Goal: Answer question/provide support: Answer question/provide support

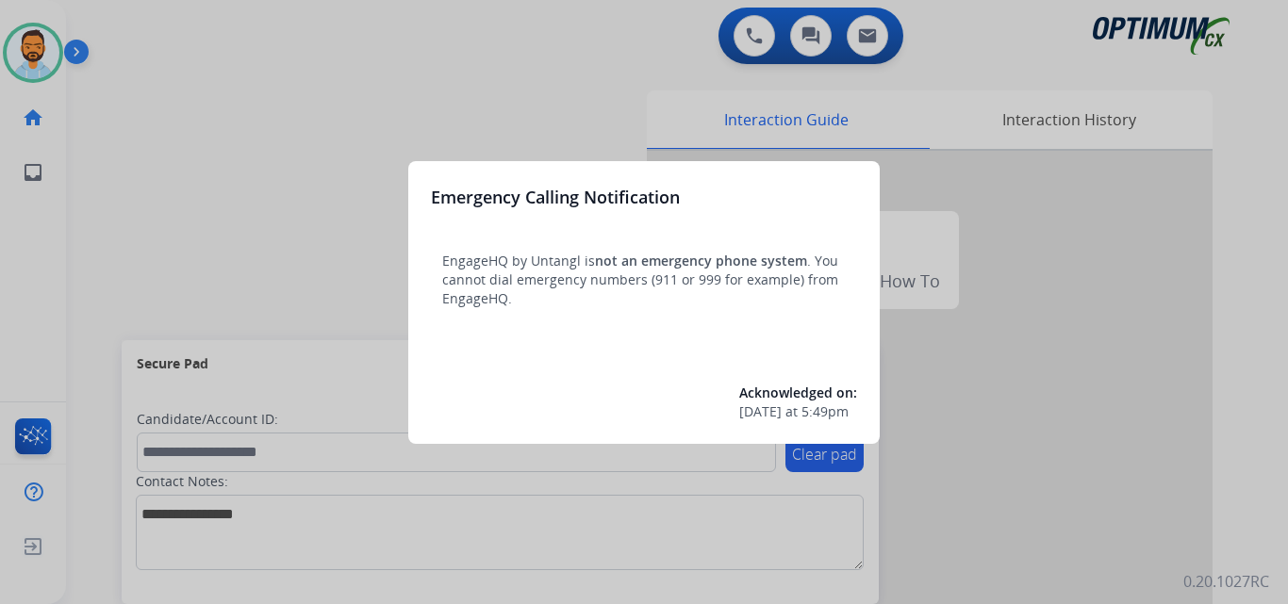
click at [153, 197] on div at bounding box center [644, 302] width 1288 height 604
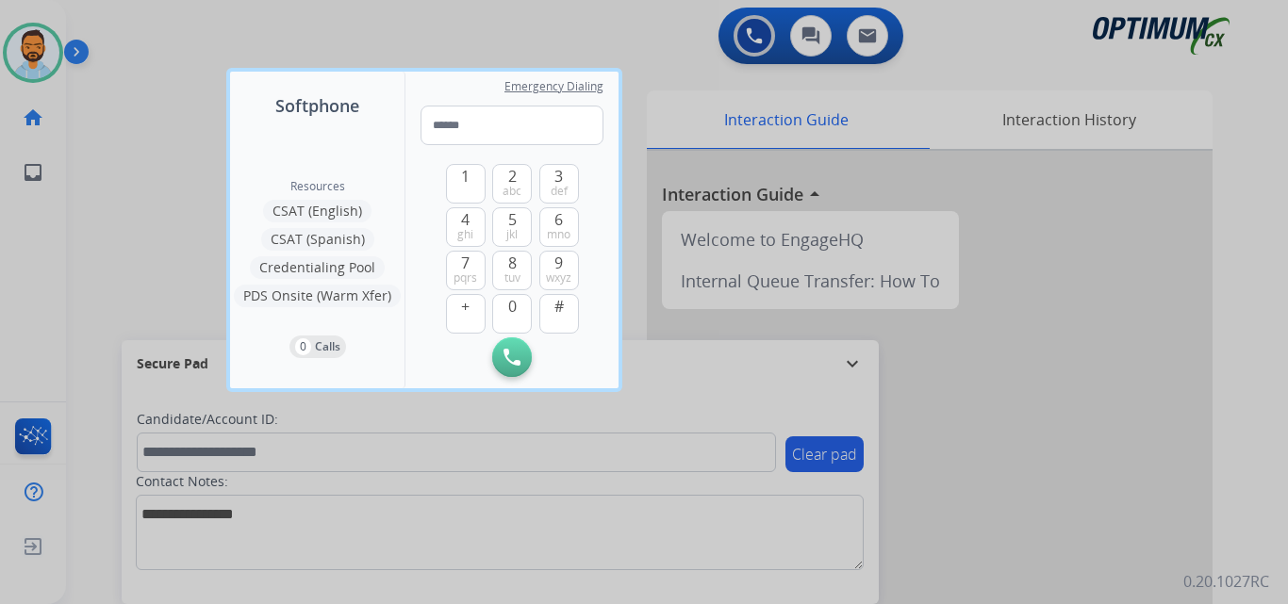
click at [136, 202] on div at bounding box center [644, 302] width 1288 height 604
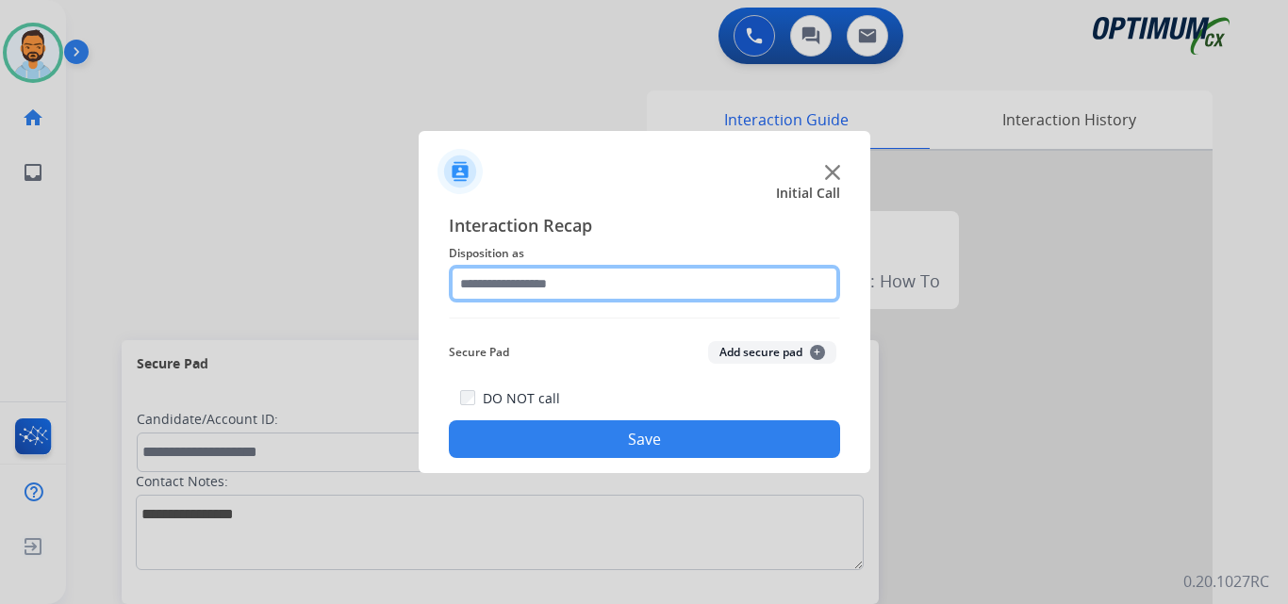
click at [643, 287] on input "text" at bounding box center [644, 284] width 391 height 38
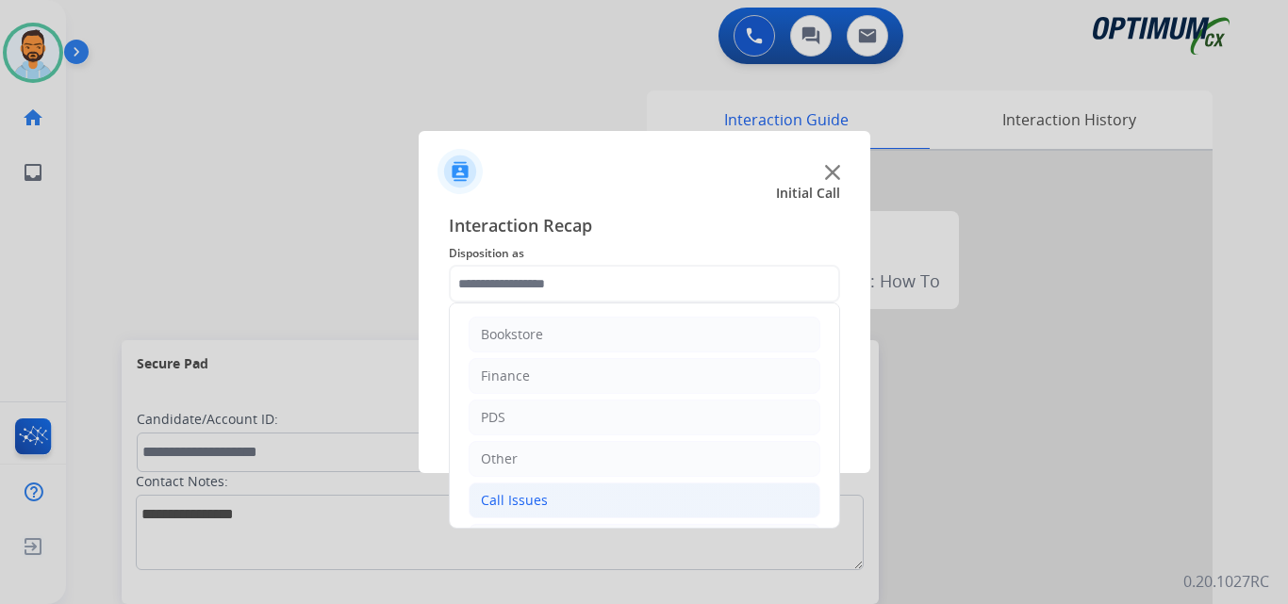
click at [533, 505] on div "Call Issues" at bounding box center [514, 500] width 67 height 19
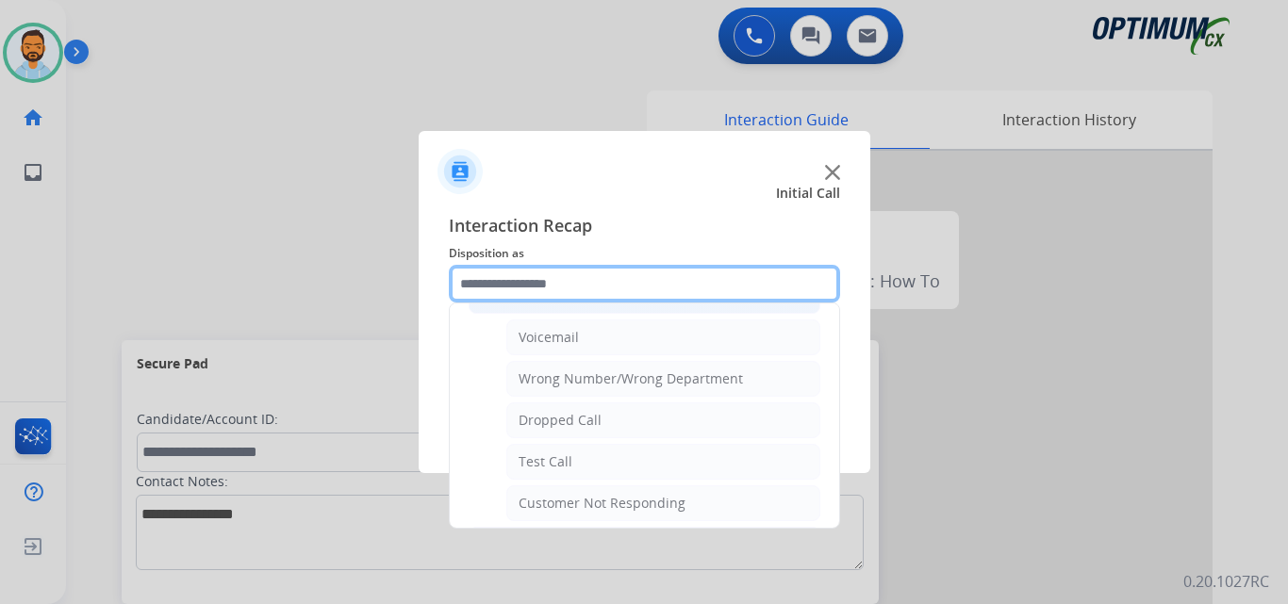
scroll to position [206, 0]
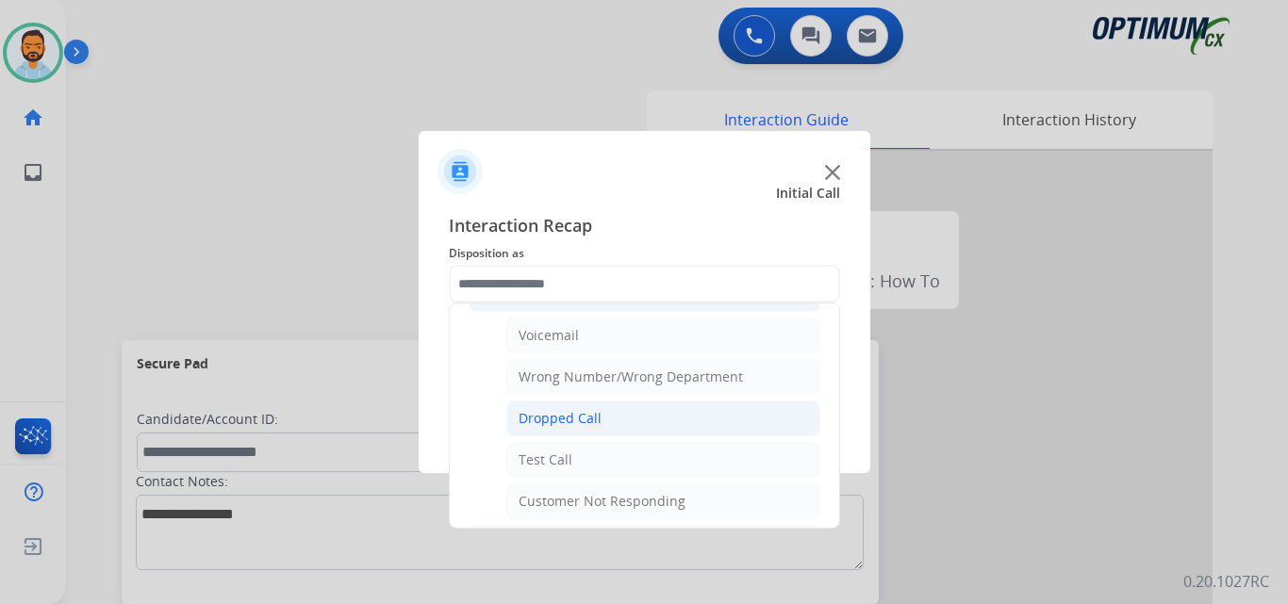
click at [571, 417] on div "Dropped Call" at bounding box center [559, 418] width 83 height 19
type input "**********"
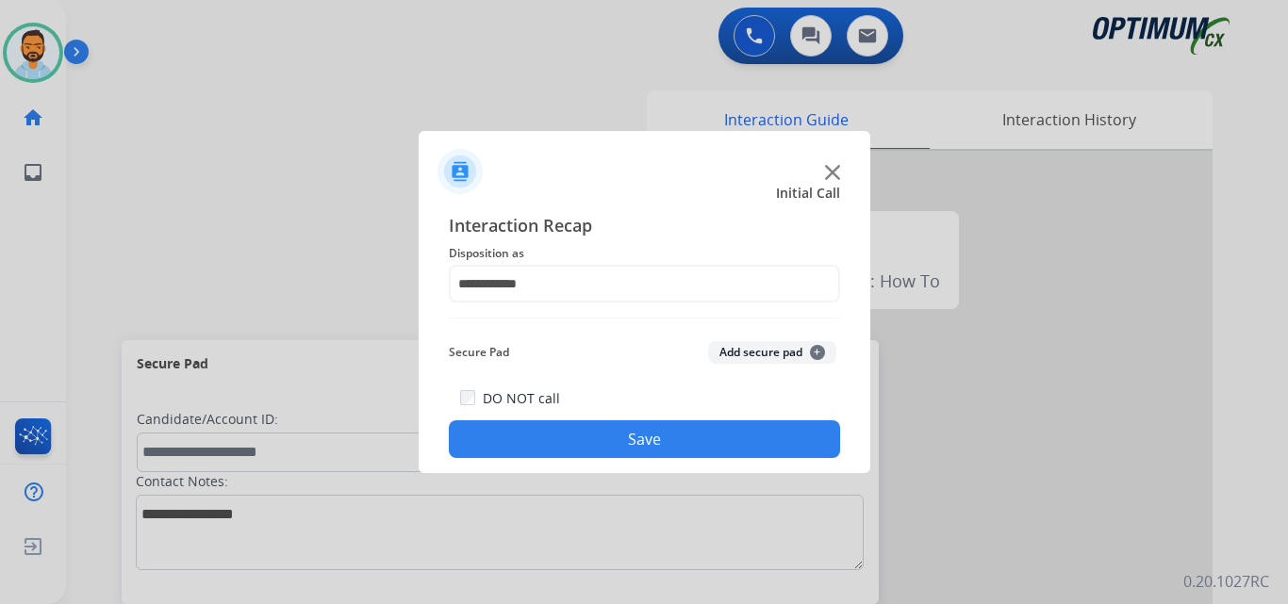
click at [579, 437] on button "Save" at bounding box center [644, 439] width 391 height 38
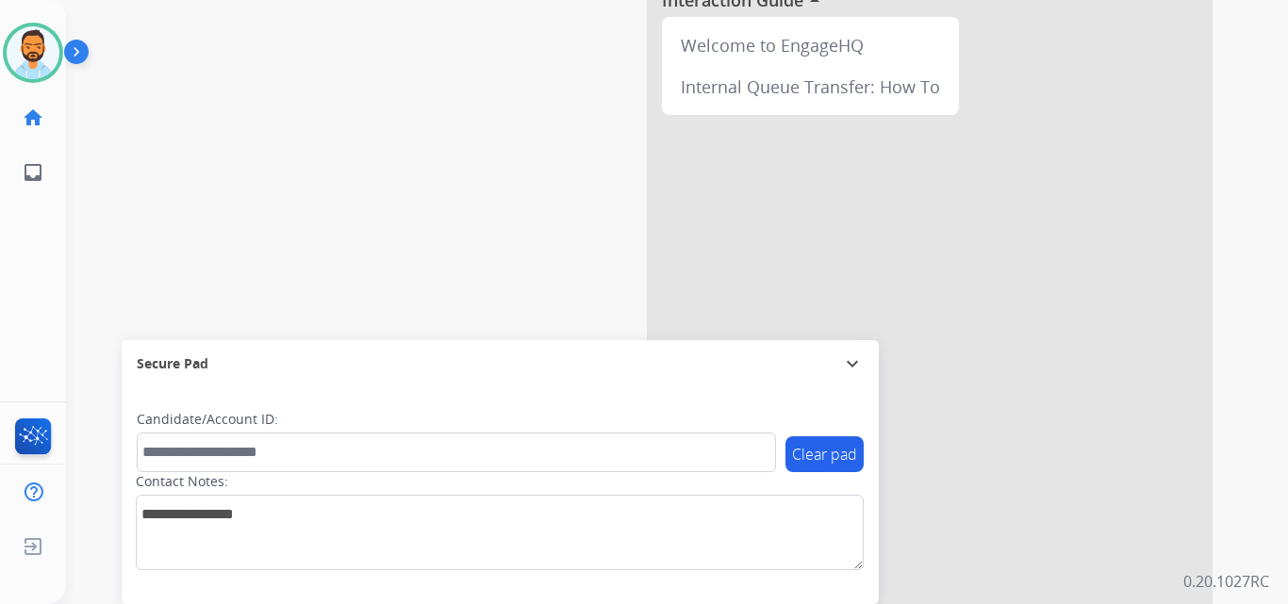
scroll to position [250, 0]
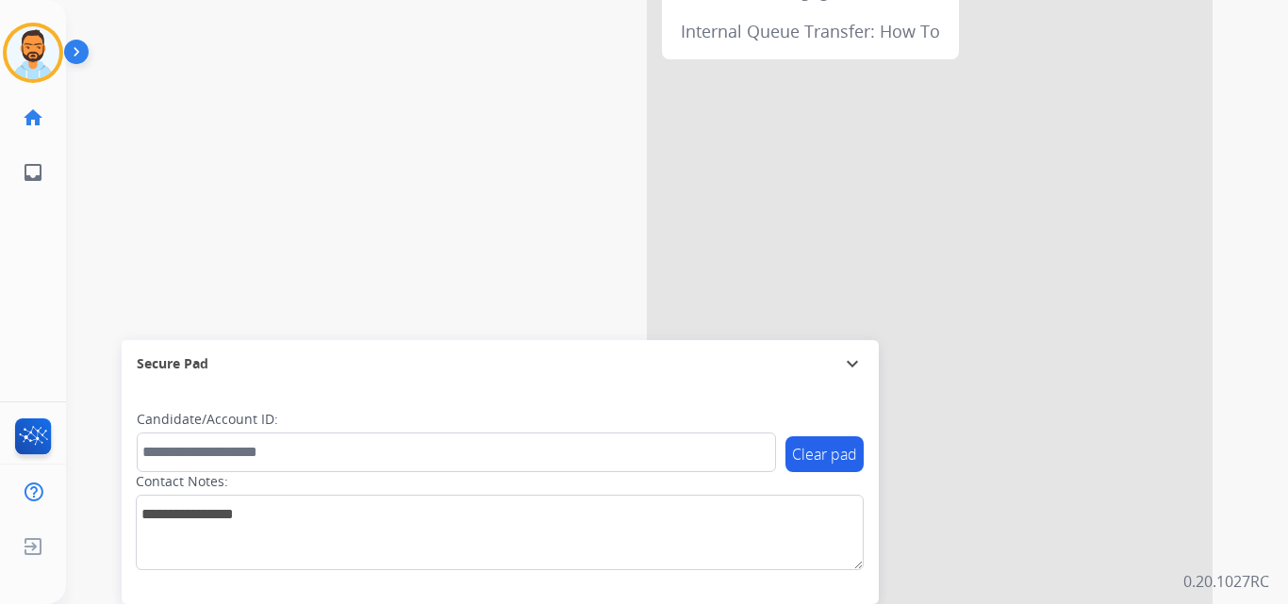
click at [465, 140] on div "phone [PHONE_NUMBER] [PHONE_NUMBER] content_copy access_time Call metrics Queue…" at bounding box center [654, 211] width 1176 height 786
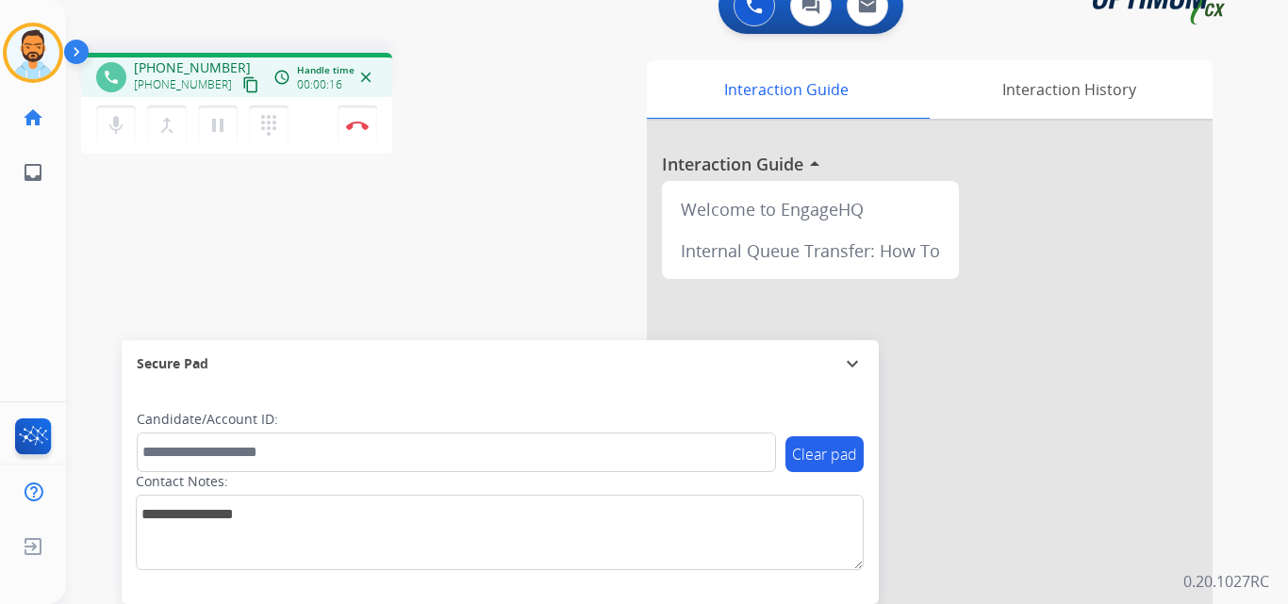
scroll to position [0, 0]
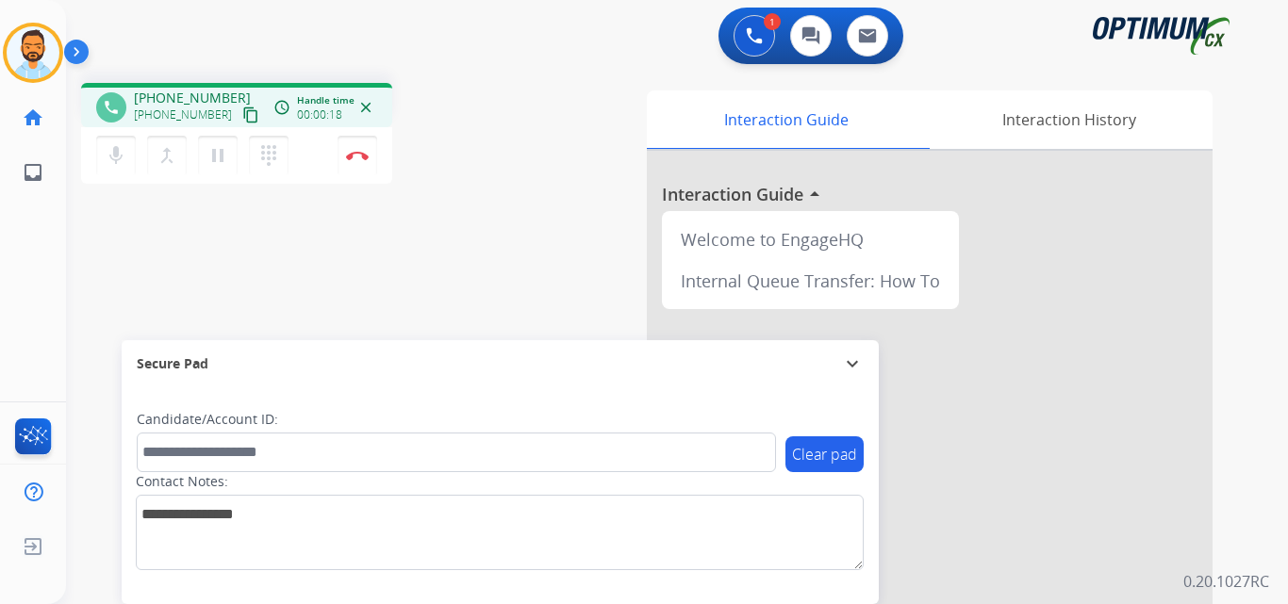
click at [242, 112] on mat-icon "content_copy" at bounding box center [250, 115] width 17 height 17
click at [356, 158] on img at bounding box center [357, 155] width 23 height 9
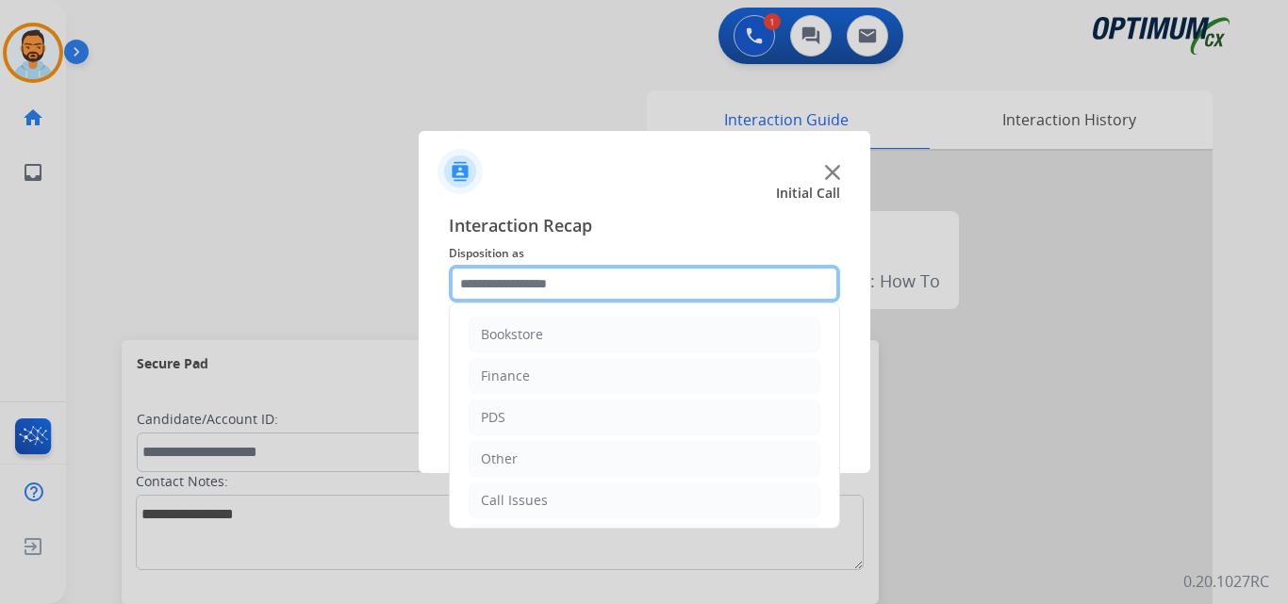
click at [620, 281] on input "text" at bounding box center [644, 284] width 391 height 38
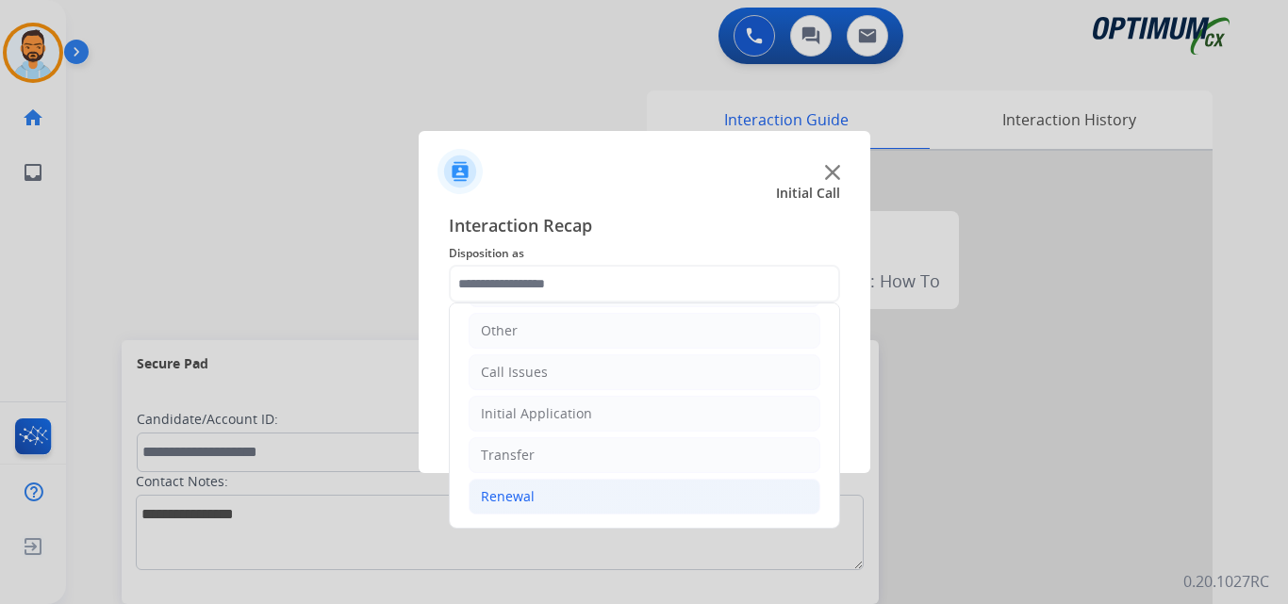
click at [574, 502] on li "Renewal" at bounding box center [645, 497] width 352 height 36
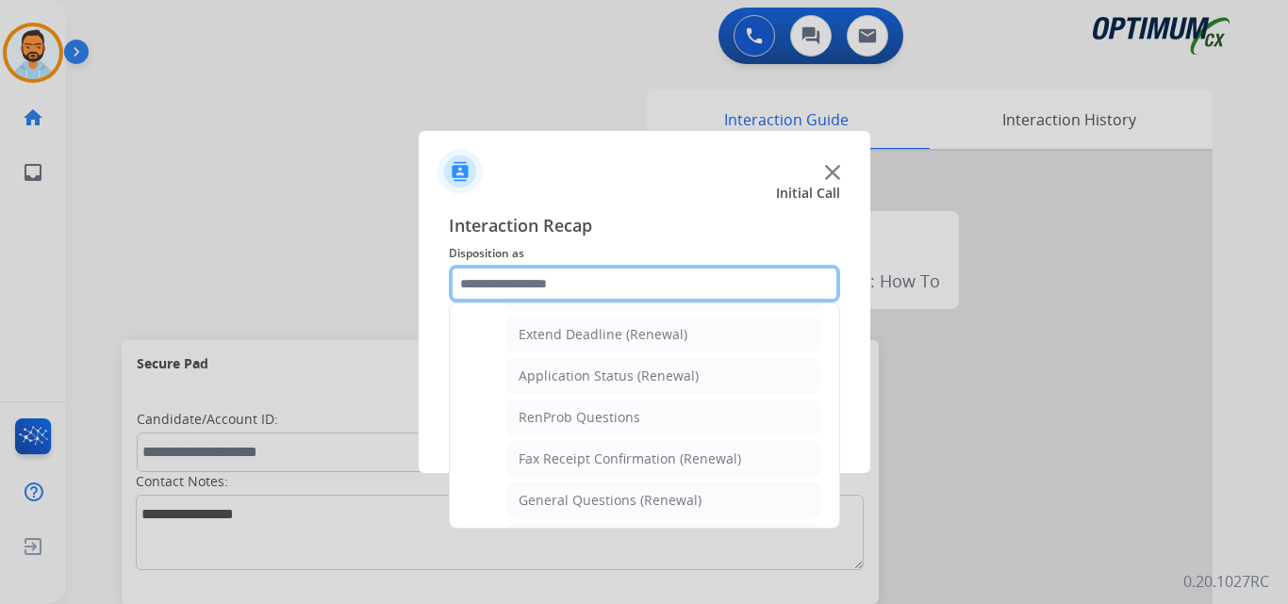
scroll to position [728, 0]
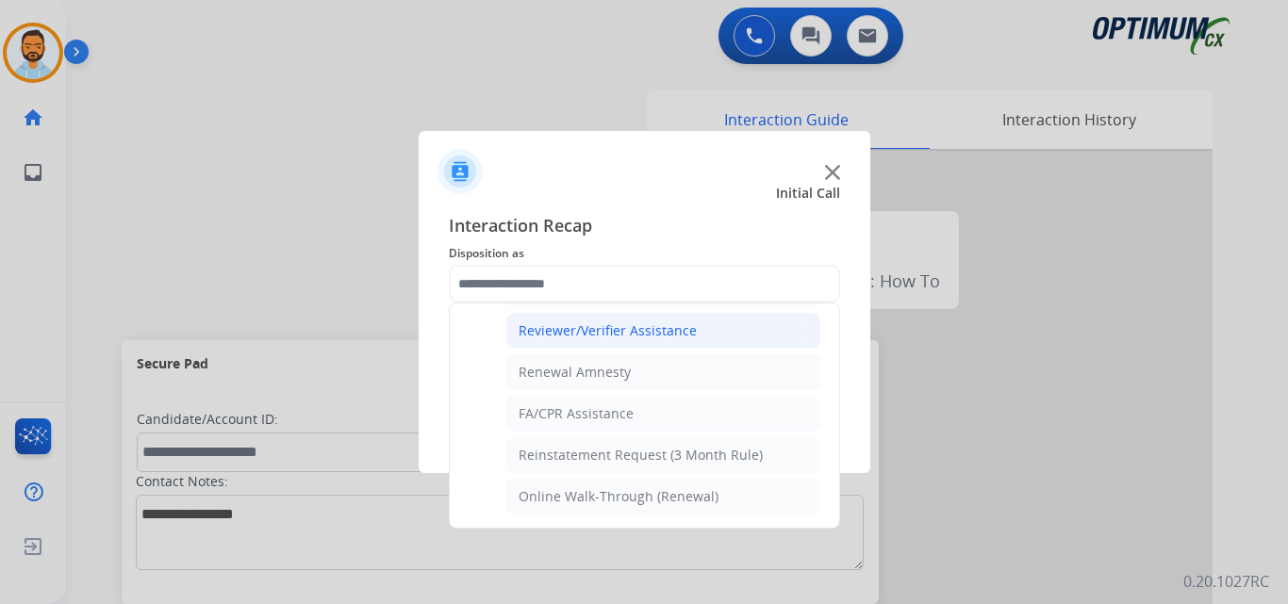
click at [646, 336] on div "Reviewer/Verifier Assistance" at bounding box center [607, 330] width 178 height 19
type input "**********"
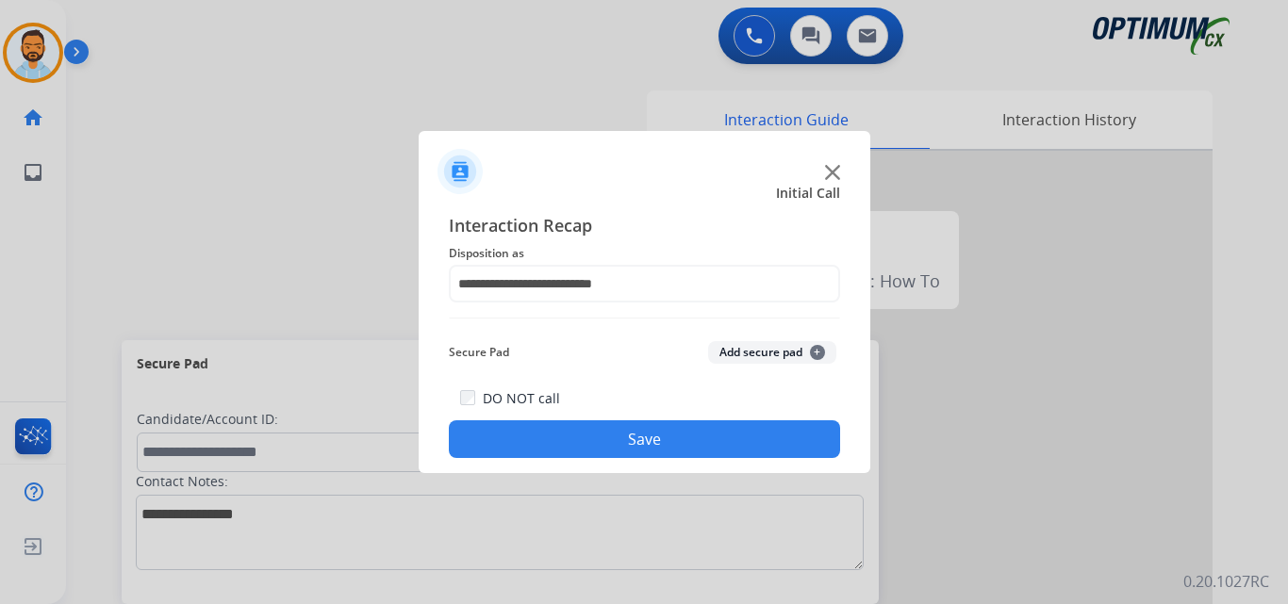
click at [630, 442] on button "Save" at bounding box center [644, 439] width 391 height 38
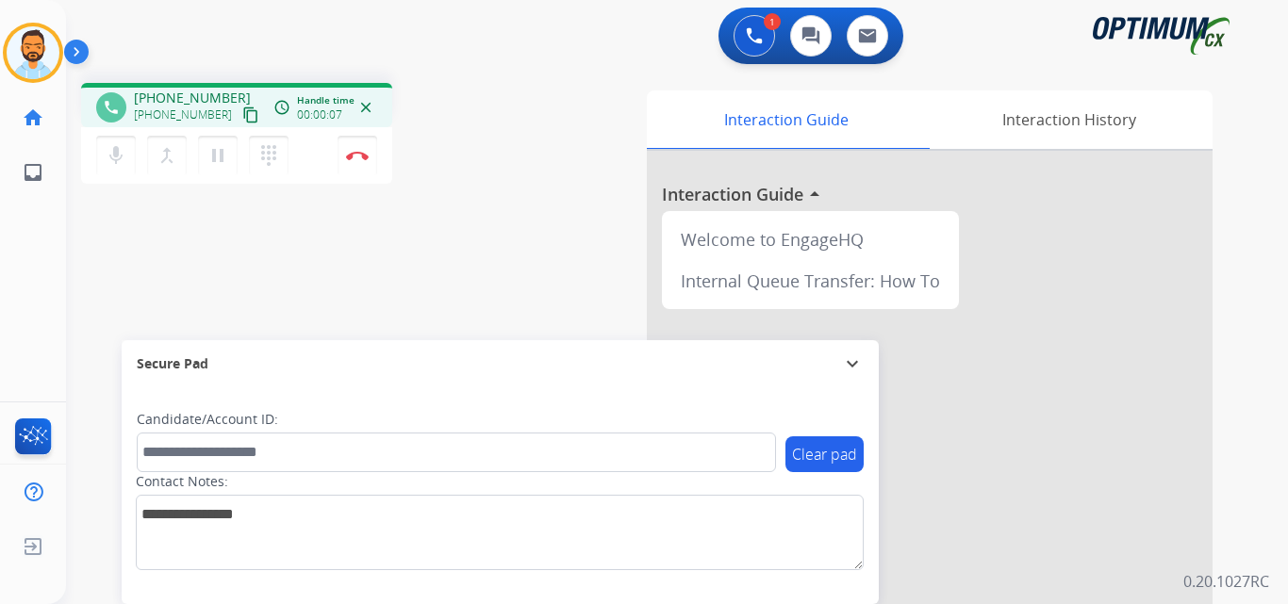
click at [242, 117] on mat-icon "content_copy" at bounding box center [250, 115] width 17 height 17
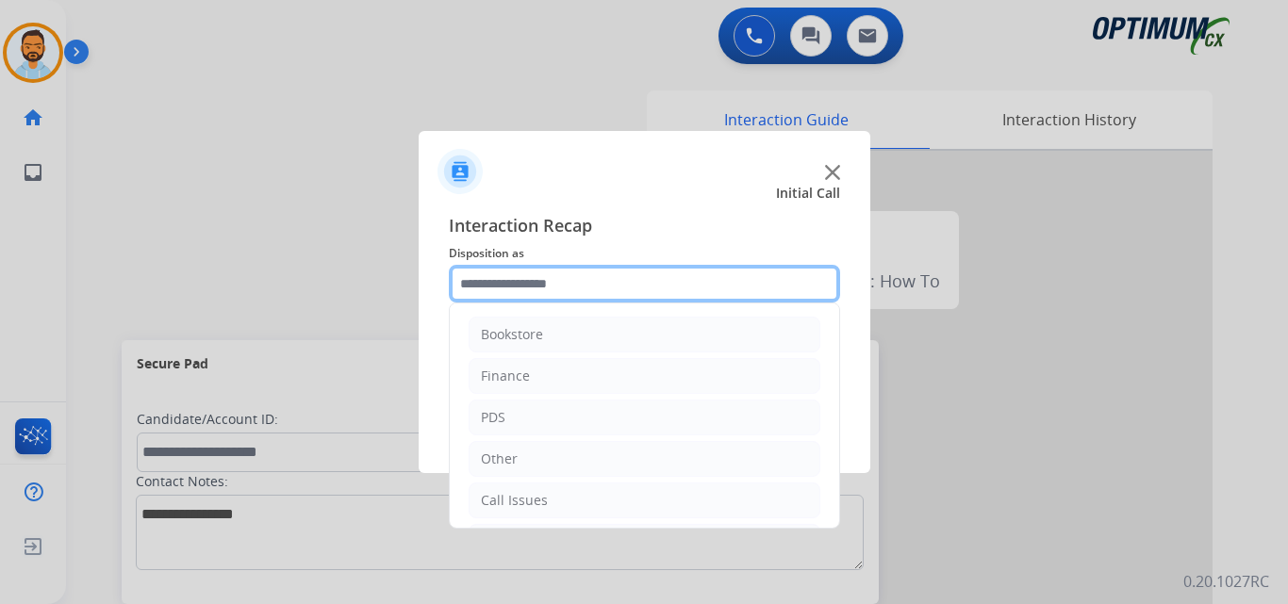
click at [648, 282] on input "text" at bounding box center [644, 284] width 391 height 38
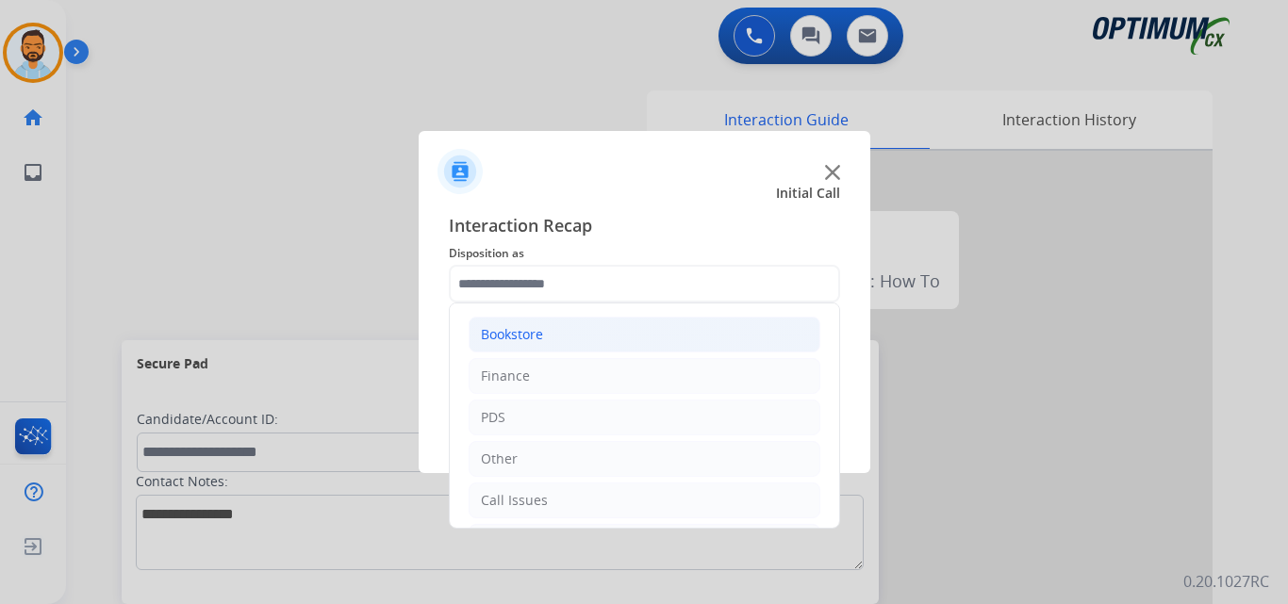
click at [584, 322] on li "Bookstore" at bounding box center [645, 335] width 352 height 36
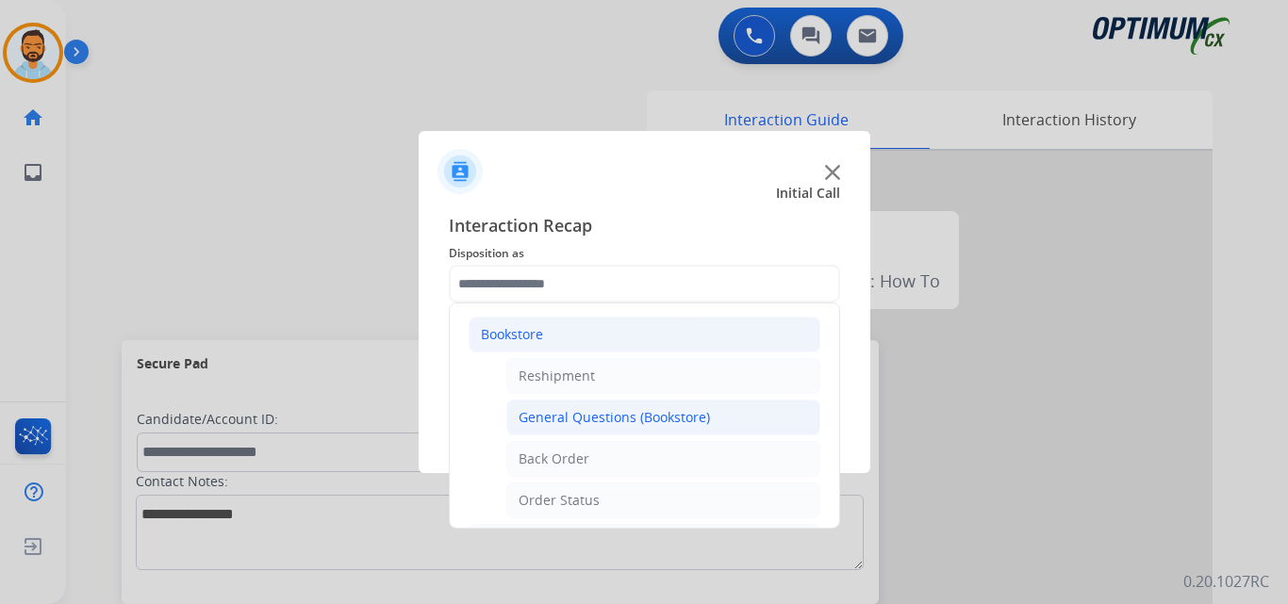
click at [608, 418] on div "General Questions (Bookstore)" at bounding box center [613, 417] width 191 height 19
type input "**********"
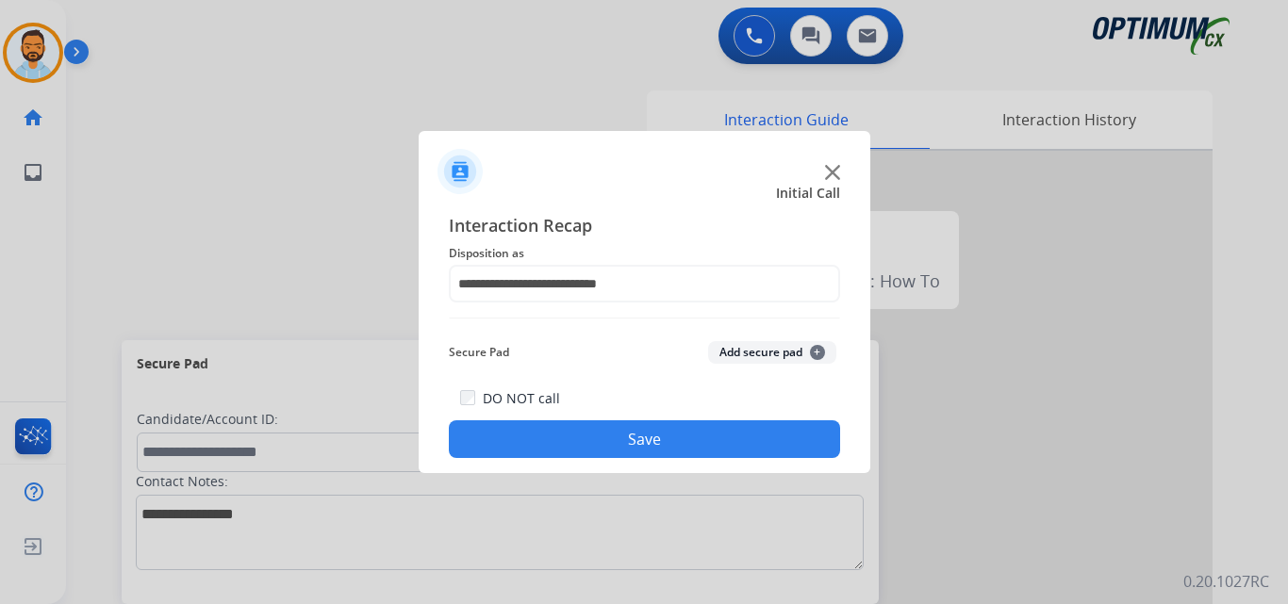
click at [616, 439] on button "Save" at bounding box center [644, 439] width 391 height 38
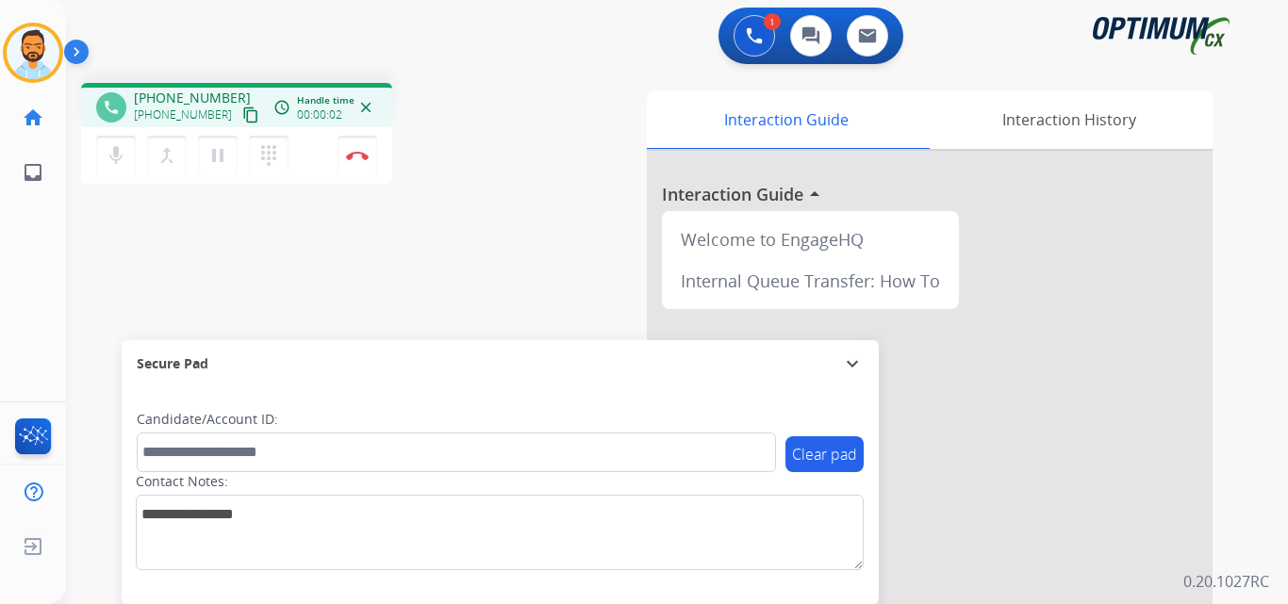
click at [242, 115] on mat-icon "content_copy" at bounding box center [250, 115] width 17 height 17
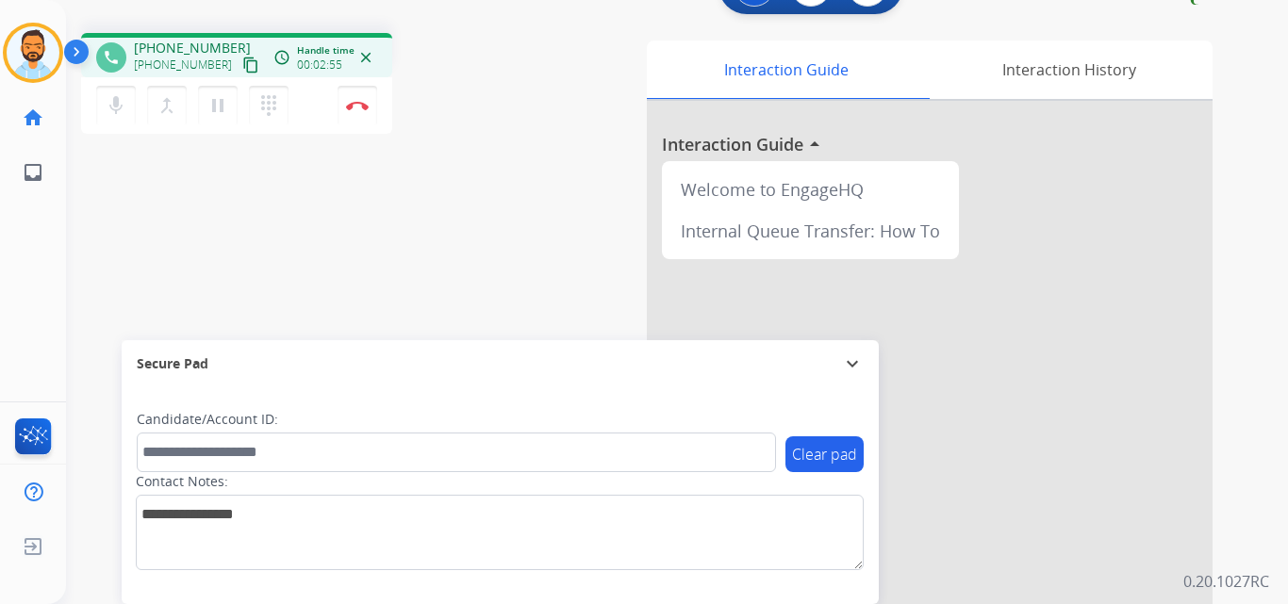
scroll to position [0, 0]
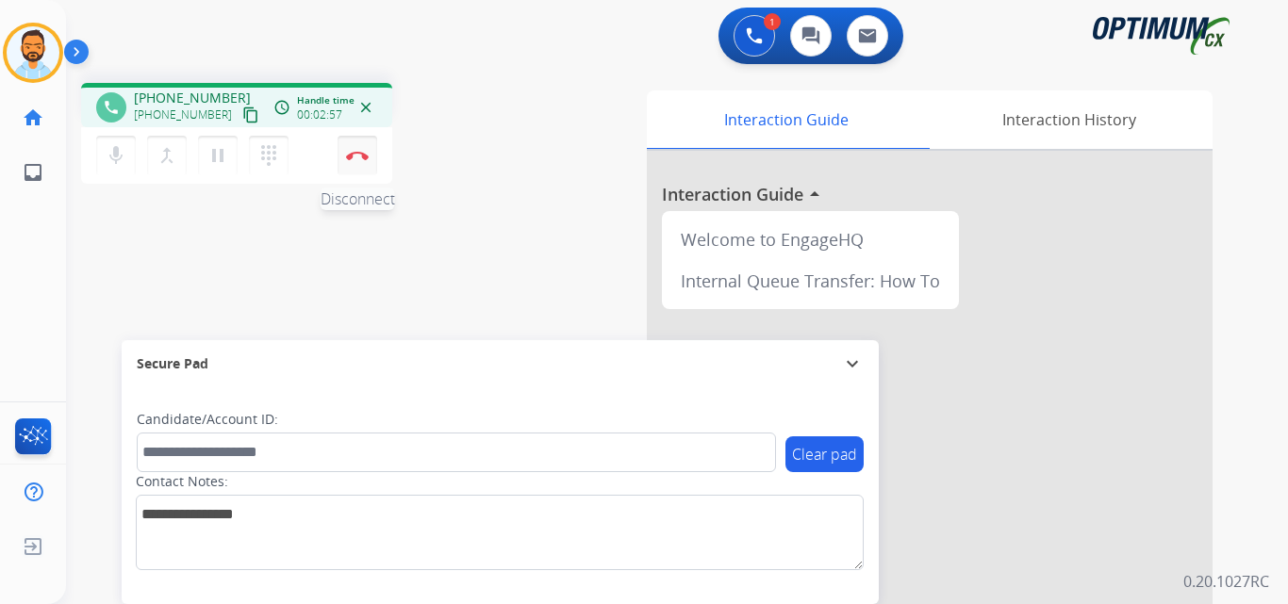
click at [358, 160] on button "Disconnect" at bounding box center [357, 156] width 40 height 40
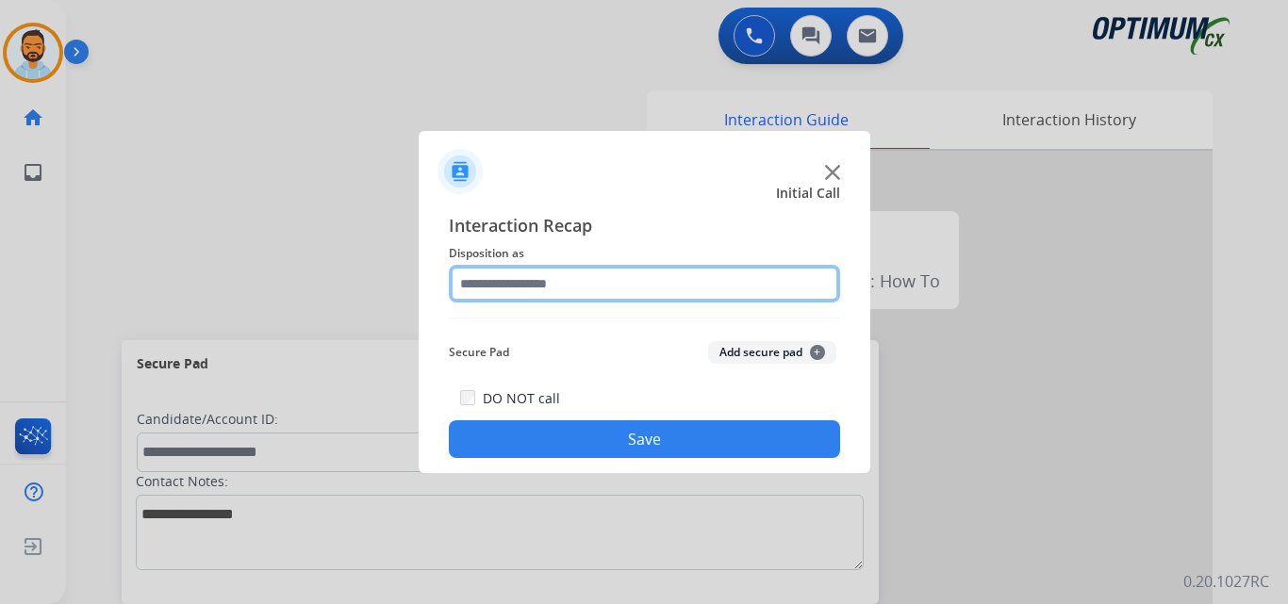
click at [663, 280] on input "text" at bounding box center [644, 284] width 391 height 38
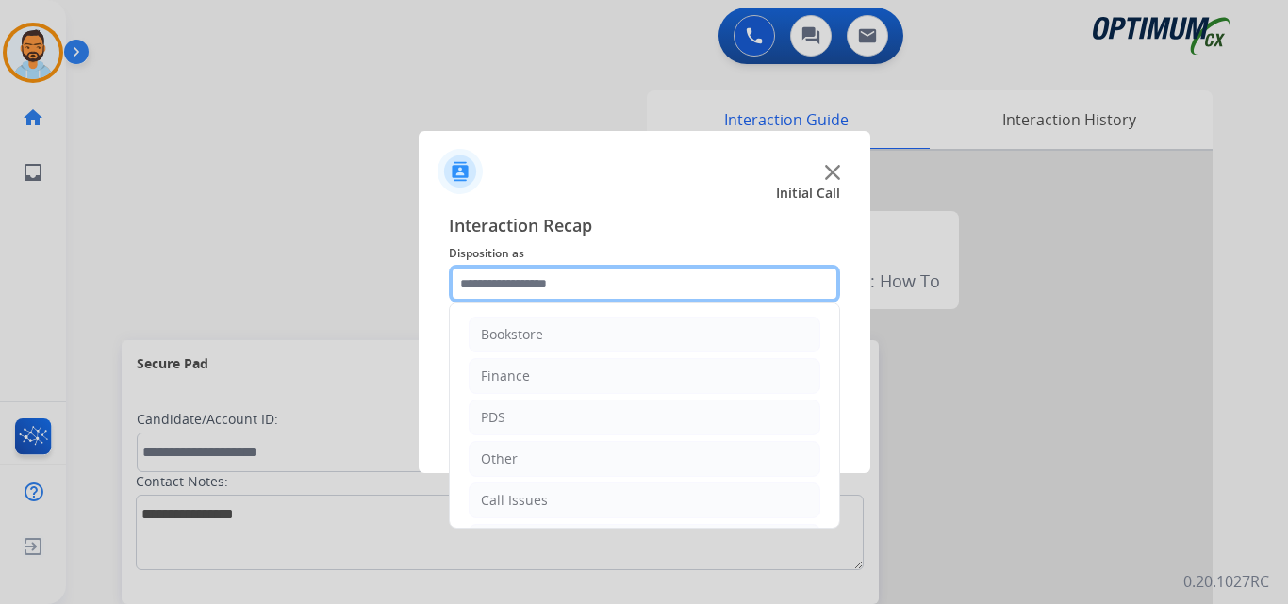
scroll to position [128, 0]
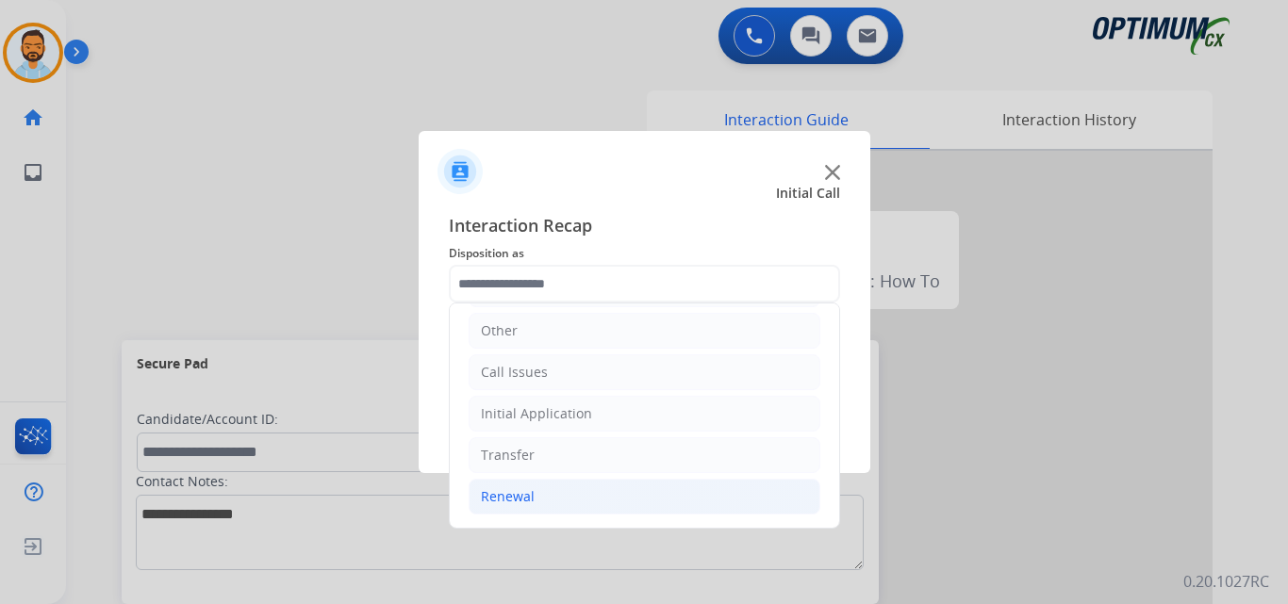
click at [549, 487] on li "Renewal" at bounding box center [645, 497] width 352 height 36
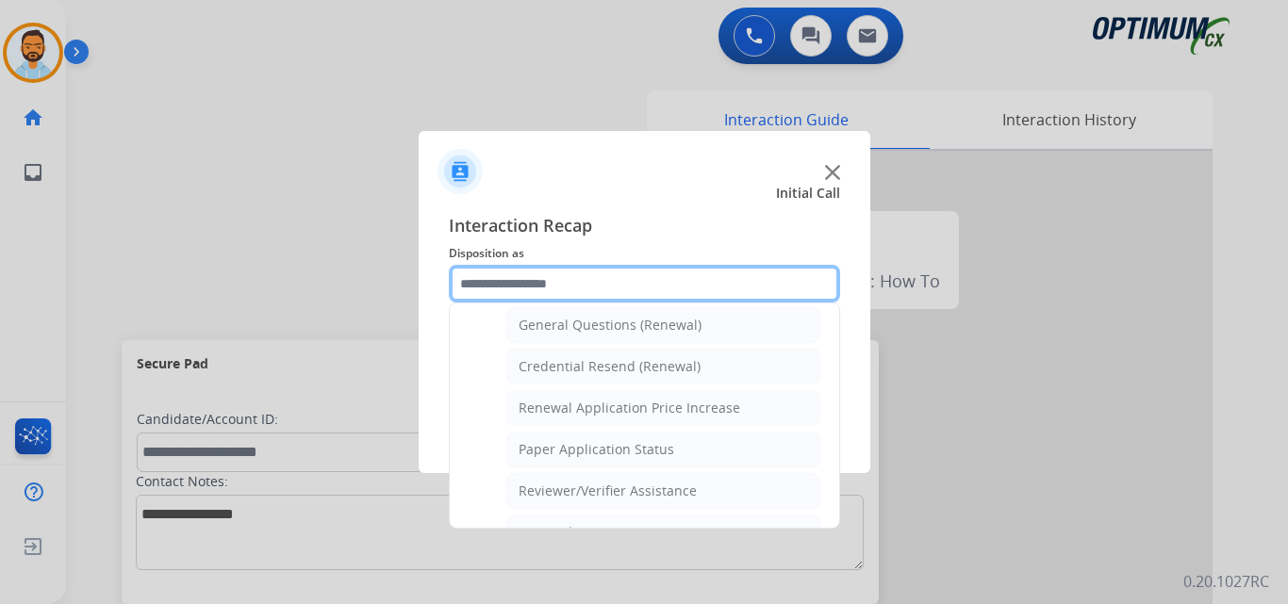
scroll to position [567, 0]
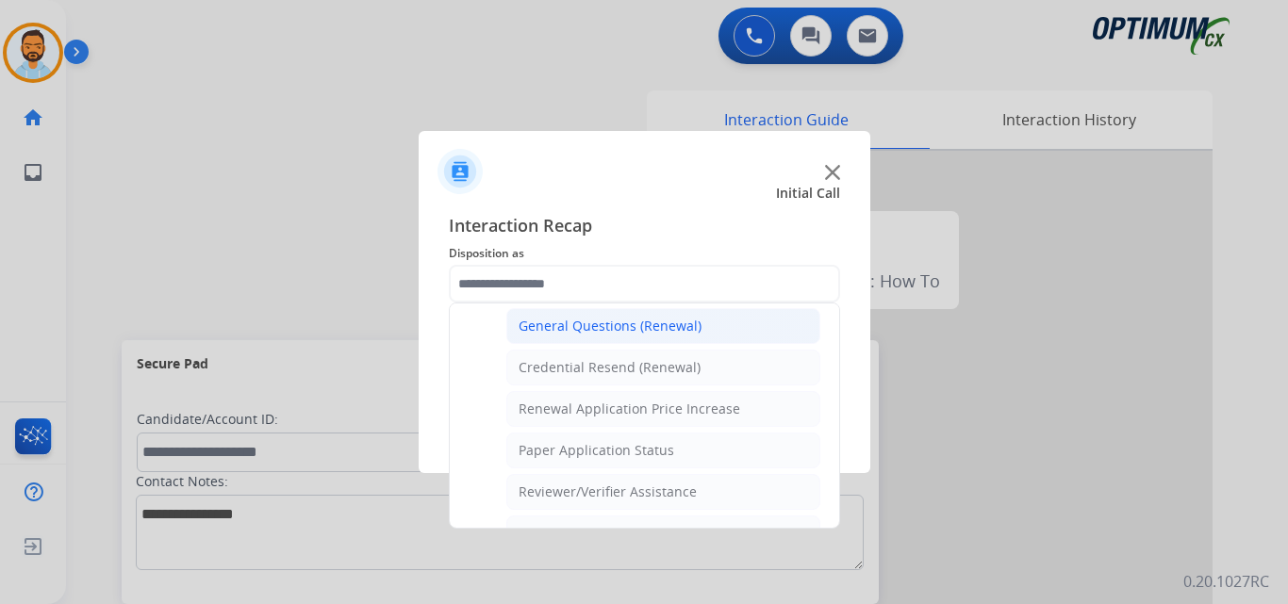
click at [649, 326] on div "General Questions (Renewal)" at bounding box center [609, 326] width 183 height 19
type input "**********"
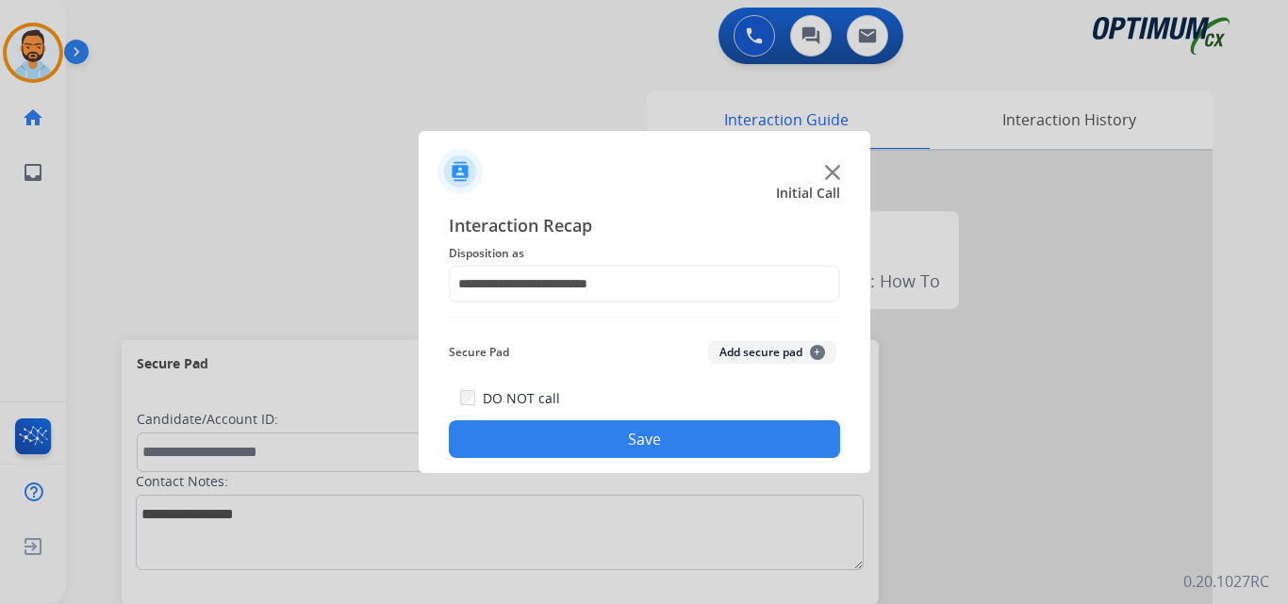
click at [636, 447] on button "Save" at bounding box center [644, 439] width 391 height 38
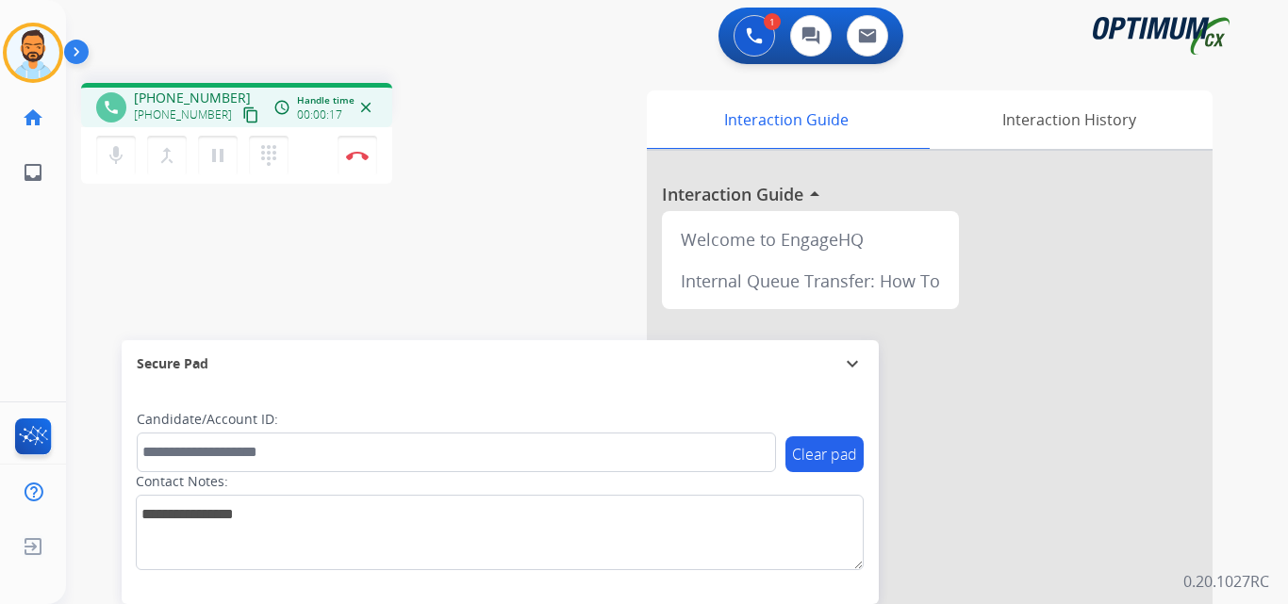
click at [242, 117] on mat-icon "content_copy" at bounding box center [250, 115] width 17 height 17
click at [351, 160] on button "Disconnect" at bounding box center [357, 156] width 40 height 40
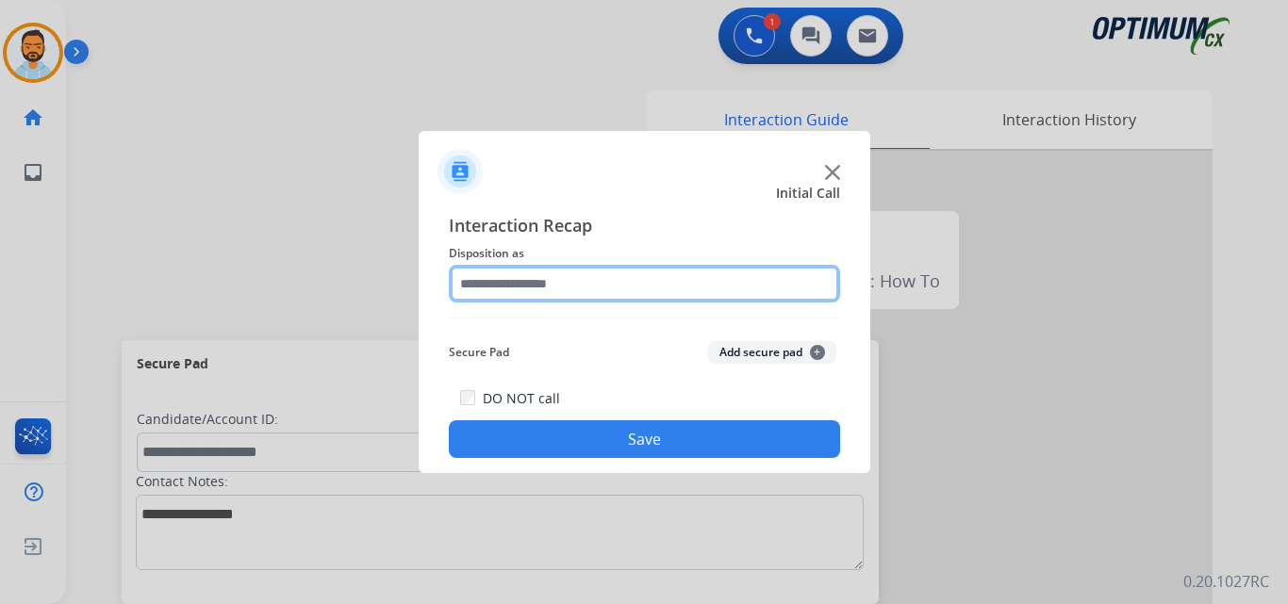
click at [591, 265] on input "text" at bounding box center [644, 284] width 391 height 38
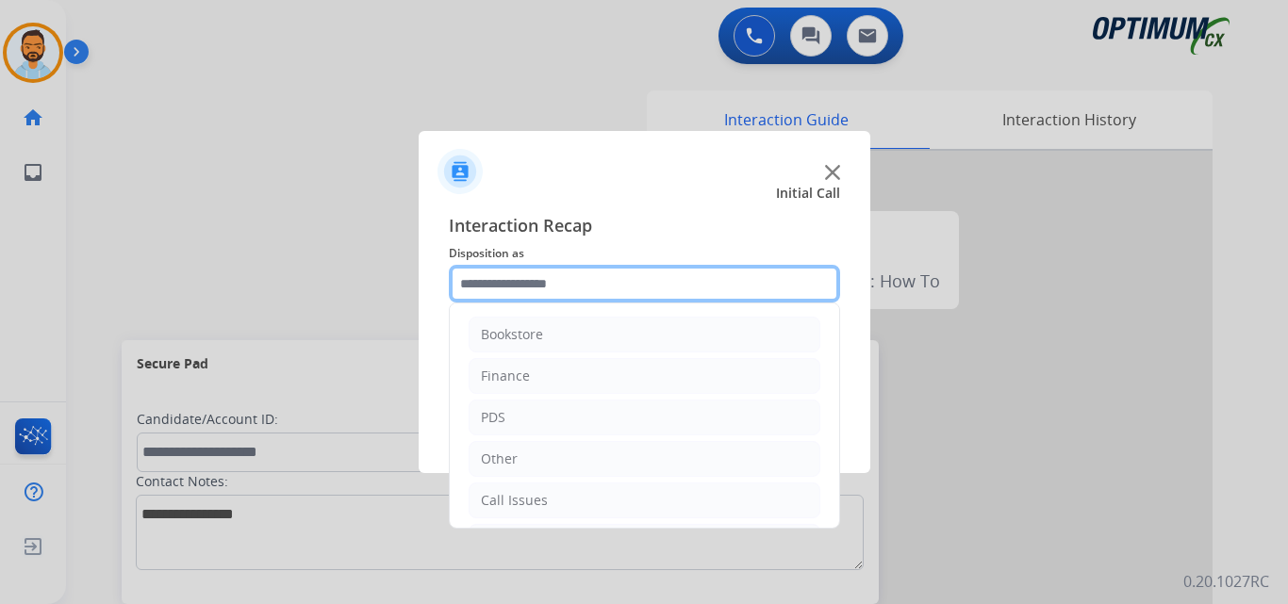
scroll to position [128, 0]
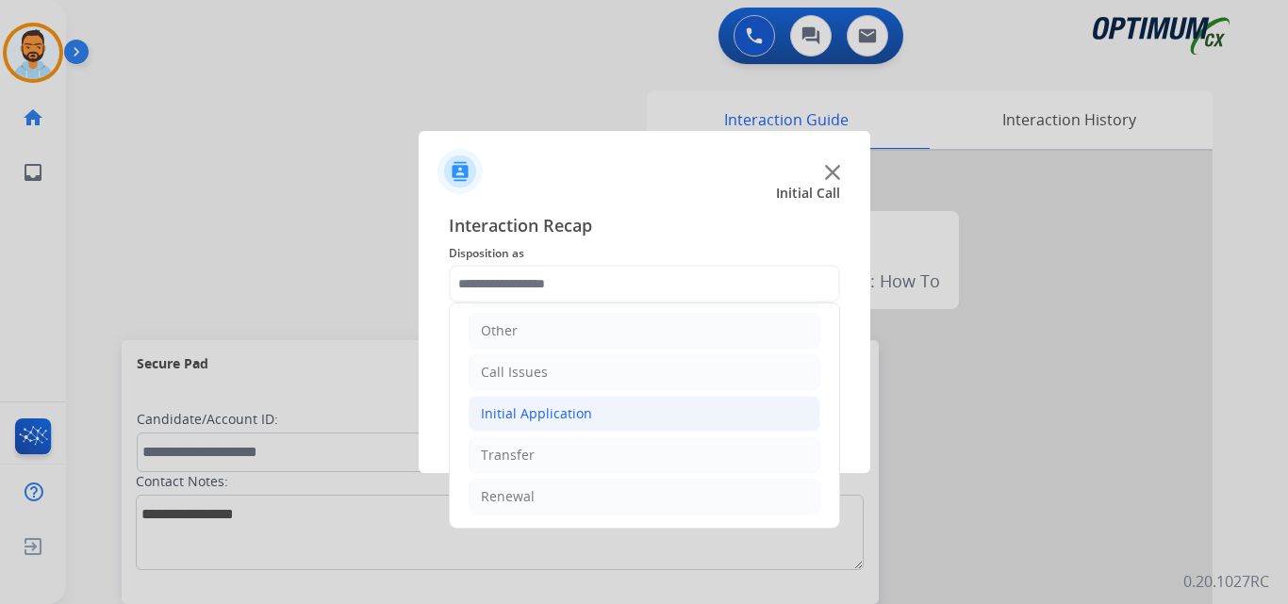
click at [557, 407] on div "Initial Application" at bounding box center [536, 413] width 111 height 19
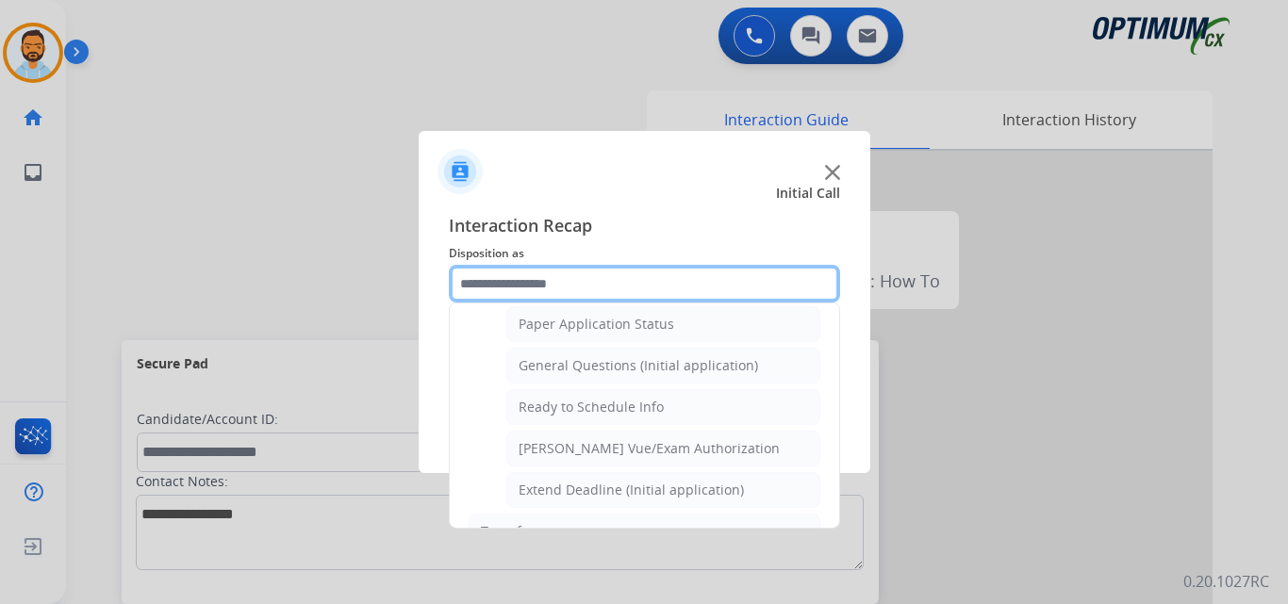
scroll to position [1061, 0]
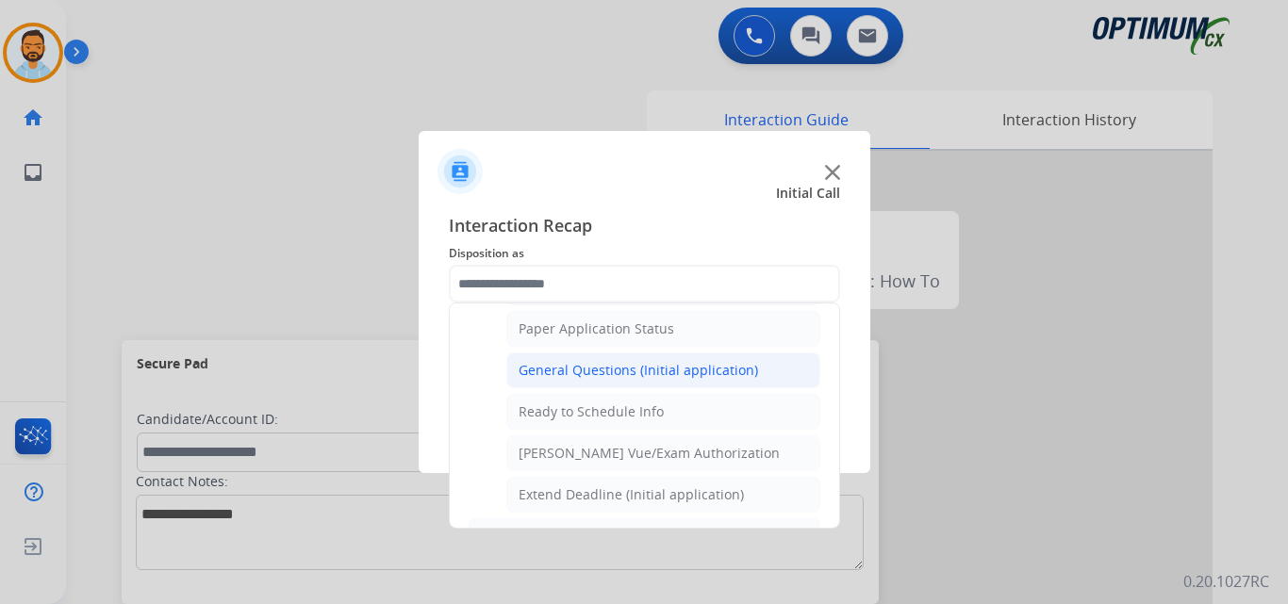
click at [684, 367] on div "General Questions (Initial application)" at bounding box center [637, 370] width 239 height 19
type input "**********"
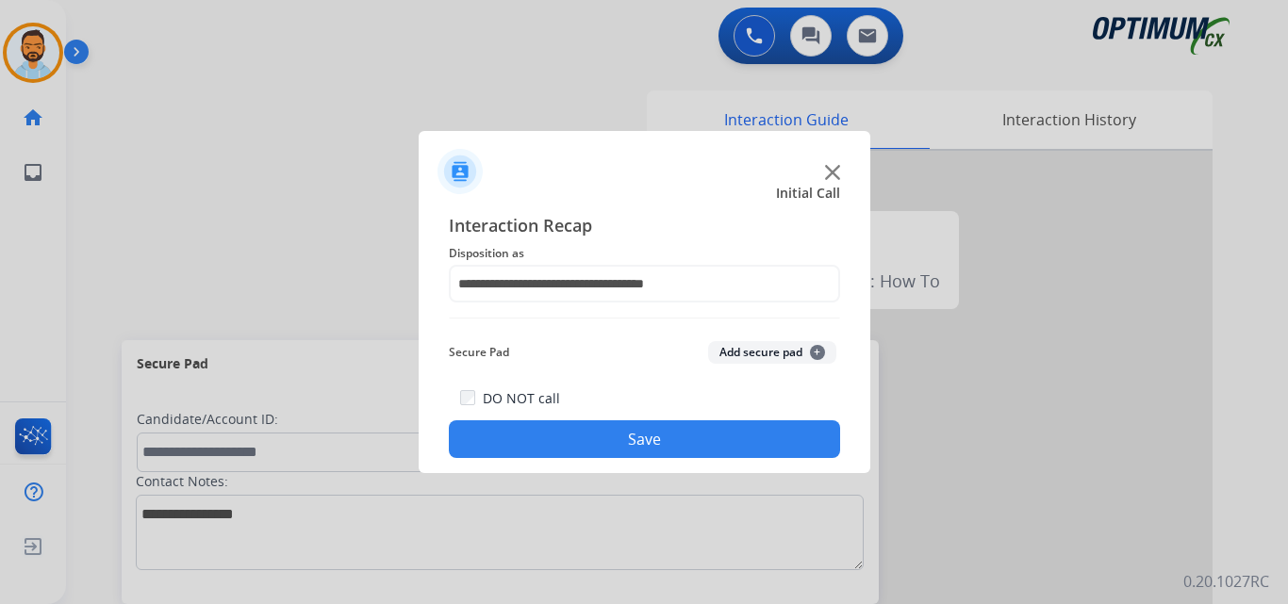
click at [632, 445] on button "Save" at bounding box center [644, 439] width 391 height 38
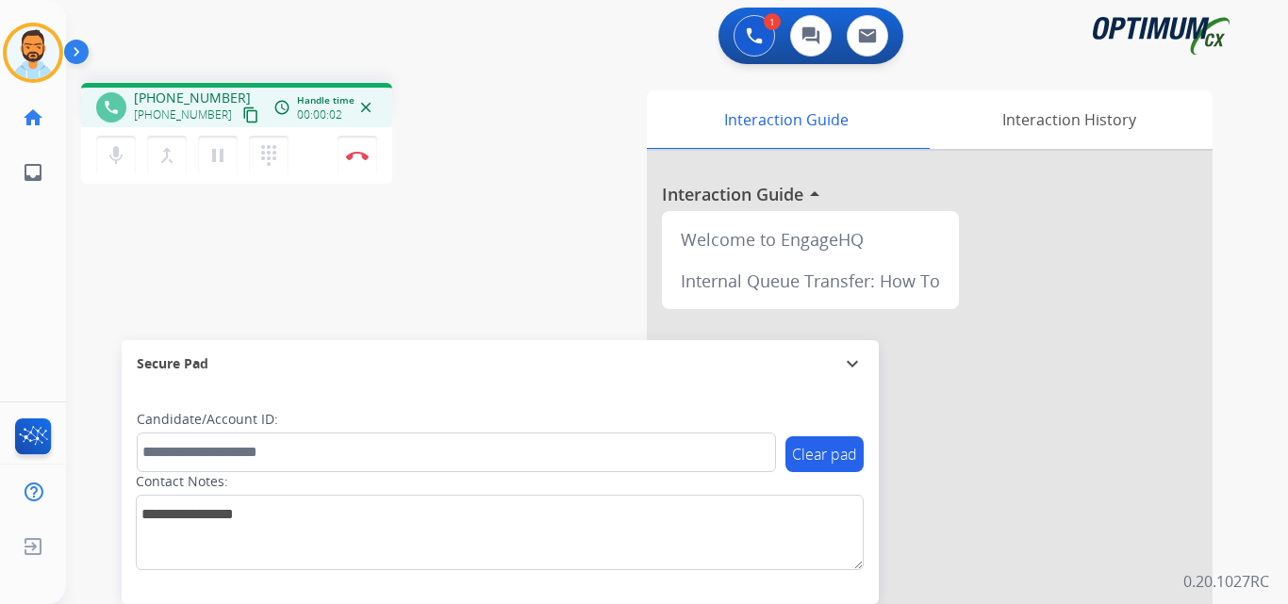
click at [242, 115] on mat-icon "content_copy" at bounding box center [250, 115] width 17 height 17
click at [352, 142] on button "Disconnect" at bounding box center [357, 156] width 40 height 40
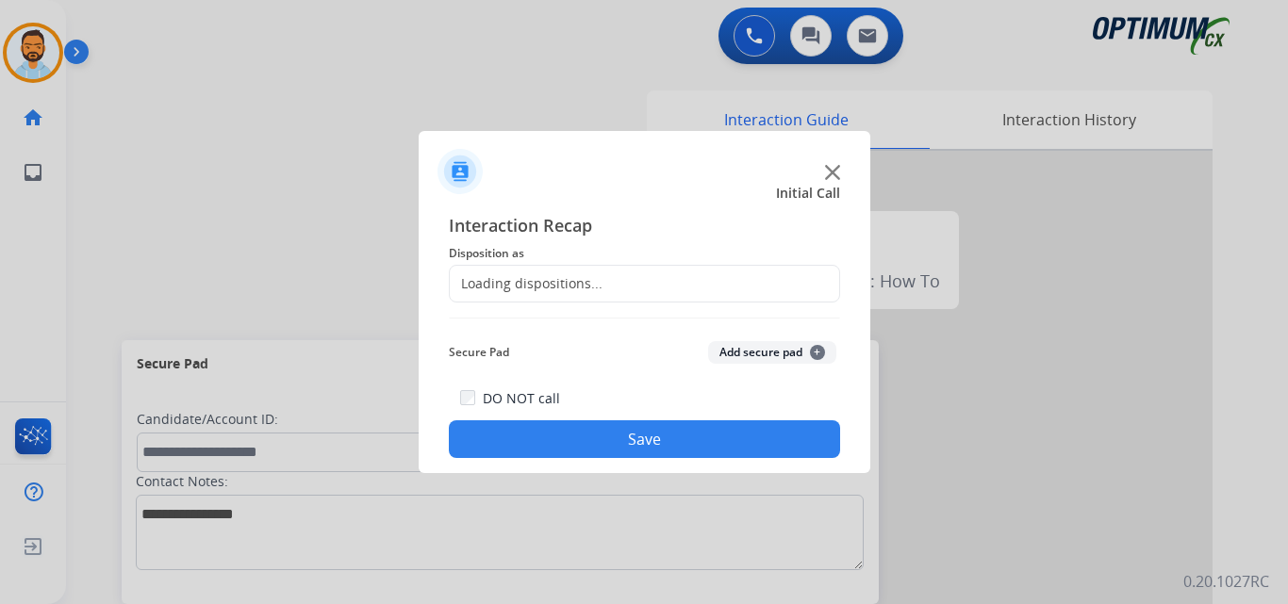
click at [598, 288] on div "Loading dispositions..." at bounding box center [644, 284] width 391 height 38
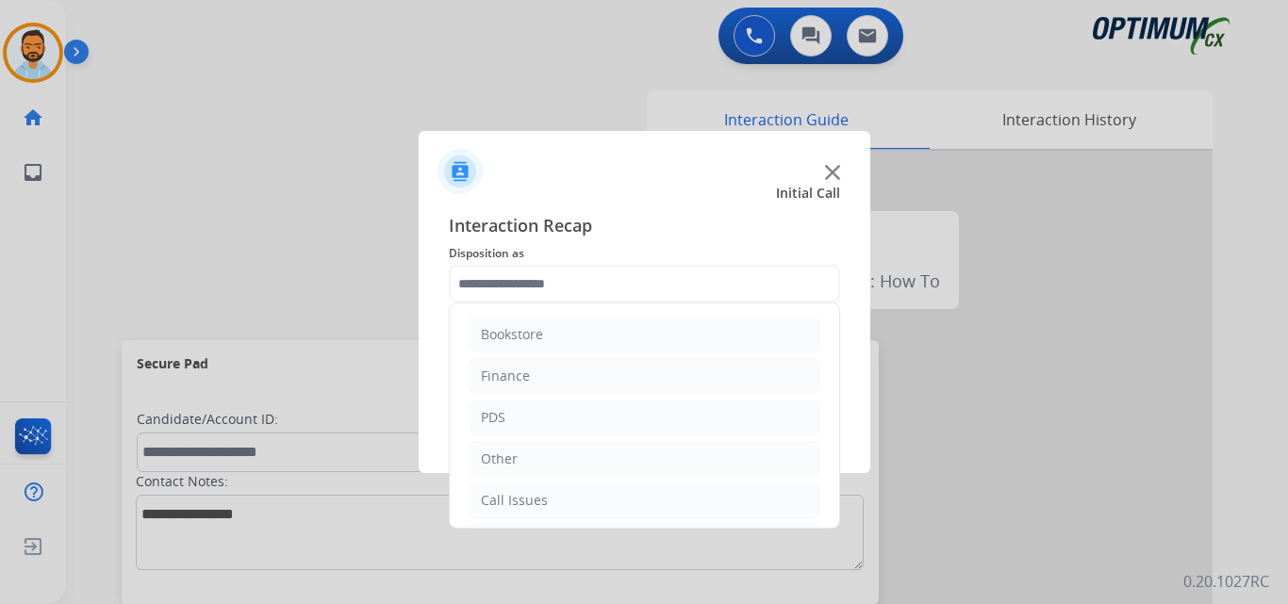
scroll to position [128, 0]
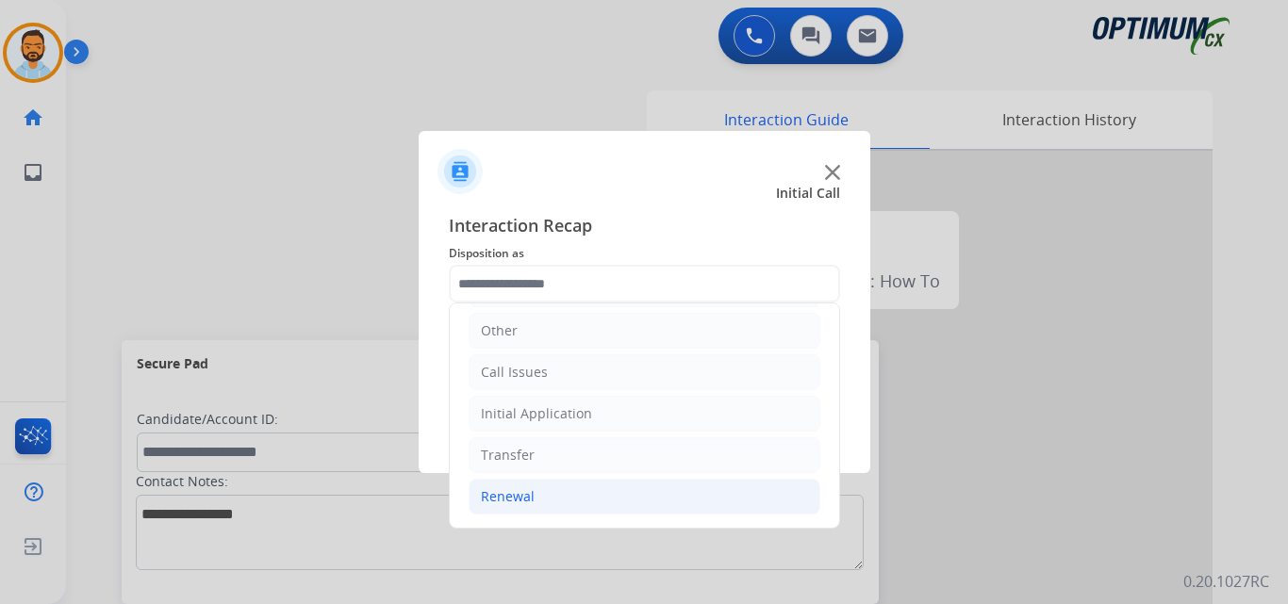
click at [542, 488] on li "Renewal" at bounding box center [645, 497] width 352 height 36
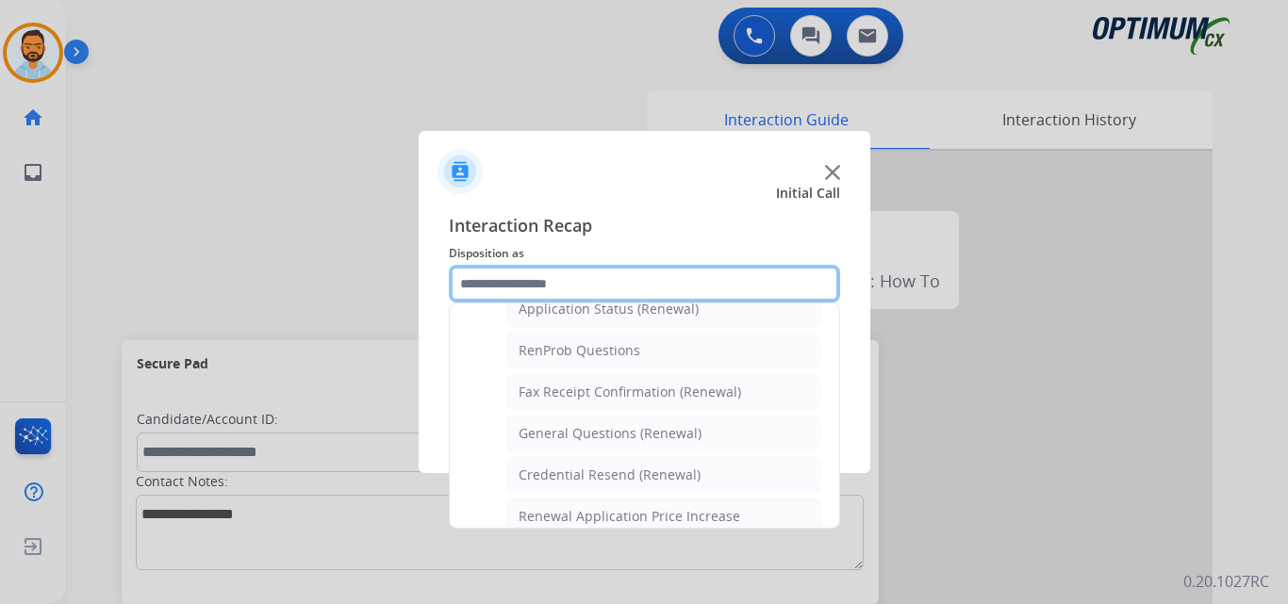
scroll to position [436, 0]
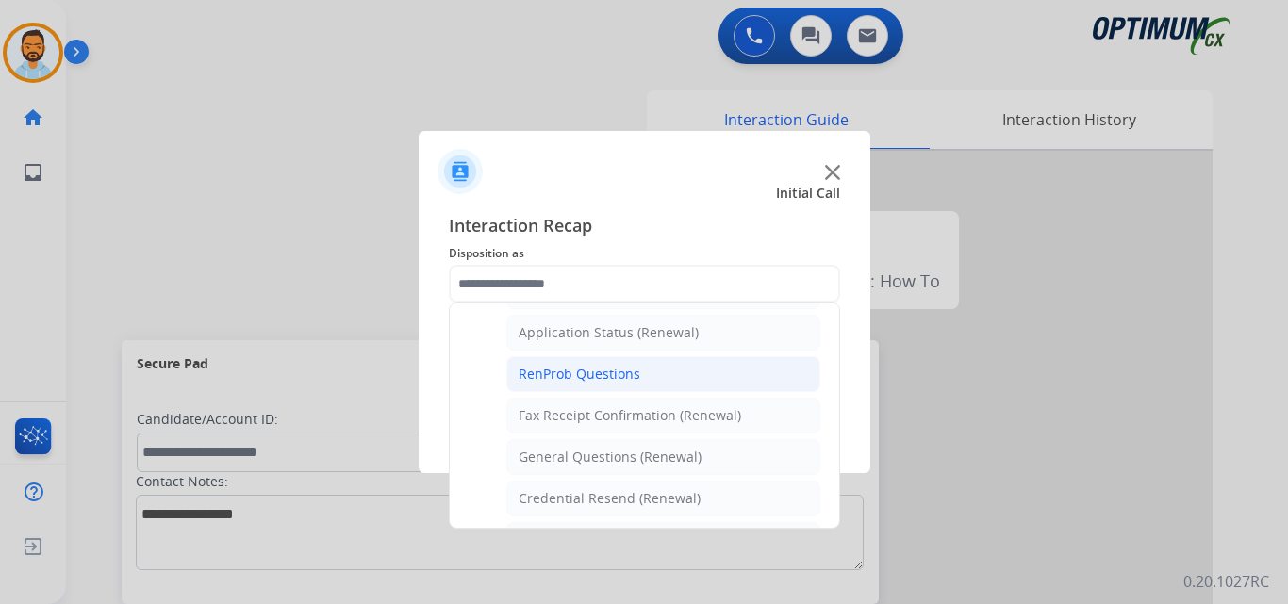
click at [618, 379] on div "RenProb Questions" at bounding box center [579, 374] width 122 height 19
type input "**********"
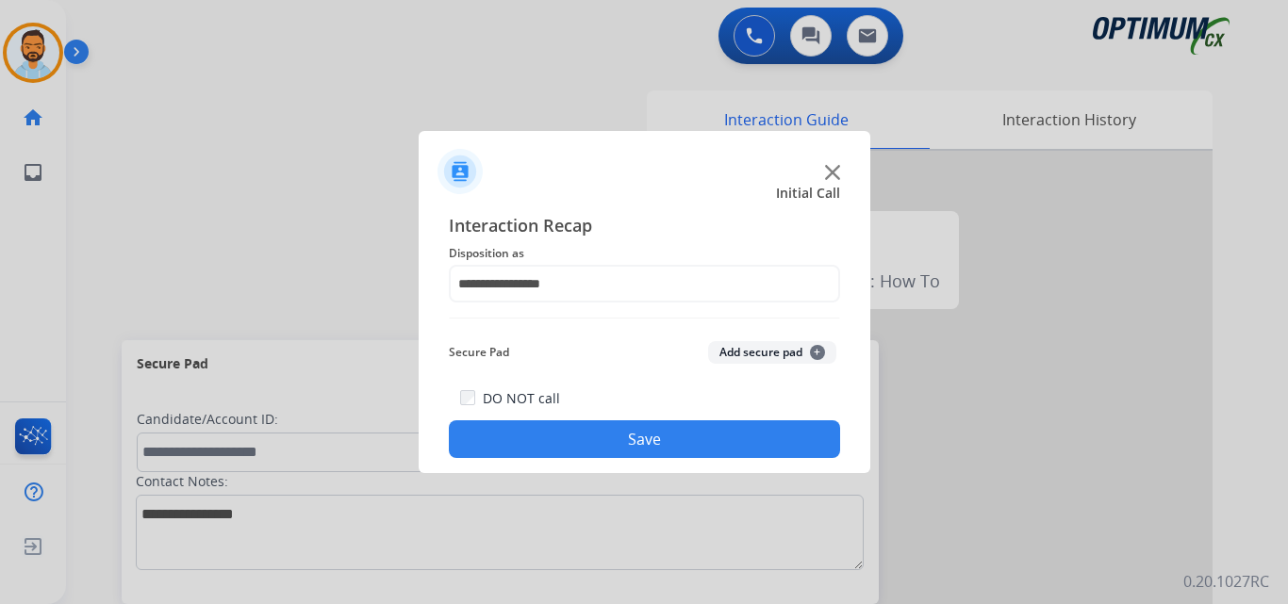
click at [591, 430] on button "Save" at bounding box center [644, 439] width 391 height 38
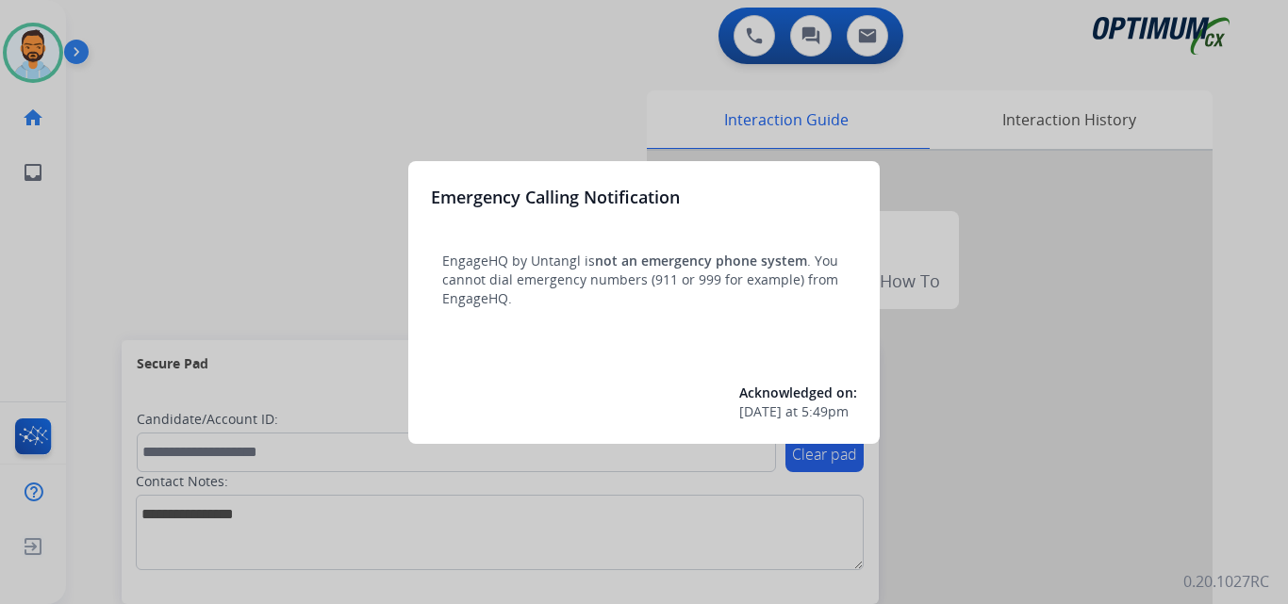
click at [125, 136] on div at bounding box center [644, 302] width 1288 height 604
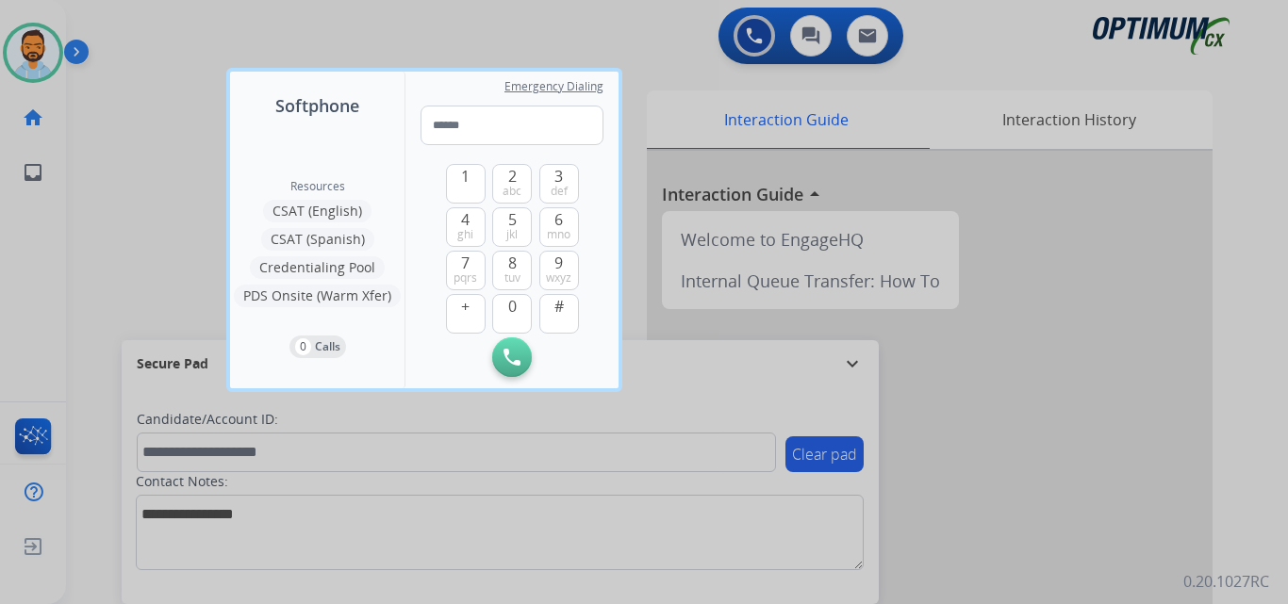
click at [107, 139] on div at bounding box center [644, 302] width 1288 height 604
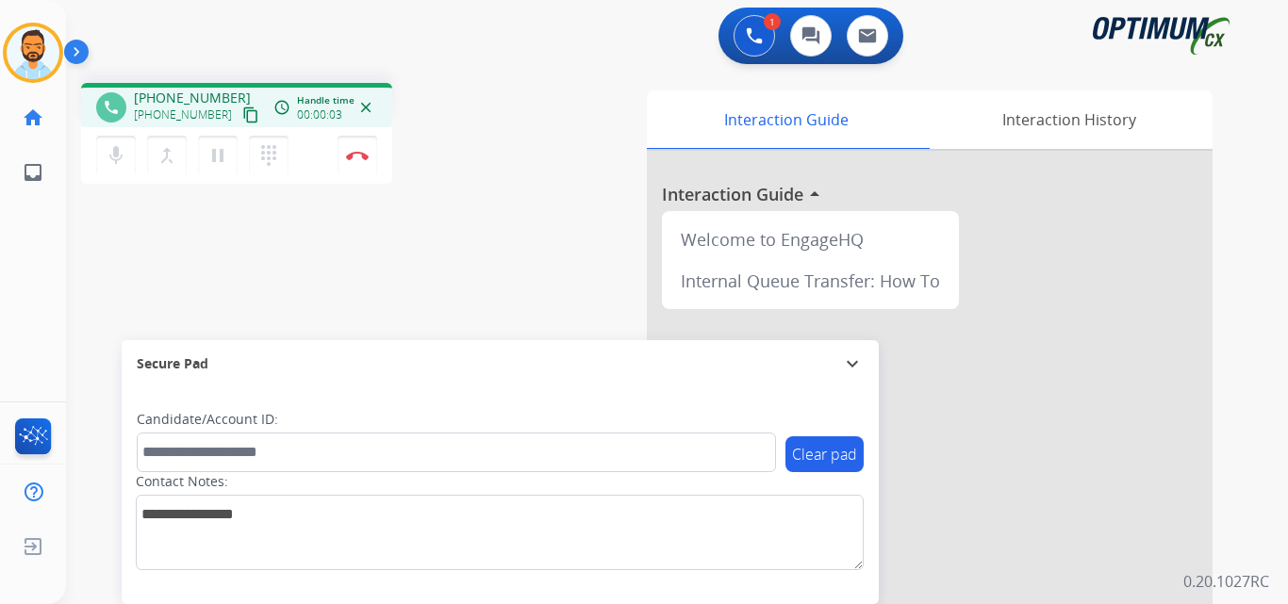
click at [242, 117] on mat-icon "content_copy" at bounding box center [250, 115] width 17 height 17
click at [244, 116] on div "phone [PHONE_NUMBER] [PHONE_NUMBER] content_copy access_time Call metrics Queue…" at bounding box center [236, 105] width 311 height 44
click at [242, 117] on mat-icon "content_copy" at bounding box center [250, 115] width 17 height 17
click at [355, 155] on img at bounding box center [357, 155] width 23 height 9
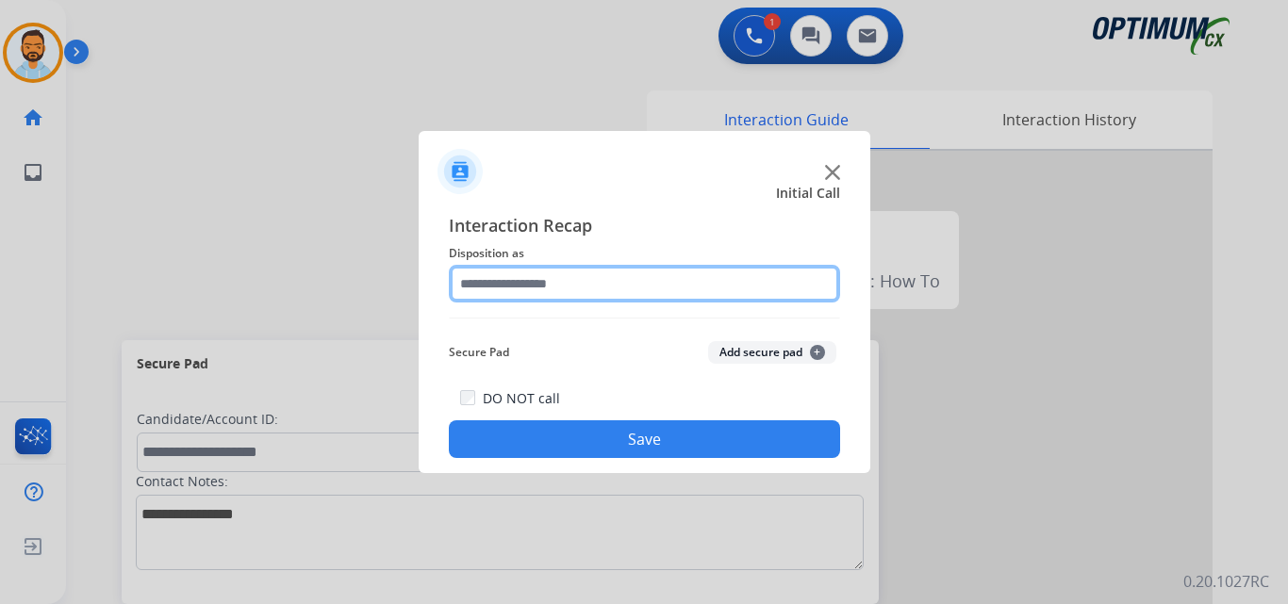
click at [662, 280] on input "text" at bounding box center [644, 284] width 391 height 38
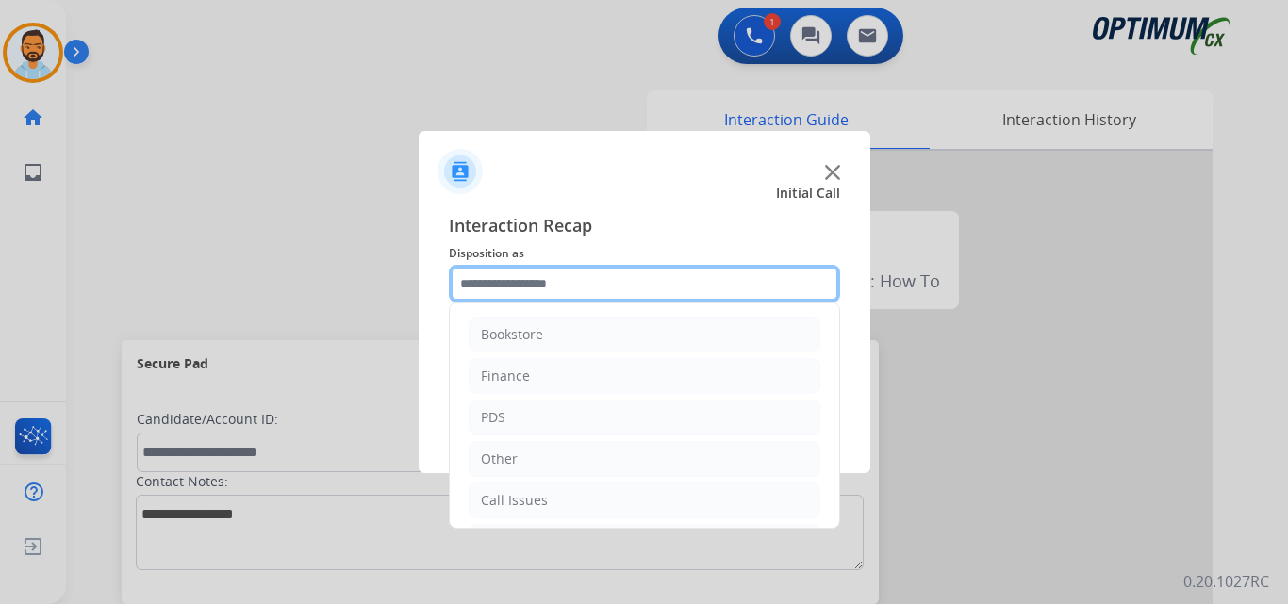
scroll to position [128, 0]
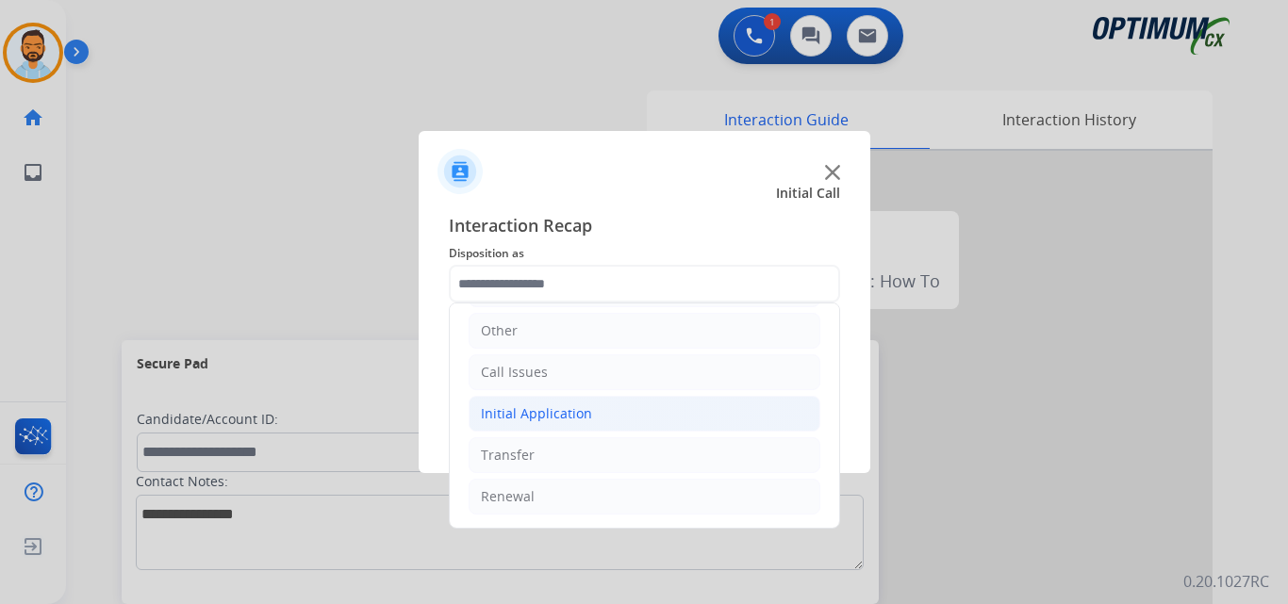
click at [594, 417] on li "Initial Application" at bounding box center [645, 414] width 352 height 36
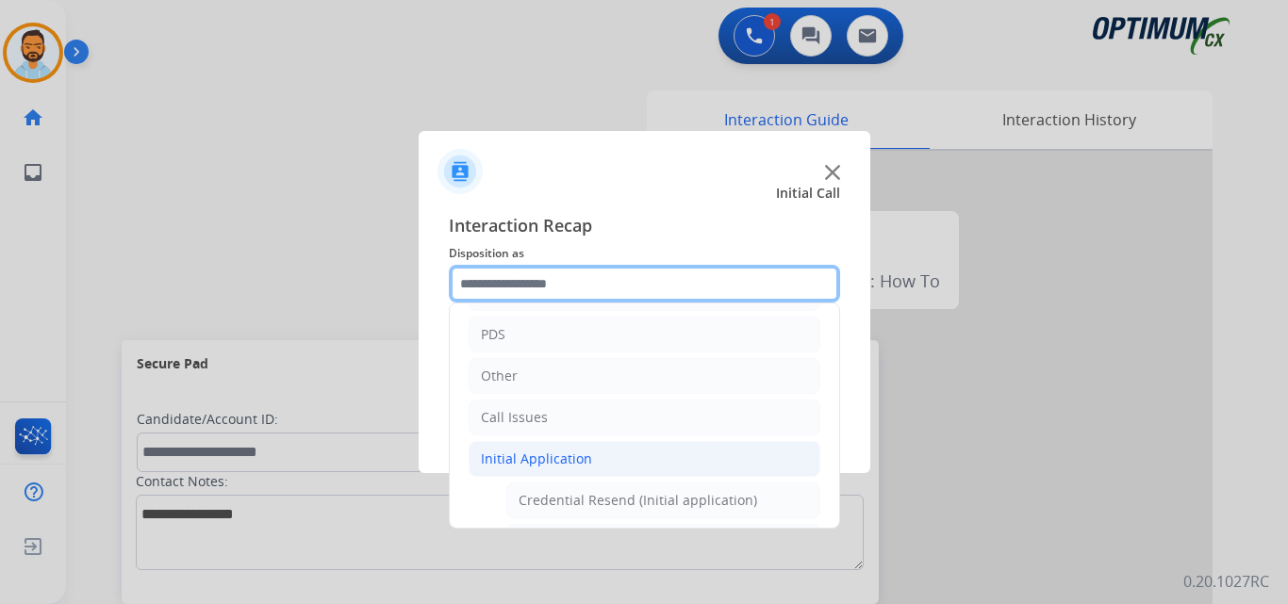
scroll to position [0, 0]
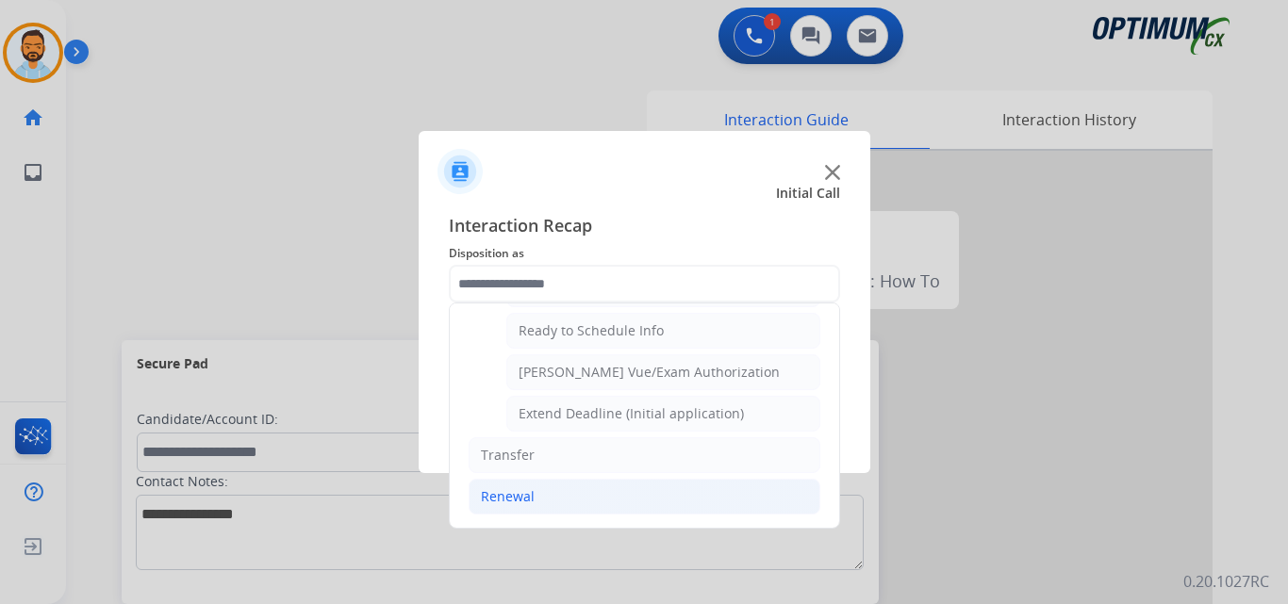
click at [539, 506] on li "Renewal" at bounding box center [645, 497] width 352 height 36
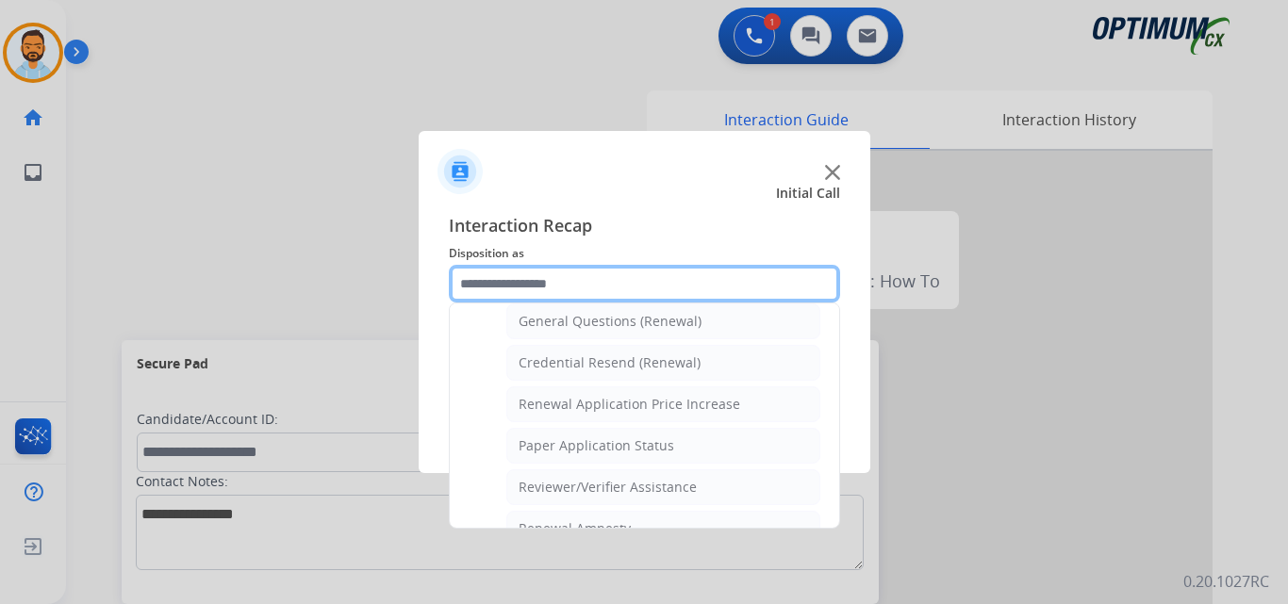
scroll to position [558, 0]
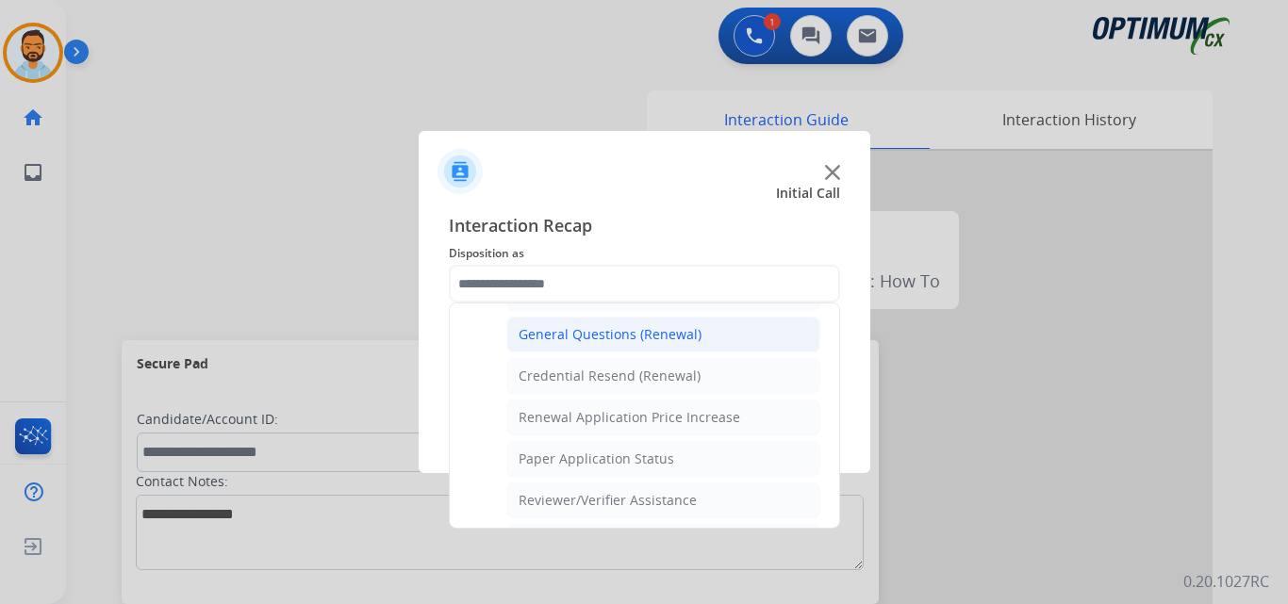
click at [654, 330] on div "General Questions (Renewal)" at bounding box center [609, 334] width 183 height 19
type input "**********"
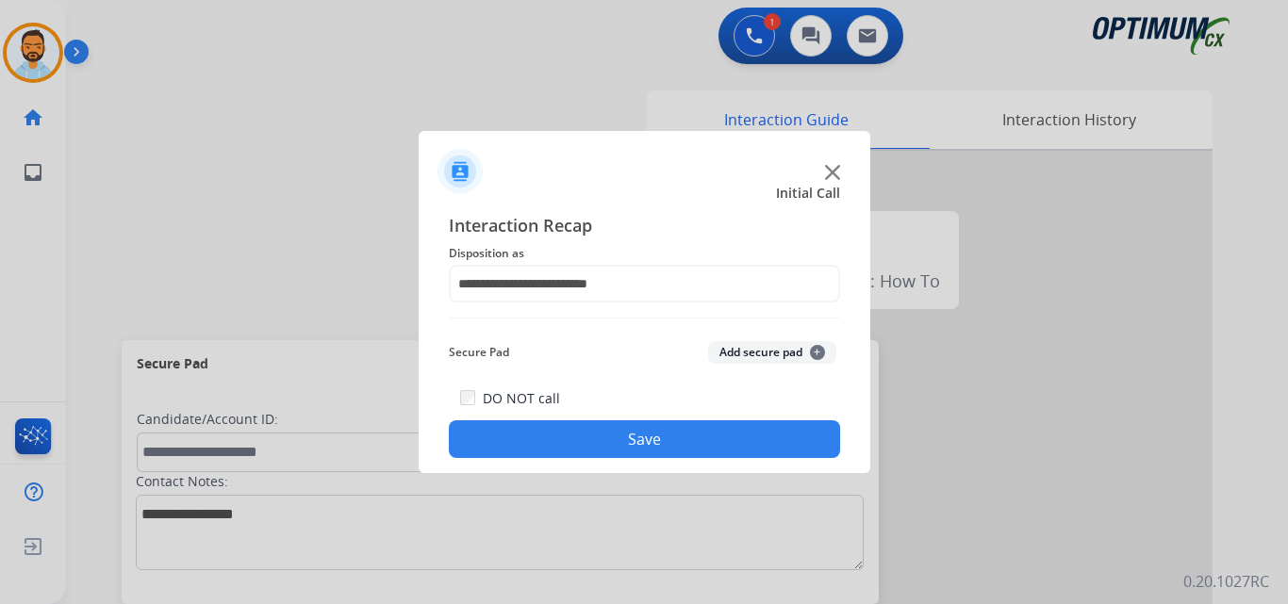
click at [630, 442] on button "Save" at bounding box center [644, 439] width 391 height 38
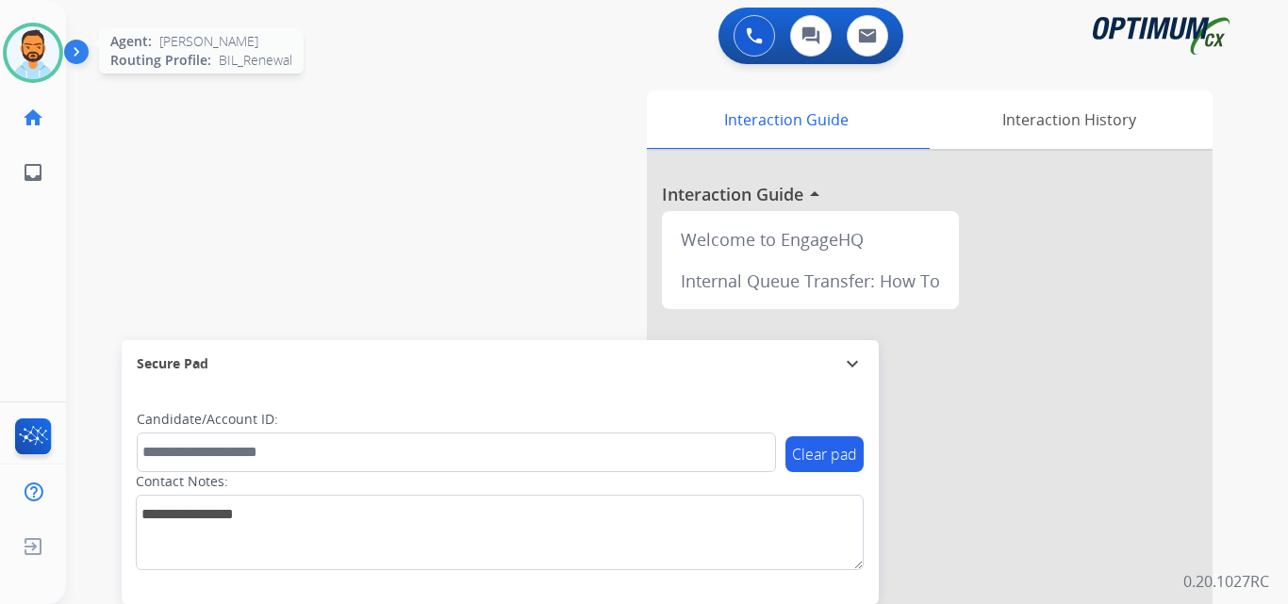
click at [28, 46] on img at bounding box center [33, 52] width 53 height 53
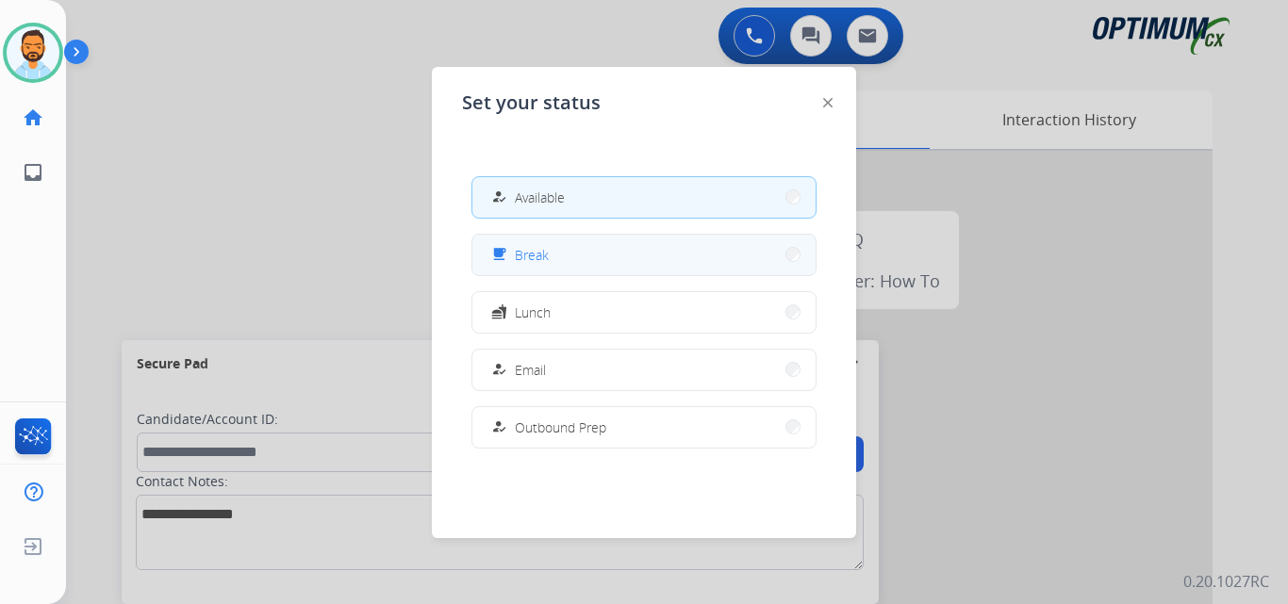
click at [540, 258] on span "Break" at bounding box center [532, 255] width 34 height 20
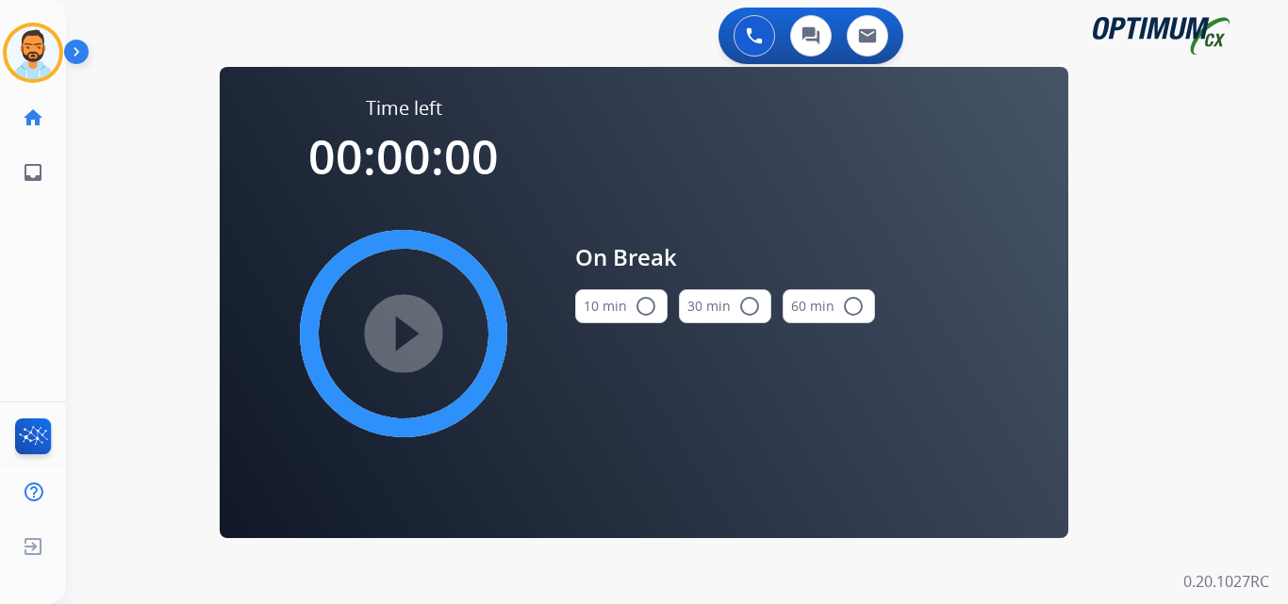
click at [625, 305] on button "10 min radio_button_unchecked" at bounding box center [621, 306] width 92 height 34
click at [392, 322] on mat-icon "play_circle_filled" at bounding box center [403, 333] width 23 height 23
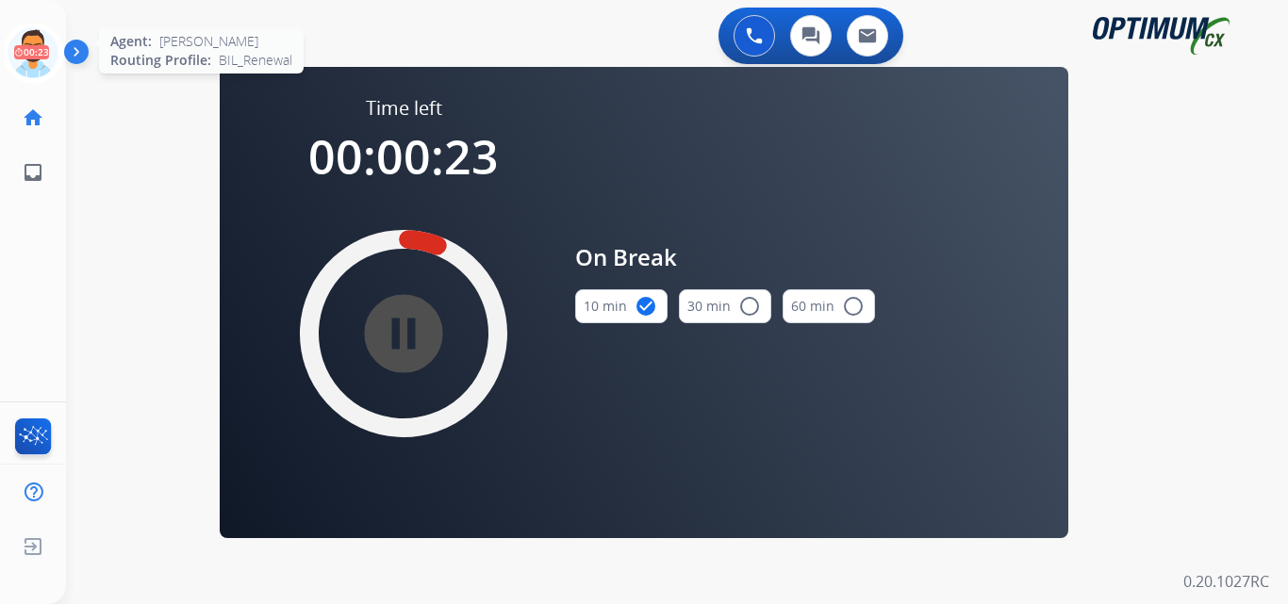
click at [51, 58] on icon at bounding box center [33, 53] width 61 height 61
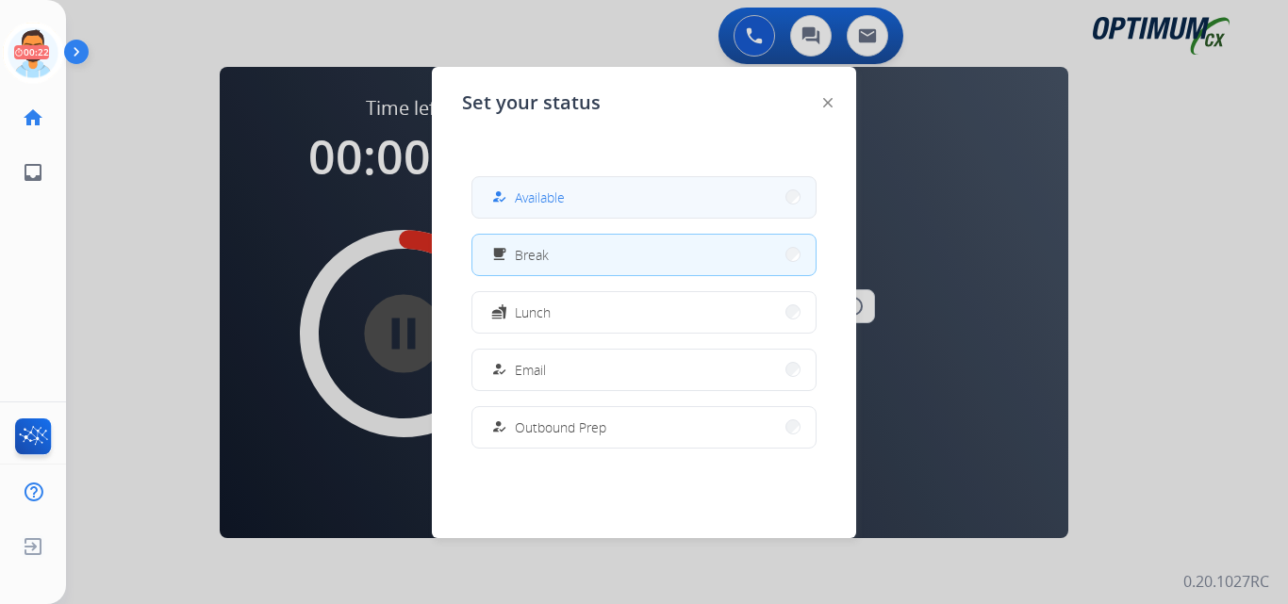
click at [569, 192] on button "how_to_reg Available" at bounding box center [643, 197] width 343 height 41
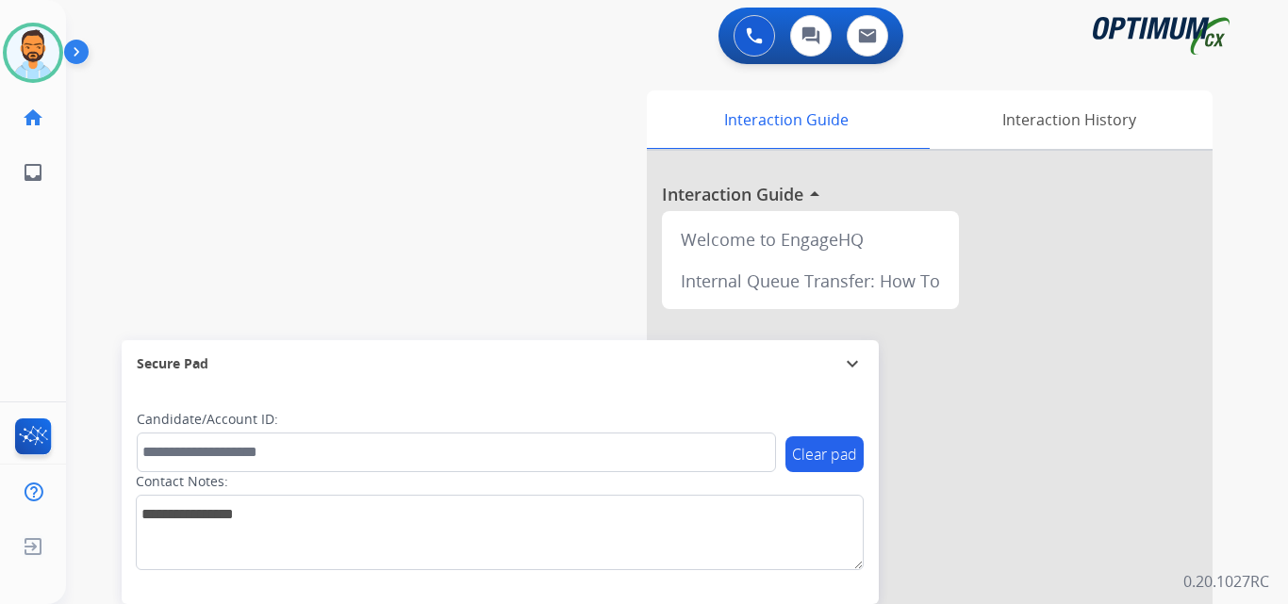
click at [73, 54] on img at bounding box center [80, 56] width 32 height 36
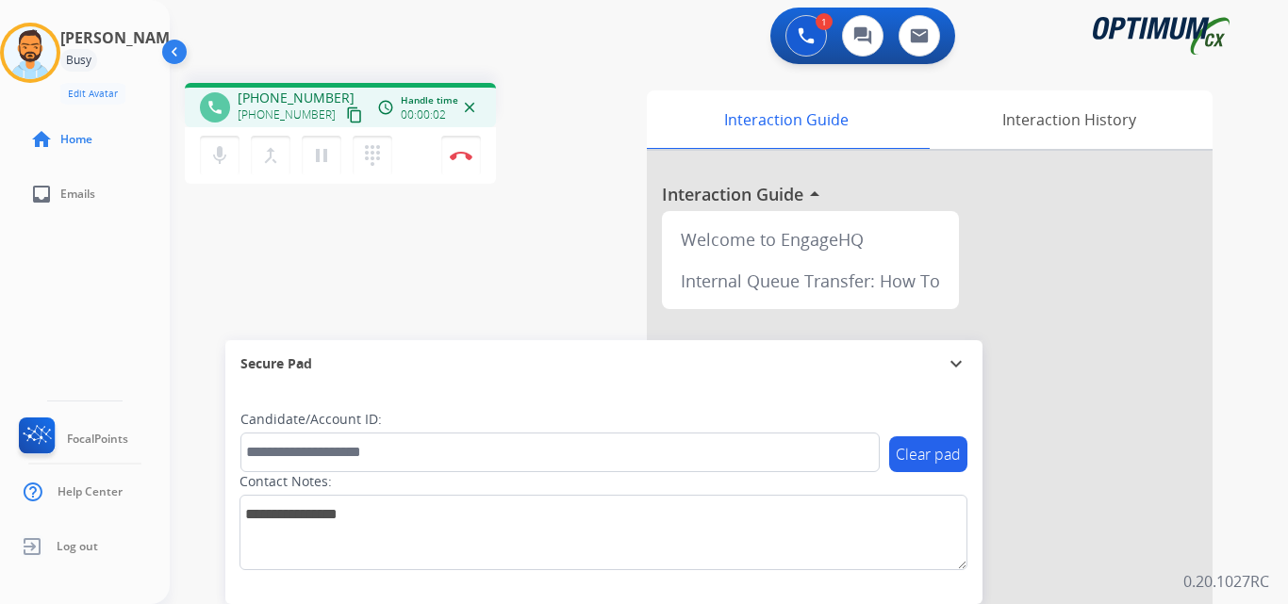
click at [346, 113] on mat-icon "content_copy" at bounding box center [354, 115] width 17 height 17
click at [346, 117] on mat-icon "content_copy" at bounding box center [354, 115] width 17 height 17
click at [346, 122] on mat-icon "content_copy" at bounding box center [354, 115] width 17 height 17
click at [467, 158] on img at bounding box center [461, 155] width 23 height 9
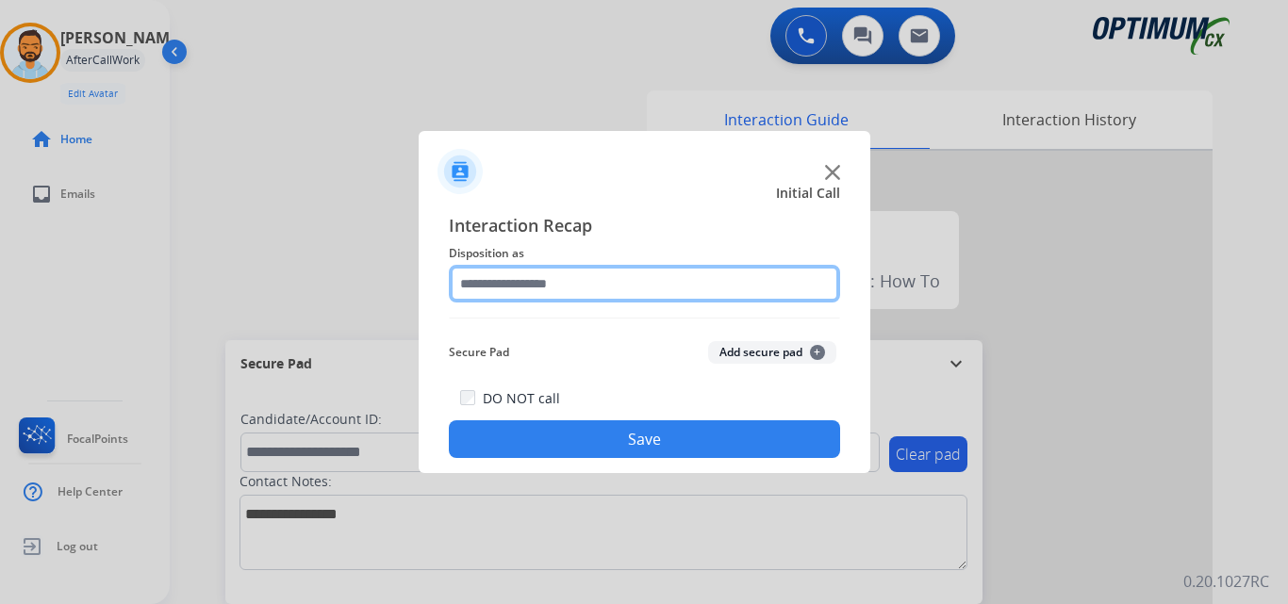
click at [729, 265] on input "text" at bounding box center [644, 284] width 391 height 38
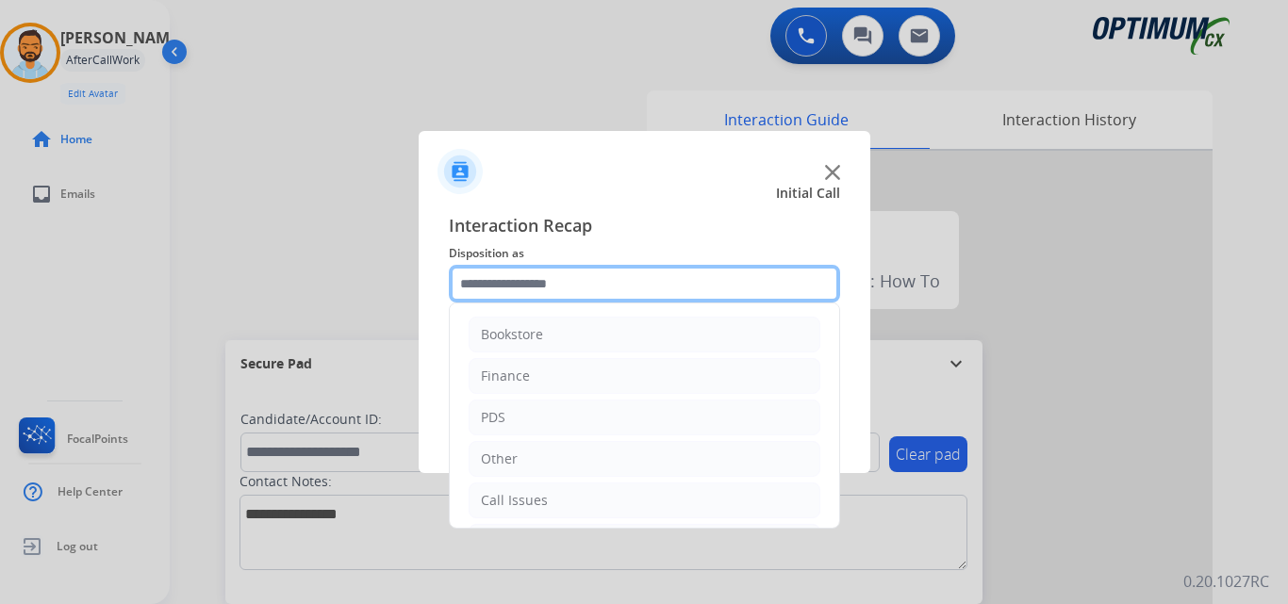
scroll to position [128, 0]
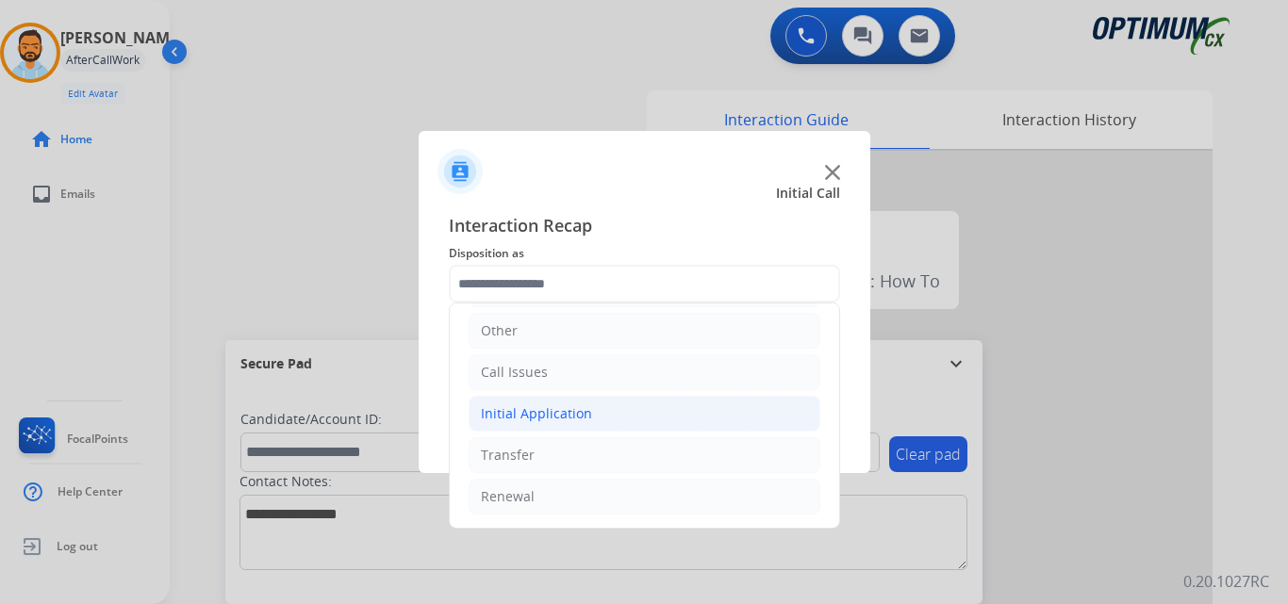
click at [600, 418] on li "Initial Application" at bounding box center [645, 414] width 352 height 36
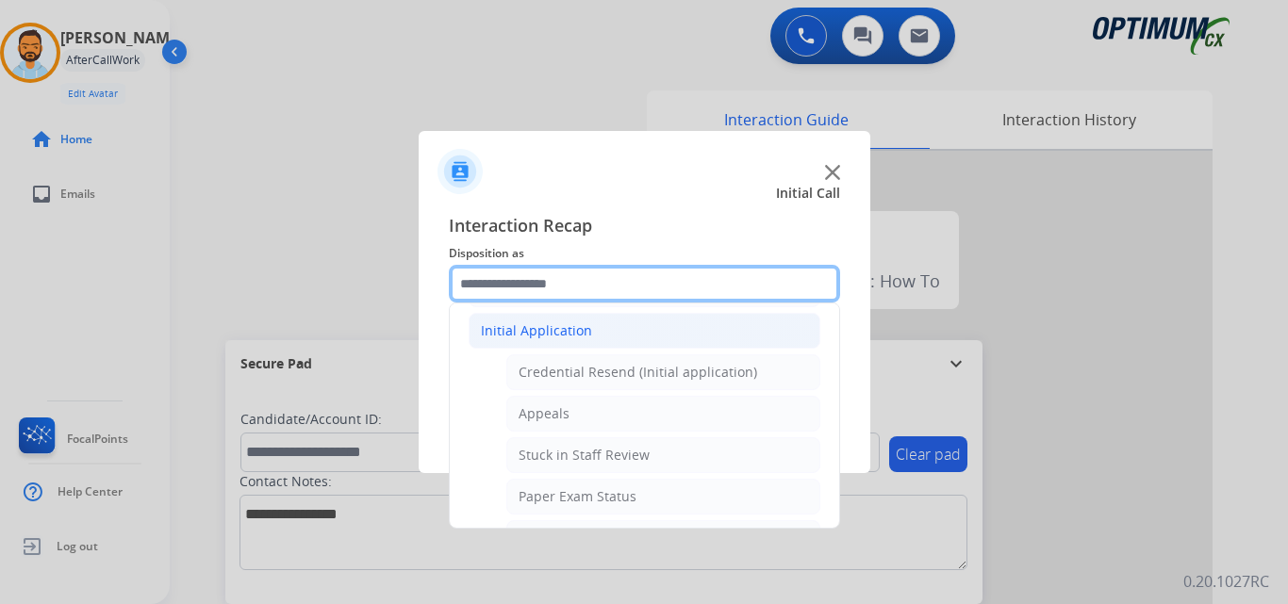
scroll to position [223, 0]
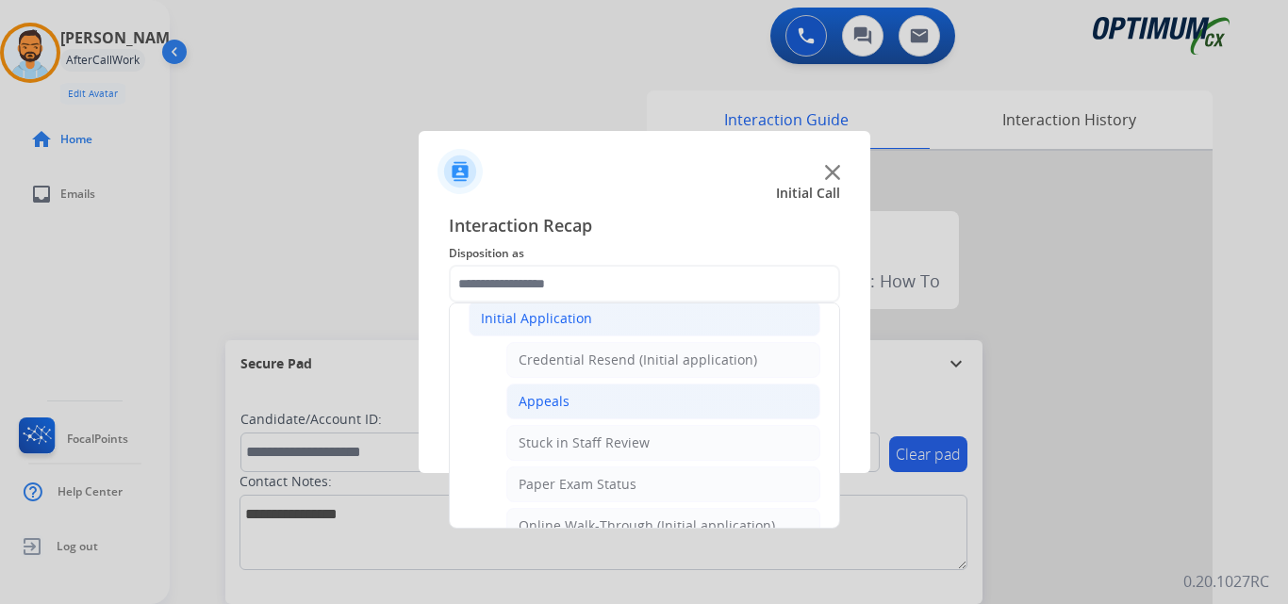
click at [572, 411] on li "Appeals" at bounding box center [663, 402] width 314 height 36
type input "*******"
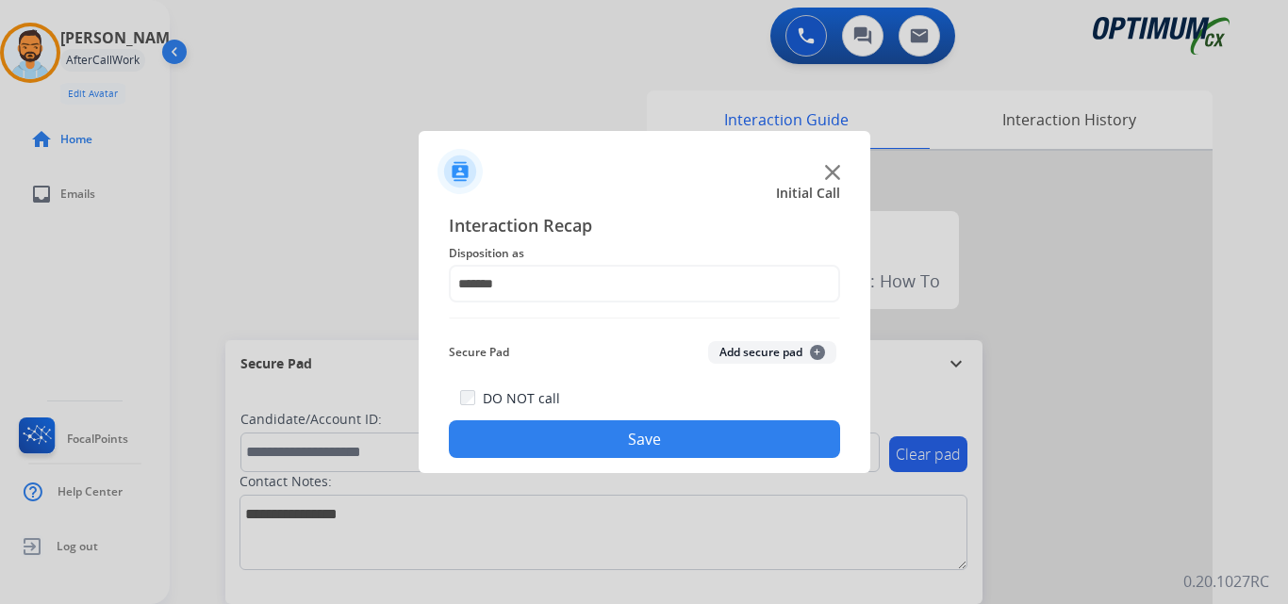
click at [631, 440] on button "Save" at bounding box center [644, 439] width 391 height 38
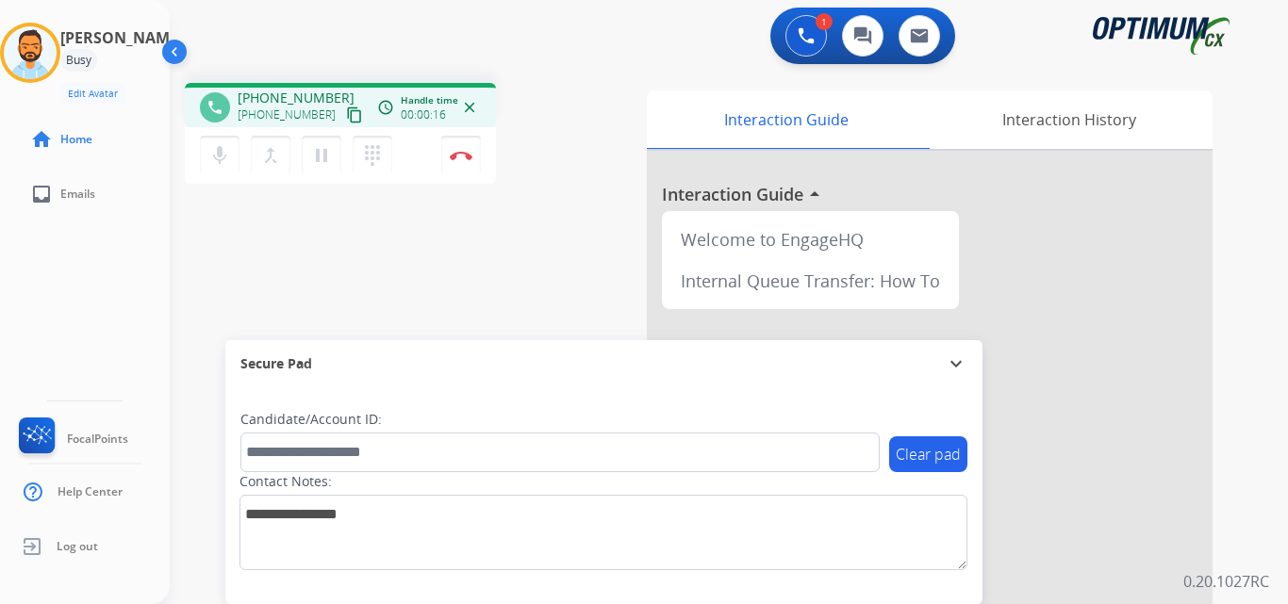
click at [346, 112] on mat-icon "content_copy" at bounding box center [354, 115] width 17 height 17
click at [461, 164] on button "Disconnect" at bounding box center [461, 156] width 40 height 40
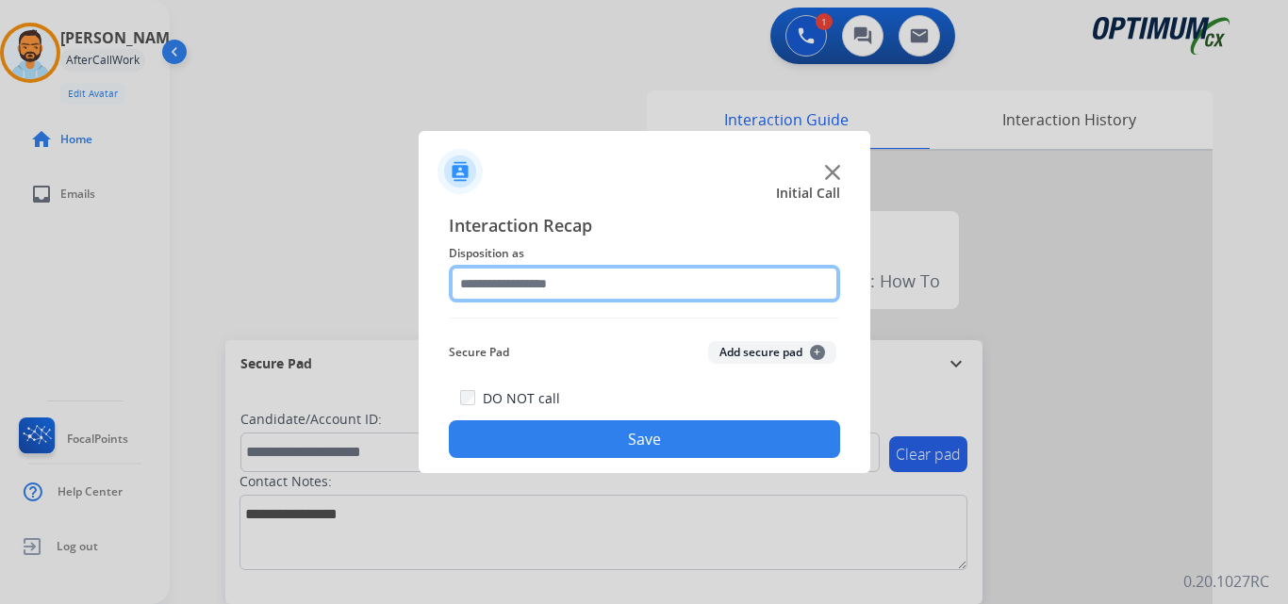
click at [669, 275] on input "text" at bounding box center [644, 284] width 391 height 38
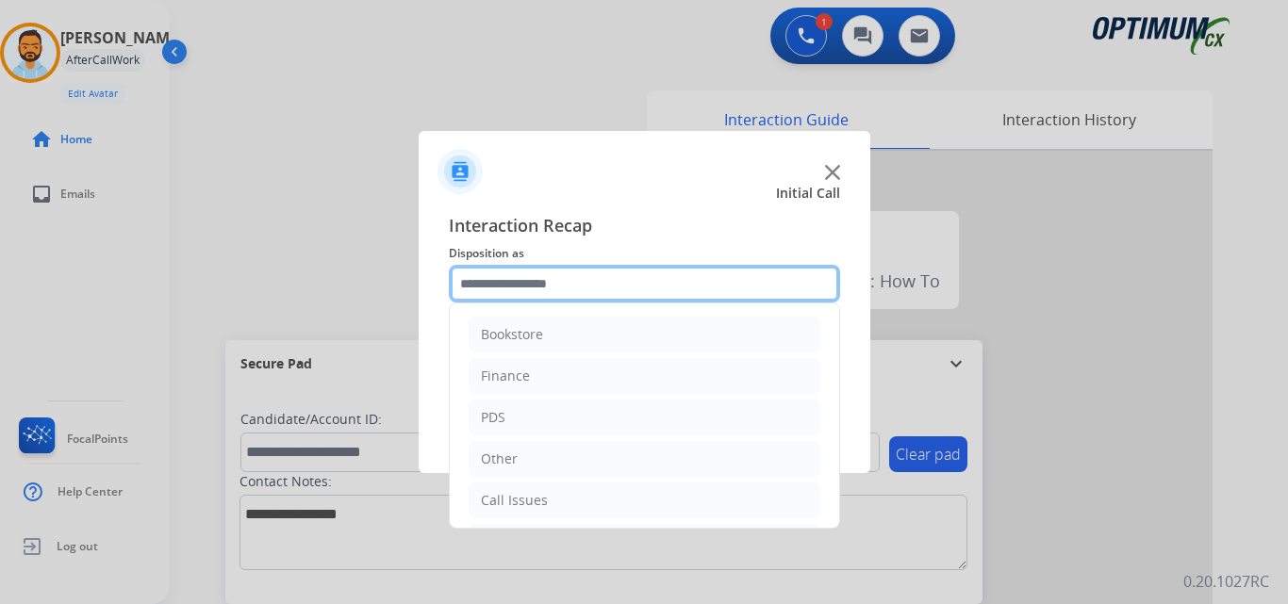
scroll to position [128, 0]
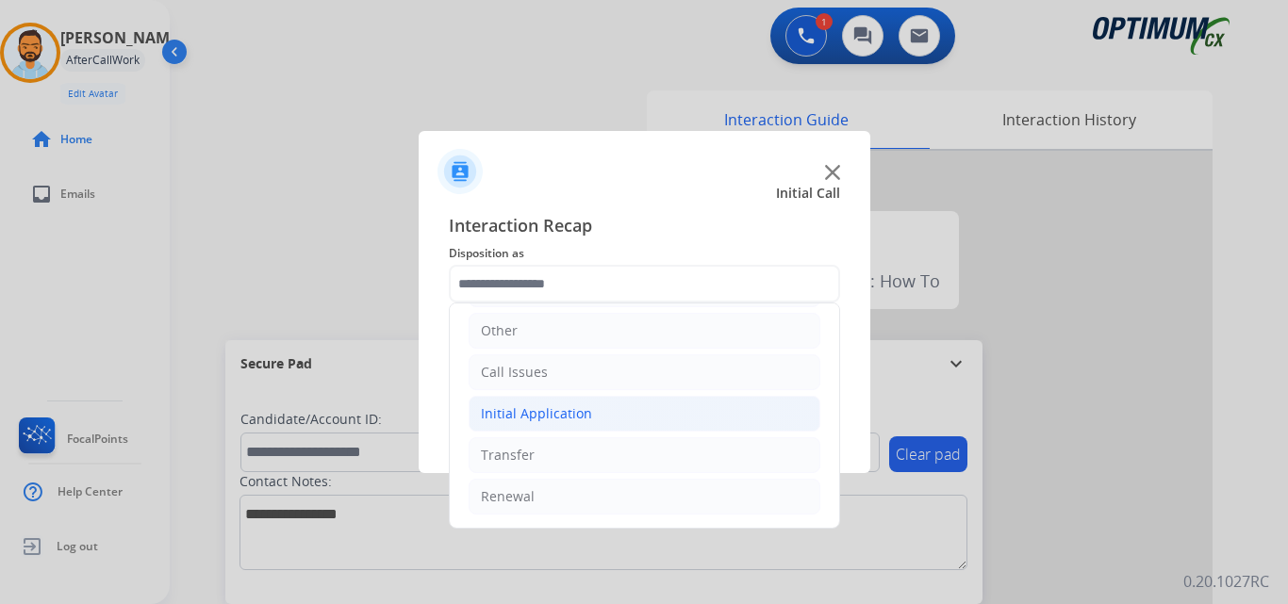
click at [613, 418] on li "Initial Application" at bounding box center [645, 414] width 352 height 36
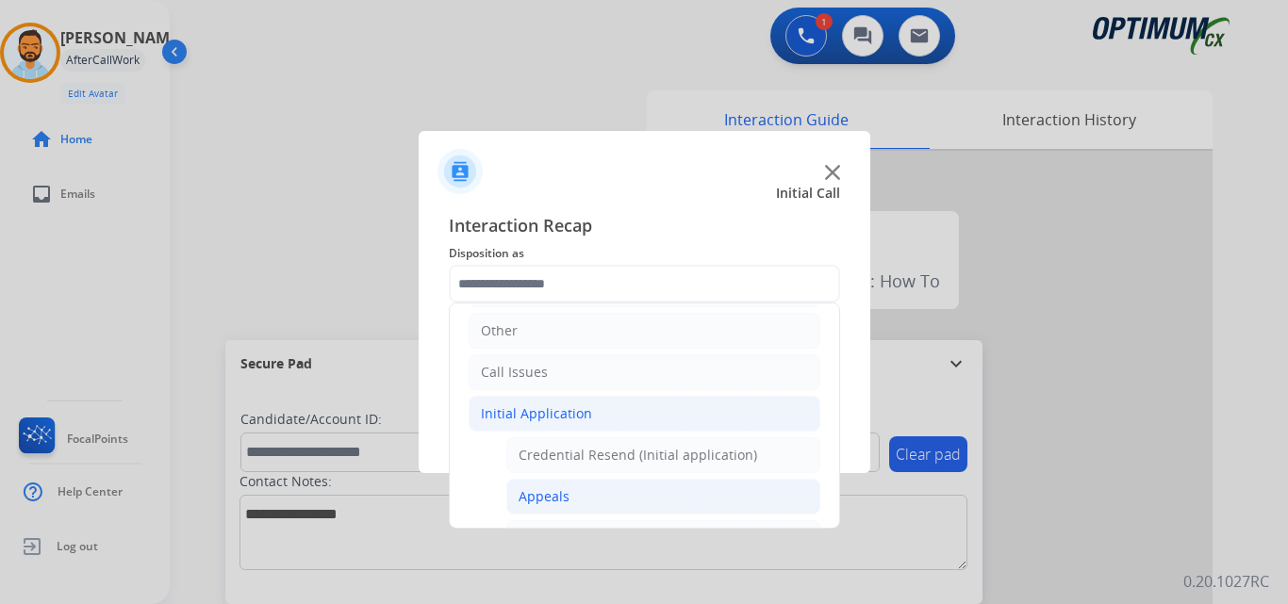
click at [584, 493] on li "Appeals" at bounding box center [663, 497] width 314 height 36
type input "*******"
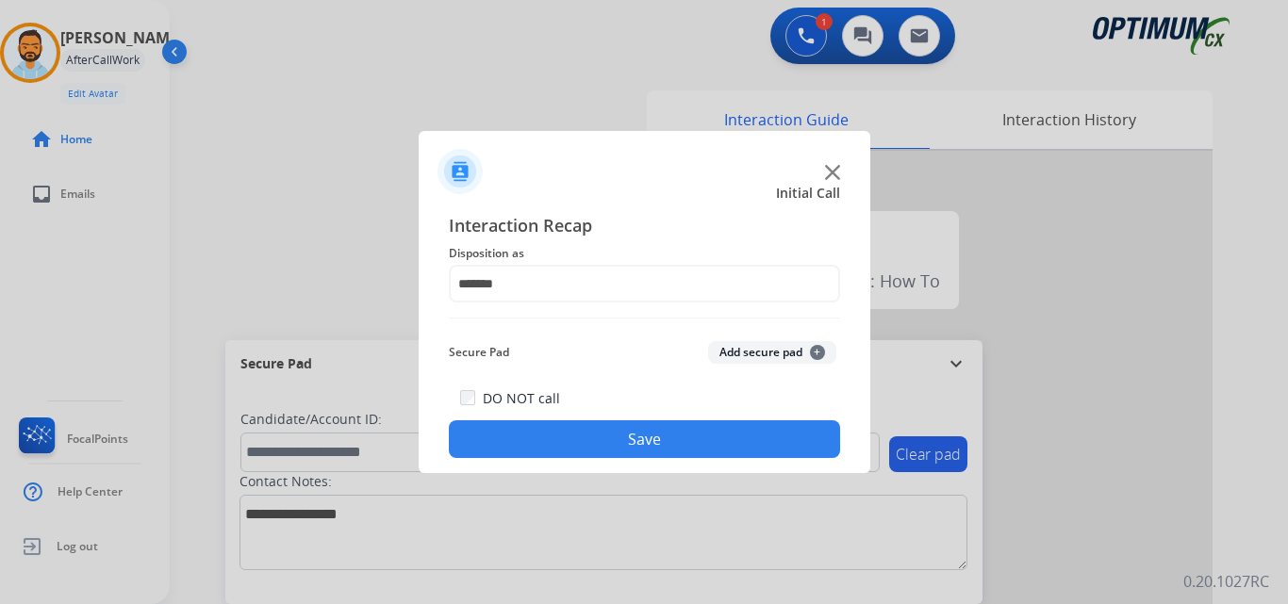
click at [633, 441] on button "Save" at bounding box center [644, 439] width 391 height 38
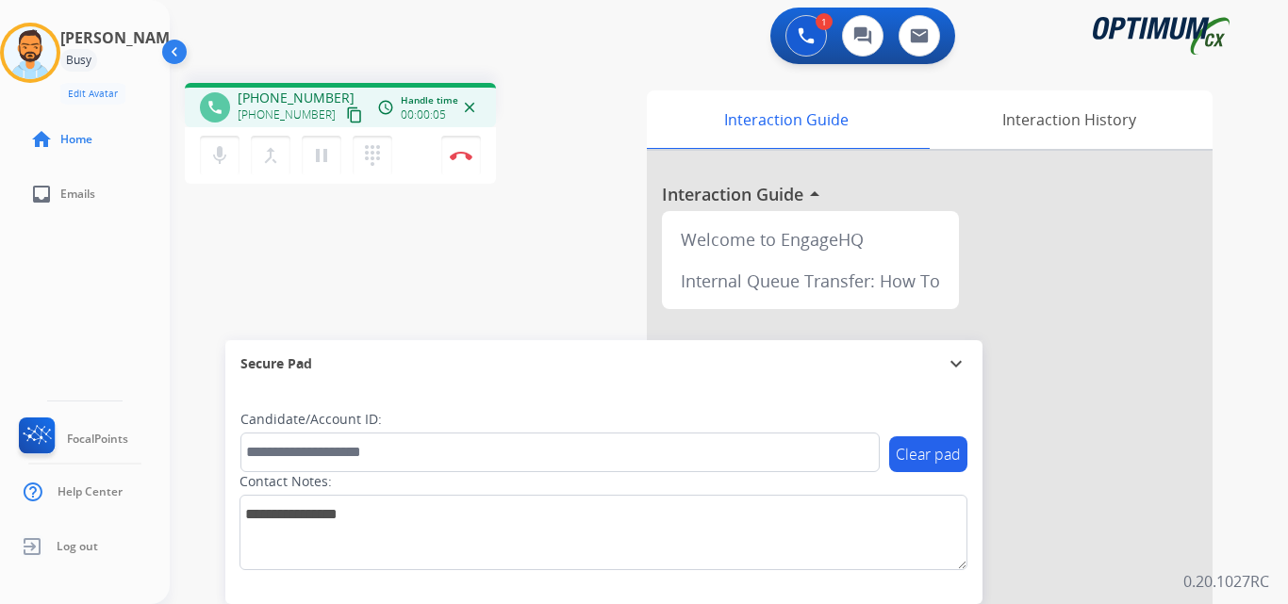
click at [346, 116] on mat-icon "content_copy" at bounding box center [354, 115] width 17 height 17
click at [467, 157] on img at bounding box center [461, 155] width 23 height 9
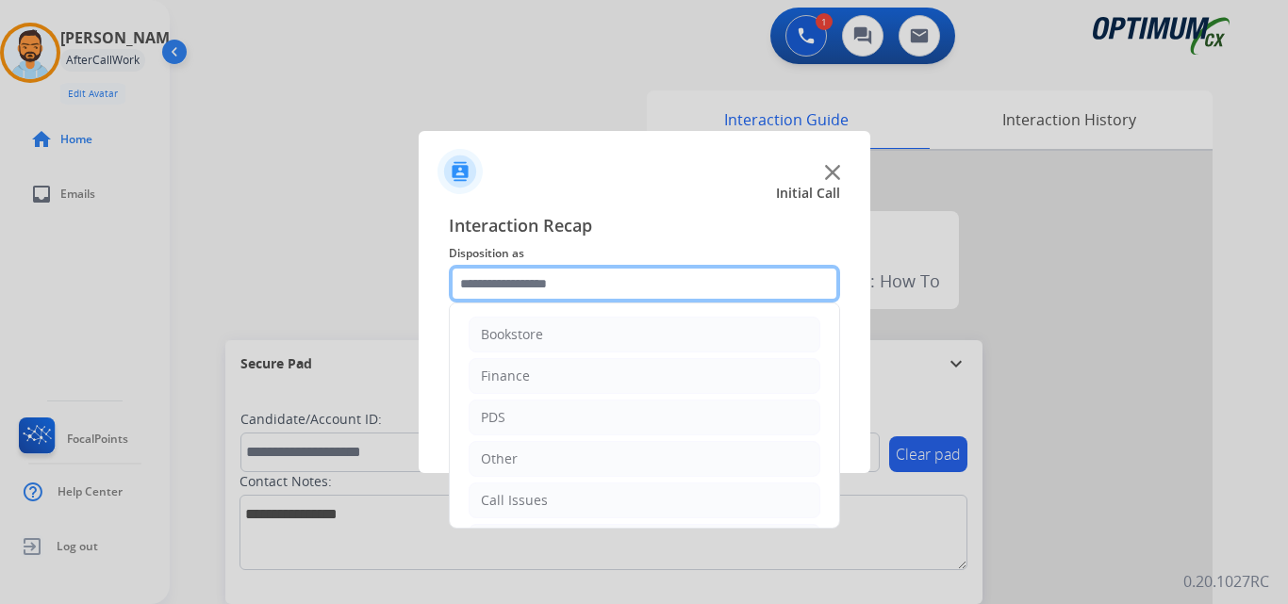
click at [601, 288] on input "text" at bounding box center [644, 284] width 391 height 38
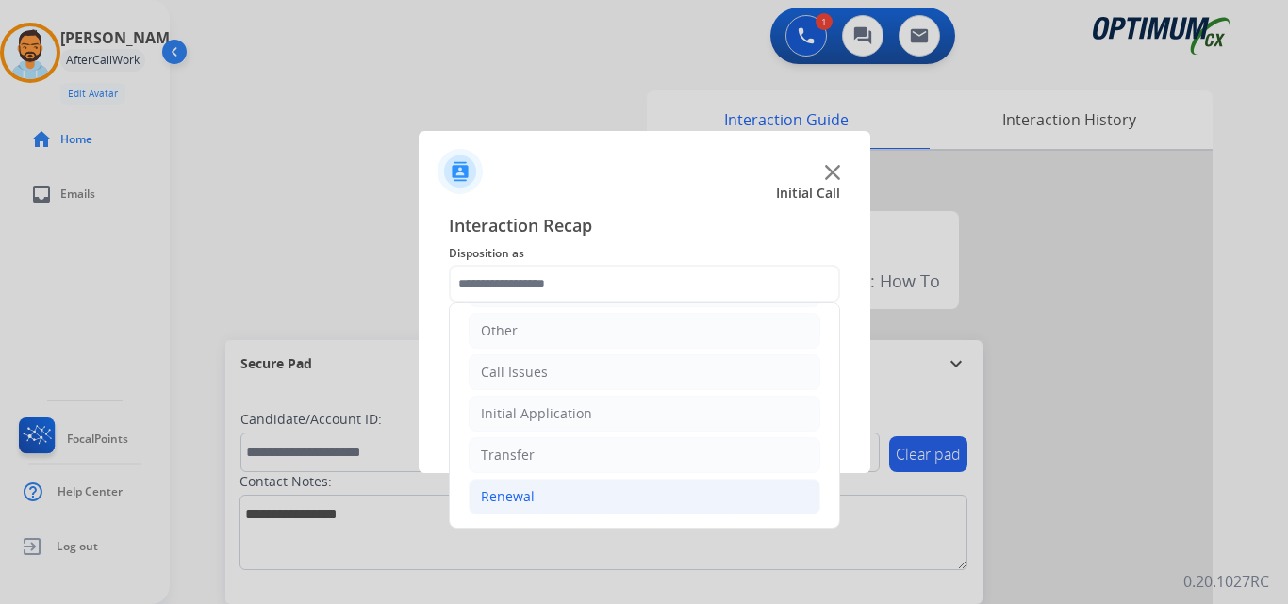
click at [530, 500] on div "Renewal" at bounding box center [508, 496] width 54 height 19
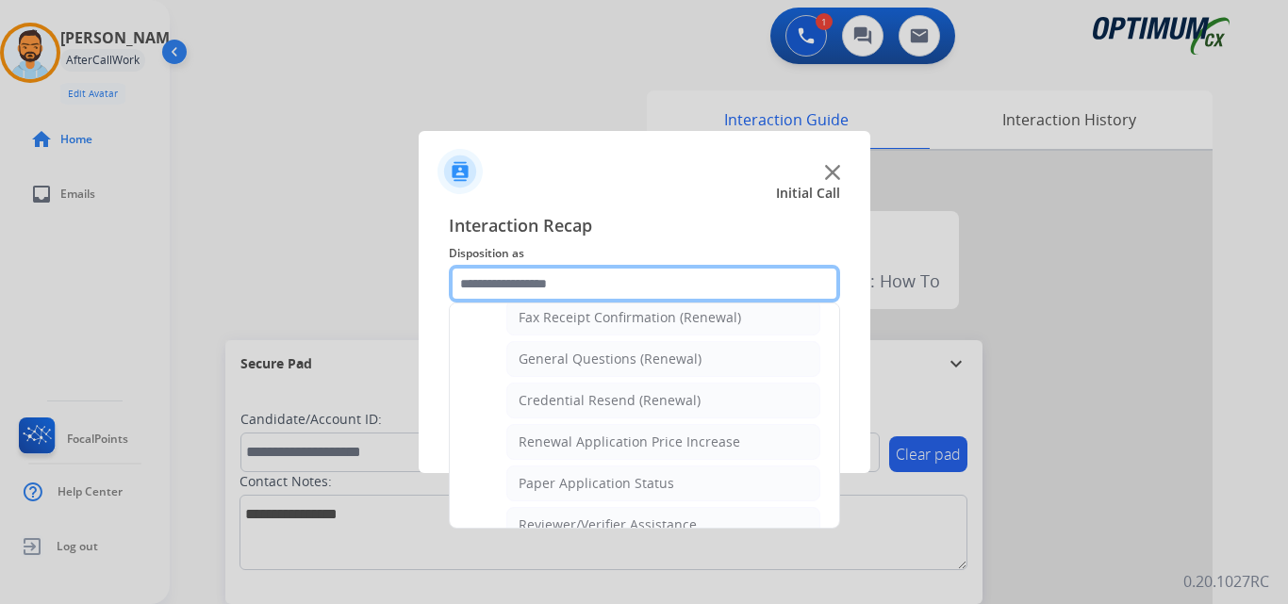
scroll to position [524, 0]
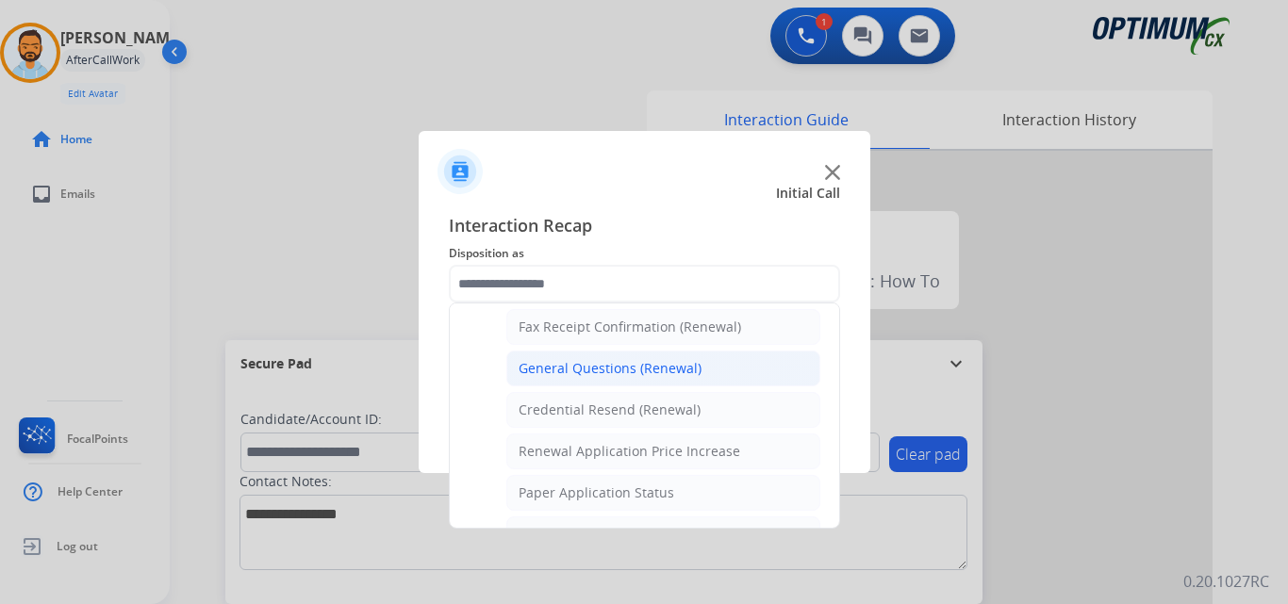
click at [587, 379] on li "General Questions (Renewal)" at bounding box center [663, 369] width 314 height 36
type input "**********"
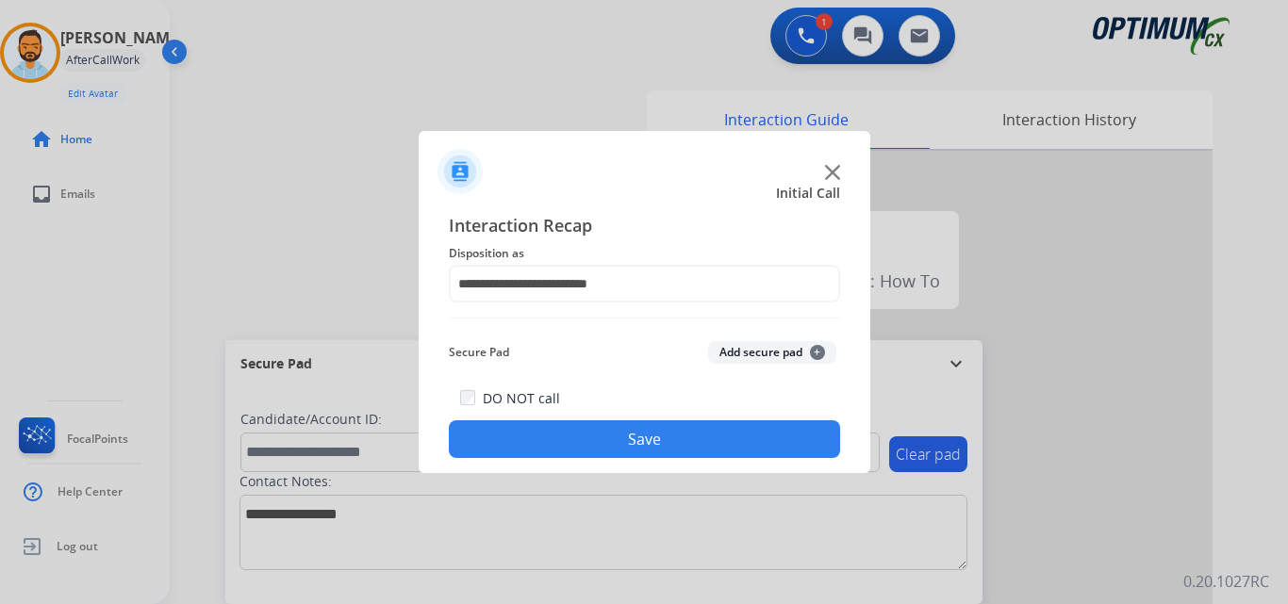
click at [600, 439] on button "Save" at bounding box center [644, 439] width 391 height 38
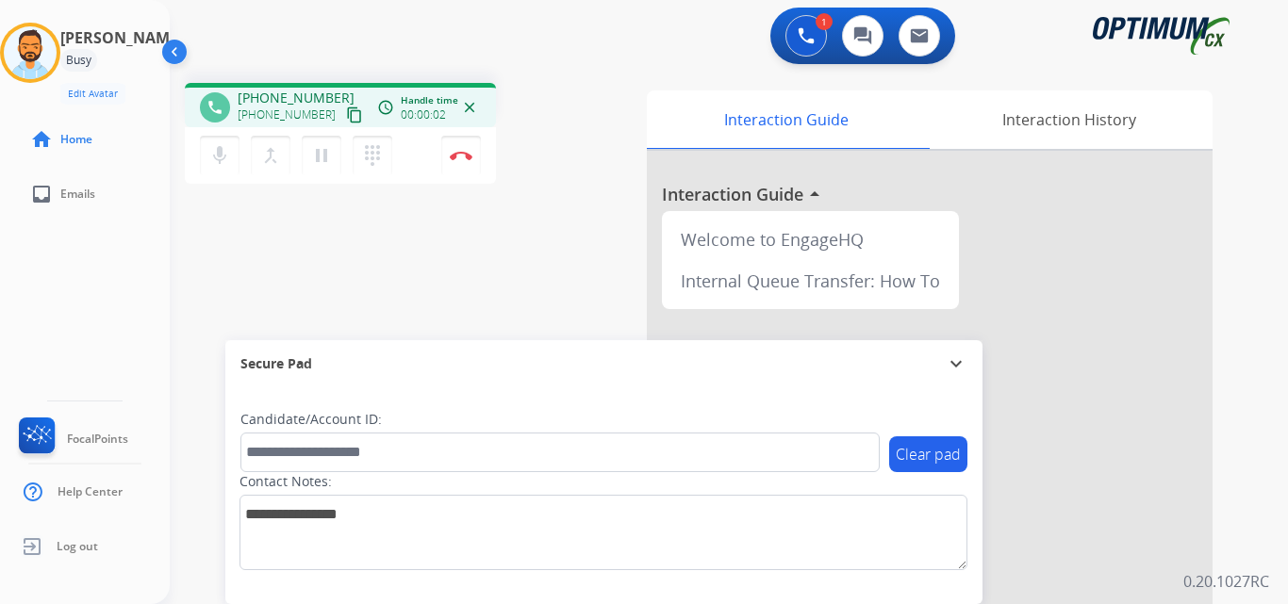
click at [346, 111] on mat-icon "content_copy" at bounding box center [354, 115] width 17 height 17
click at [453, 156] on img at bounding box center [461, 155] width 23 height 9
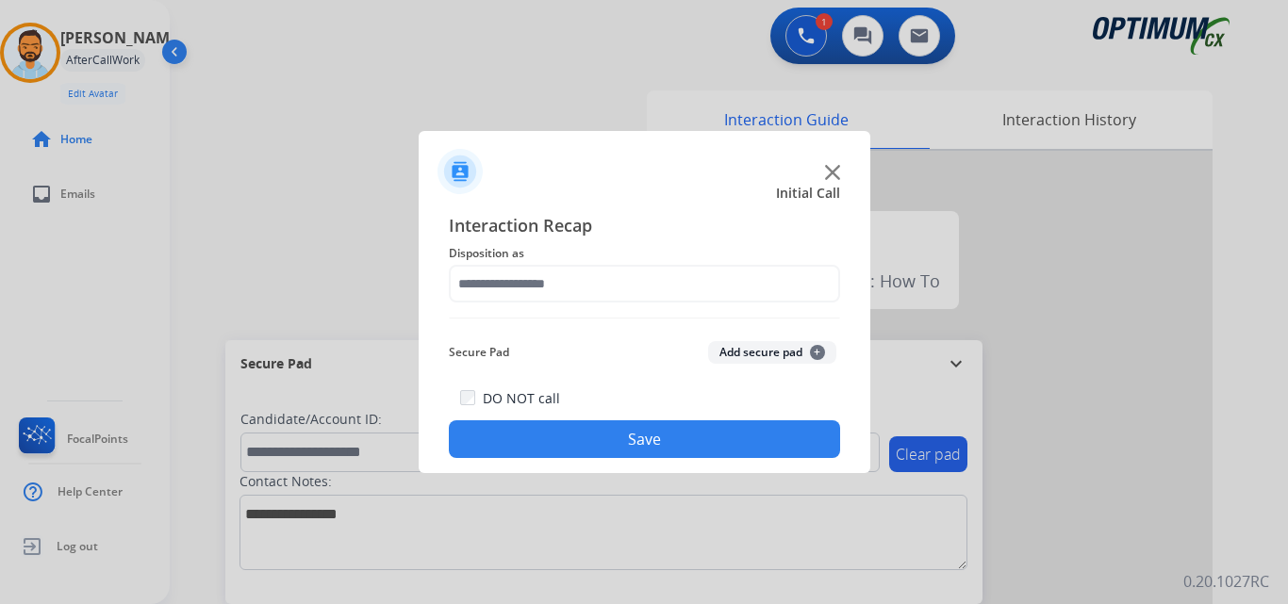
click at [529, 306] on div "Interaction Recap Disposition as Secure Pad Add secure pad + DO NOT call Save" at bounding box center [644, 335] width 391 height 246
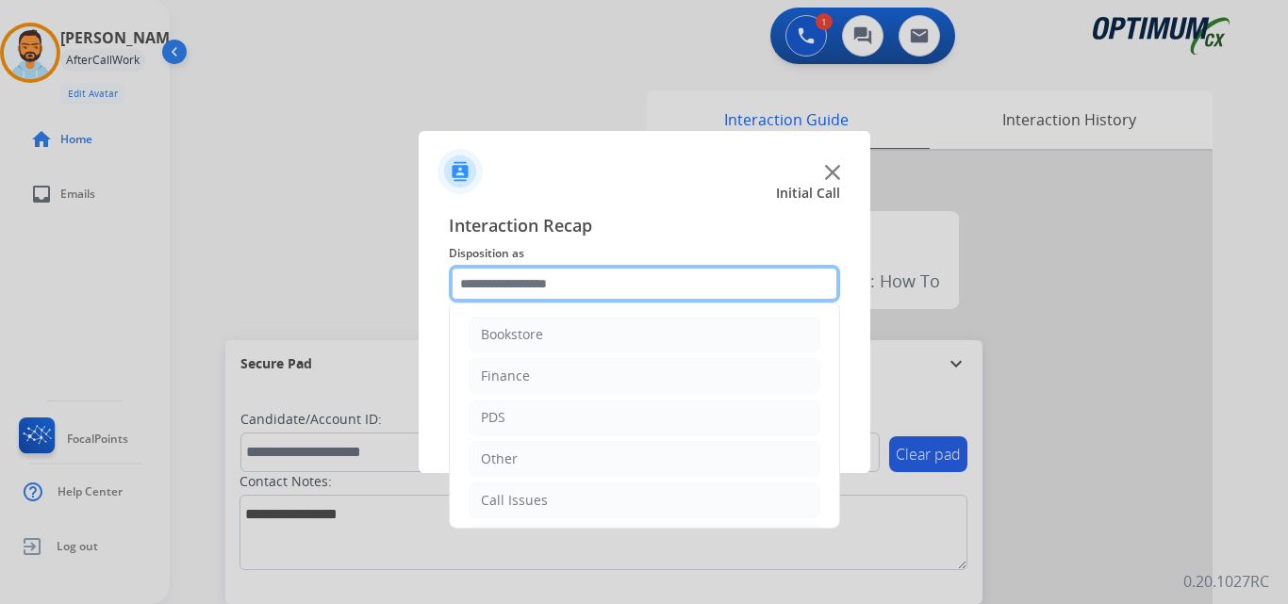
click at [531, 294] on input "text" at bounding box center [644, 284] width 391 height 38
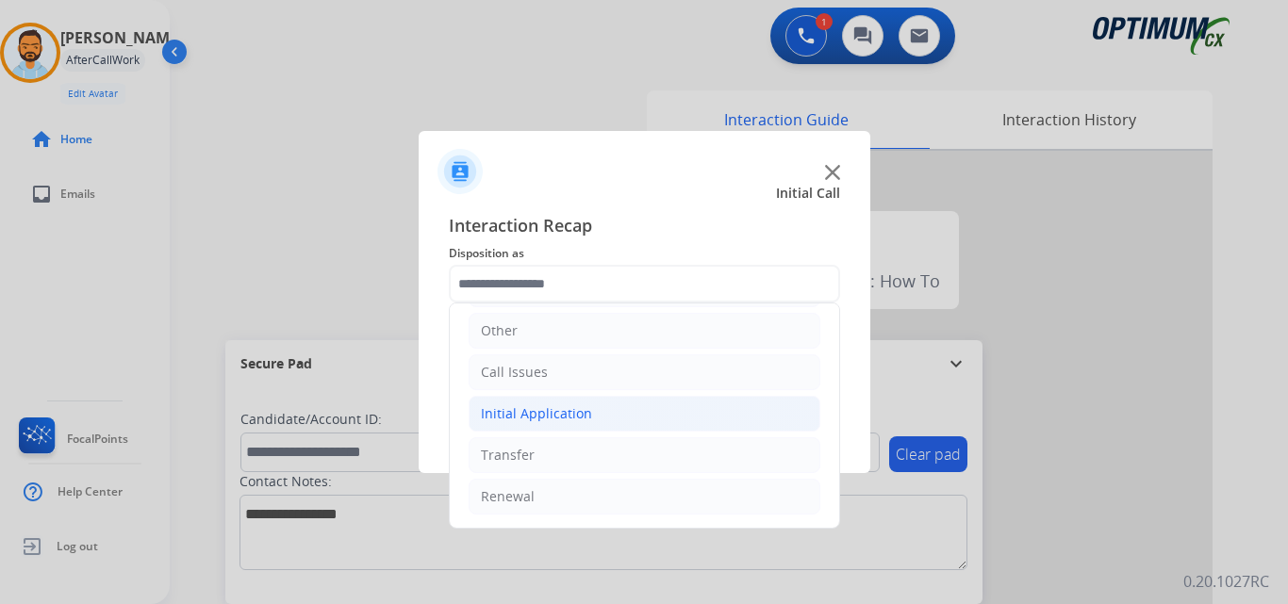
click at [565, 409] on div "Initial Application" at bounding box center [536, 413] width 111 height 19
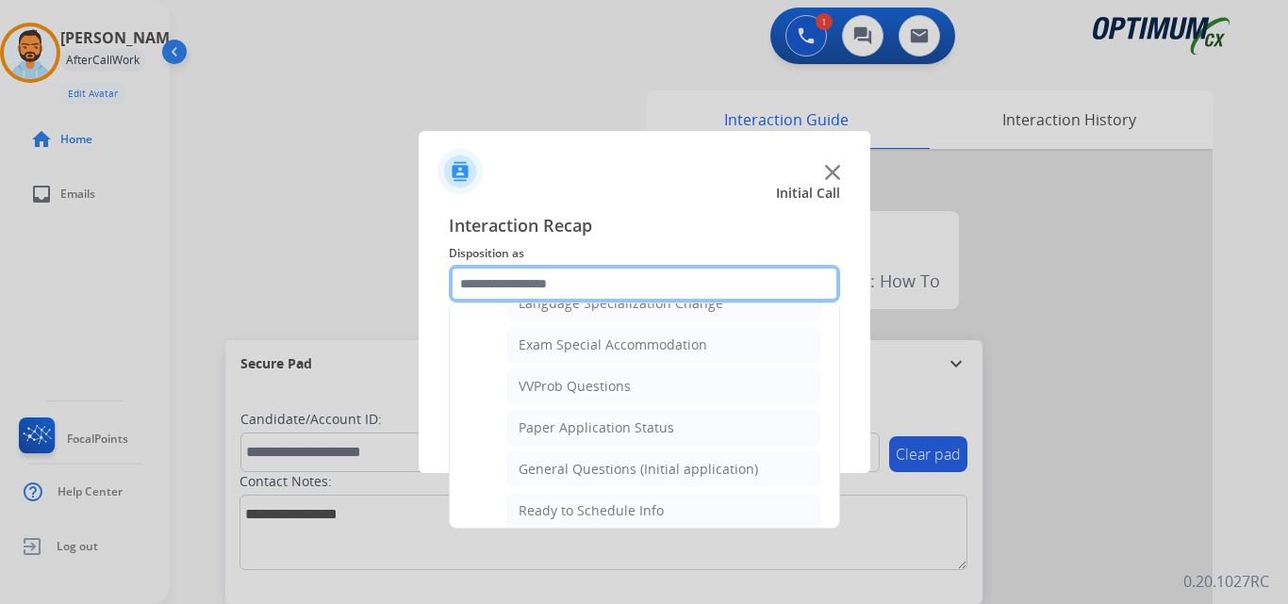
scroll to position [960, 0]
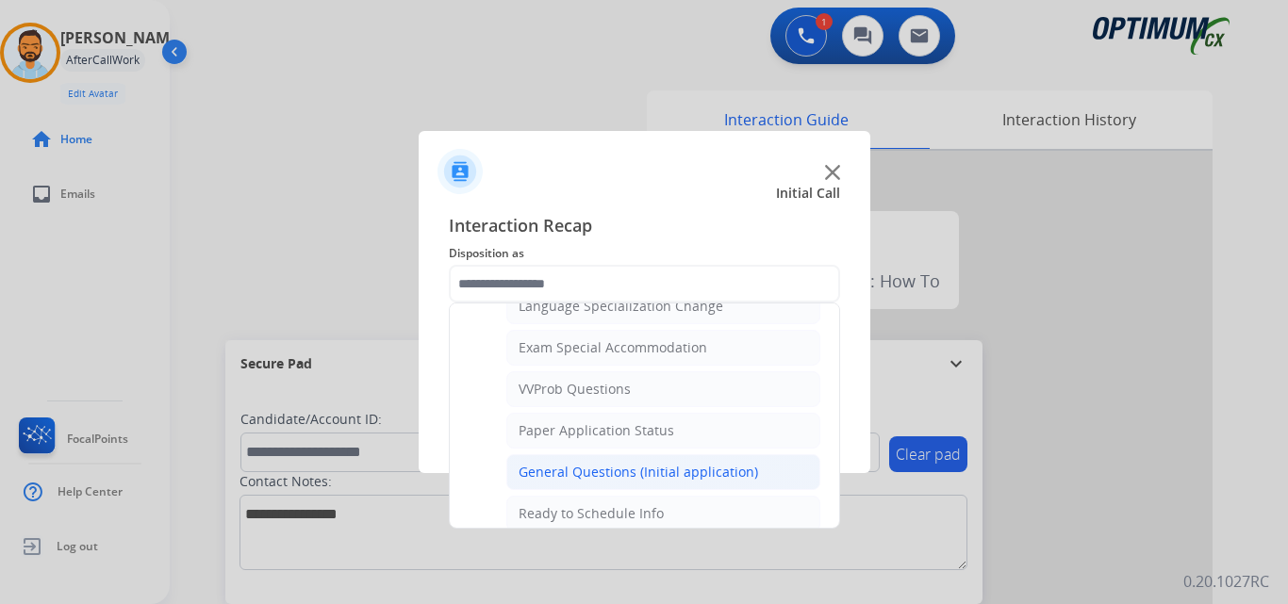
click at [636, 474] on div "General Questions (Initial application)" at bounding box center [637, 472] width 239 height 19
type input "**********"
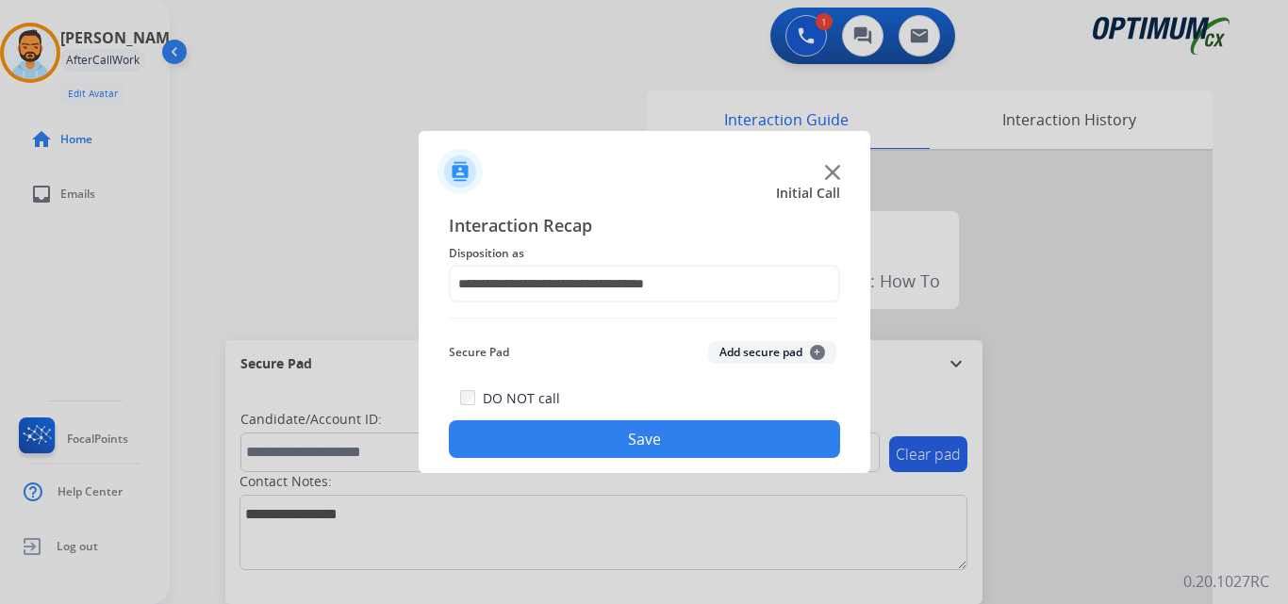
click at [628, 437] on button "Save" at bounding box center [644, 439] width 391 height 38
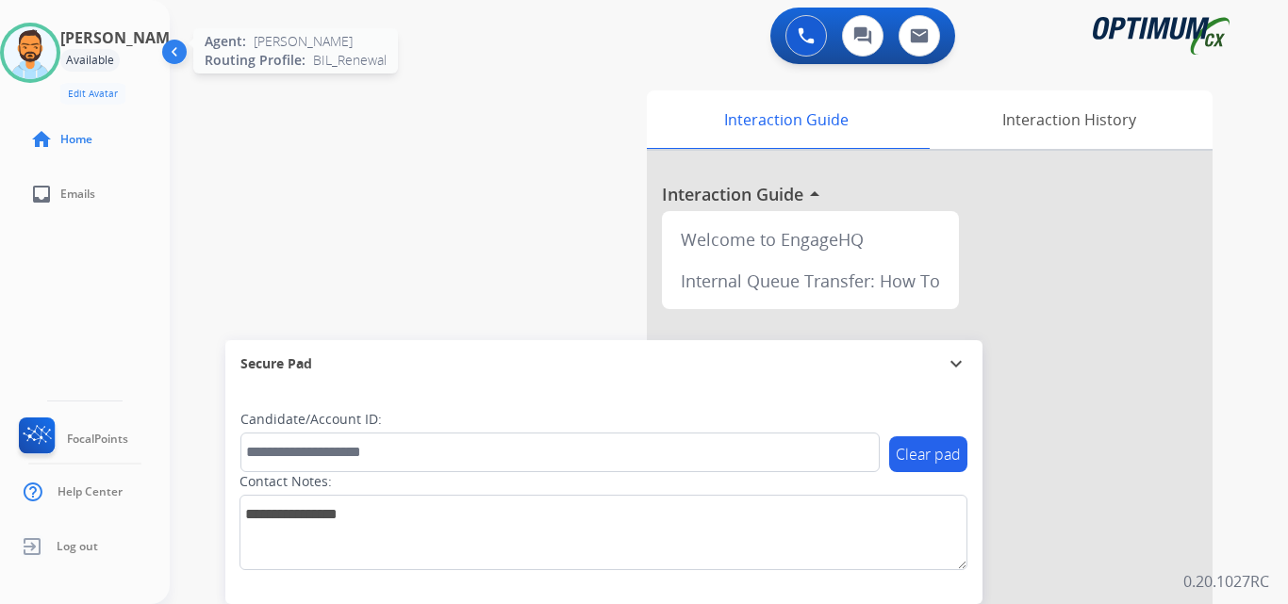
click at [57, 43] on img at bounding box center [30, 52] width 53 height 53
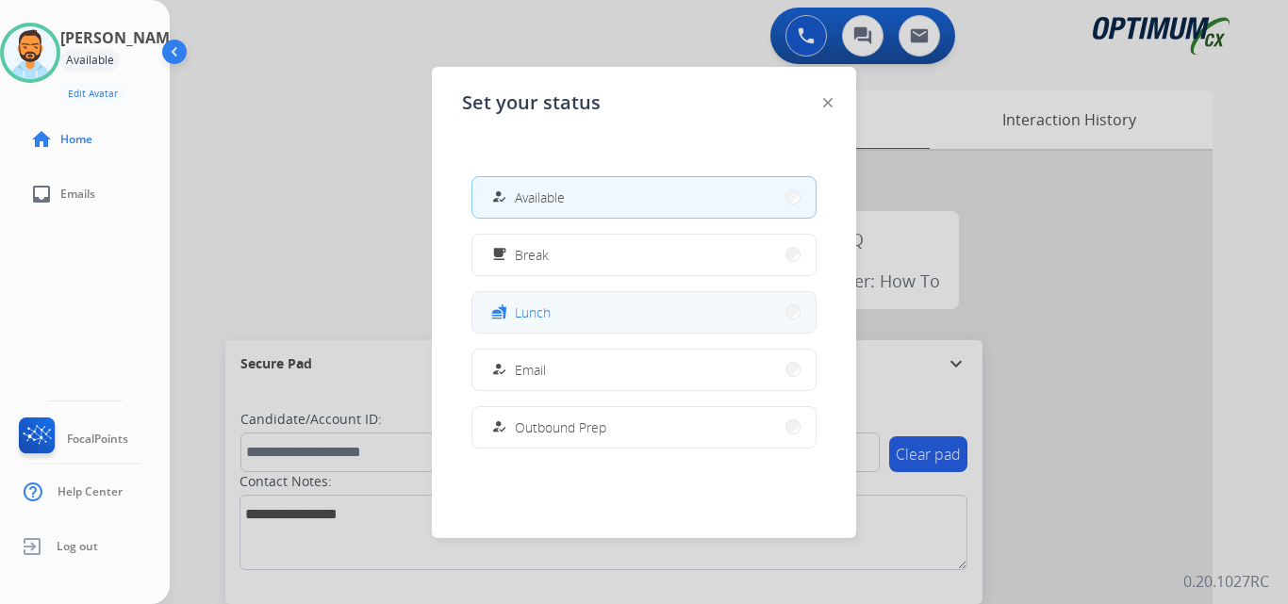
click at [551, 311] on button "fastfood Lunch" at bounding box center [643, 312] width 343 height 41
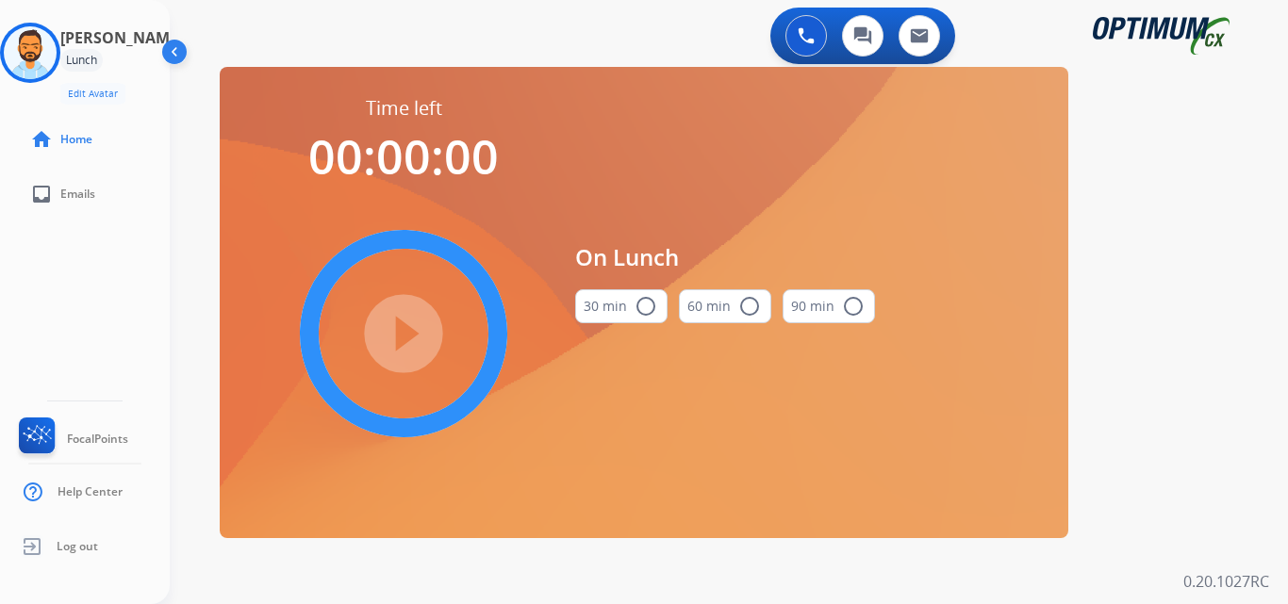
click at [623, 315] on button "30 min radio_button_unchecked" at bounding box center [621, 306] width 92 height 34
click at [343, 331] on div "play_circle_filled" at bounding box center [403, 333] width 283 height 283
click at [392, 337] on mat-icon "play_circle_filled" at bounding box center [403, 333] width 23 height 23
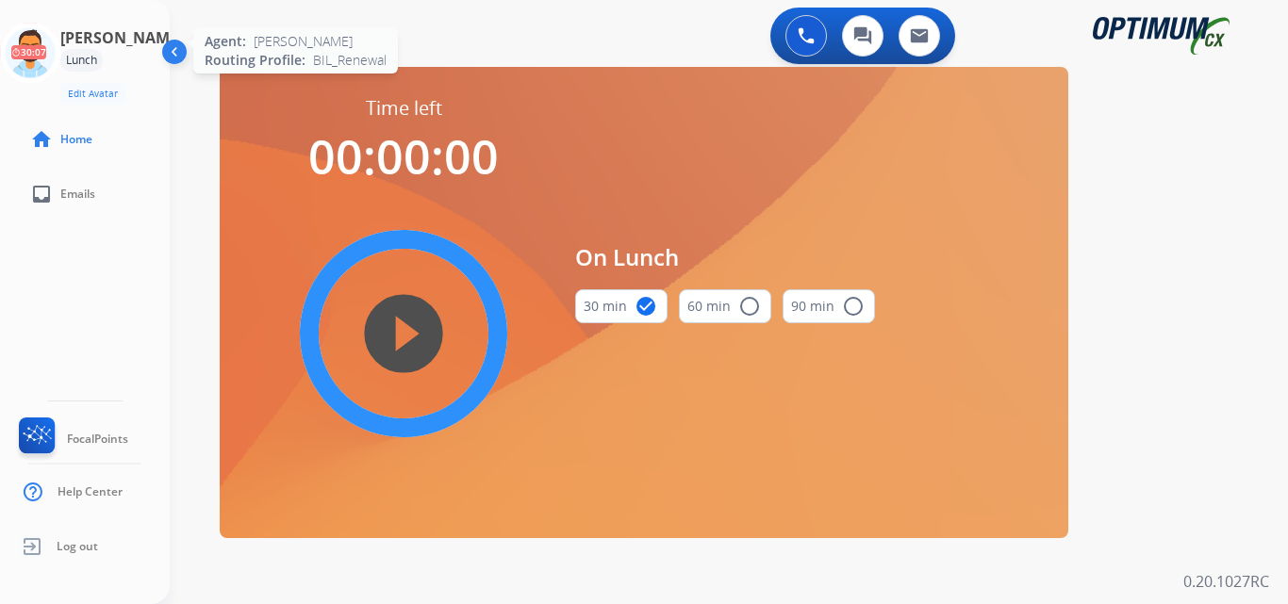
click at [39, 57] on icon at bounding box center [30, 53] width 61 height 61
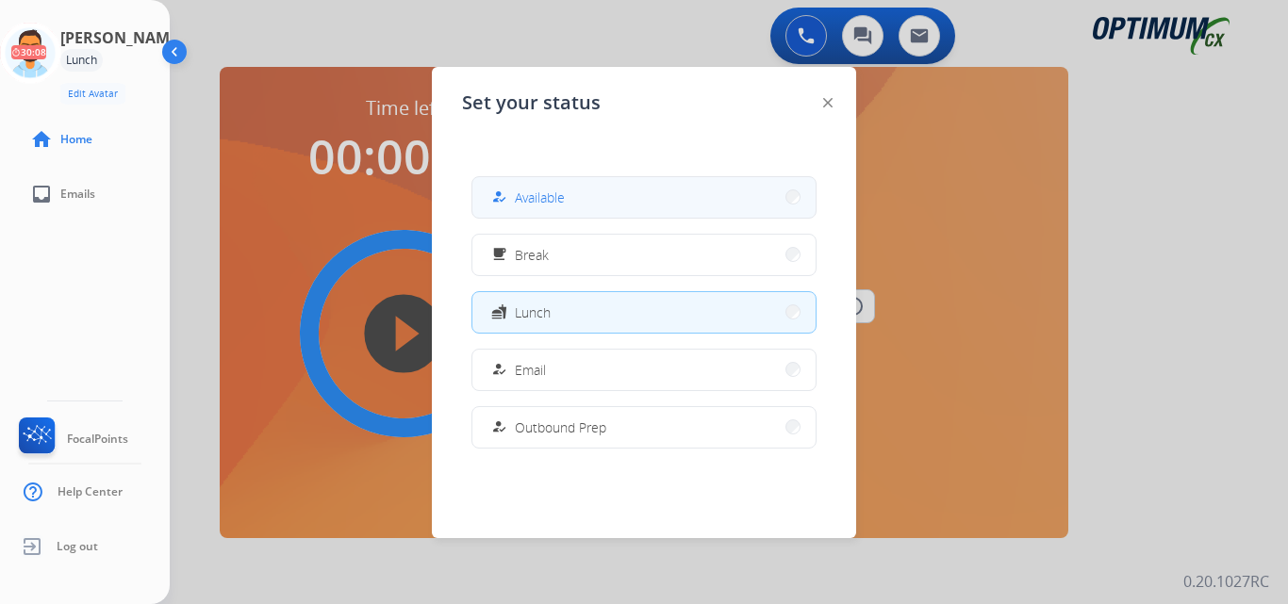
click at [533, 200] on span "Available" at bounding box center [540, 198] width 50 height 20
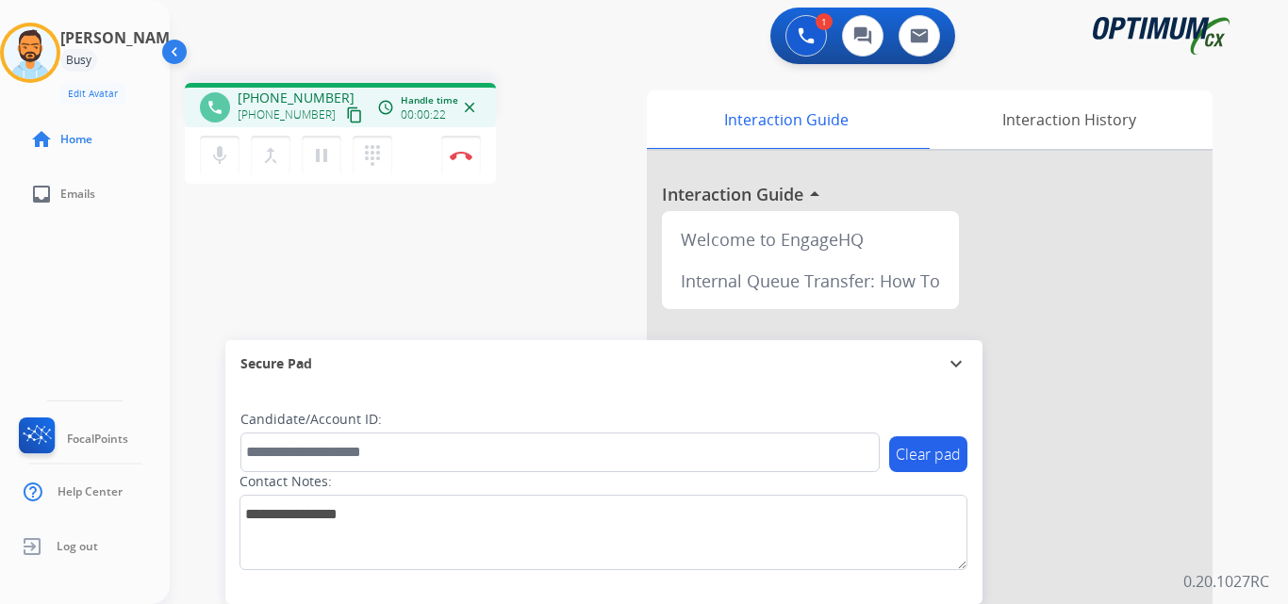
click at [363, 222] on div "phone +15042890873 +15042890873 content_copy access_time Call metrics Queue 00:…" at bounding box center [706, 461] width 1073 height 786
click at [346, 112] on mat-icon "content_copy" at bounding box center [354, 115] width 17 height 17
click at [465, 154] on img at bounding box center [461, 155] width 23 height 9
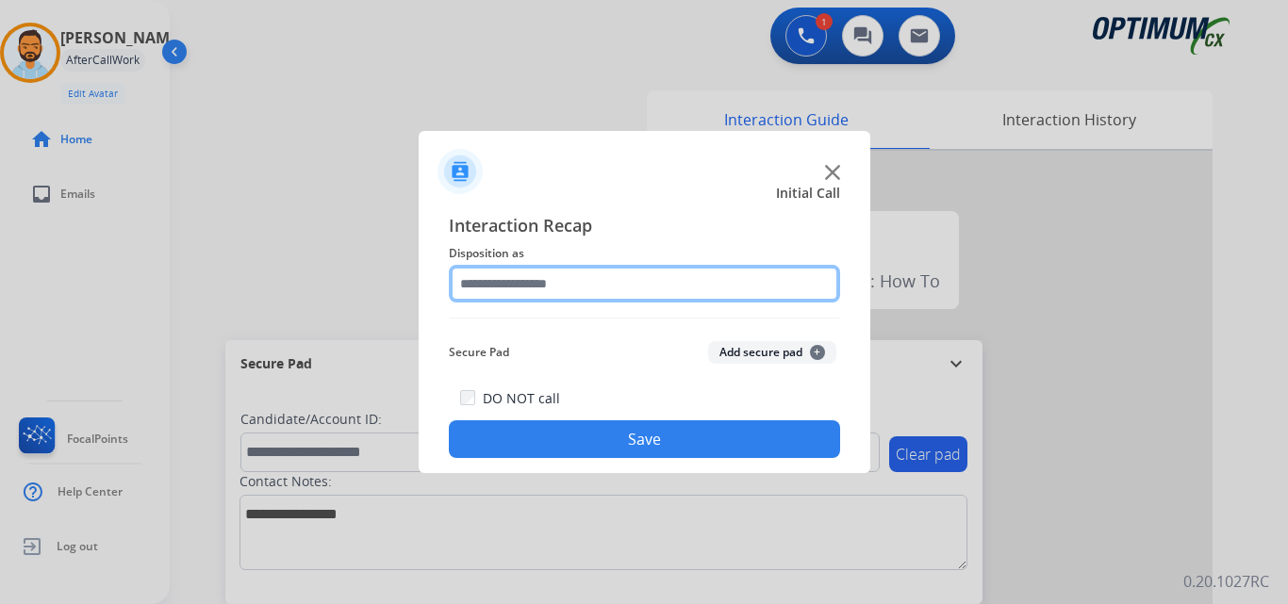
click at [628, 289] on input "text" at bounding box center [644, 284] width 391 height 38
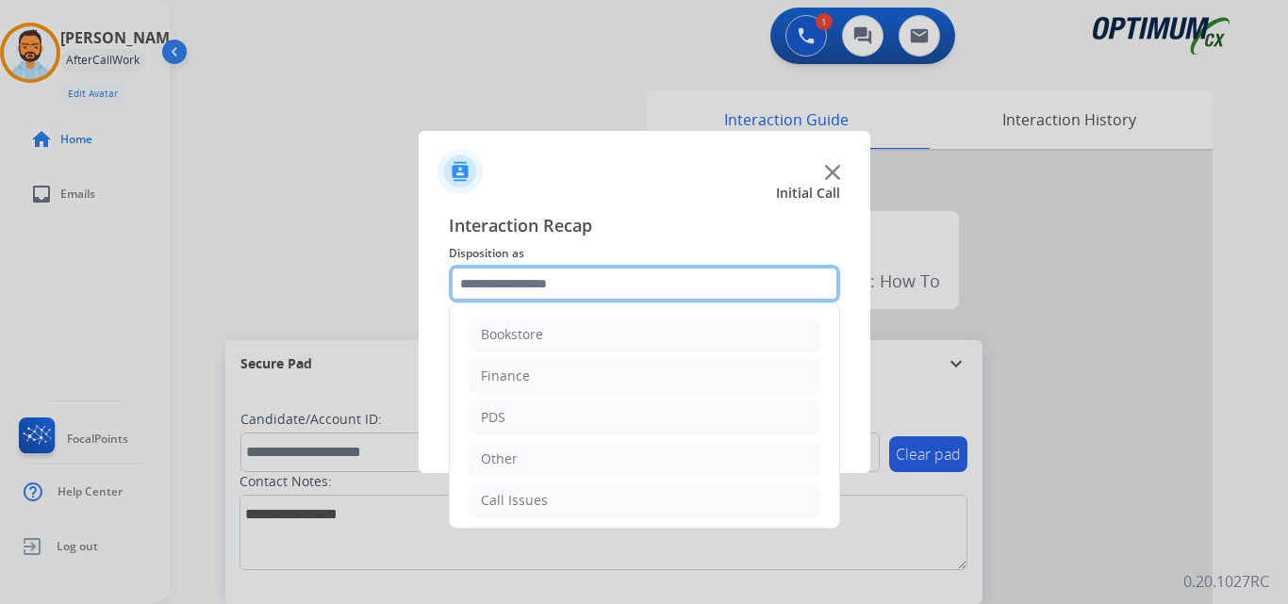
scroll to position [128, 0]
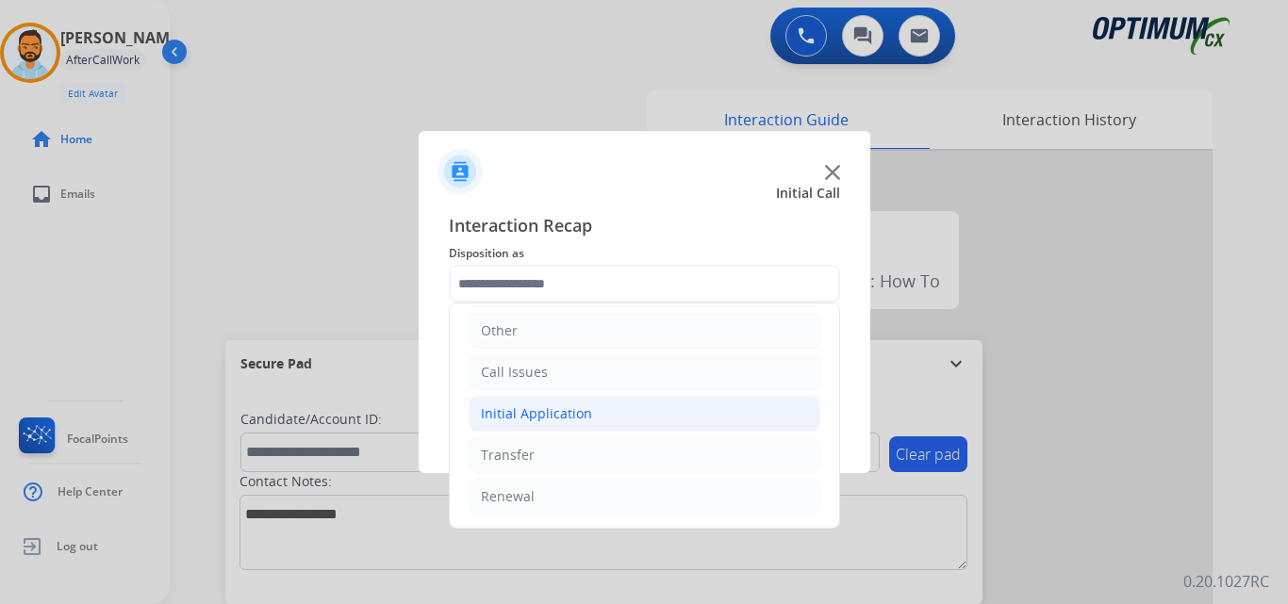
click at [613, 410] on li "Initial Application" at bounding box center [645, 414] width 352 height 36
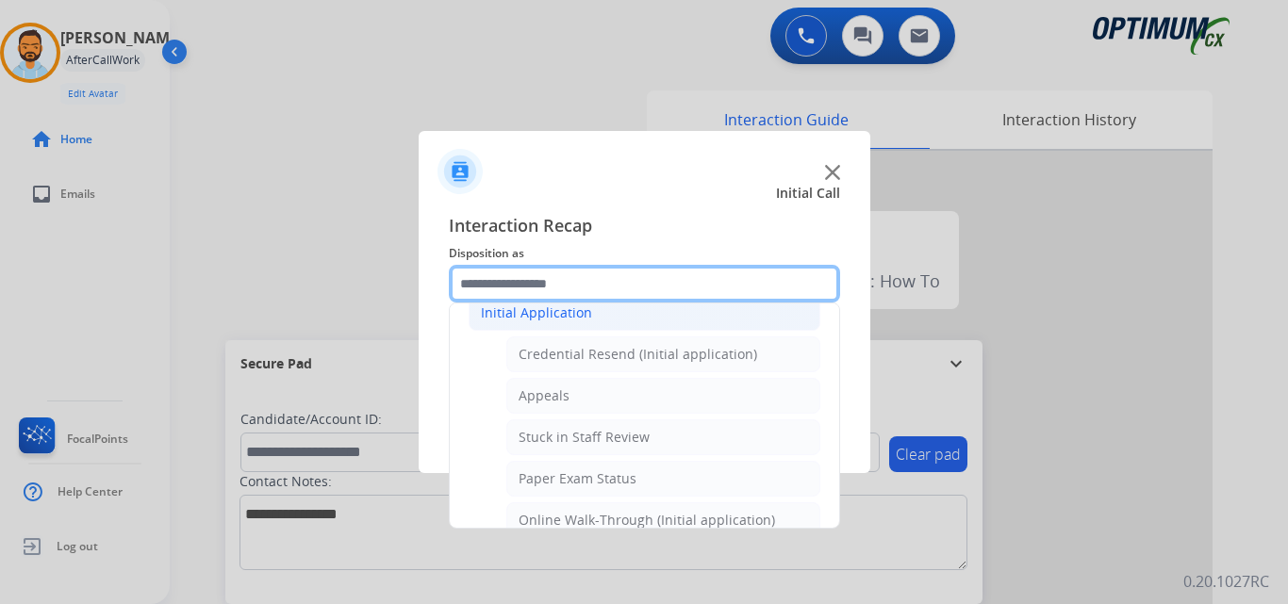
scroll to position [230, 0]
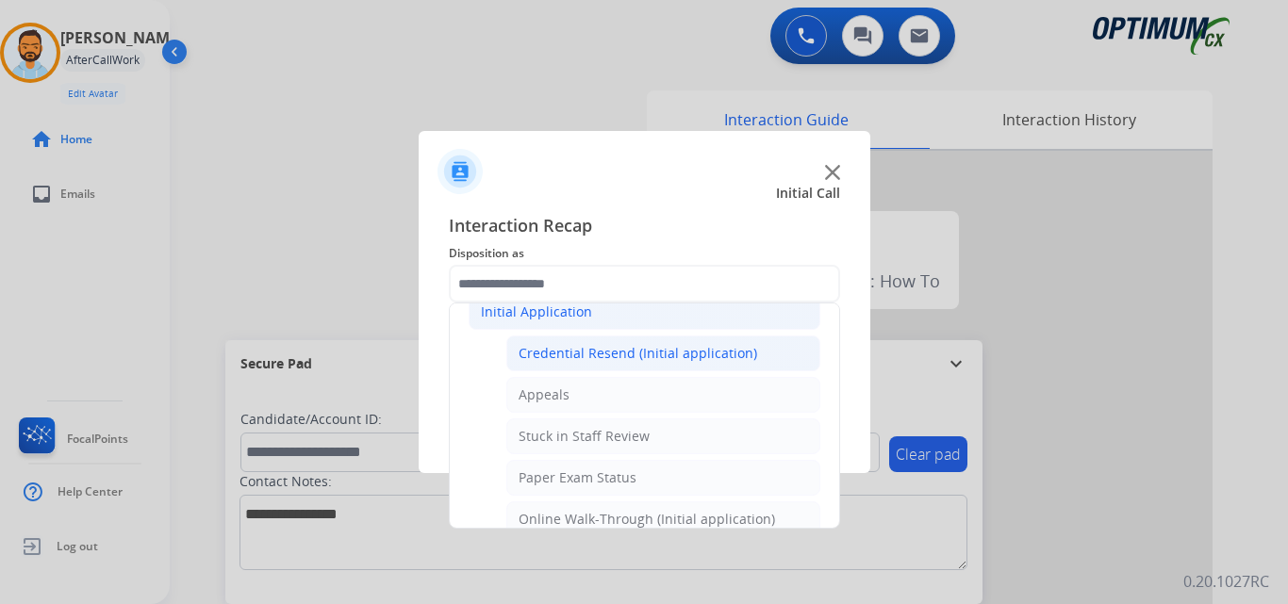
click at [661, 353] on div "Credential Resend (Initial application)" at bounding box center [637, 353] width 238 height 19
type input "**********"
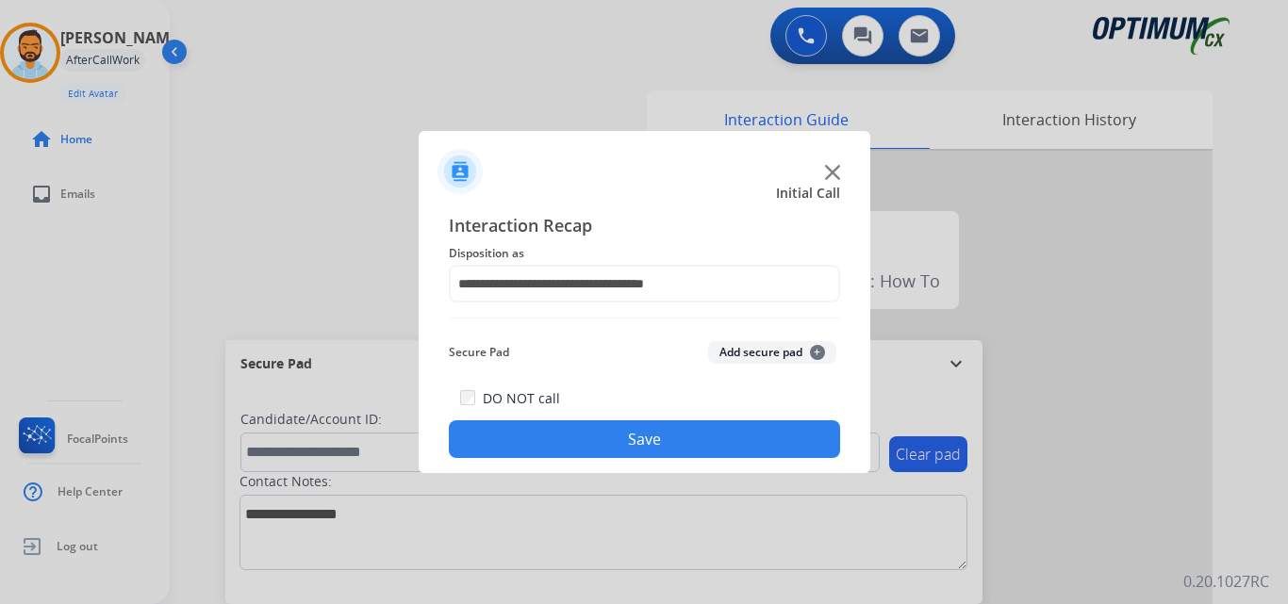
click at [597, 447] on button "Save" at bounding box center [644, 439] width 391 height 38
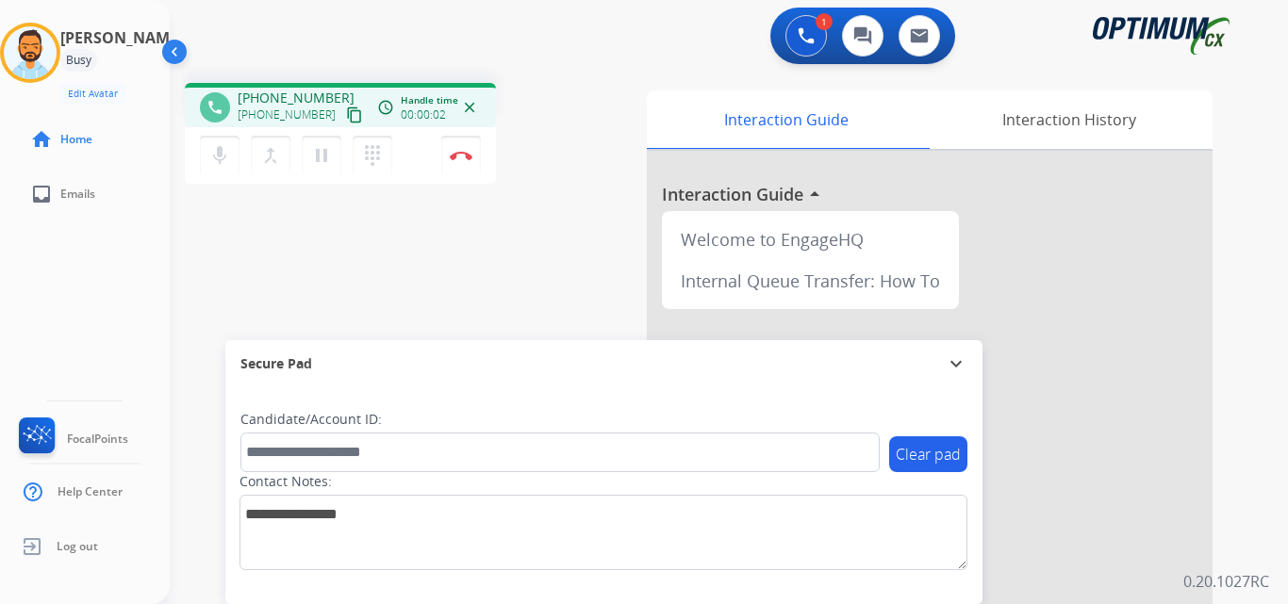
click at [346, 107] on mat-icon "content_copy" at bounding box center [354, 115] width 17 height 17
click at [454, 159] on img at bounding box center [461, 155] width 23 height 9
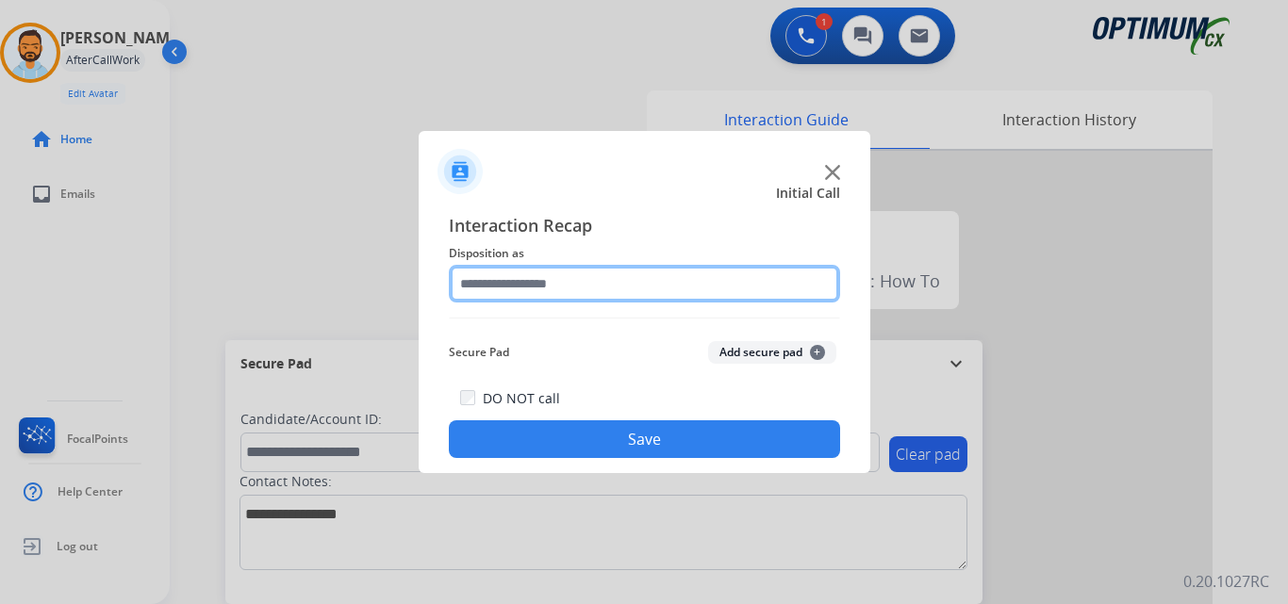
click at [589, 274] on input "text" at bounding box center [644, 284] width 391 height 38
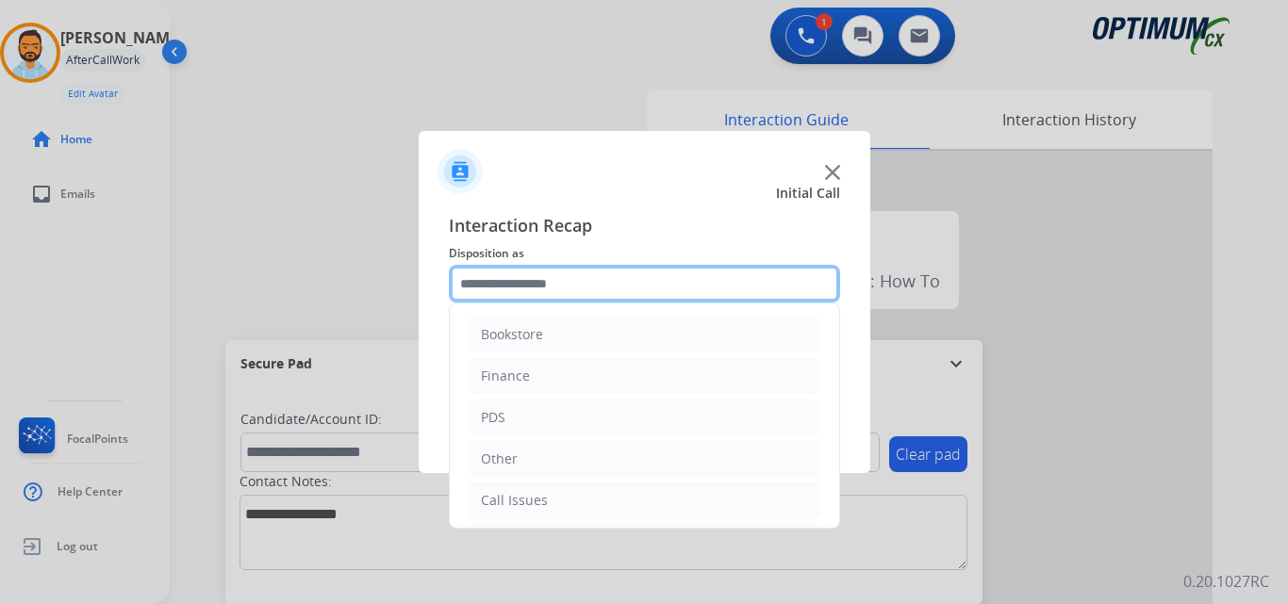
scroll to position [128, 0]
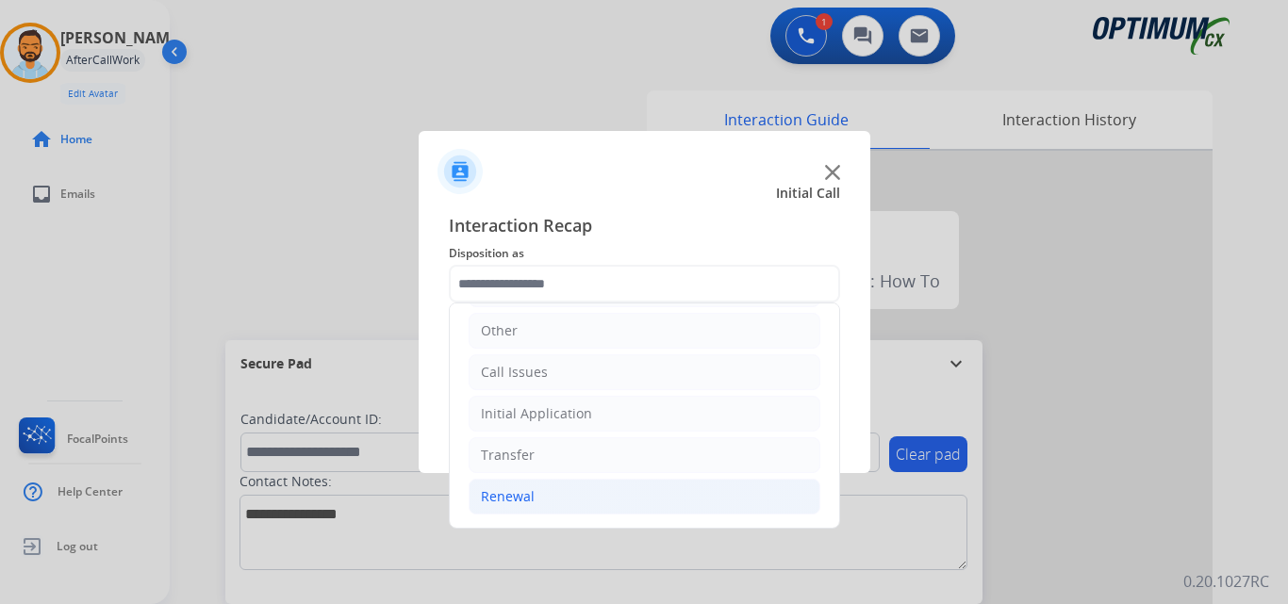
click at [547, 490] on li "Renewal" at bounding box center [645, 497] width 352 height 36
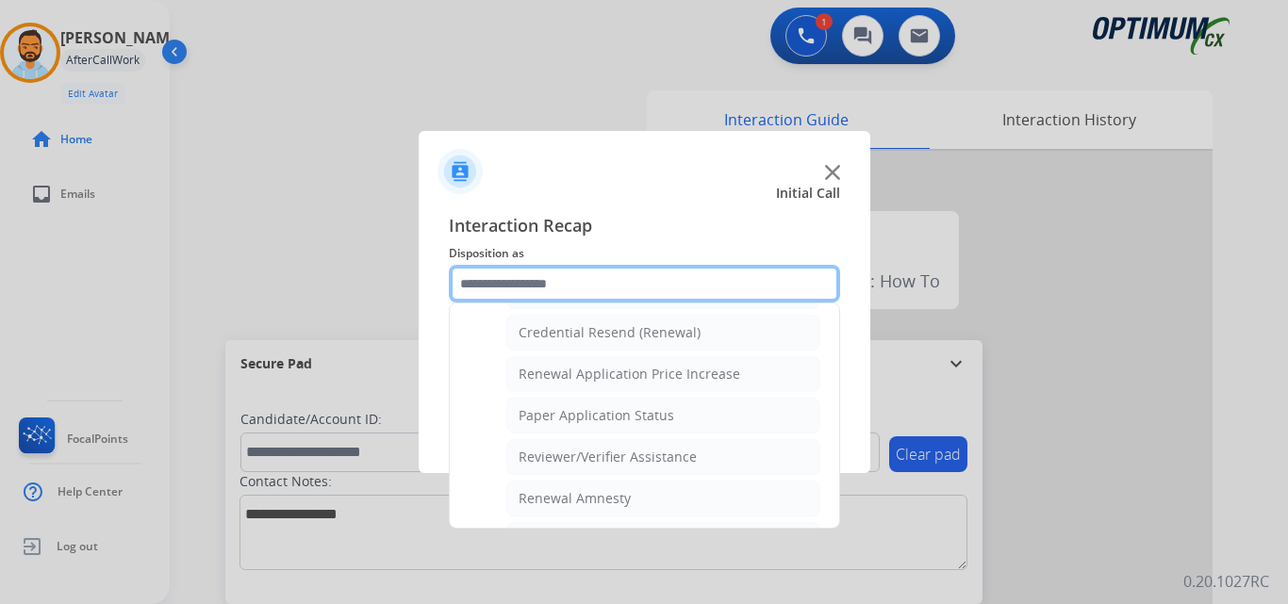
scroll to position [607, 0]
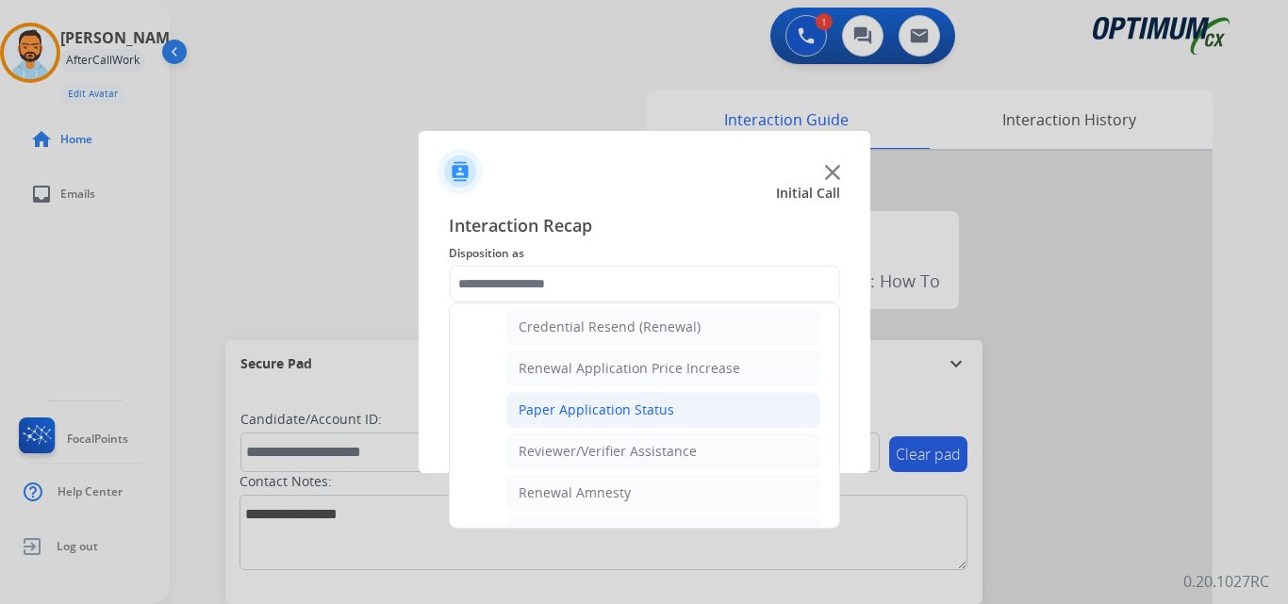
click at [633, 417] on div "Paper Application Status" at bounding box center [596, 410] width 156 height 19
type input "**********"
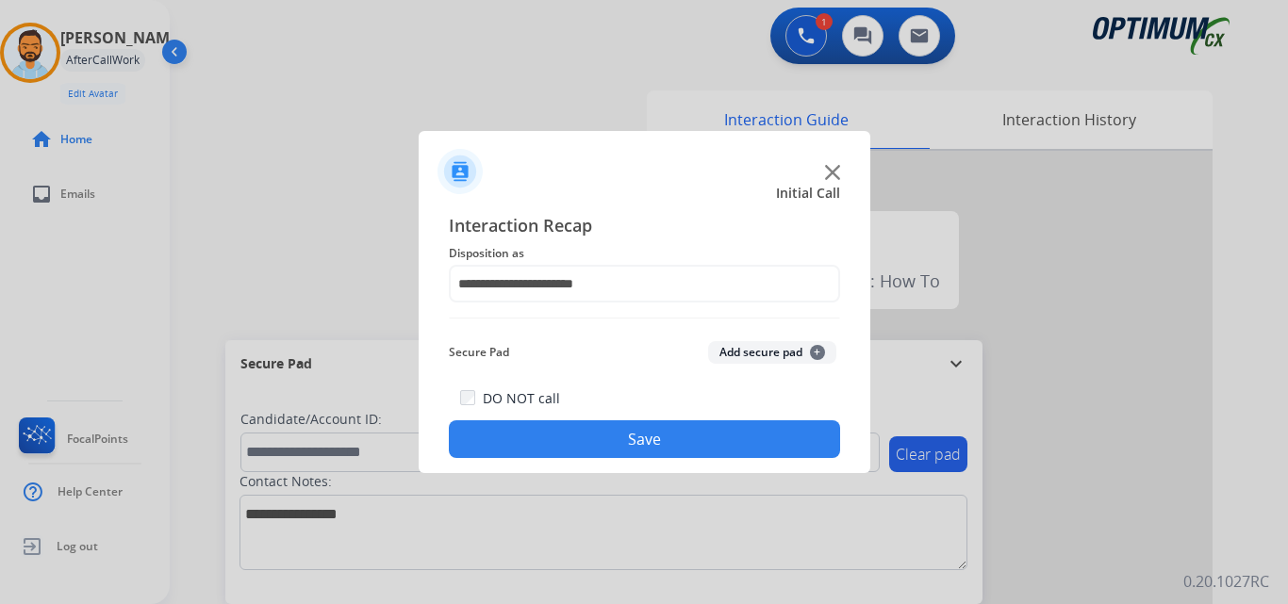
click at [615, 439] on button "Save" at bounding box center [644, 439] width 391 height 38
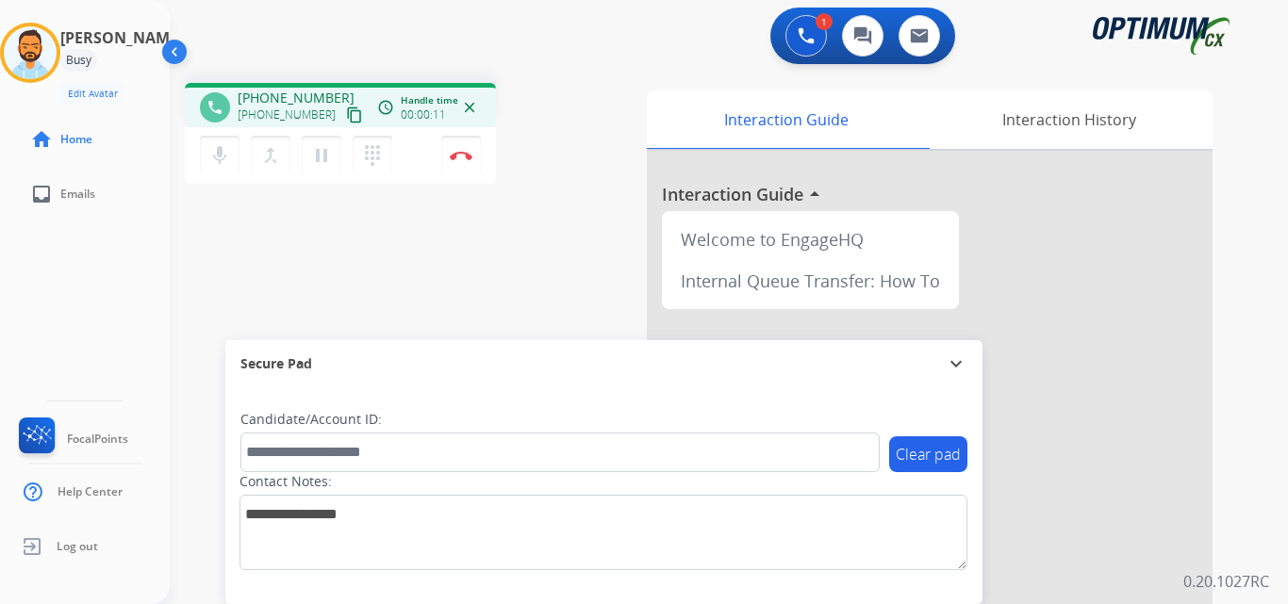
click at [346, 120] on mat-icon "content_copy" at bounding box center [354, 115] width 17 height 17
click at [346, 115] on mat-icon "content_copy" at bounding box center [354, 115] width 17 height 17
click at [474, 156] on button "Disconnect" at bounding box center [461, 156] width 40 height 40
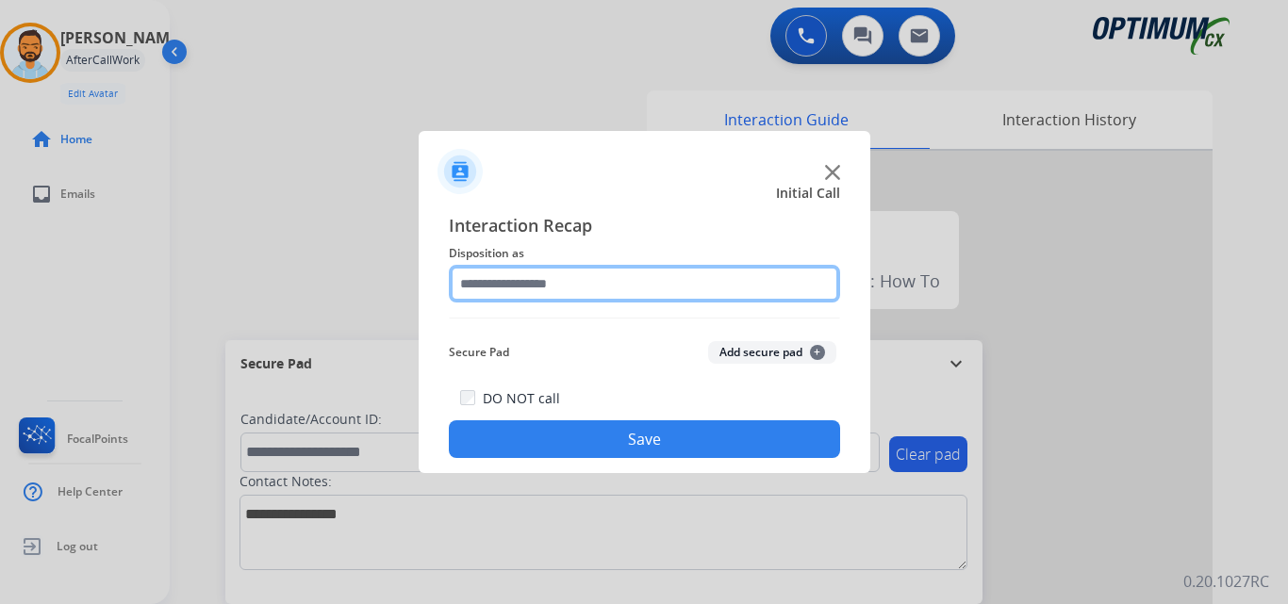
click at [572, 282] on input "text" at bounding box center [644, 284] width 391 height 38
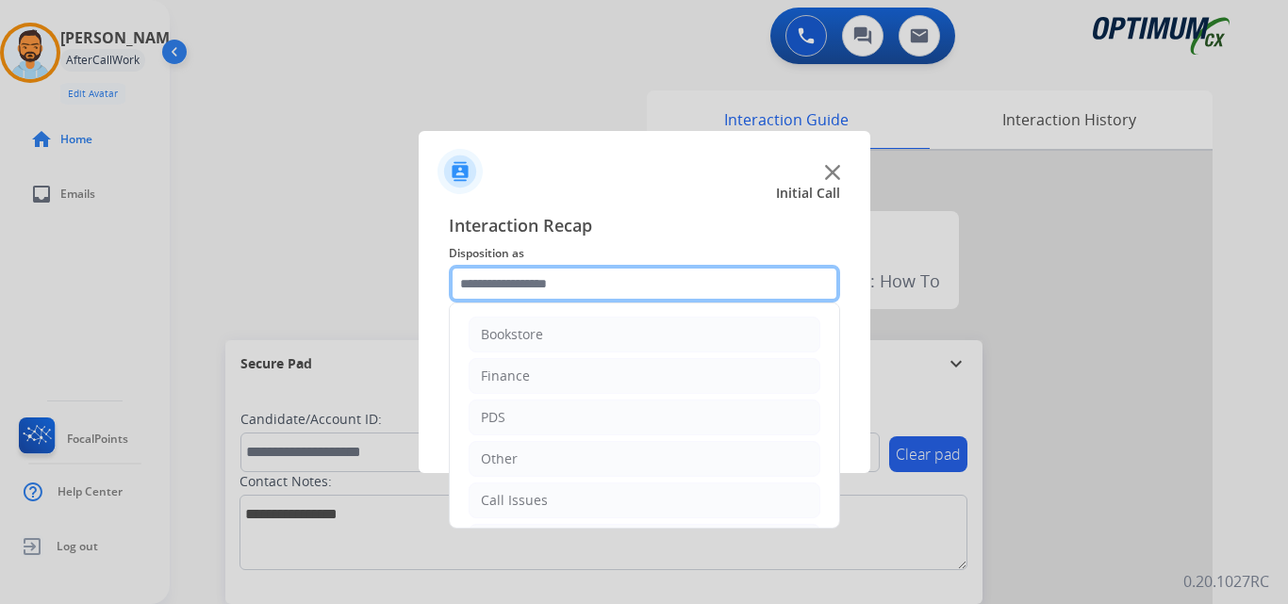
scroll to position [128, 0]
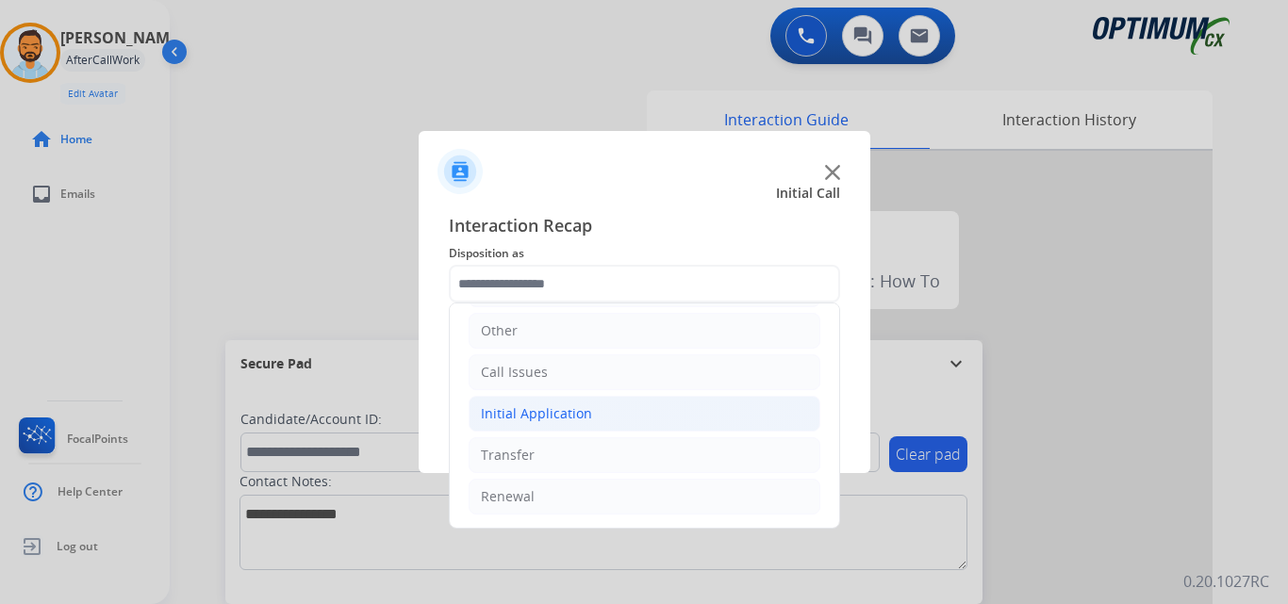
click at [575, 422] on div "Initial Application" at bounding box center [536, 413] width 111 height 19
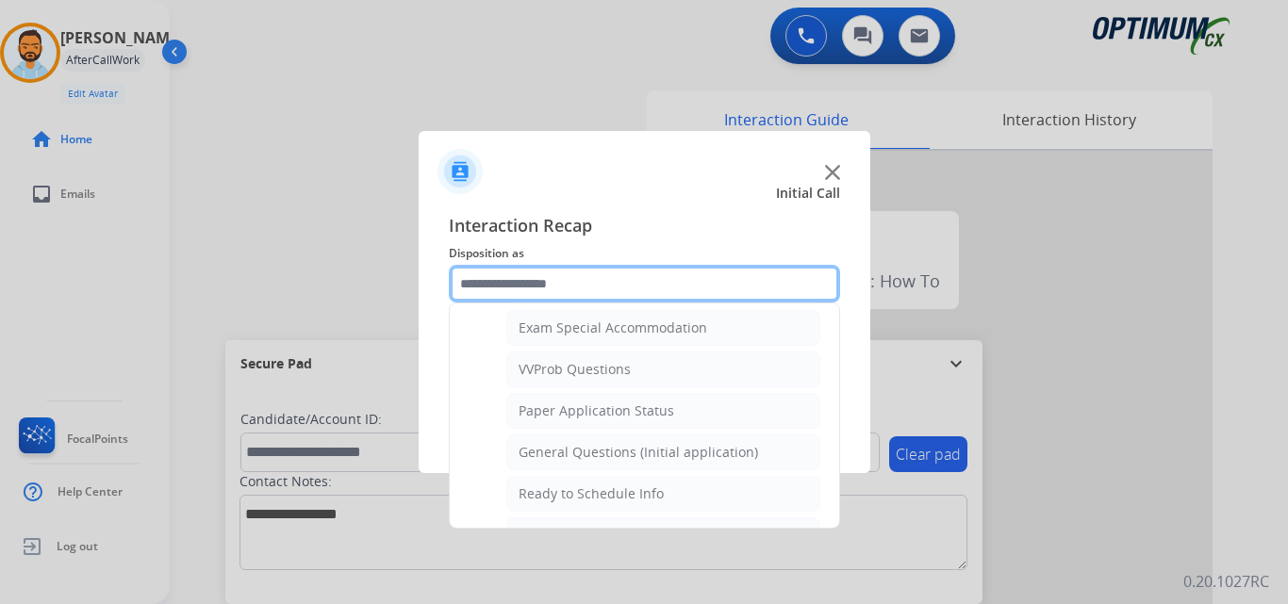
scroll to position [980, 0]
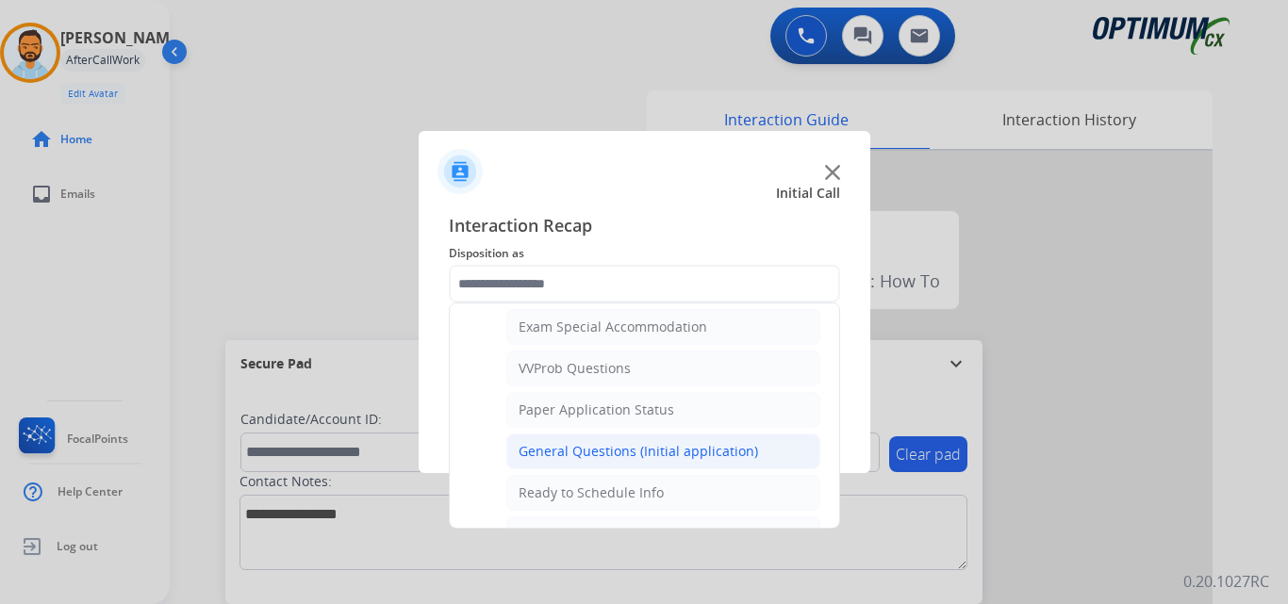
click at [642, 453] on div "General Questions (Initial application)" at bounding box center [637, 451] width 239 height 19
type input "**********"
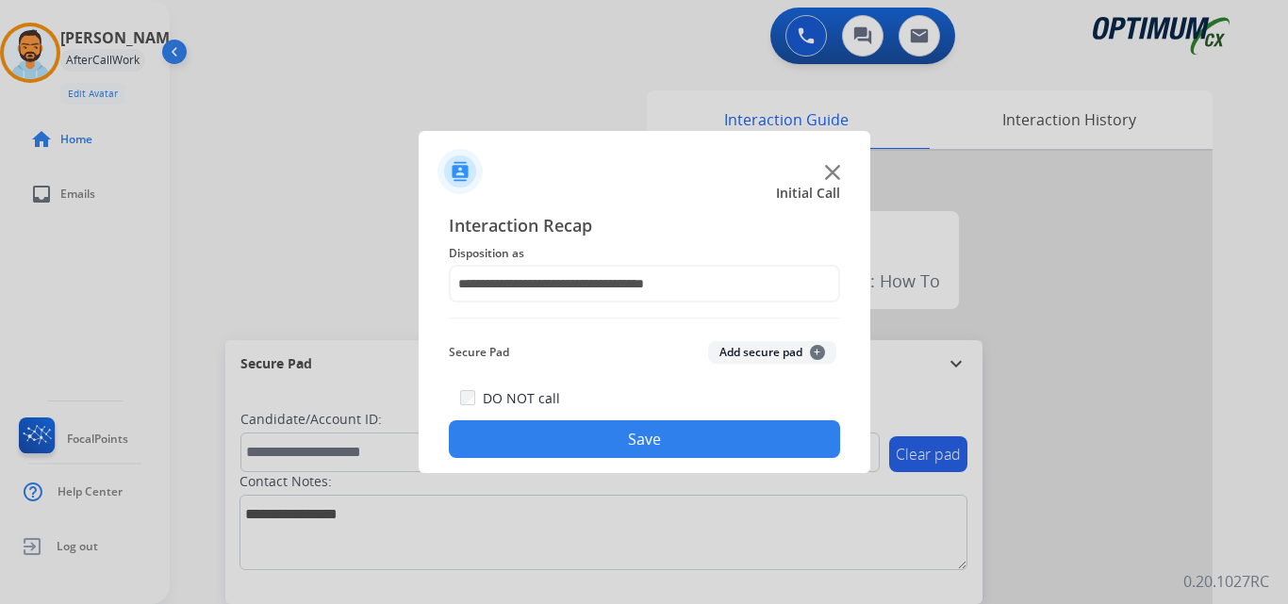
click at [656, 447] on button "Save" at bounding box center [644, 439] width 391 height 38
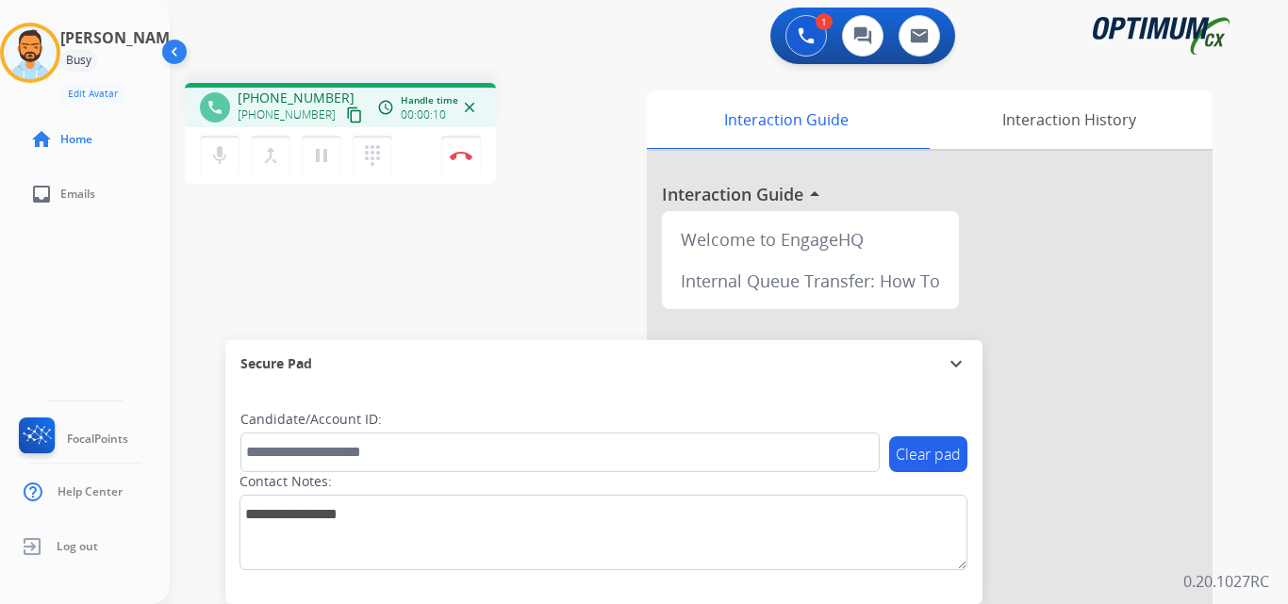
click at [346, 113] on mat-icon "content_copy" at bounding box center [354, 115] width 17 height 17
click at [346, 111] on mat-icon "content_copy" at bounding box center [354, 115] width 17 height 17
click at [463, 161] on button "Disconnect" at bounding box center [461, 156] width 40 height 40
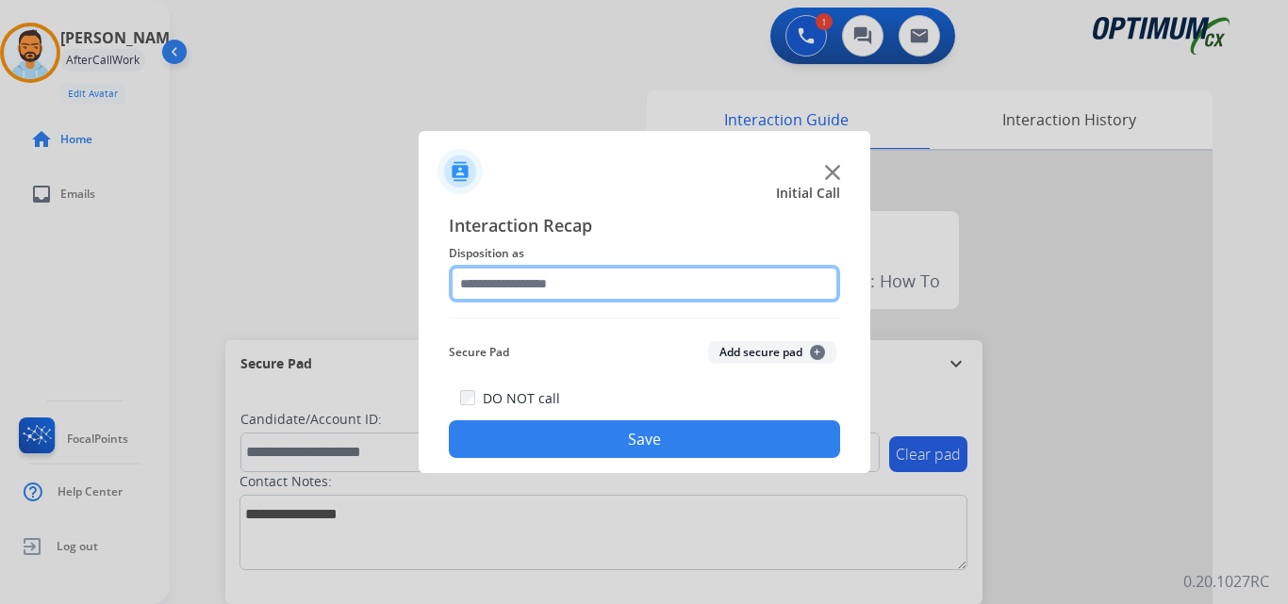
click at [491, 294] on input "text" at bounding box center [644, 284] width 391 height 38
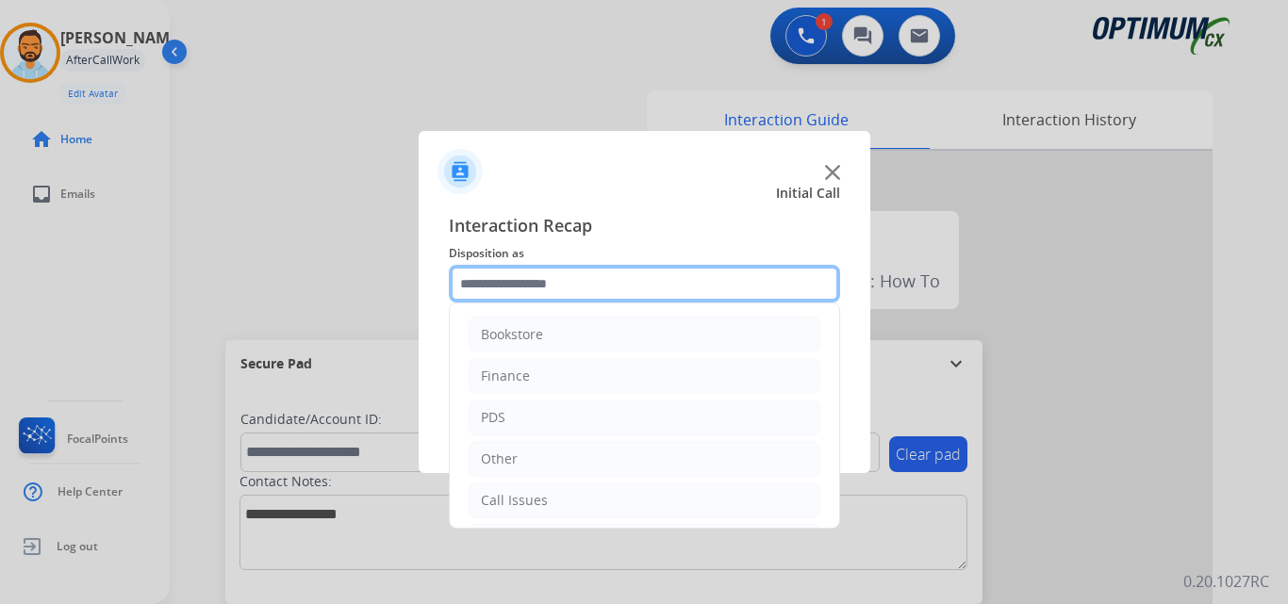
scroll to position [128, 0]
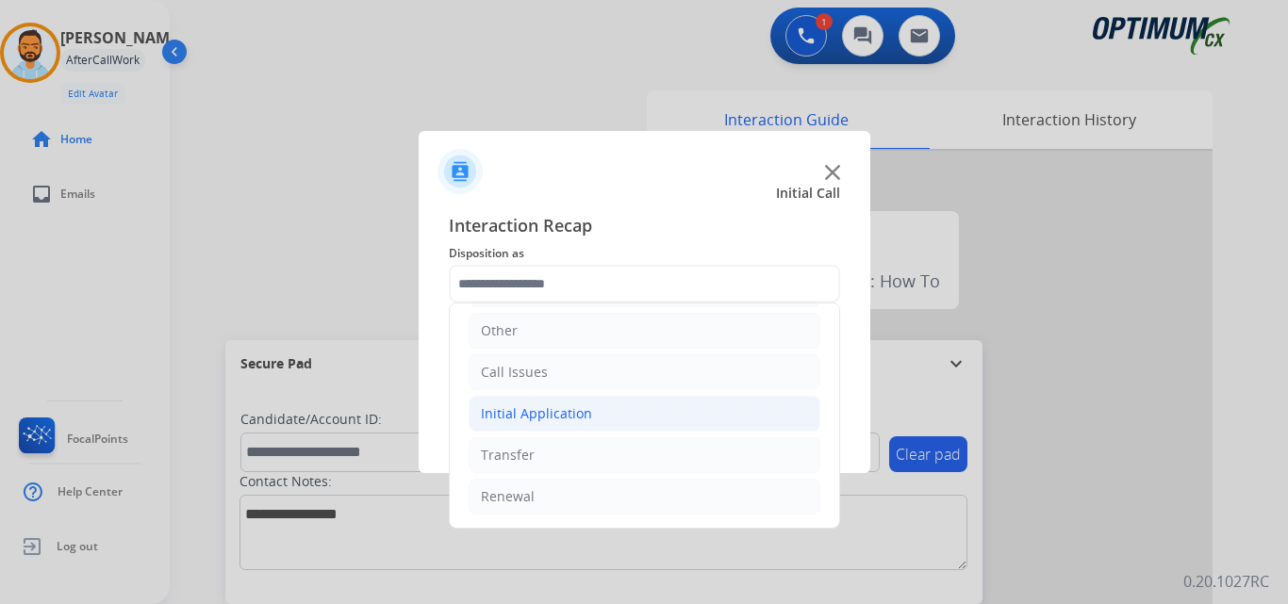
click at [600, 405] on li "Initial Application" at bounding box center [645, 414] width 352 height 36
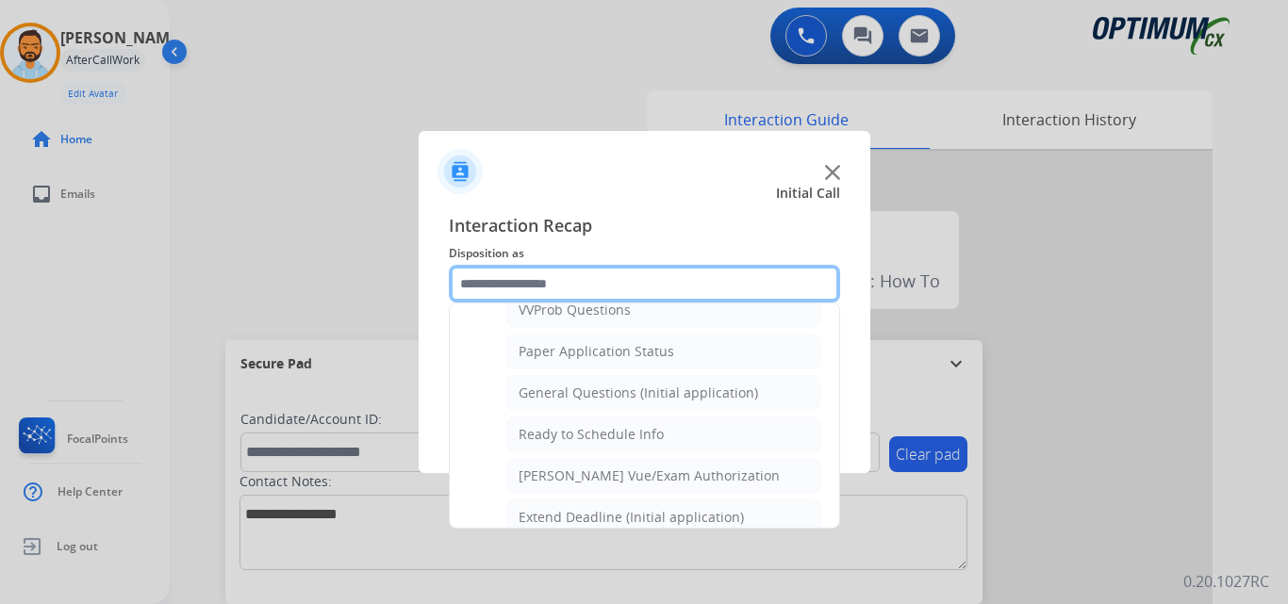
scroll to position [1040, 0]
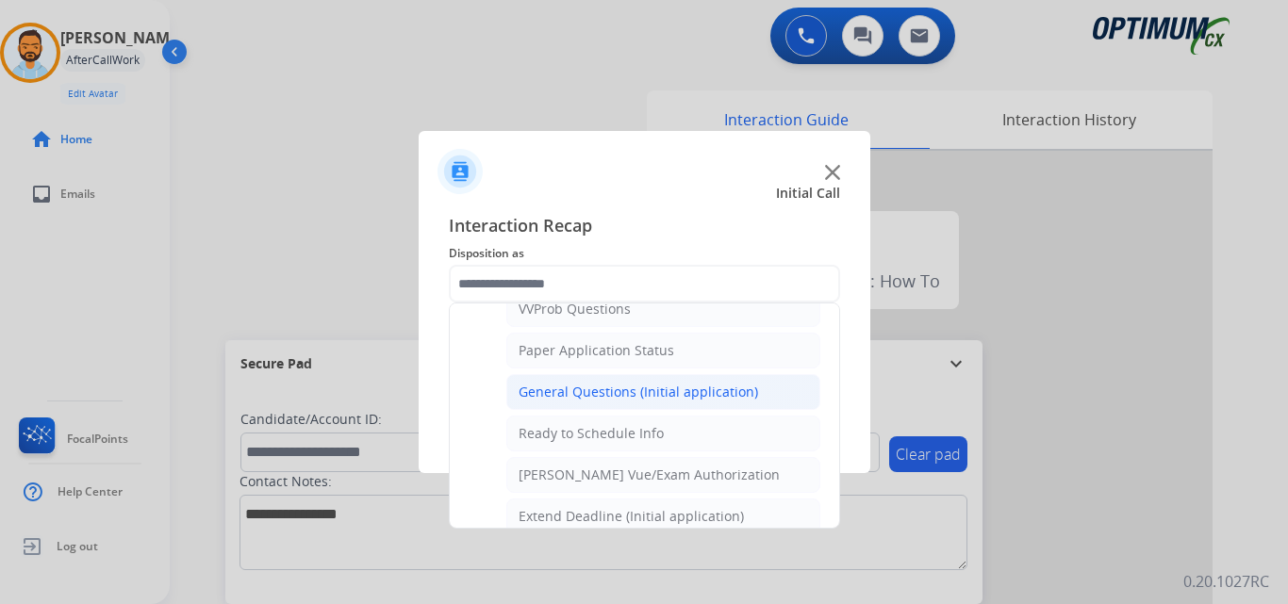
click at [694, 390] on div "General Questions (Initial application)" at bounding box center [637, 392] width 239 height 19
type input "**********"
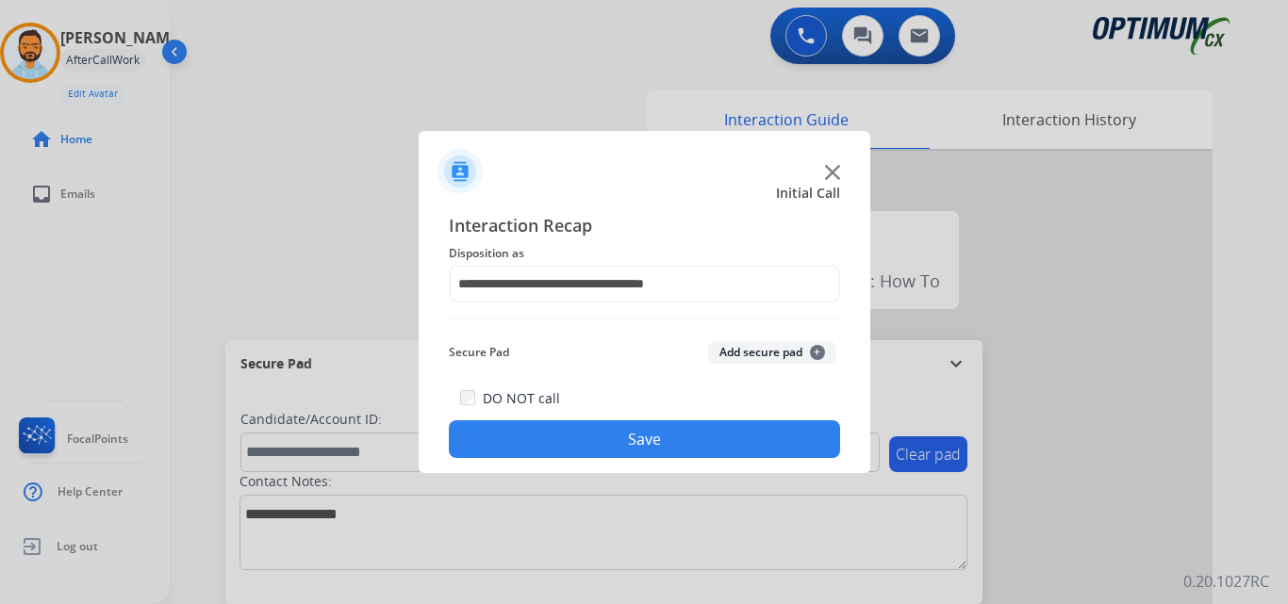
click at [656, 447] on button "Save" at bounding box center [644, 439] width 391 height 38
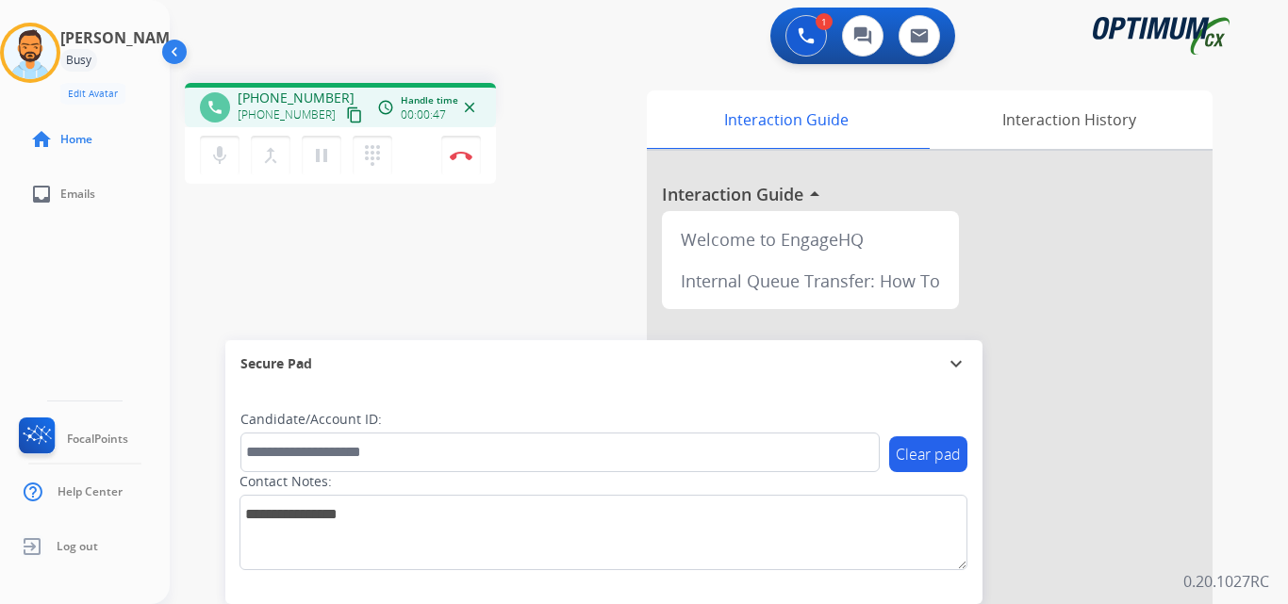
click at [346, 123] on mat-icon "content_copy" at bounding box center [354, 115] width 17 height 17
click at [461, 157] on img at bounding box center [461, 155] width 23 height 9
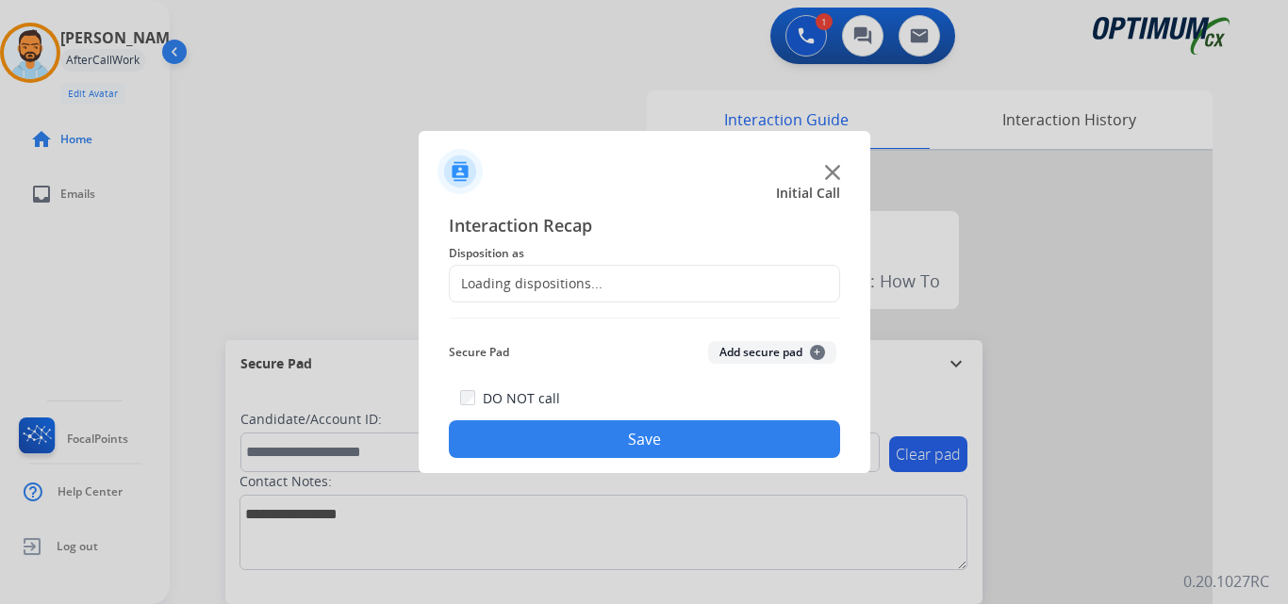
click at [464, 159] on img at bounding box center [459, 171] width 45 height 45
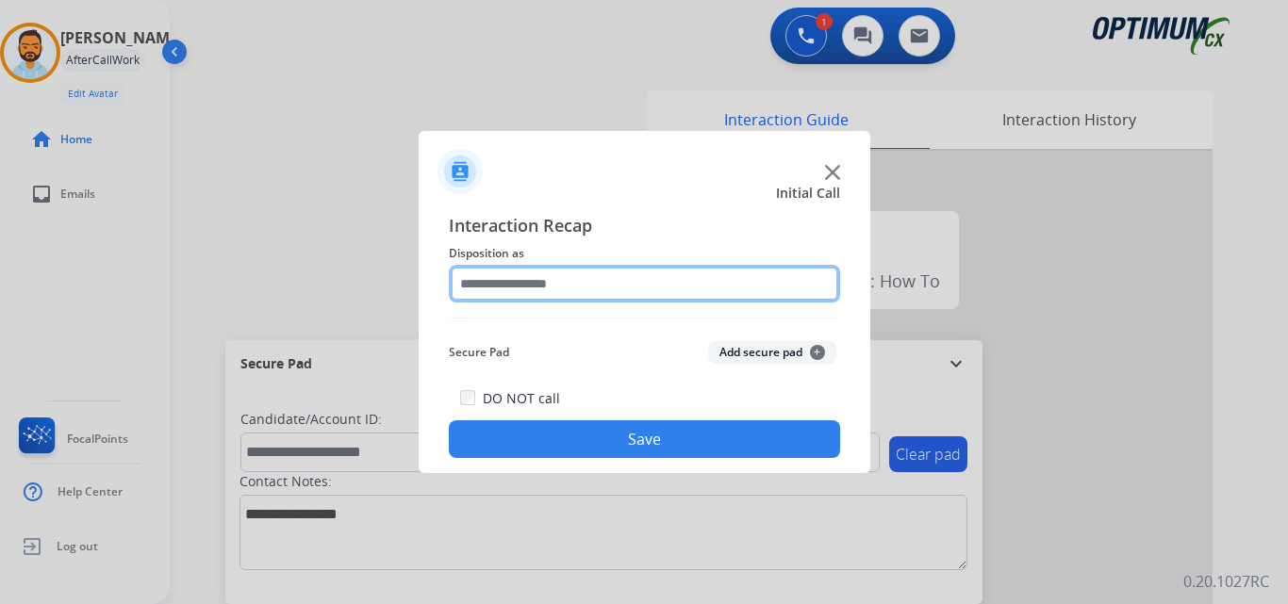
click at [595, 276] on input "text" at bounding box center [644, 284] width 391 height 38
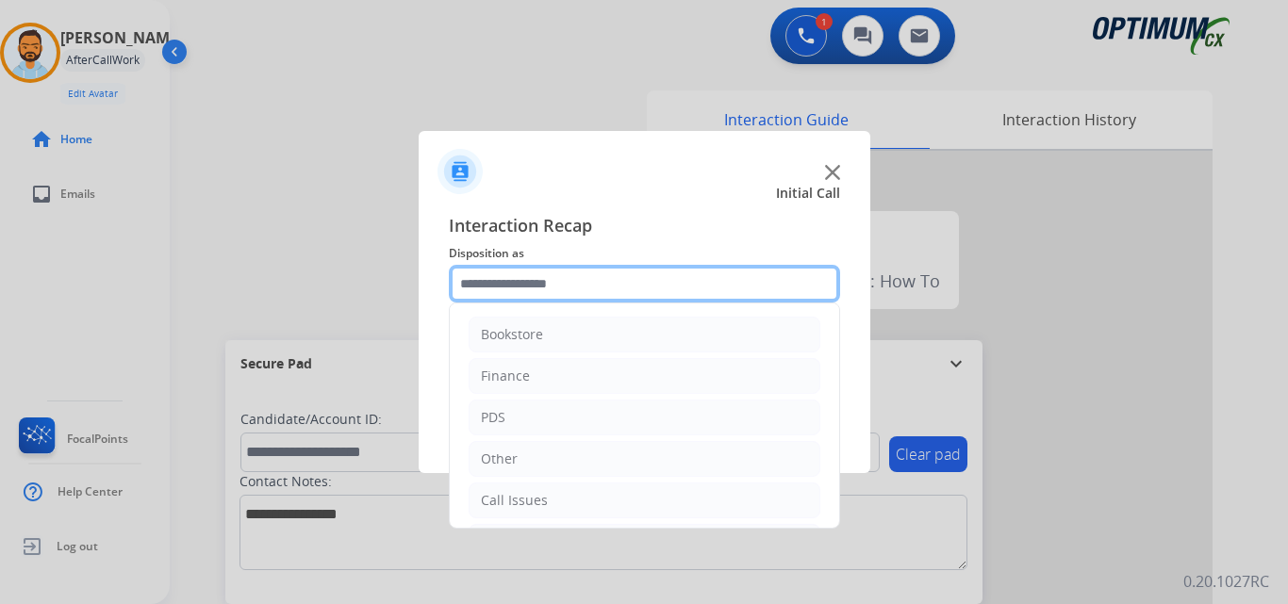
scroll to position [128, 0]
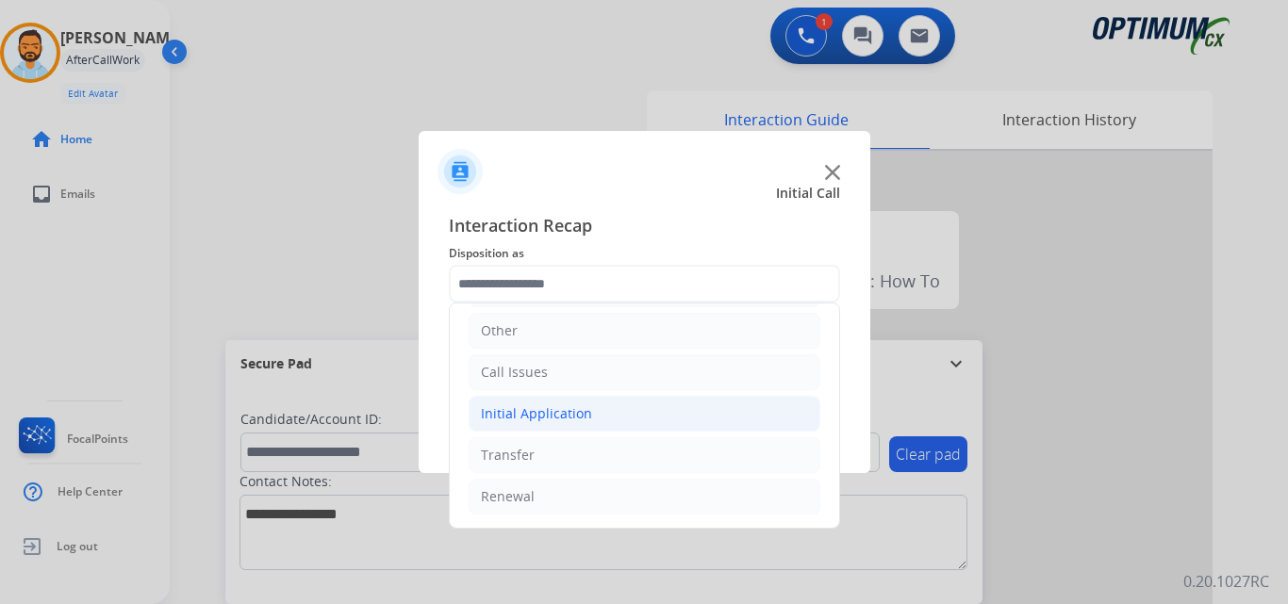
click at [583, 403] on li "Initial Application" at bounding box center [645, 414] width 352 height 36
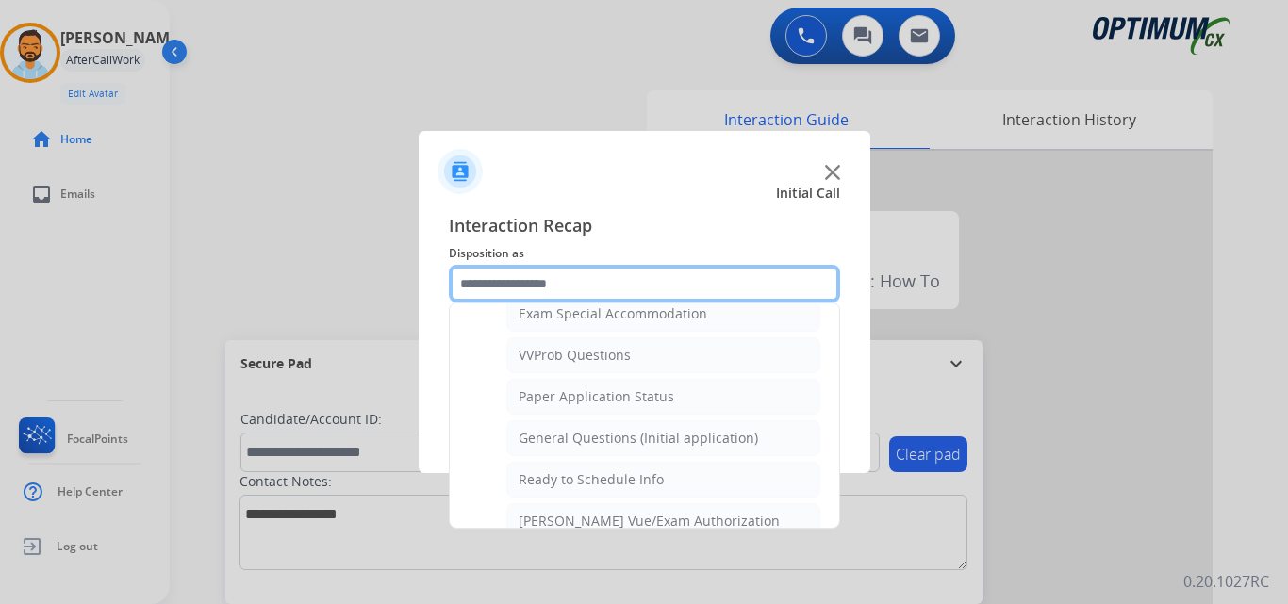
scroll to position [1005, 0]
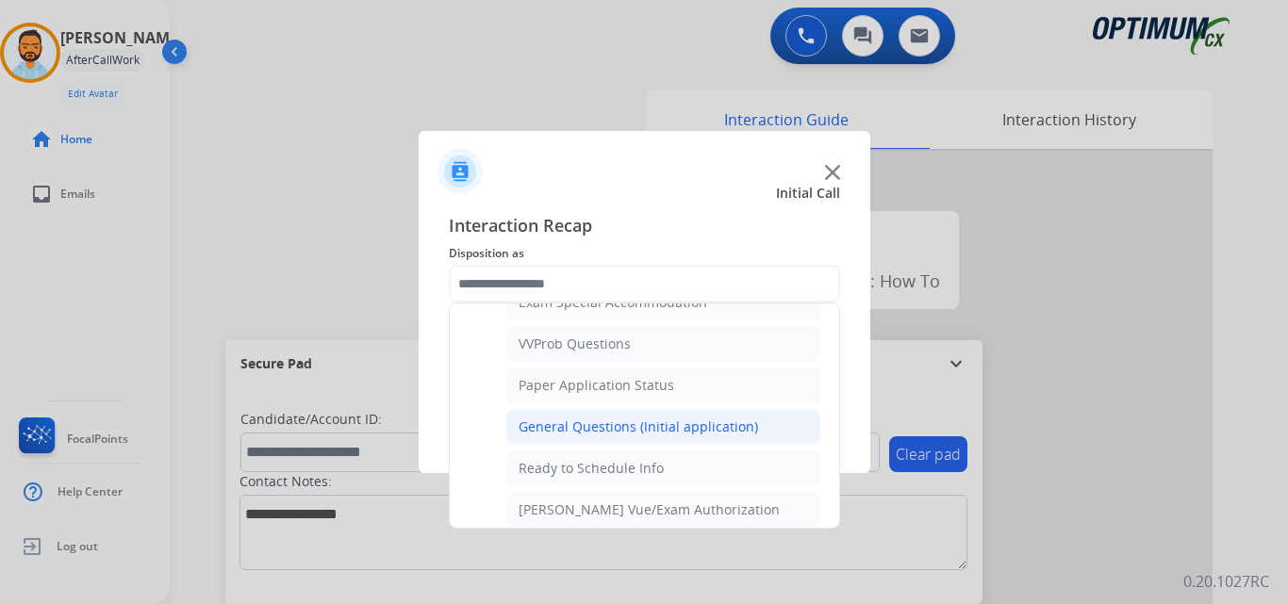
click at [648, 419] on div "General Questions (Initial application)" at bounding box center [637, 427] width 239 height 19
type input "**********"
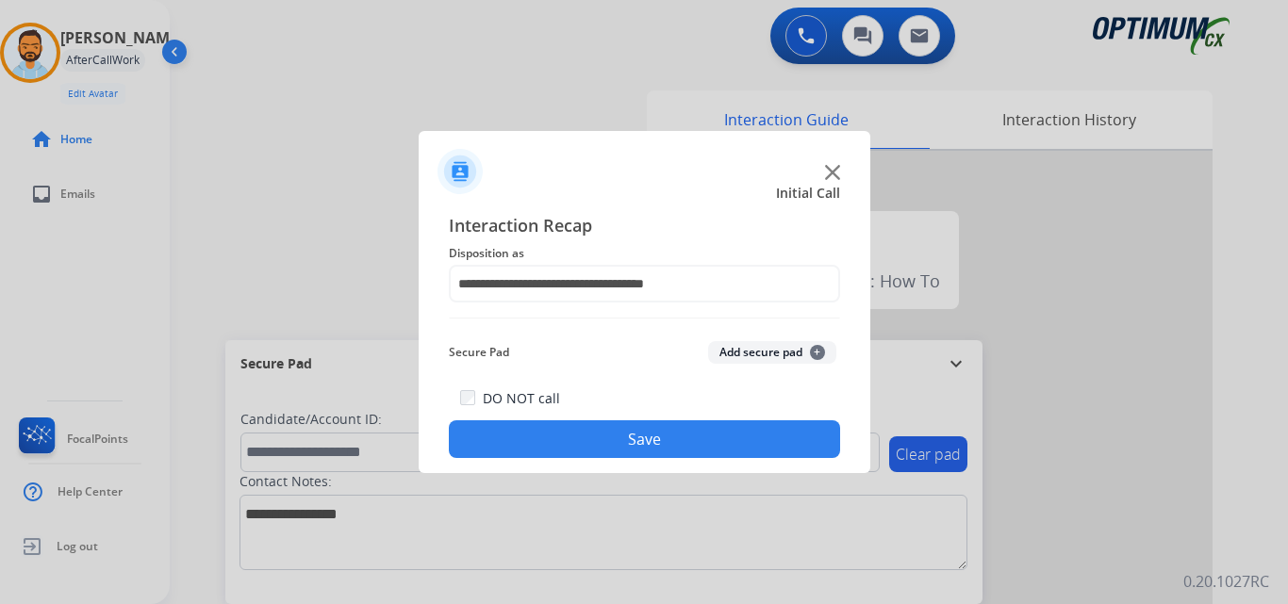
click at [580, 428] on button "Save" at bounding box center [644, 439] width 391 height 38
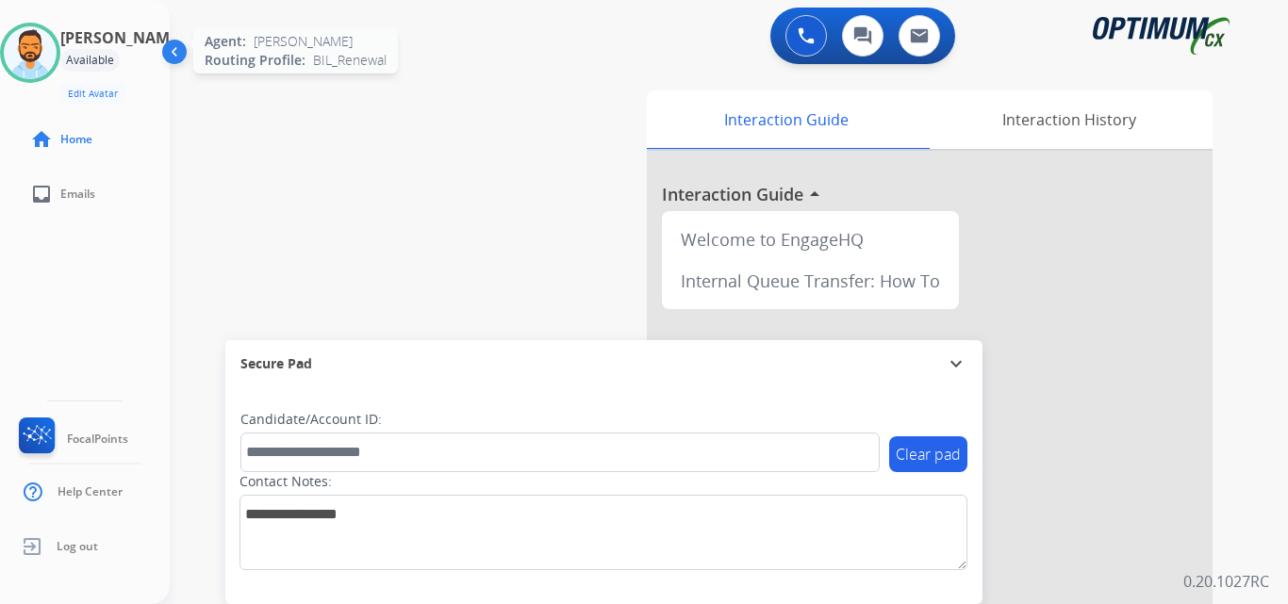
click at [57, 52] on img at bounding box center [30, 52] width 53 height 53
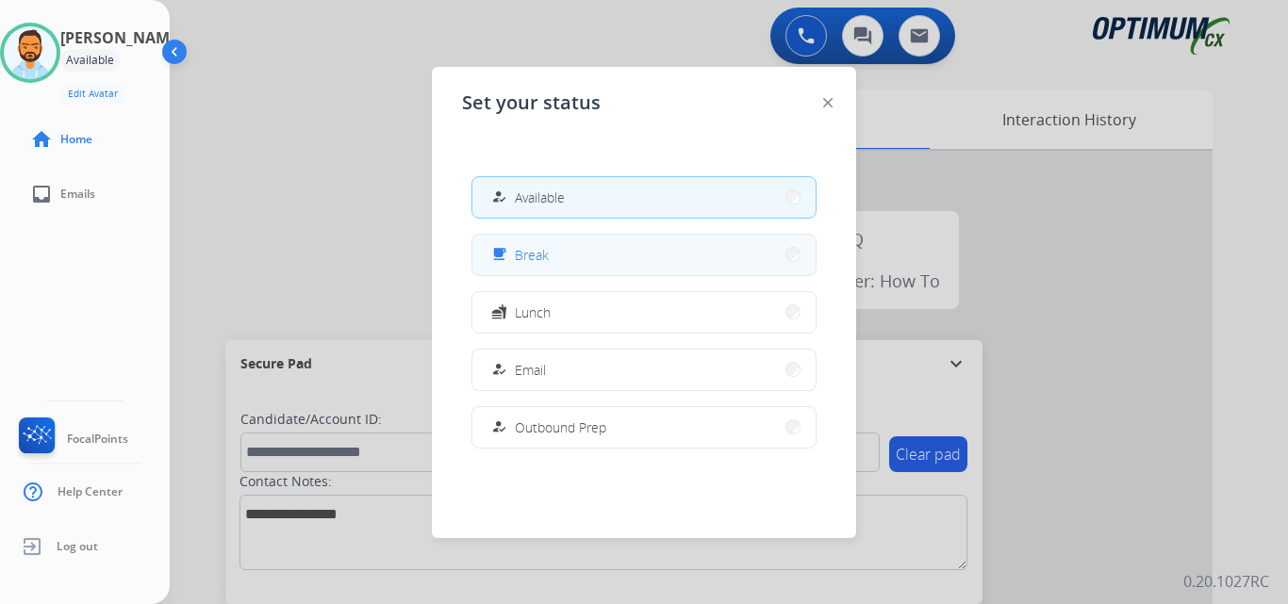
click at [593, 267] on button "free_breakfast Break" at bounding box center [643, 255] width 343 height 41
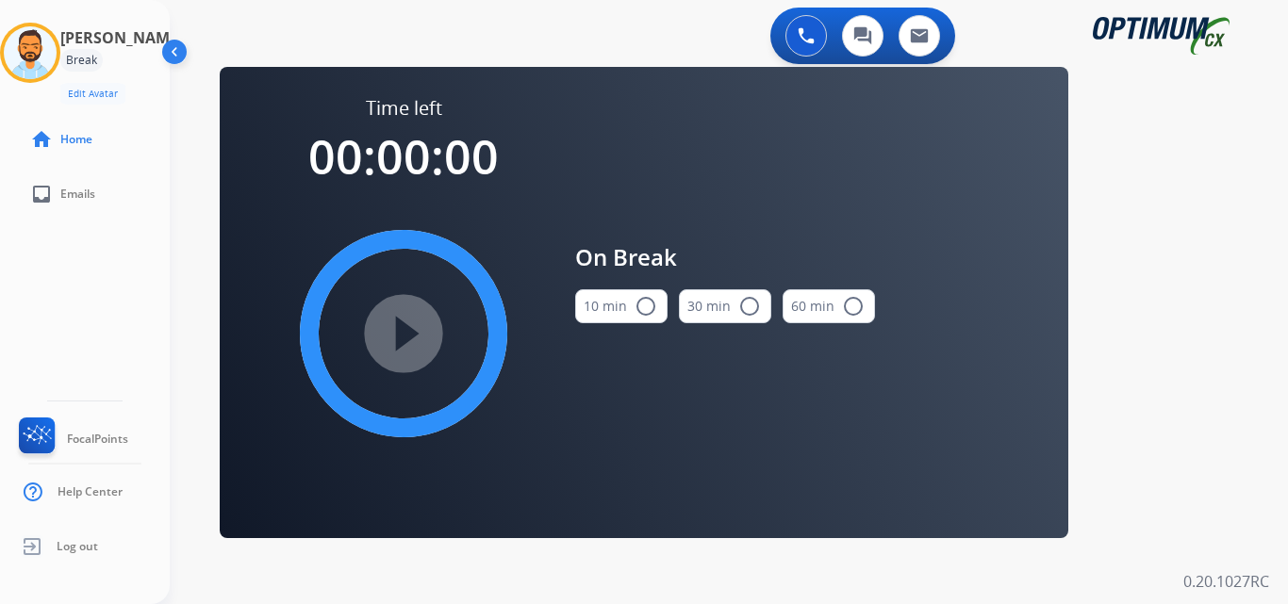
click at [626, 309] on button "10 min radio_button_unchecked" at bounding box center [621, 306] width 92 height 34
click at [392, 342] on mat-icon "play_circle_filled" at bounding box center [403, 333] width 23 height 23
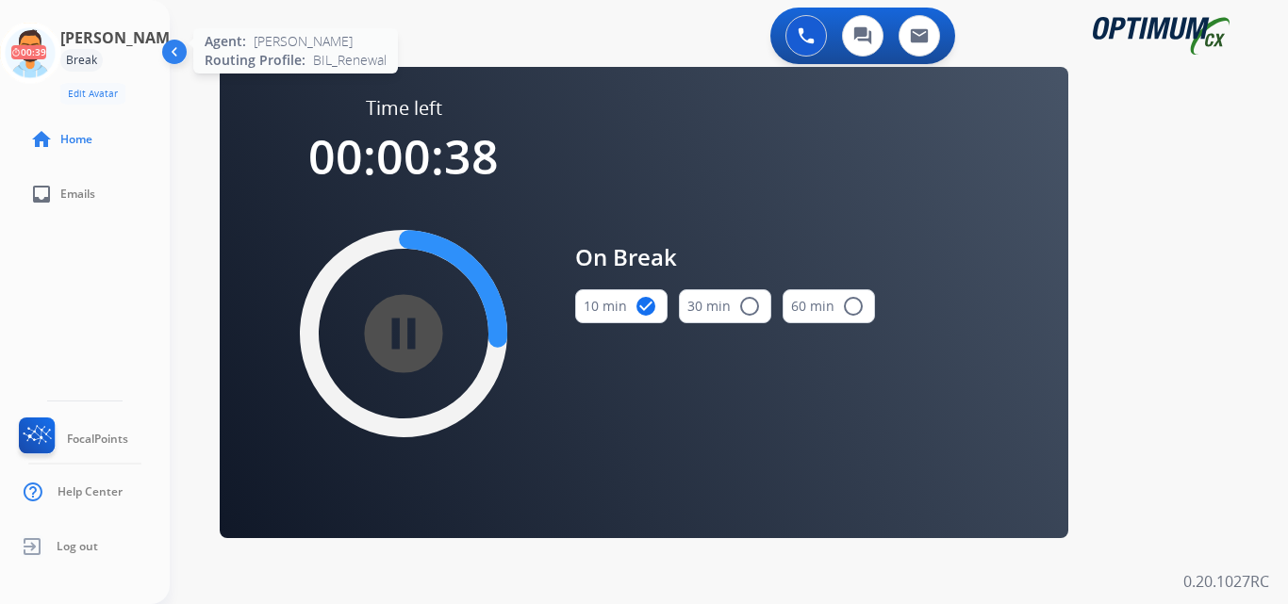
click at [22, 49] on icon at bounding box center [30, 53] width 61 height 61
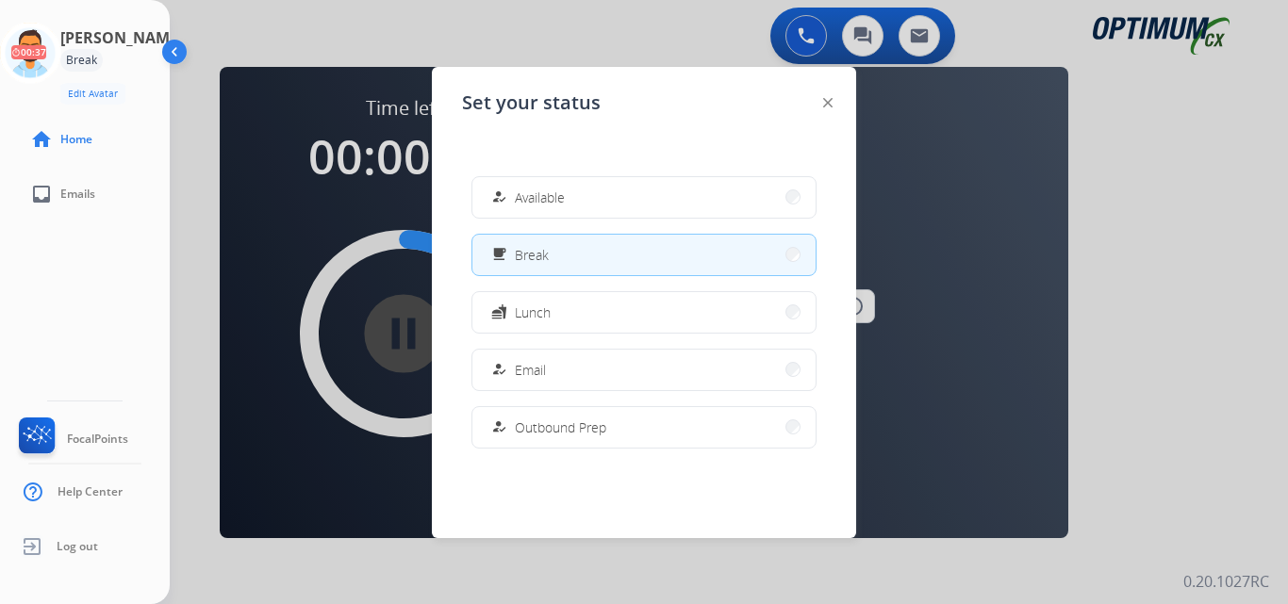
click at [532, 202] on span "Available" at bounding box center [540, 198] width 50 height 20
click at [536, 210] on div "pause_circle_filled" at bounding box center [403, 333] width 283 height 283
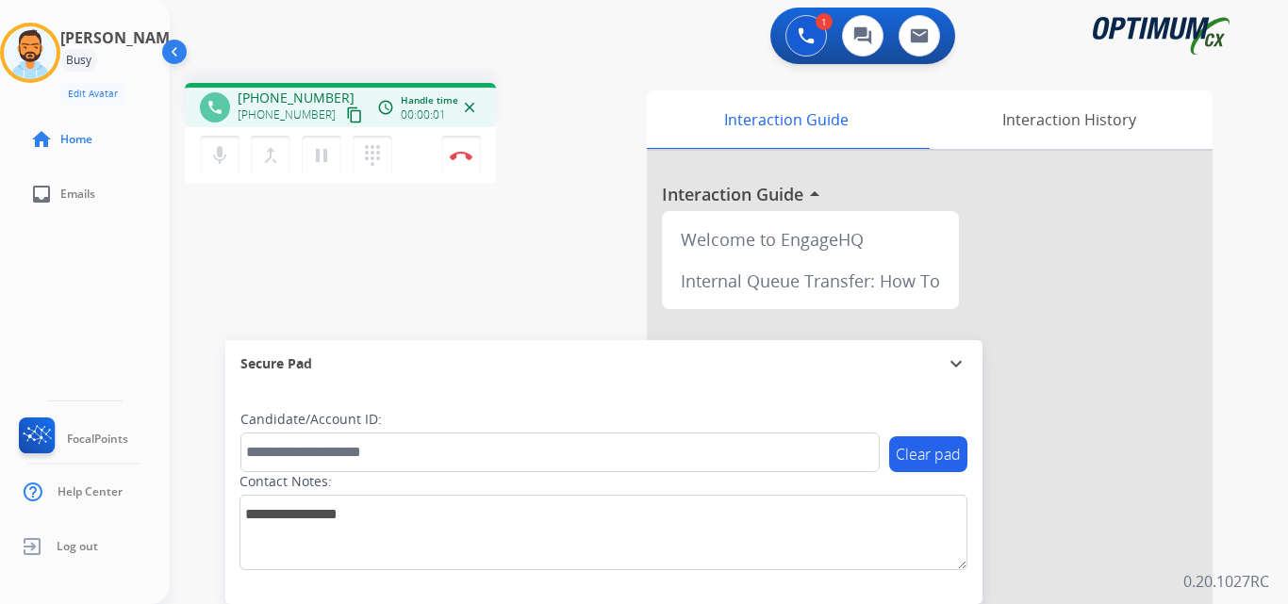
click at [346, 114] on mat-icon "content_copy" at bounding box center [354, 115] width 17 height 17
click at [461, 156] on img at bounding box center [461, 155] width 23 height 9
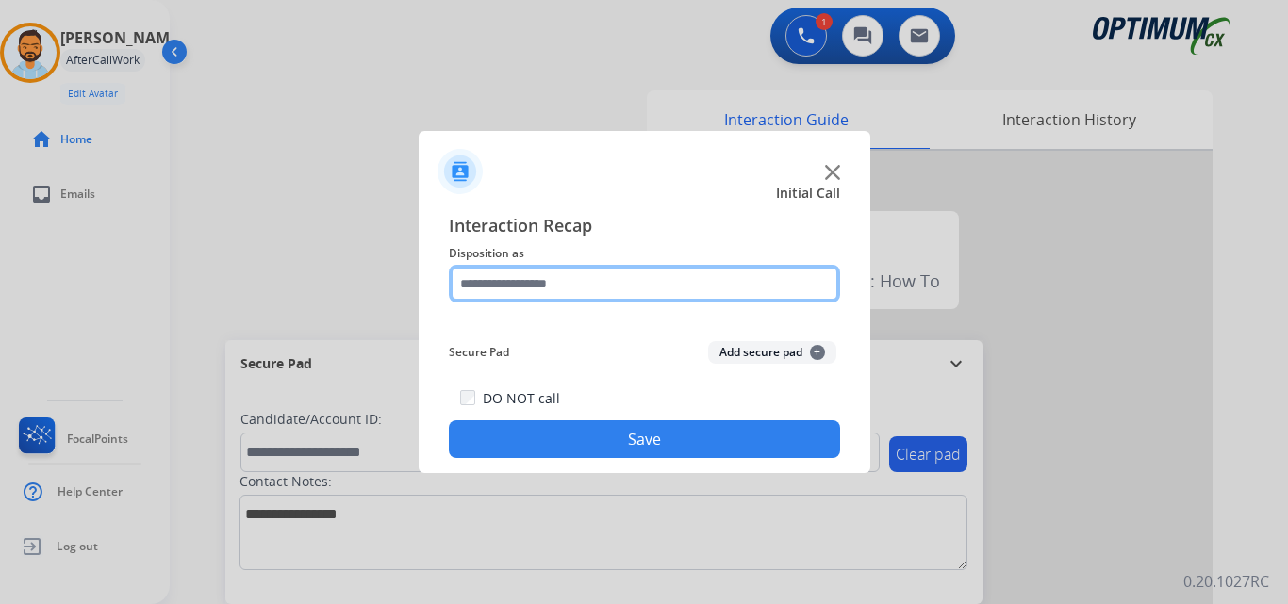
click at [567, 276] on input "text" at bounding box center [644, 284] width 391 height 38
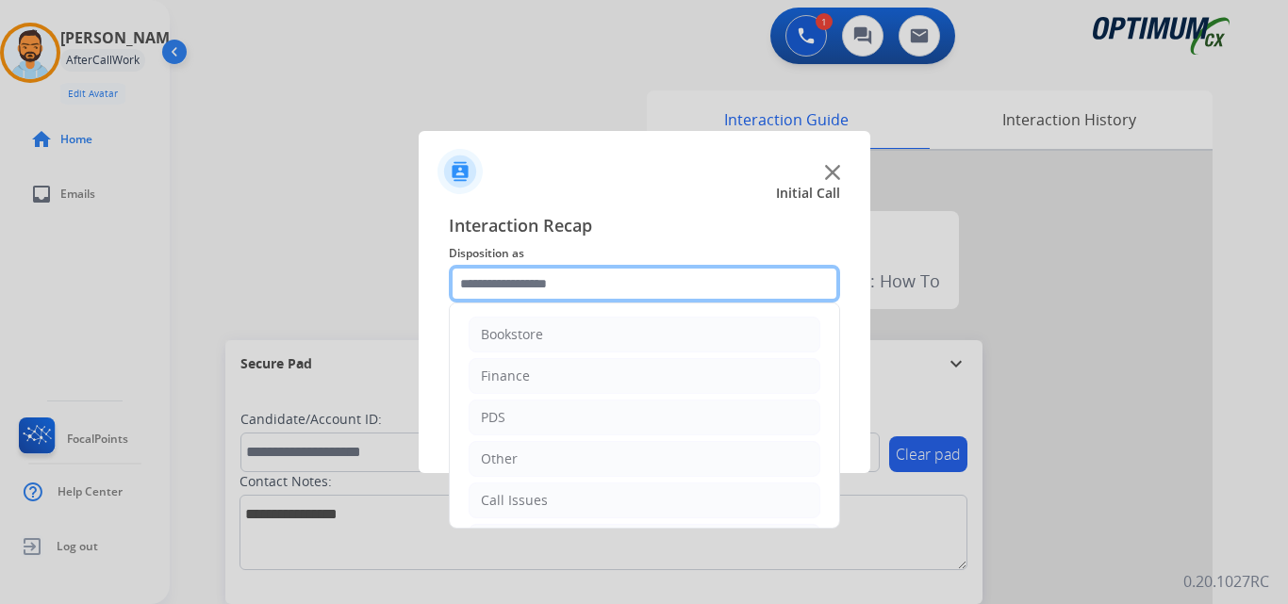
scroll to position [128, 0]
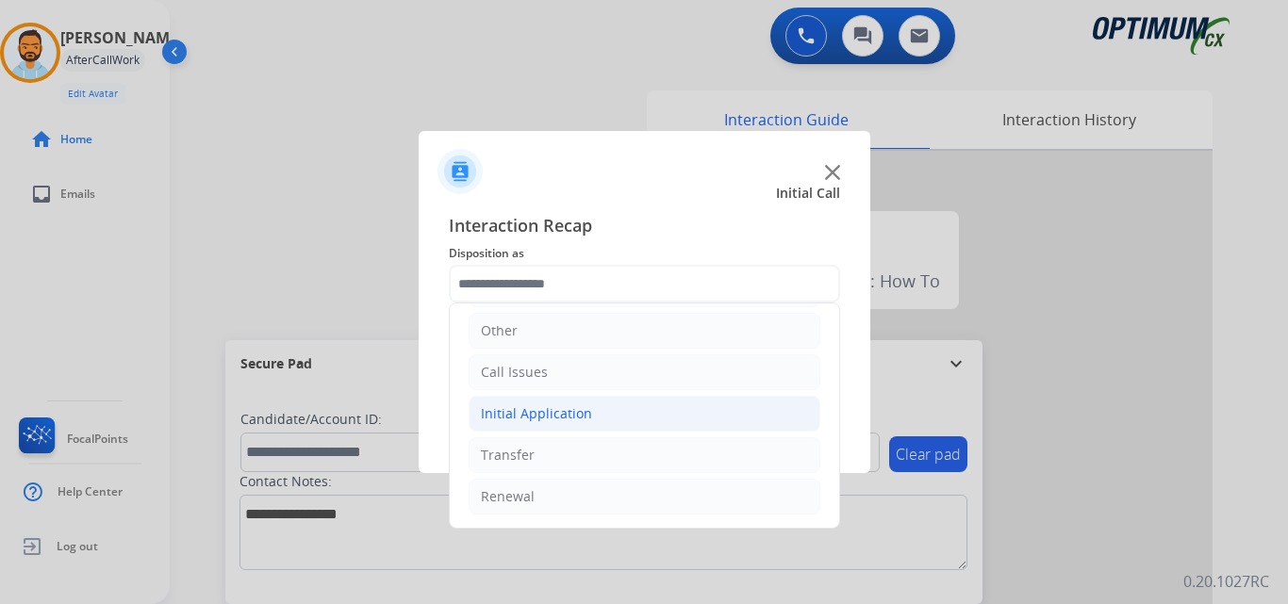
click at [570, 410] on div "Initial Application" at bounding box center [536, 413] width 111 height 19
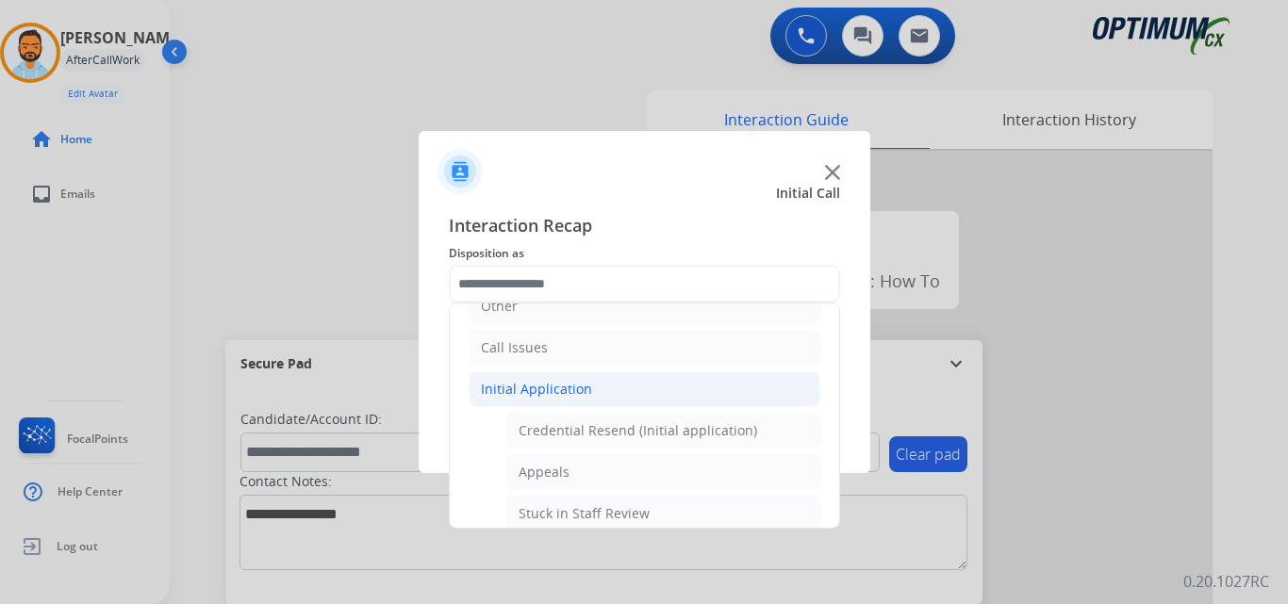
click at [566, 389] on div "Initial Application" at bounding box center [536, 389] width 111 height 19
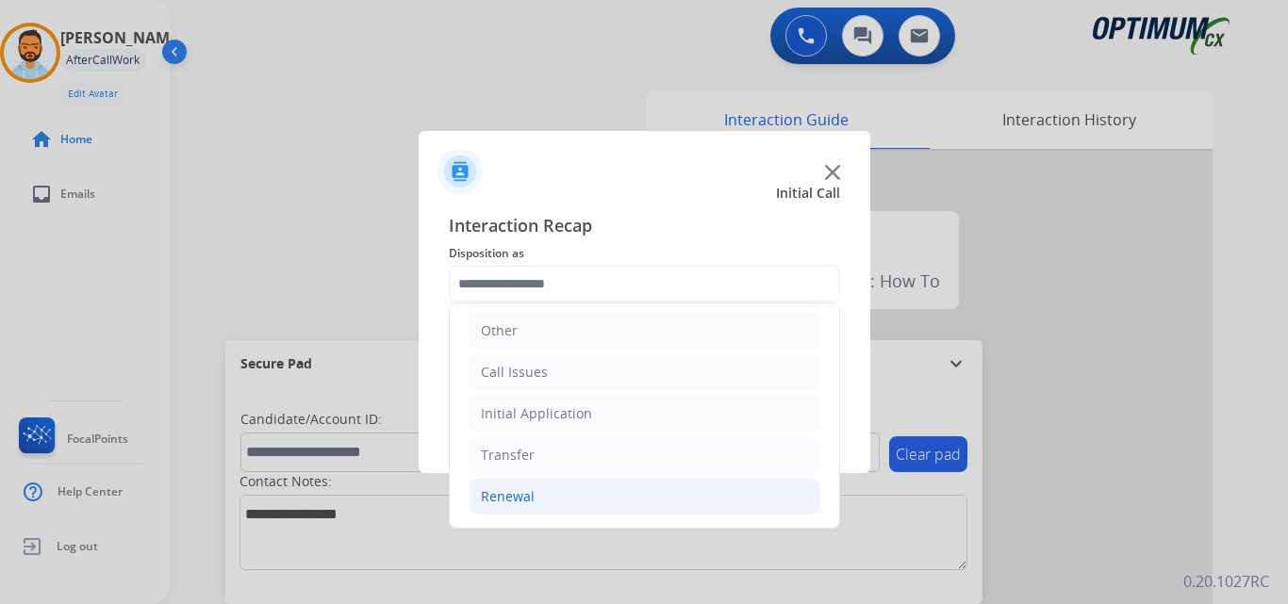
click at [527, 504] on div "Renewal" at bounding box center [508, 496] width 54 height 19
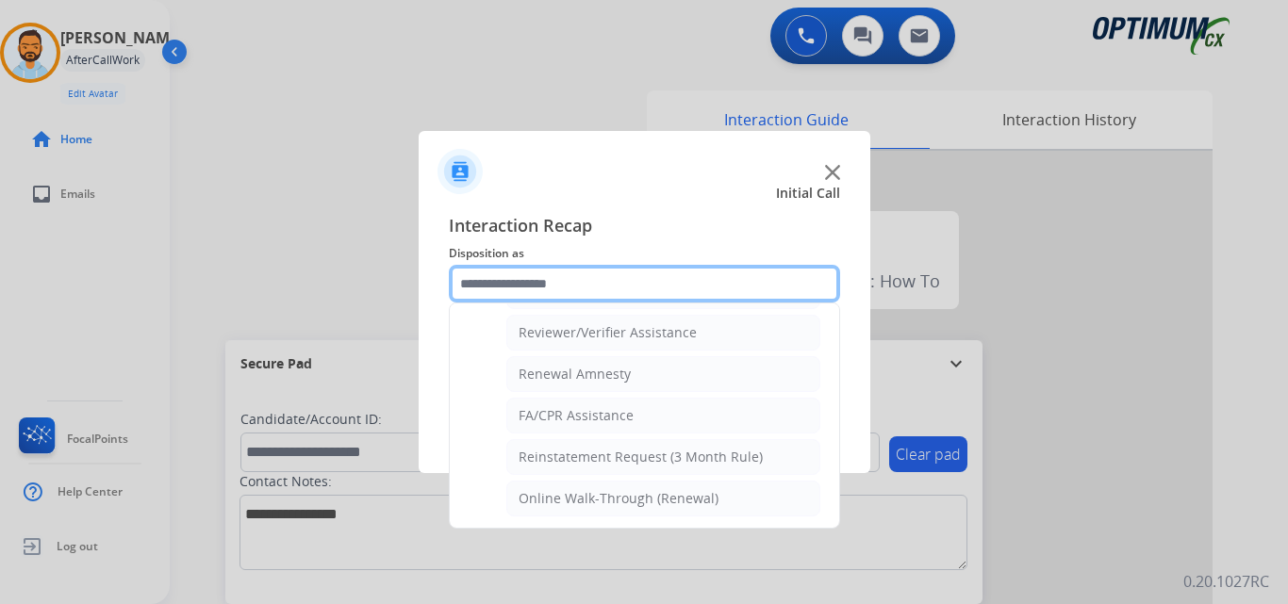
scroll to position [728, 0]
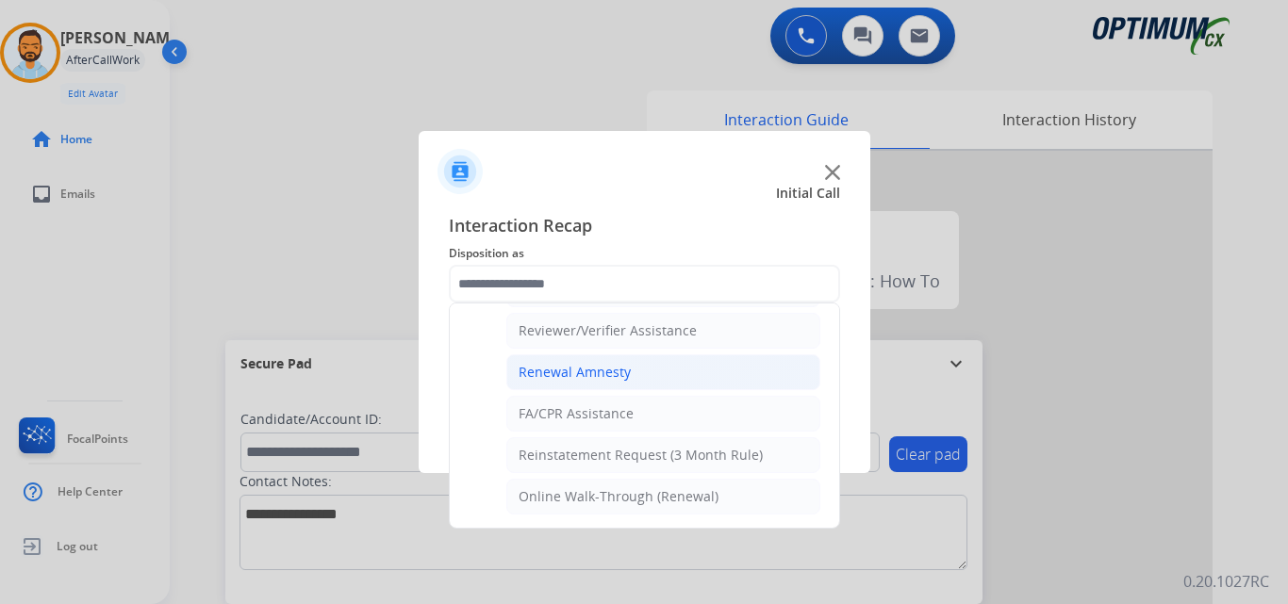
click at [617, 379] on div "Renewal Amnesty" at bounding box center [574, 372] width 112 height 19
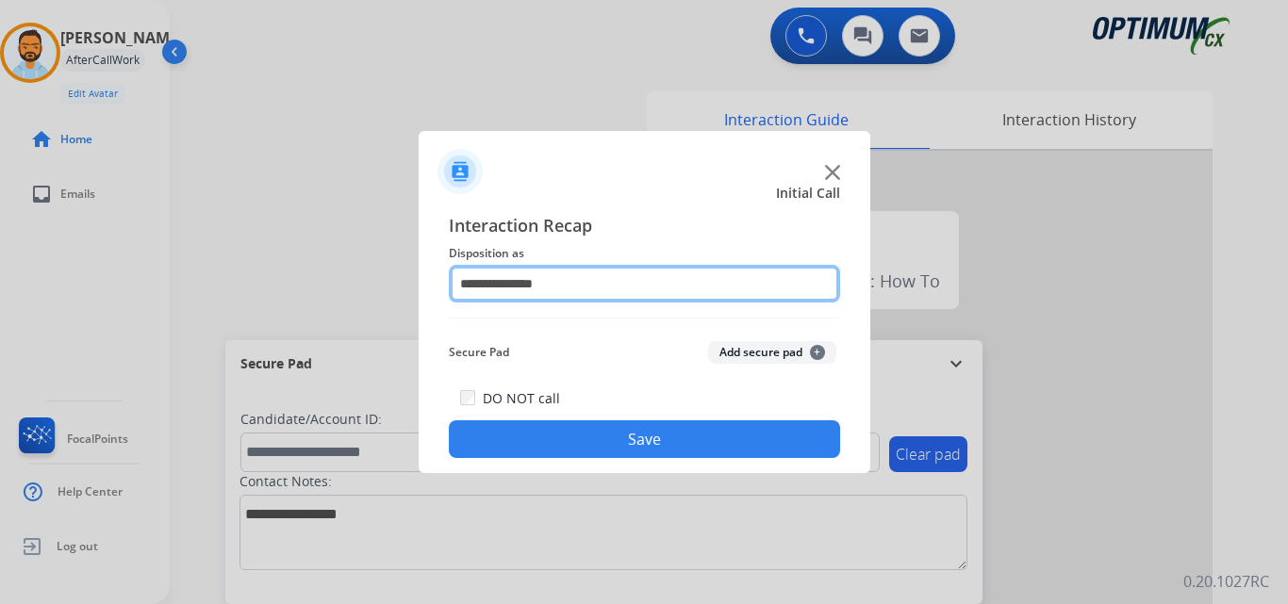
click at [558, 277] on input "**********" at bounding box center [644, 284] width 391 height 38
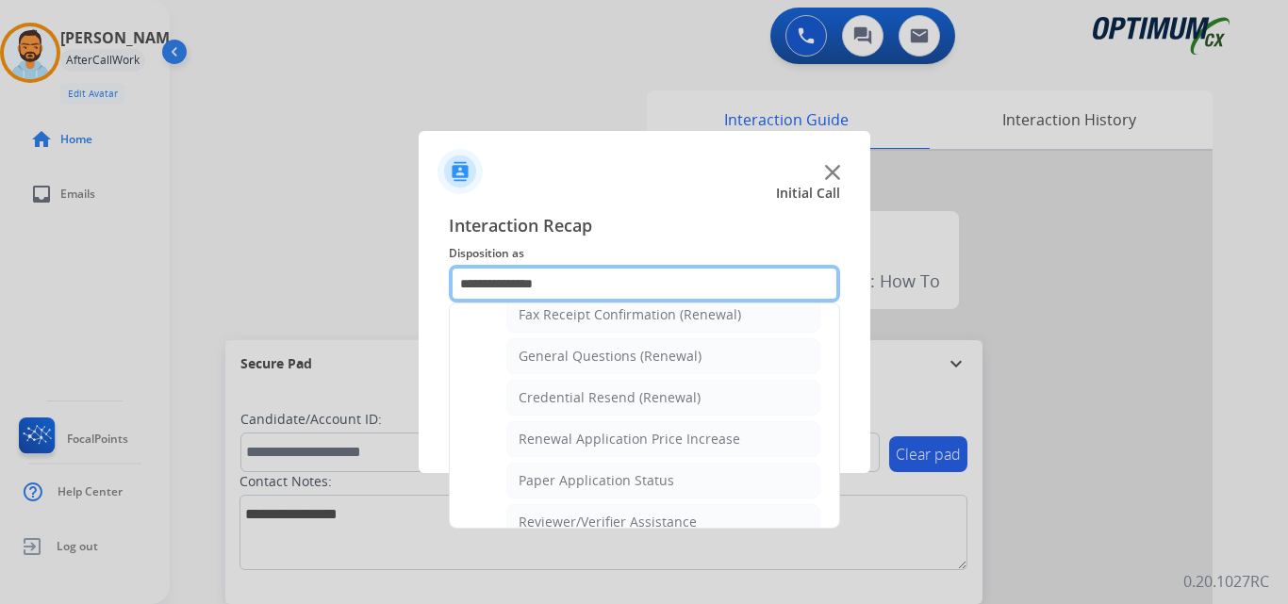
scroll to position [535, 0]
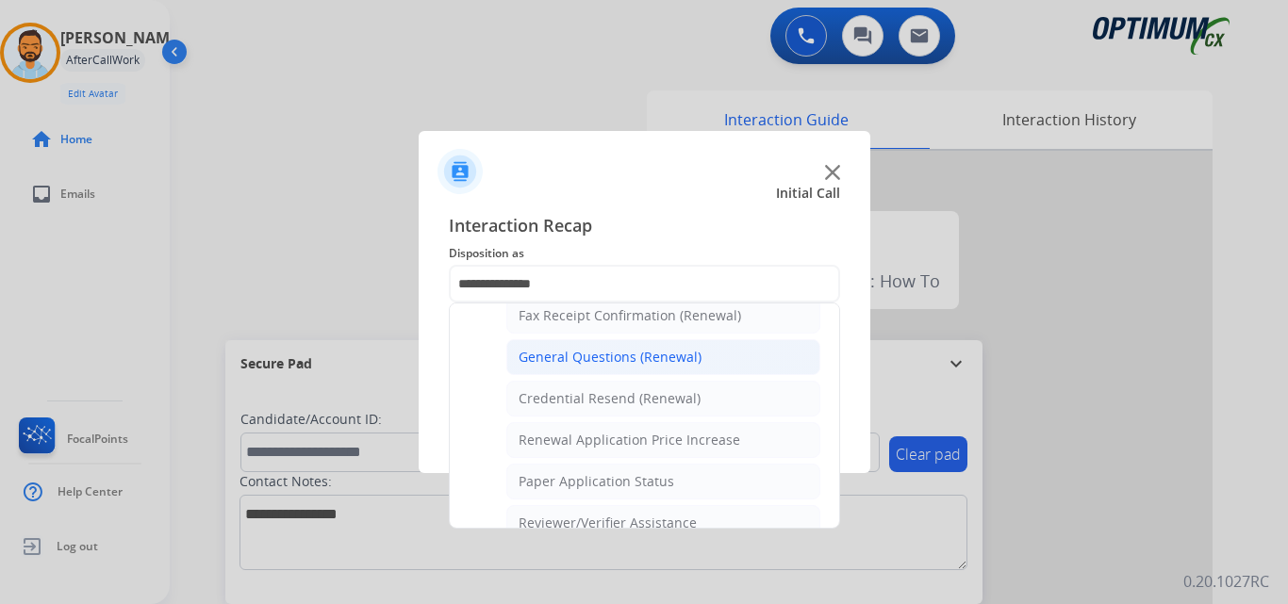
click at [628, 352] on div "General Questions (Renewal)" at bounding box center [609, 357] width 183 height 19
type input "**********"
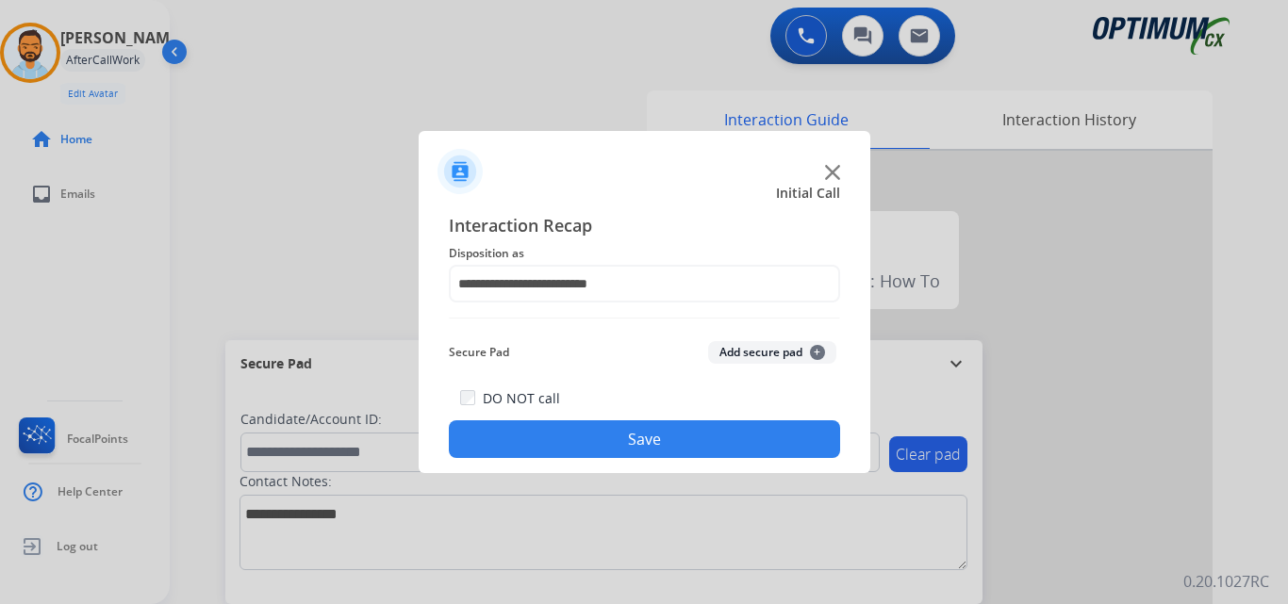
click at [616, 433] on button "Save" at bounding box center [644, 439] width 391 height 38
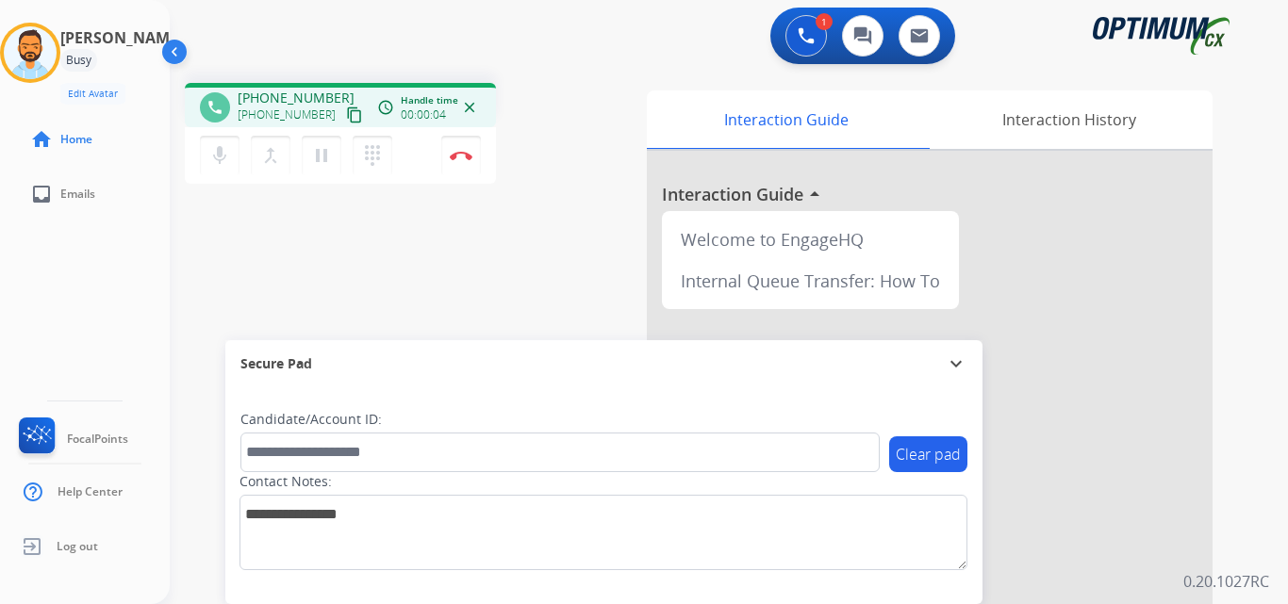
click at [346, 114] on mat-icon "content_copy" at bounding box center [354, 115] width 17 height 17
click at [443, 158] on button "Disconnect" at bounding box center [461, 156] width 40 height 40
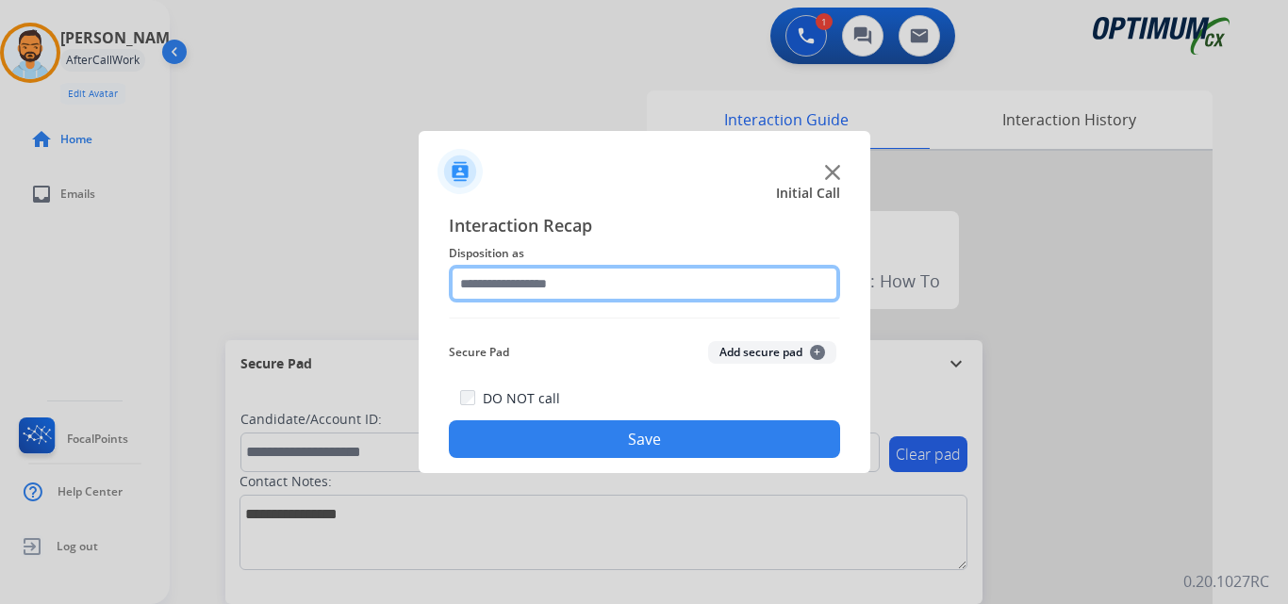
click at [526, 295] on input "text" at bounding box center [644, 284] width 391 height 38
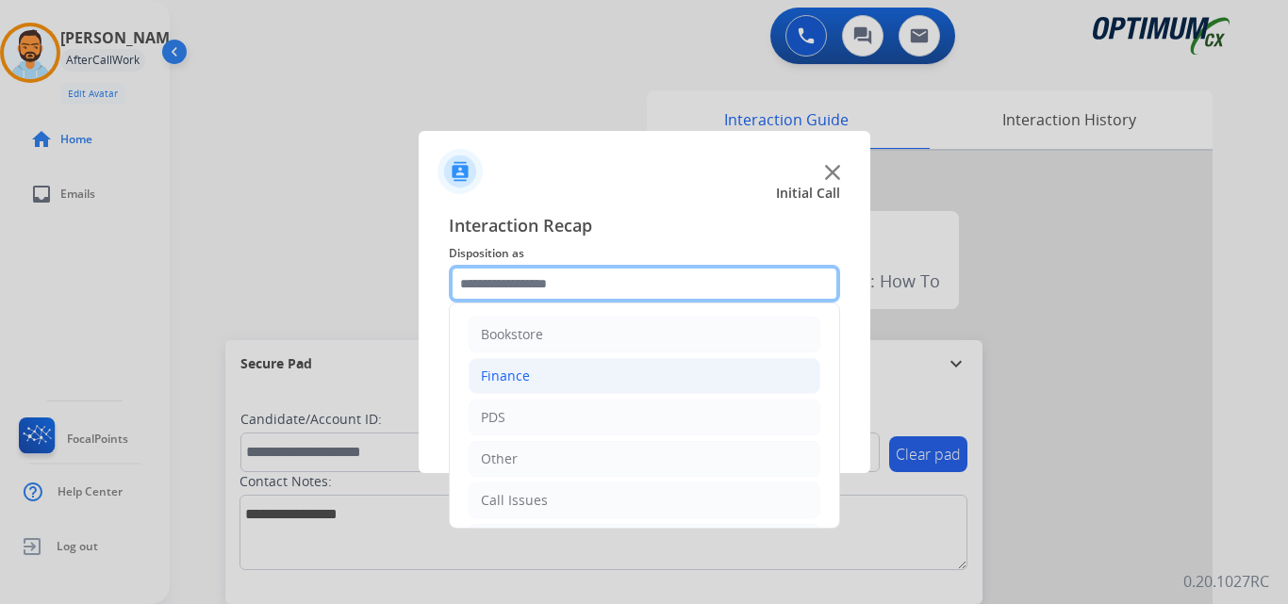
scroll to position [128, 0]
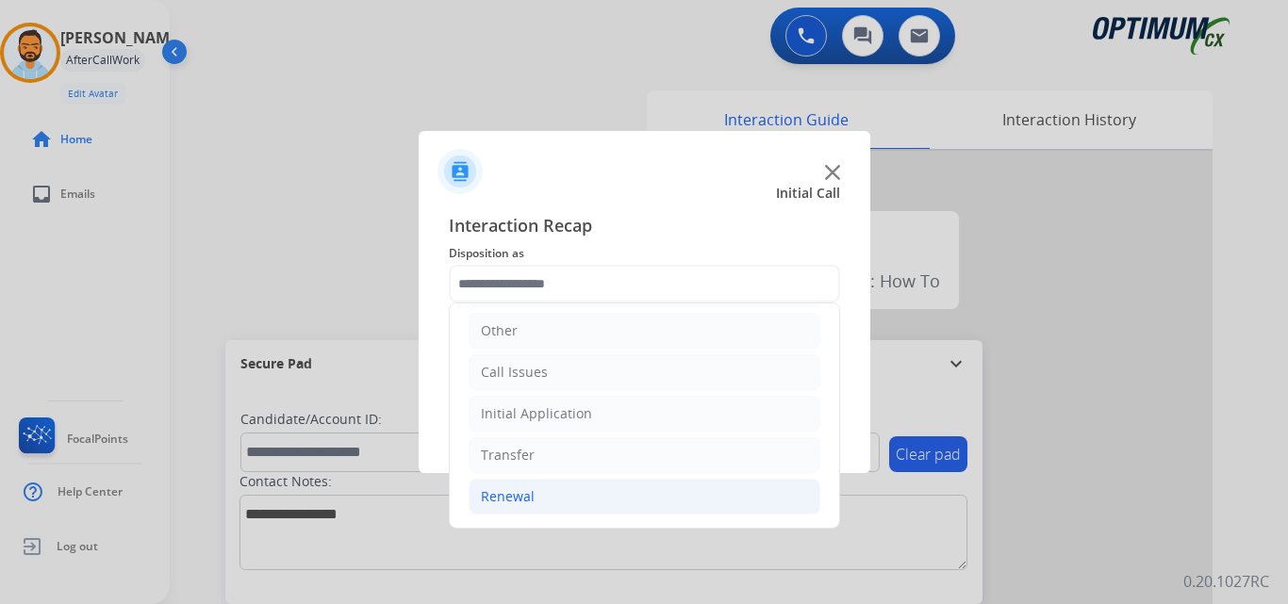
click at [531, 489] on div "Renewal" at bounding box center [508, 496] width 54 height 19
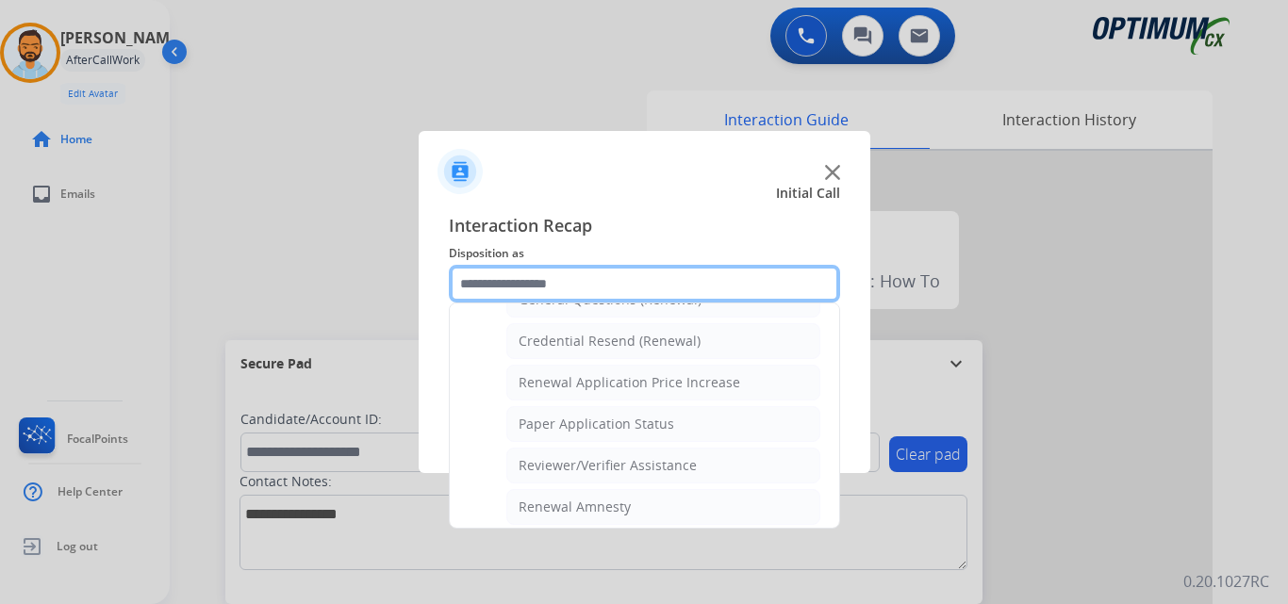
scroll to position [558, 0]
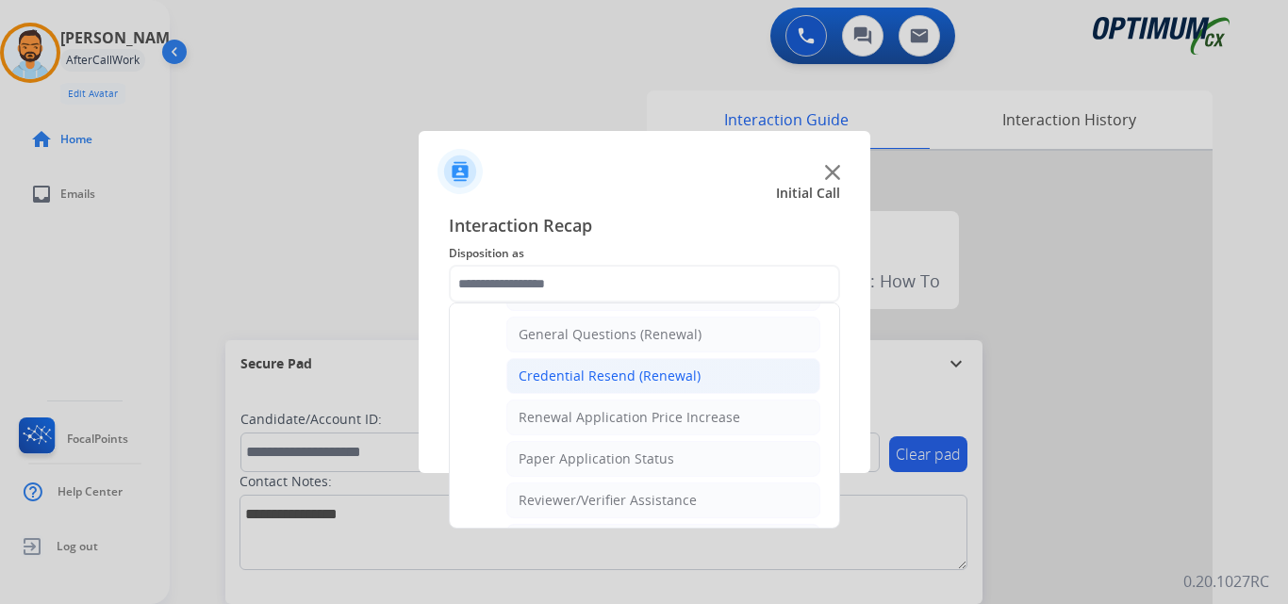
click at [676, 384] on div "Credential Resend (Renewal)" at bounding box center [609, 376] width 182 height 19
type input "**********"
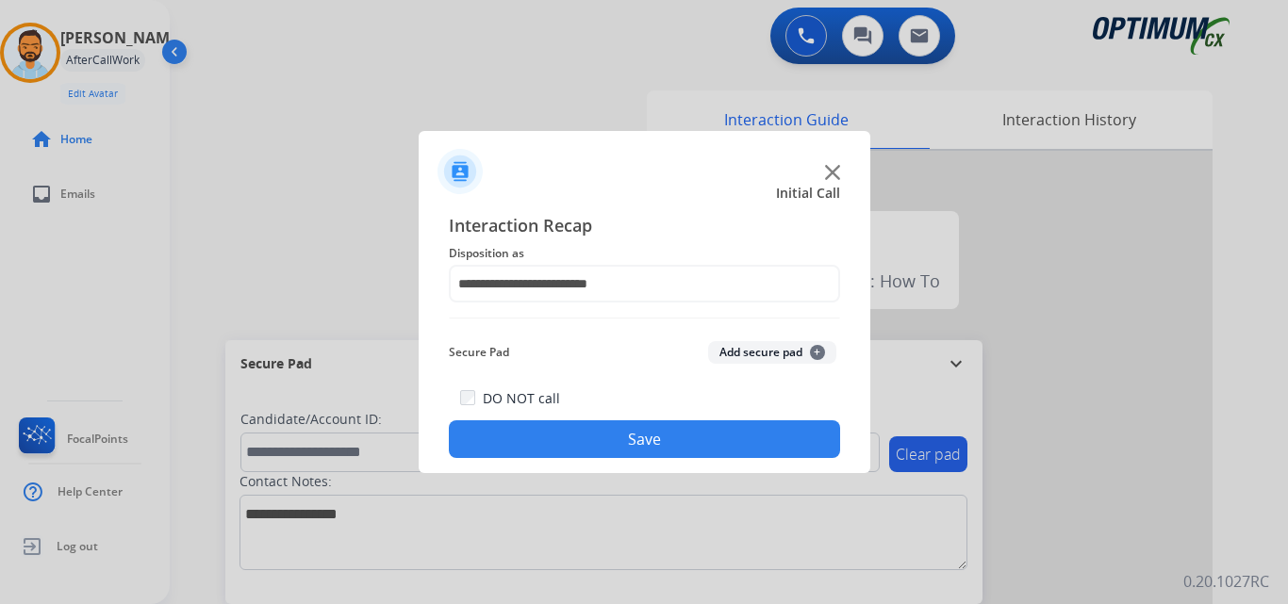
click at [682, 443] on button "Save" at bounding box center [644, 439] width 391 height 38
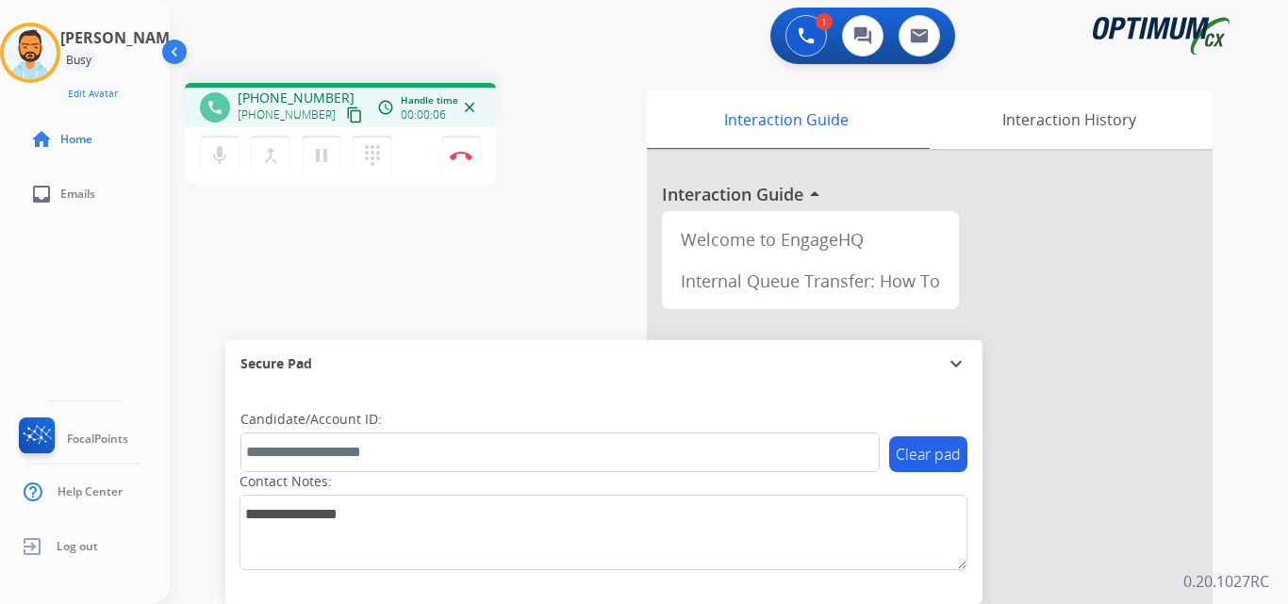
click at [346, 111] on mat-icon "content_copy" at bounding box center [354, 115] width 17 height 17
click at [469, 161] on button "Disconnect" at bounding box center [461, 156] width 40 height 40
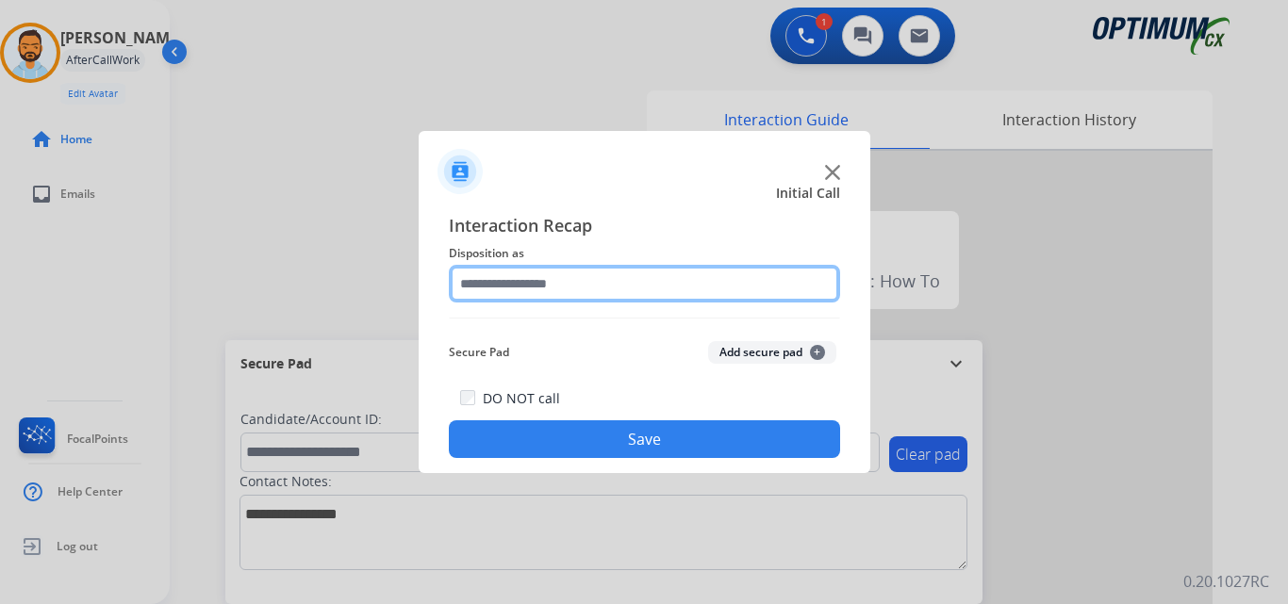
click at [649, 291] on input "text" at bounding box center [644, 284] width 391 height 38
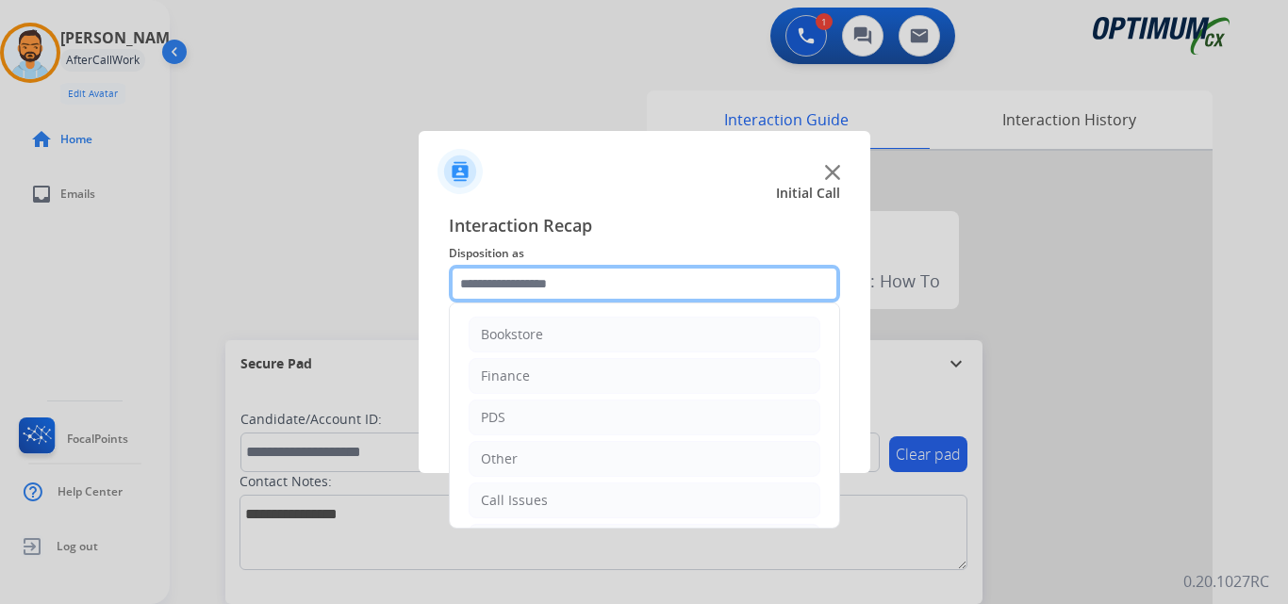
scroll to position [128, 0]
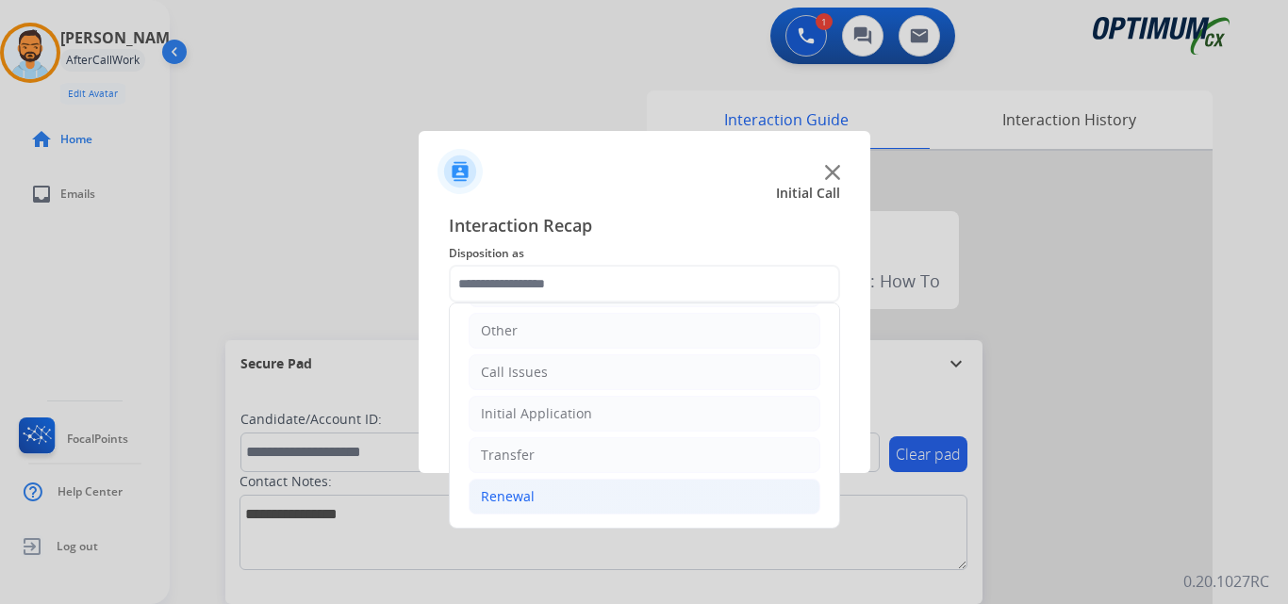
click at [561, 491] on li "Renewal" at bounding box center [645, 497] width 352 height 36
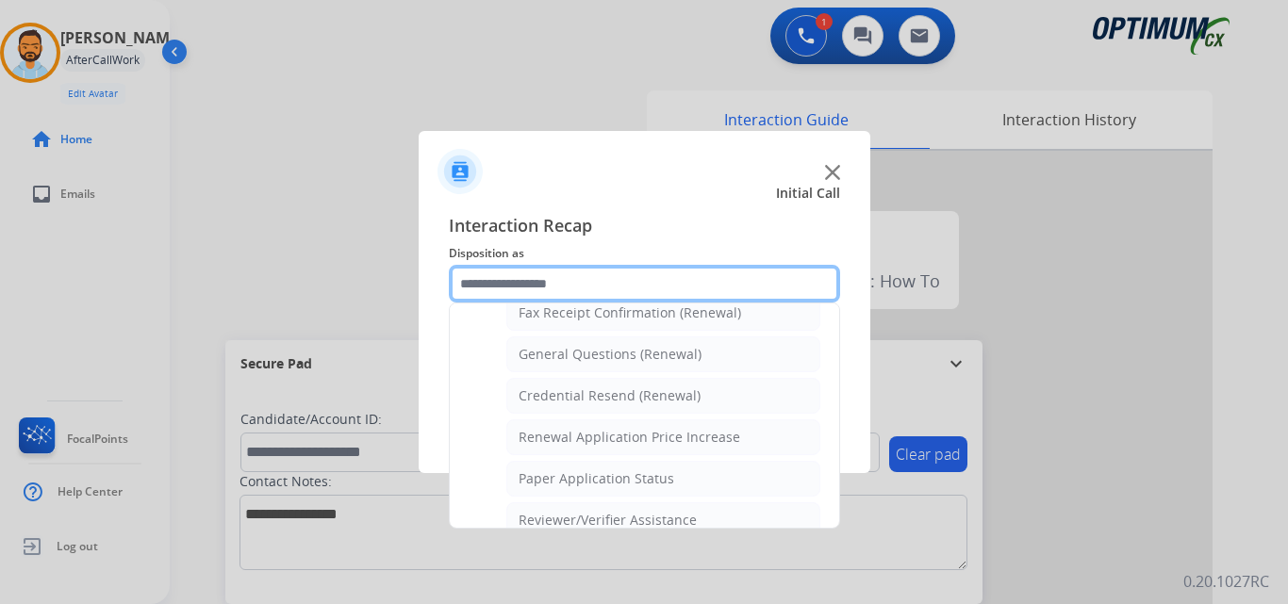
scroll to position [529, 0]
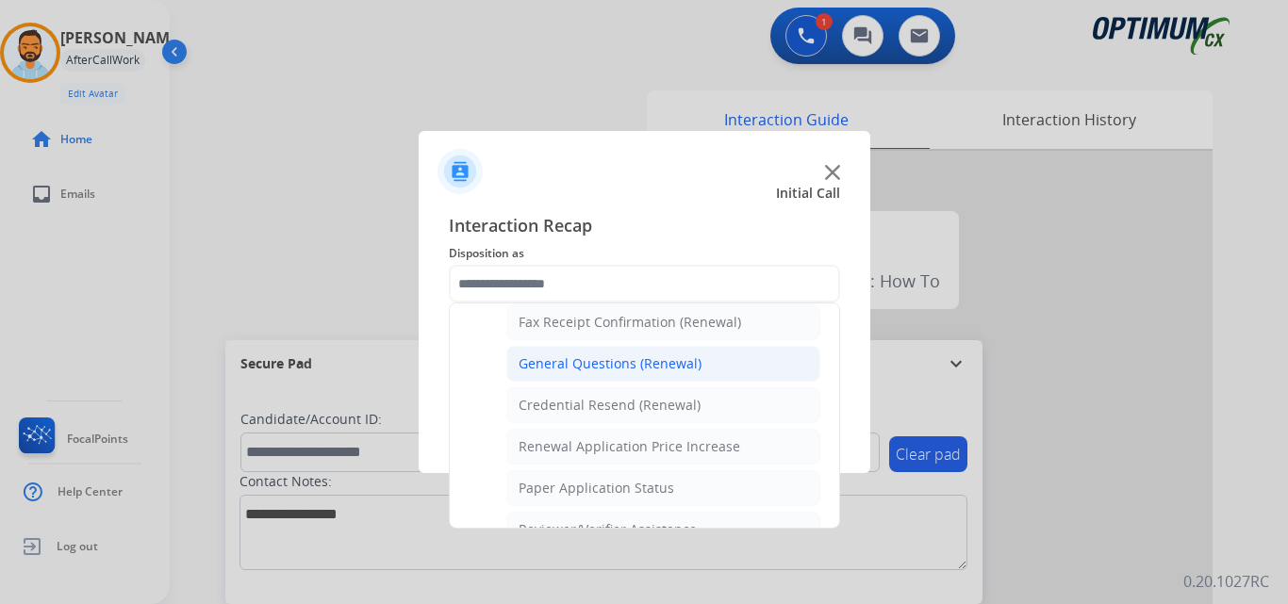
click at [656, 370] on div "General Questions (Renewal)" at bounding box center [609, 363] width 183 height 19
type input "**********"
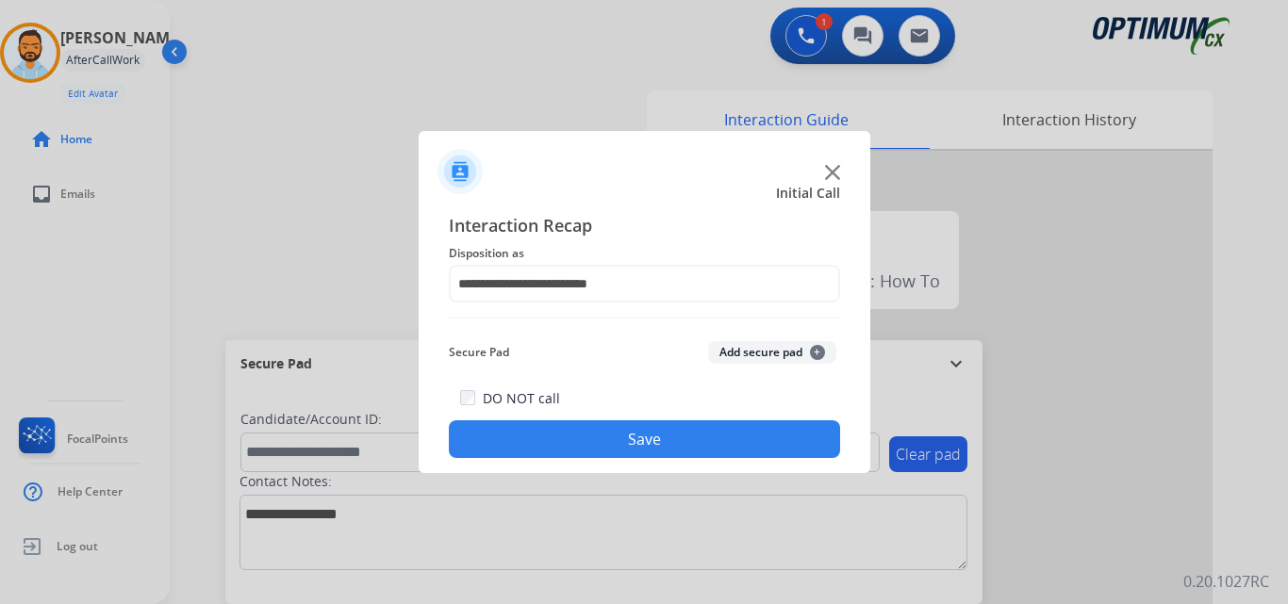
click at [631, 439] on button "Save" at bounding box center [644, 439] width 391 height 38
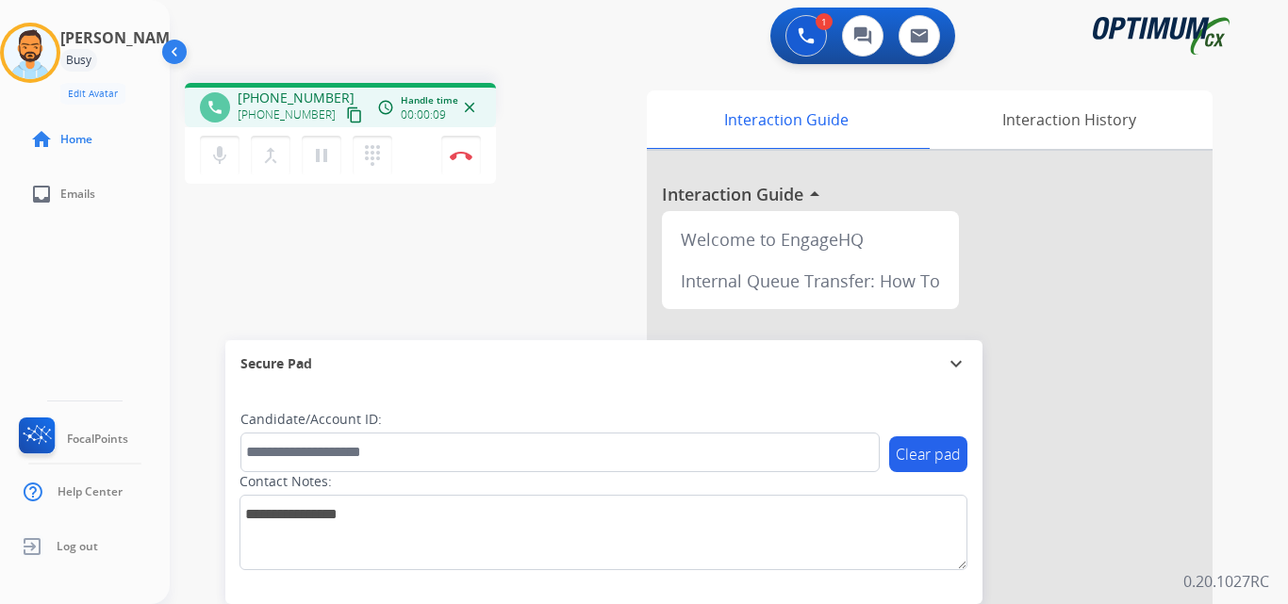
click at [346, 117] on mat-icon "content_copy" at bounding box center [354, 115] width 17 height 17
click at [340, 24] on div "1 Voice Interactions 0 Chat Interactions 0 Email Interactions" at bounding box center [717, 38] width 1050 height 60
click at [305, 63] on div "1 Voice Interactions 0 Chat Interactions 0 Email Interactions" at bounding box center [717, 38] width 1050 height 60
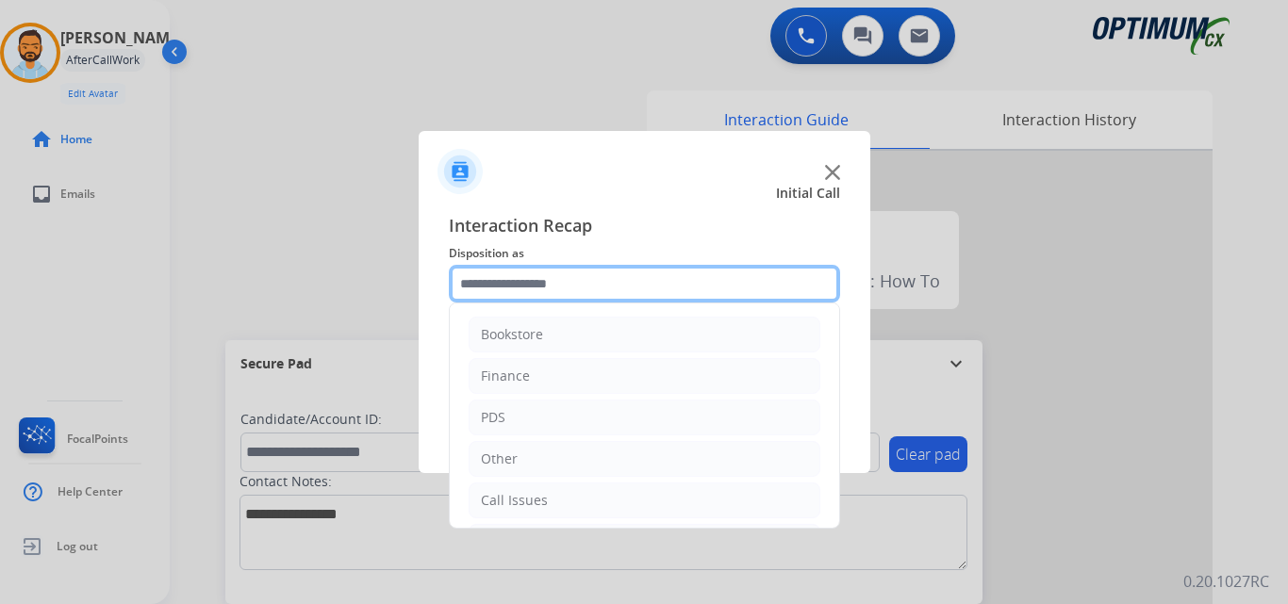
click at [534, 288] on input "text" at bounding box center [644, 284] width 391 height 38
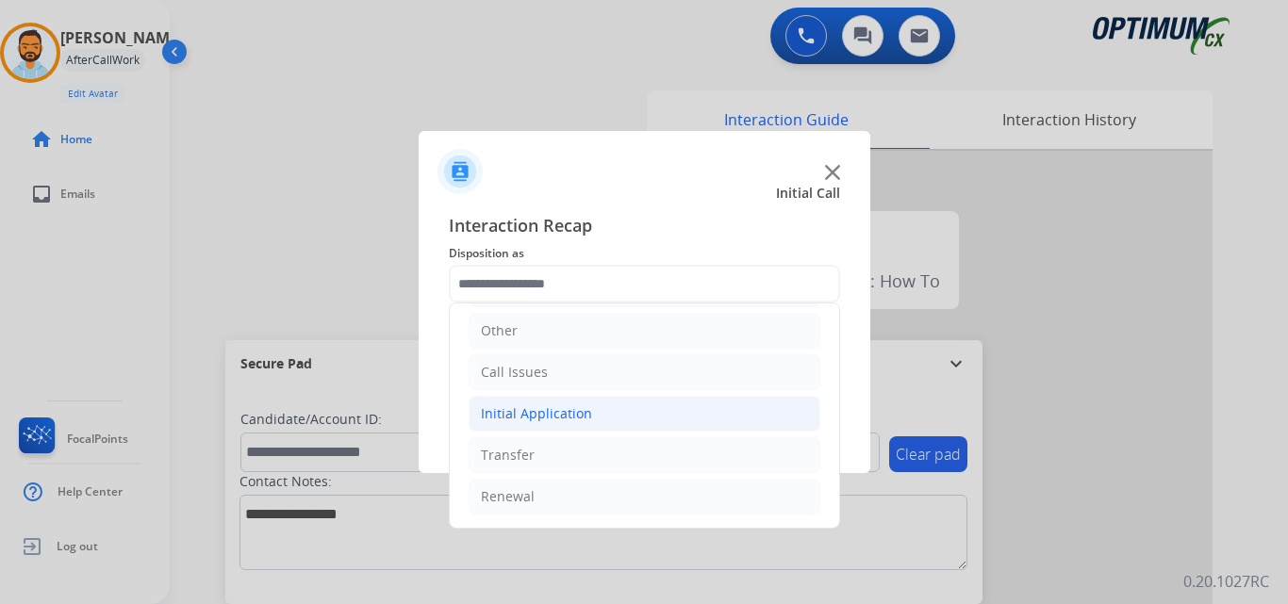
click at [605, 411] on li "Initial Application" at bounding box center [645, 414] width 352 height 36
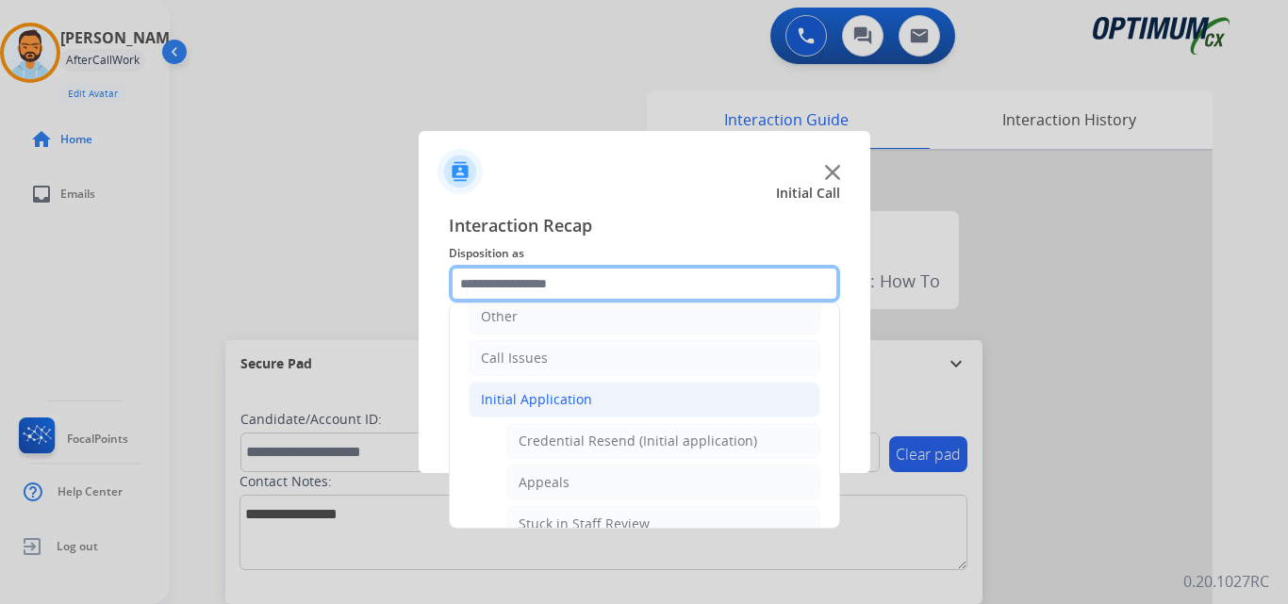
scroll to position [147, 0]
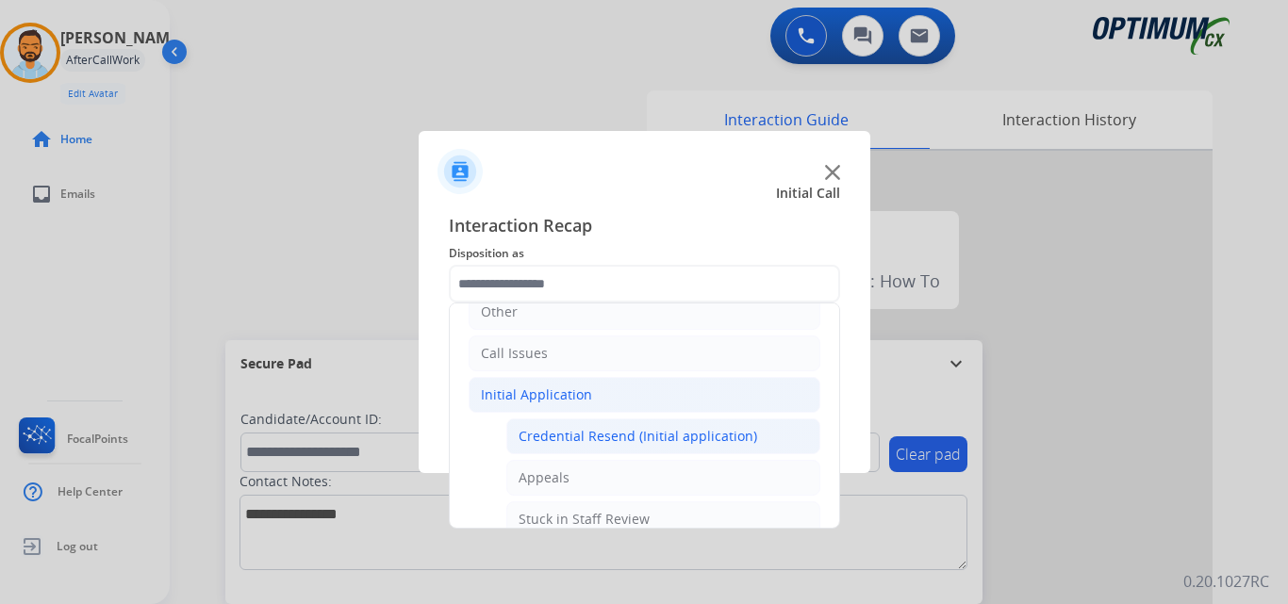
click at [645, 442] on div "Credential Resend (Initial application)" at bounding box center [637, 436] width 238 height 19
type input "**********"
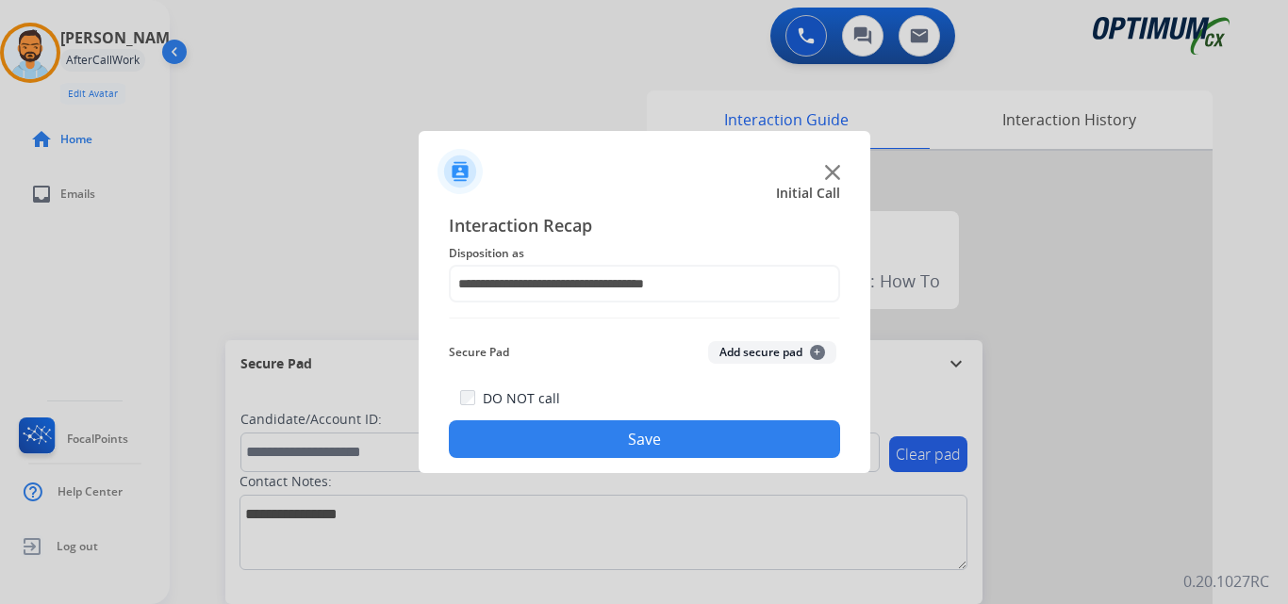
click at [654, 436] on button "Save" at bounding box center [644, 439] width 391 height 38
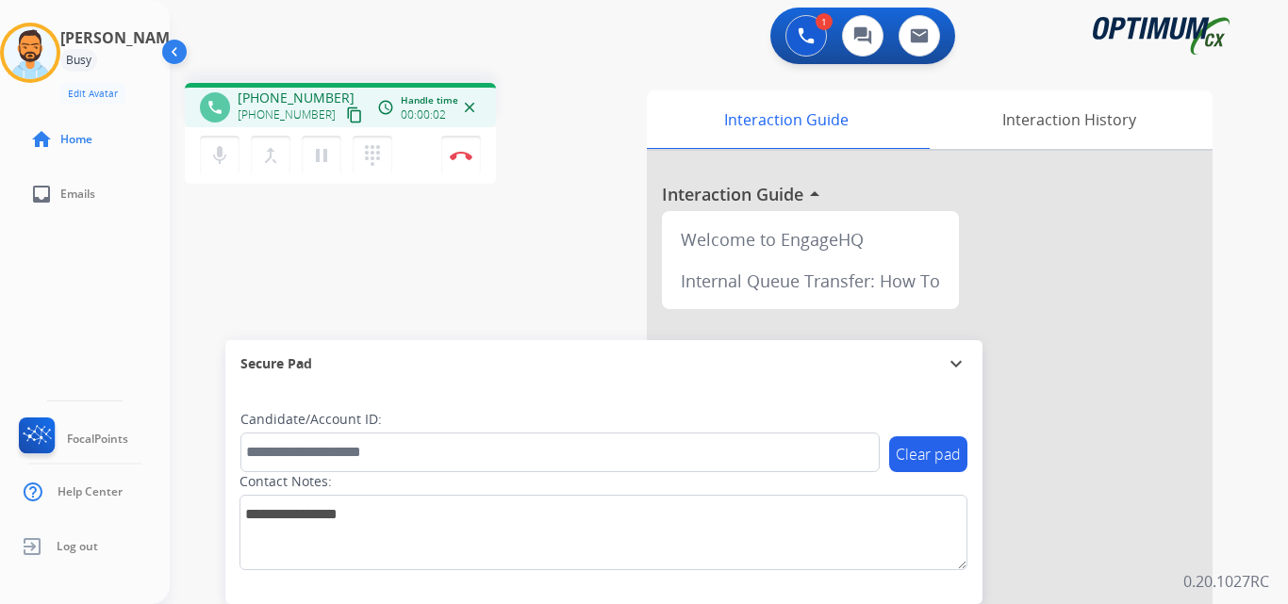
click at [346, 120] on mat-icon "content_copy" at bounding box center [354, 115] width 17 height 17
click at [464, 169] on button "Disconnect" at bounding box center [461, 156] width 40 height 40
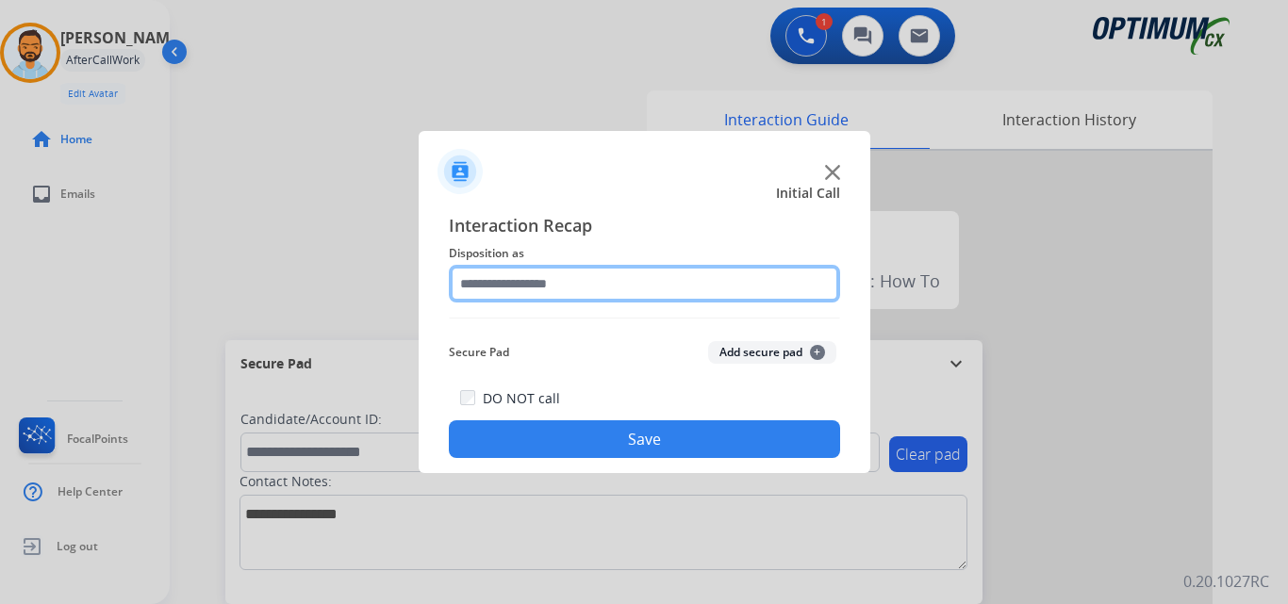
click at [670, 292] on input "text" at bounding box center [644, 284] width 391 height 38
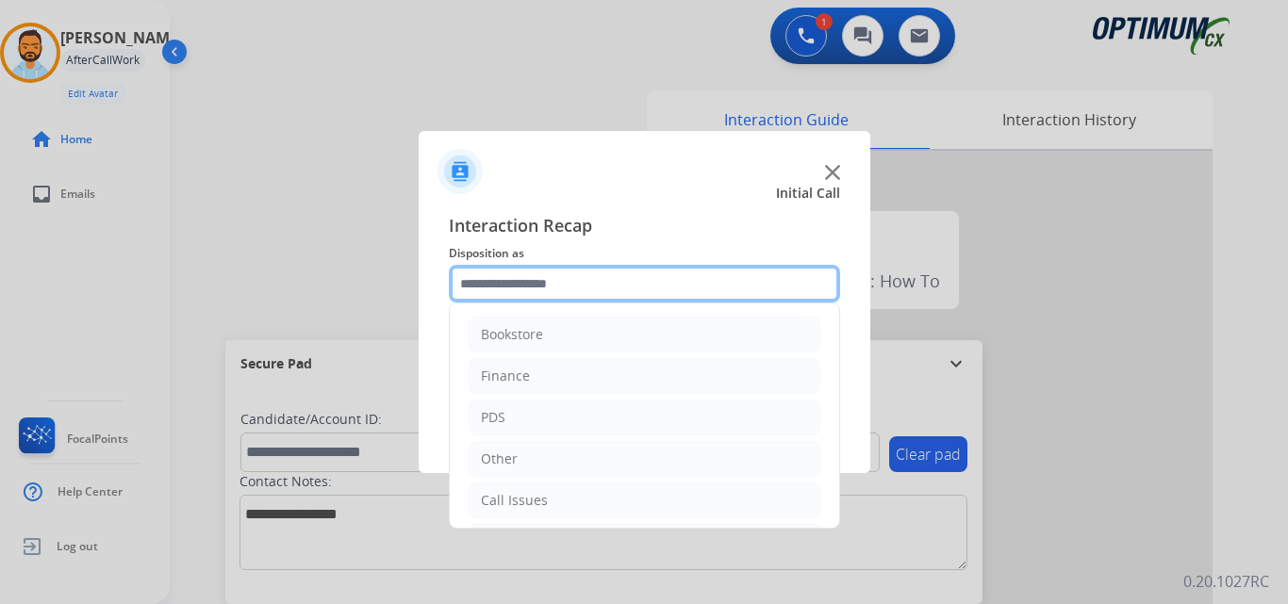
scroll to position [128, 0]
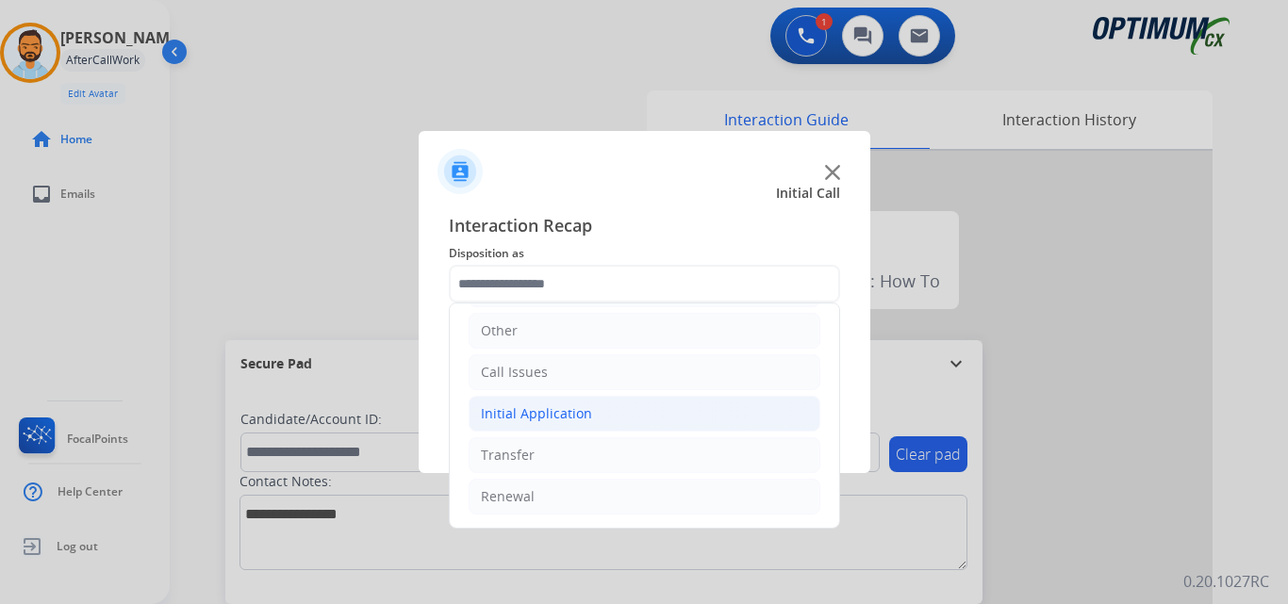
click at [604, 419] on li "Initial Application" at bounding box center [645, 414] width 352 height 36
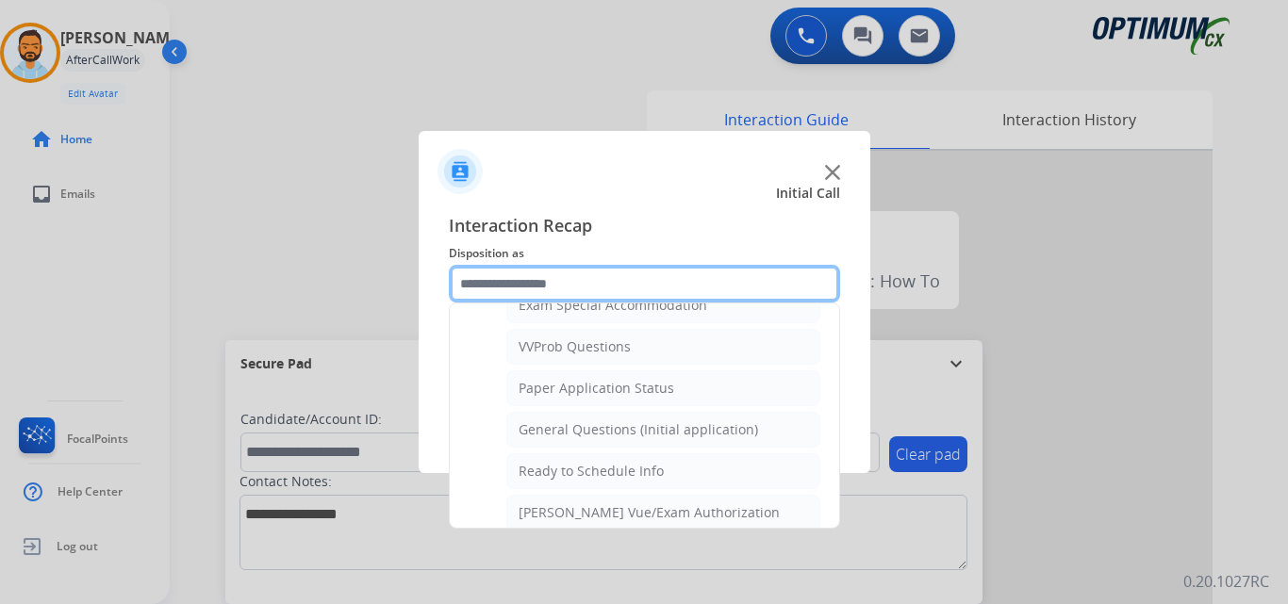
scroll to position [984, 0]
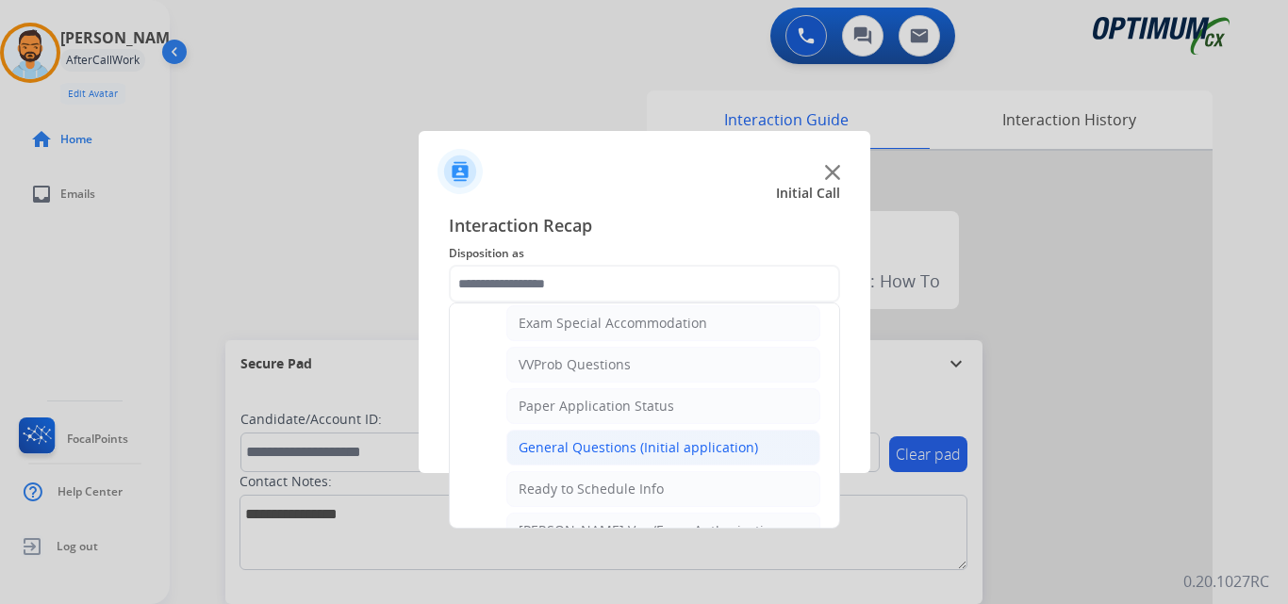
click at [649, 451] on div "General Questions (Initial application)" at bounding box center [637, 447] width 239 height 19
type input "**********"
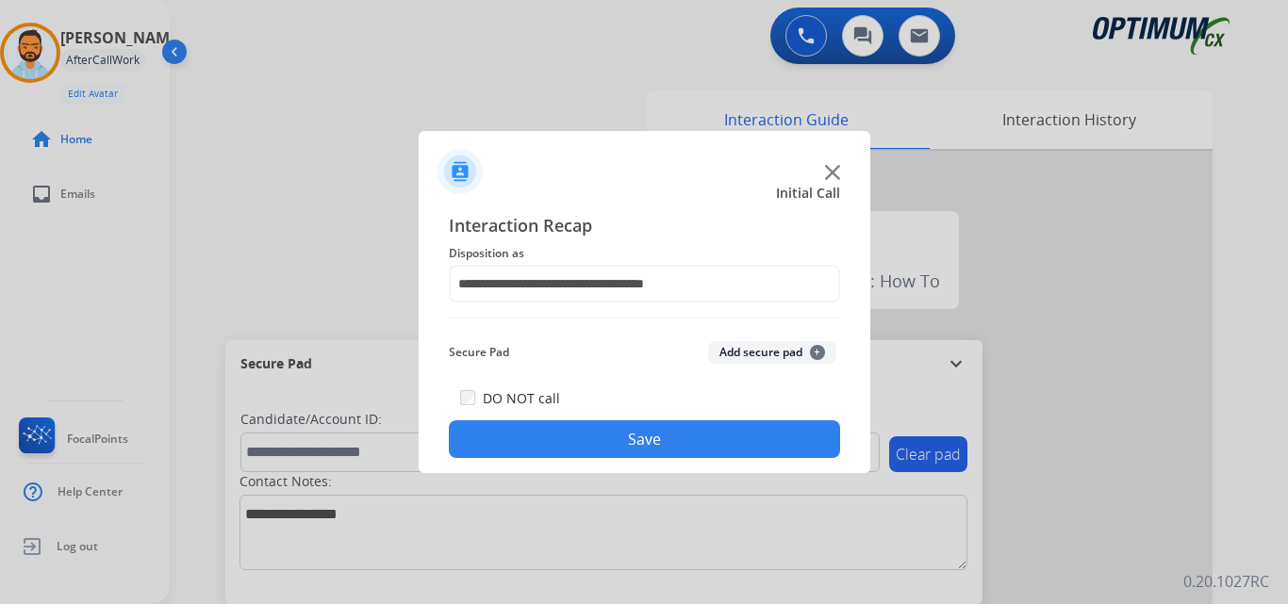
click at [616, 451] on button "Save" at bounding box center [644, 439] width 391 height 38
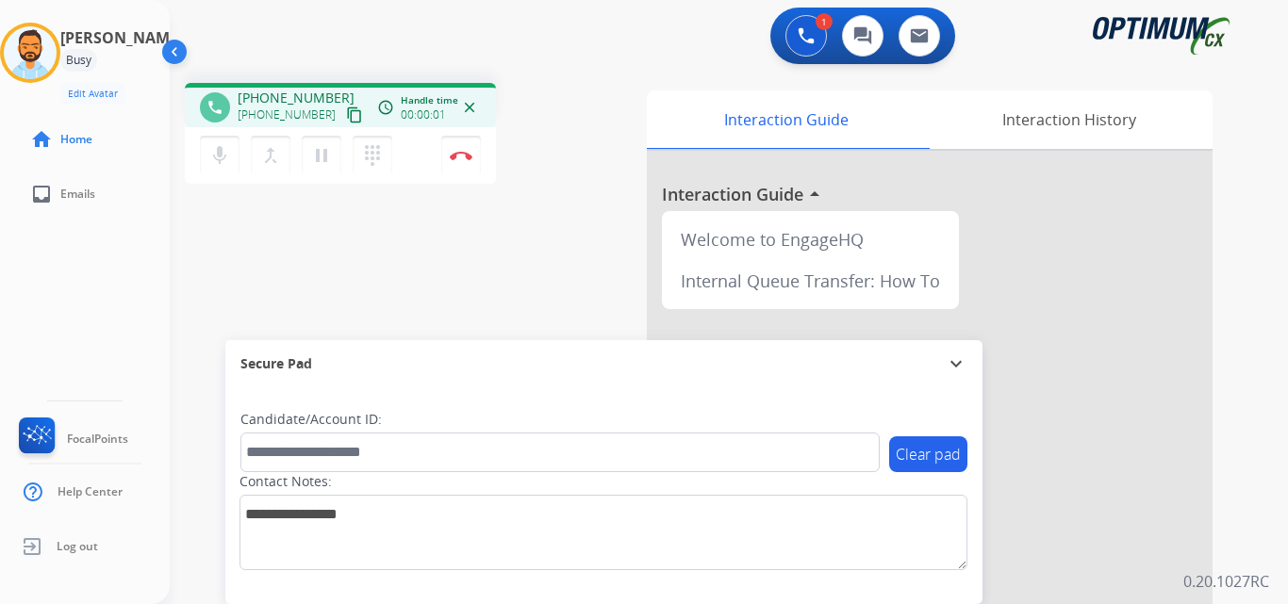
click at [346, 109] on mat-icon "content_copy" at bounding box center [354, 115] width 17 height 17
click at [465, 161] on button "Disconnect" at bounding box center [461, 156] width 40 height 40
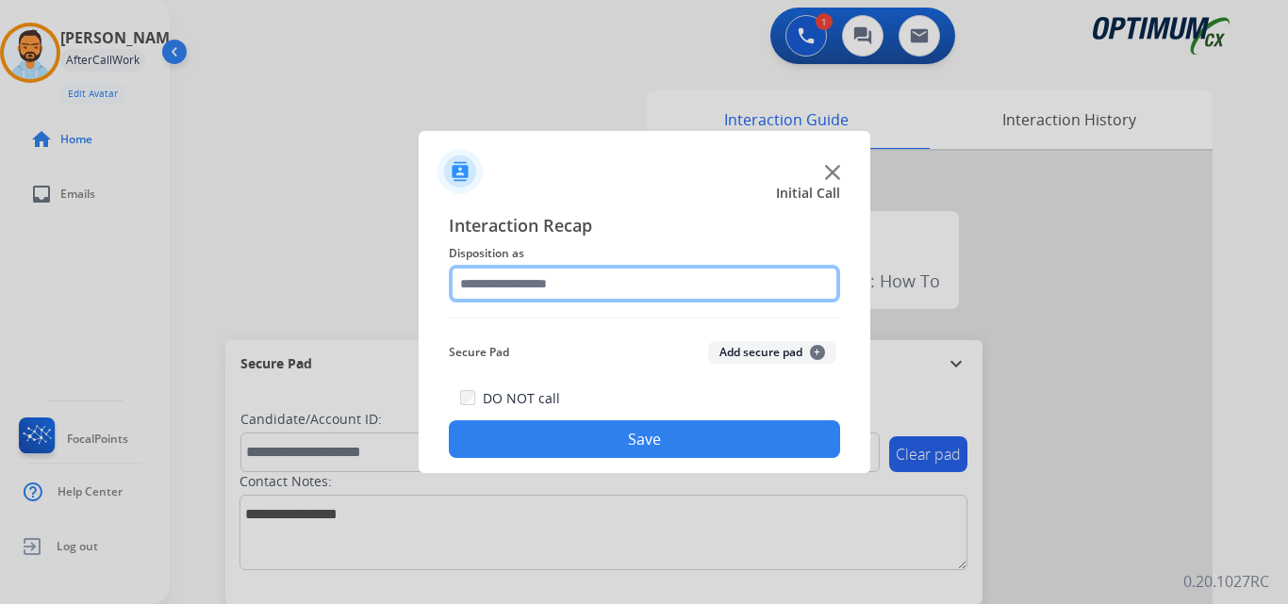
click at [695, 287] on input "text" at bounding box center [644, 284] width 391 height 38
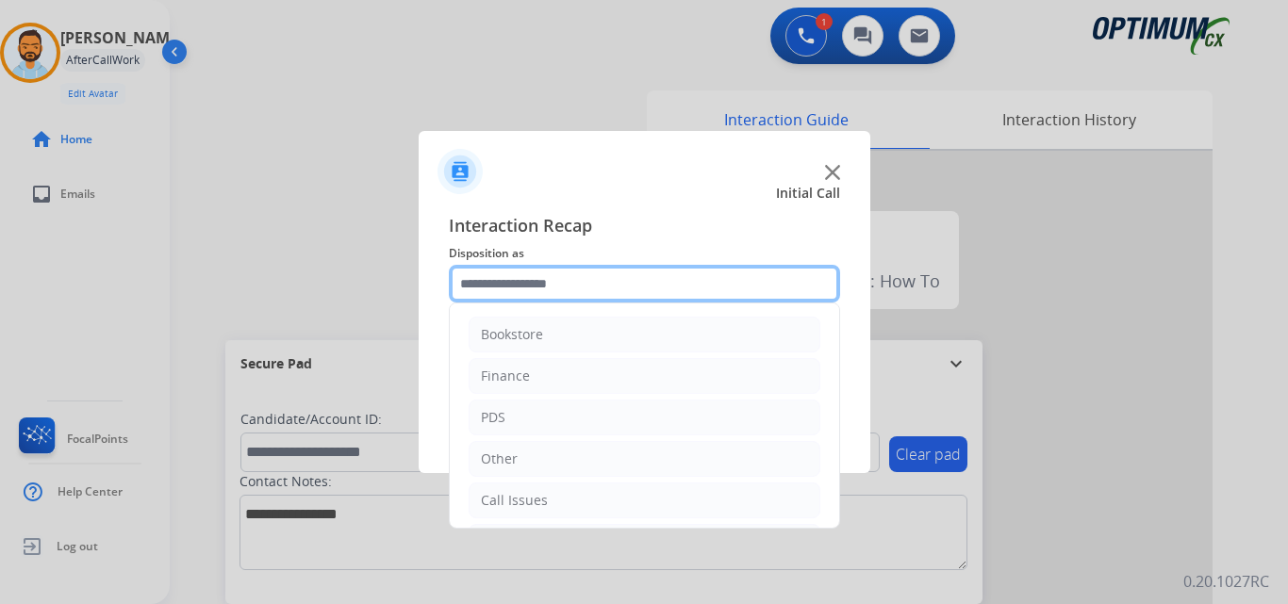
scroll to position [128, 0]
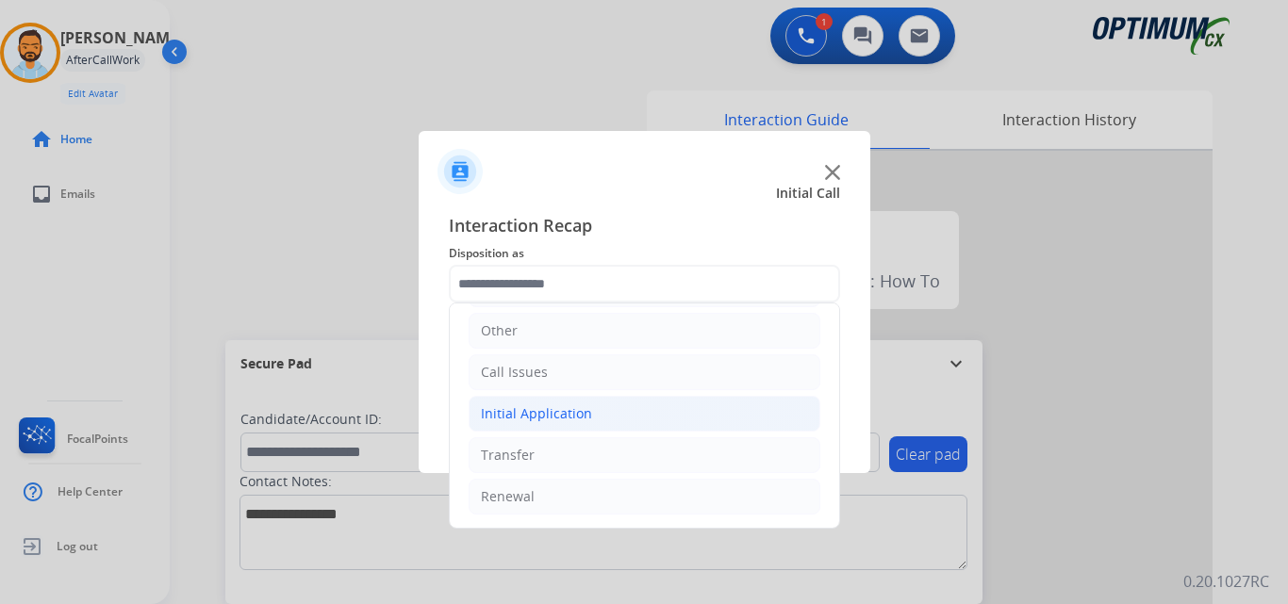
click at [584, 409] on div "Initial Application" at bounding box center [536, 413] width 111 height 19
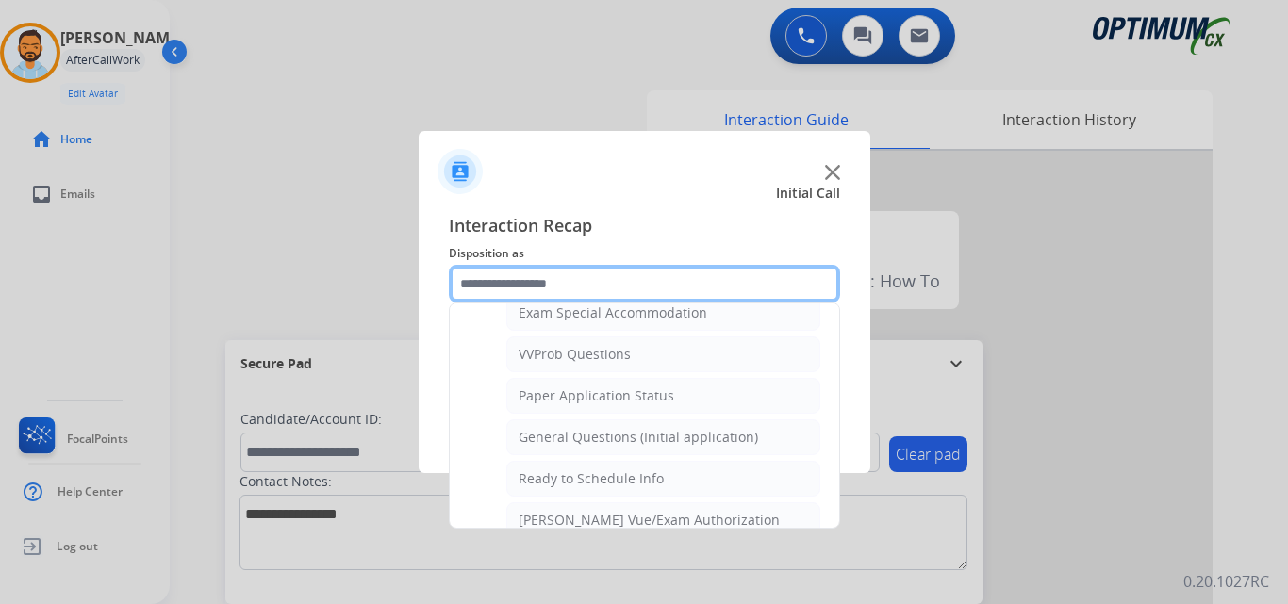
scroll to position [1009, 0]
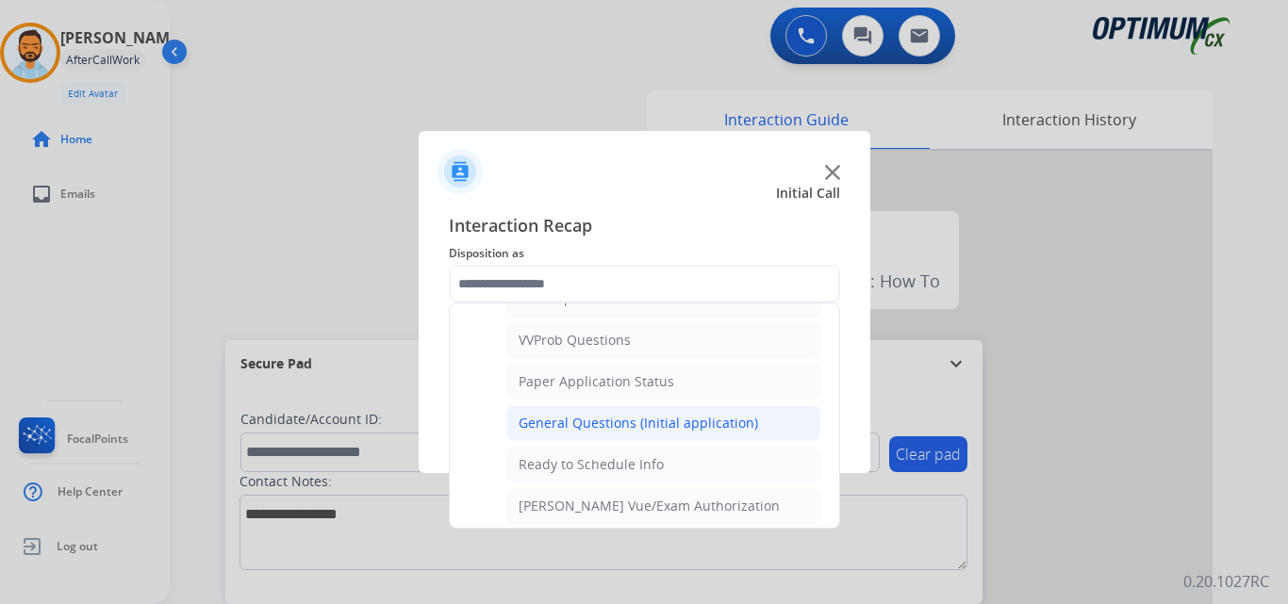
click at [673, 426] on div "General Questions (Initial application)" at bounding box center [637, 423] width 239 height 19
type input "**********"
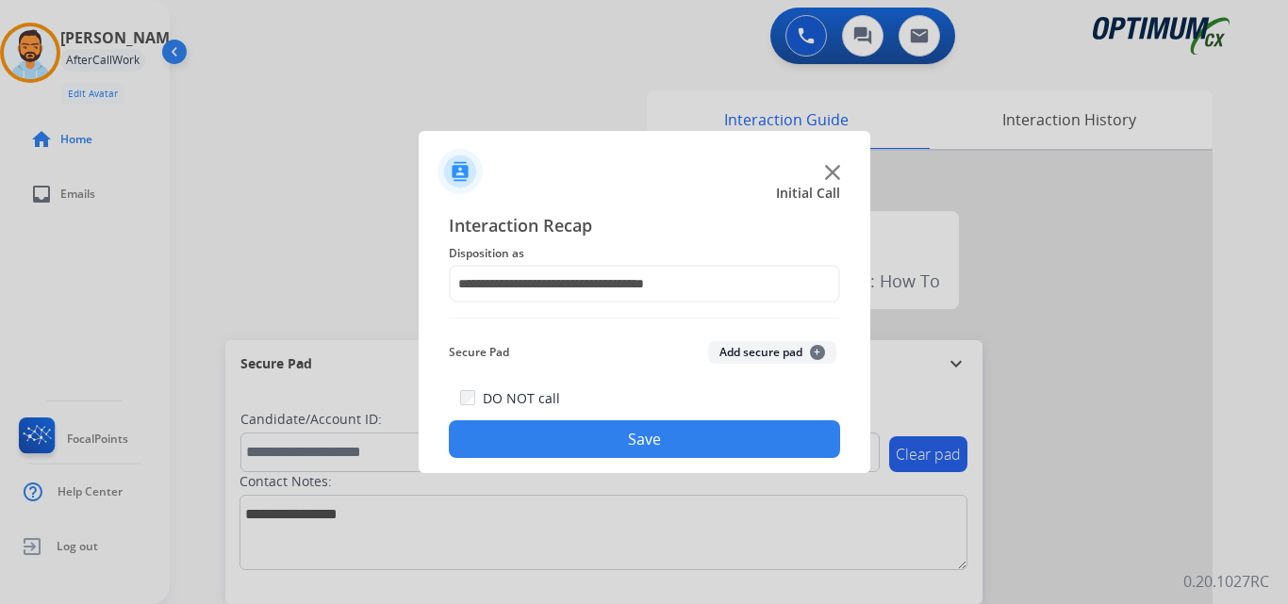
click at [656, 443] on button "Save" at bounding box center [644, 439] width 391 height 38
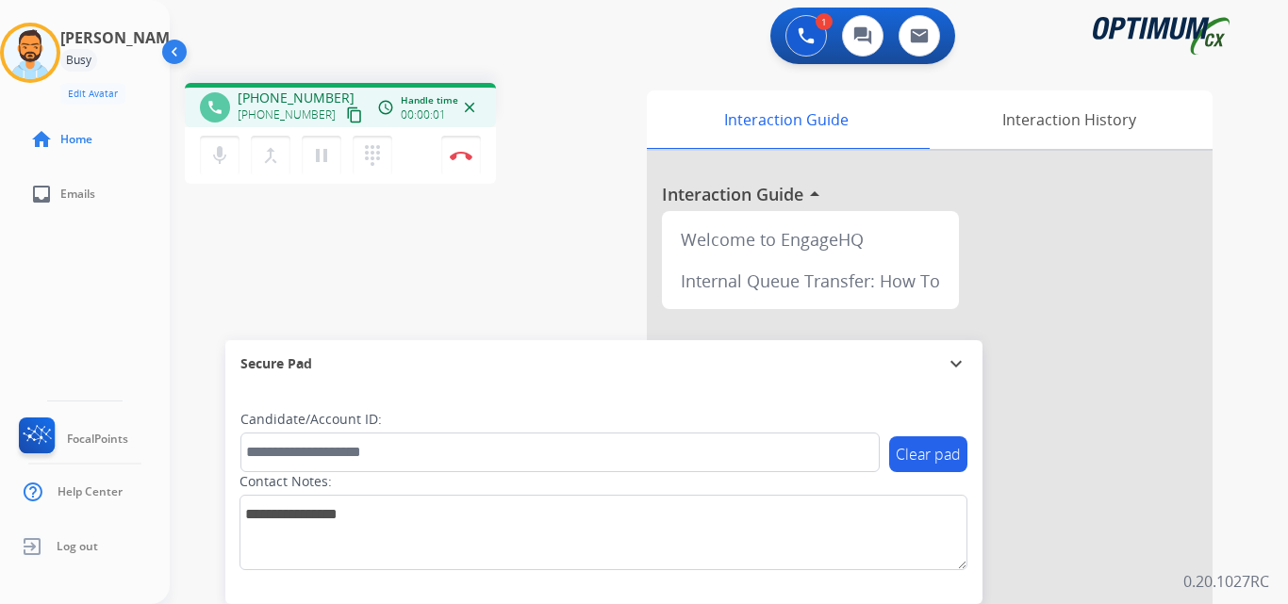
click at [346, 117] on mat-icon "content_copy" at bounding box center [354, 115] width 17 height 17
click at [459, 151] on img at bounding box center [461, 155] width 23 height 9
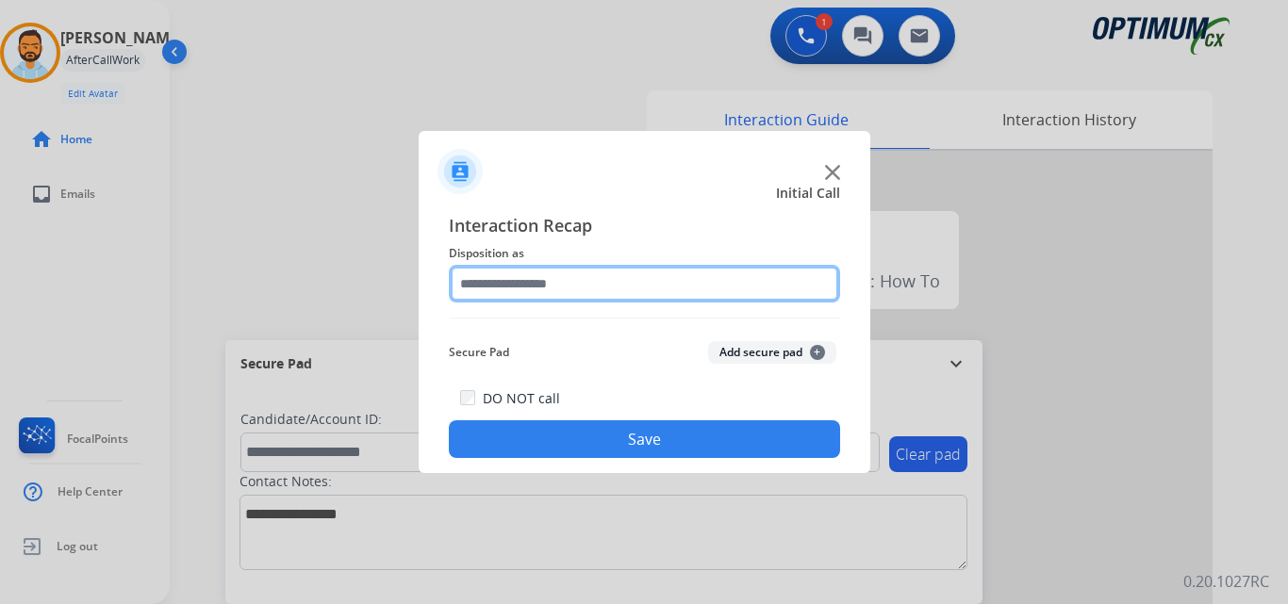
click at [610, 291] on input "text" at bounding box center [644, 284] width 391 height 38
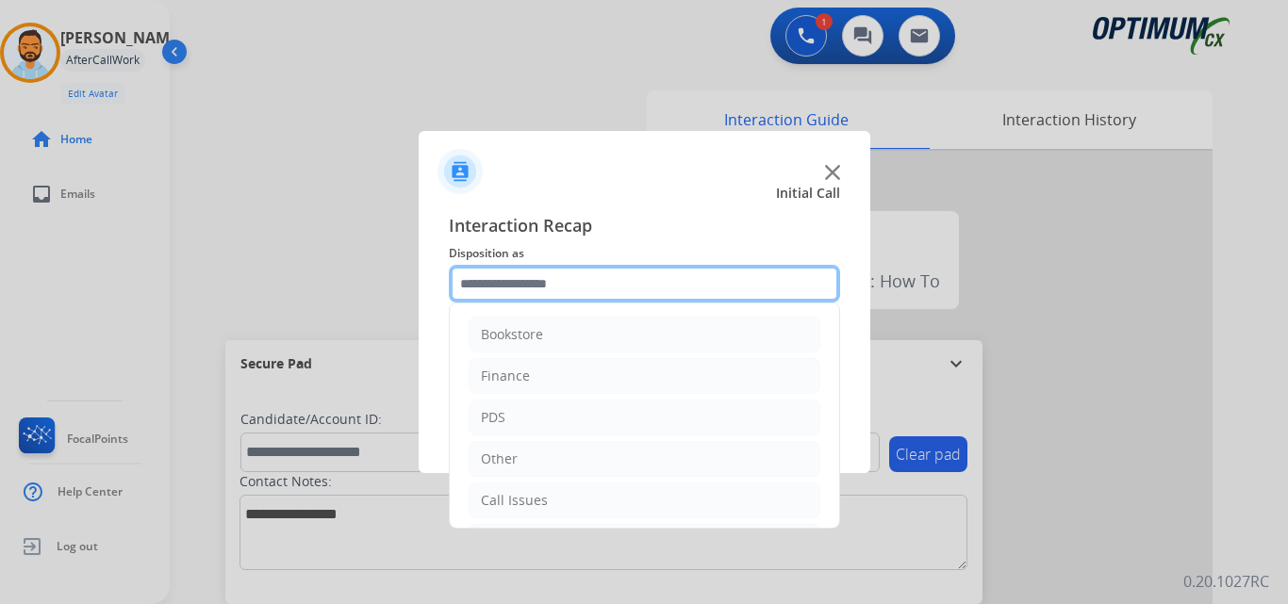
scroll to position [128, 0]
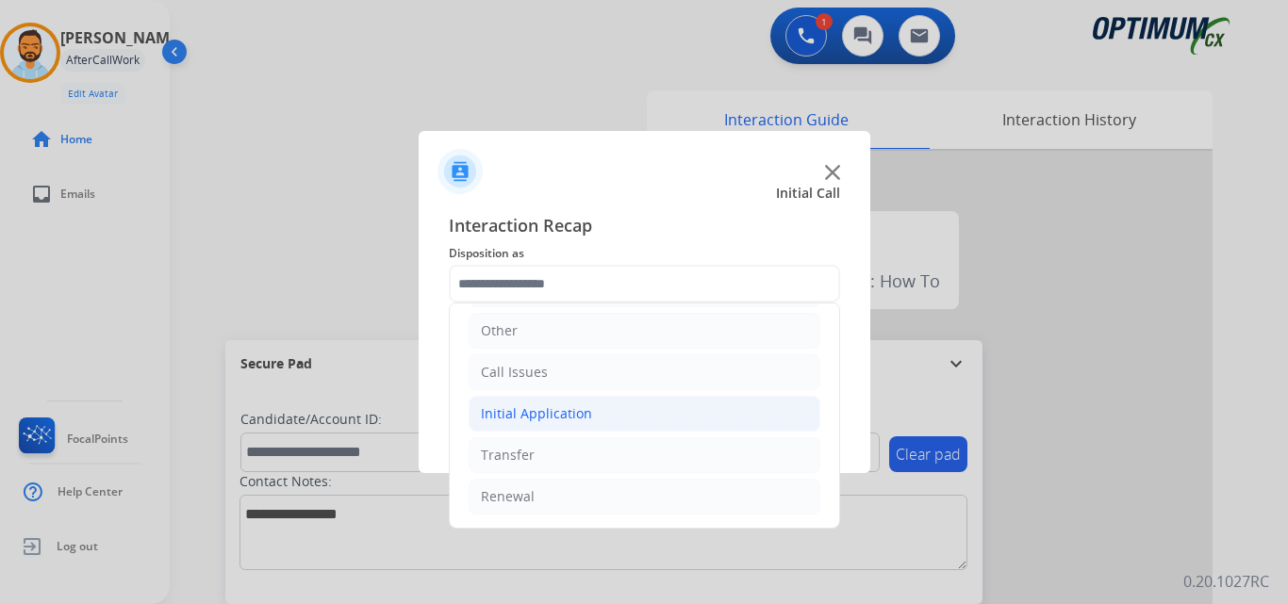
click at [591, 423] on li "Initial Application" at bounding box center [645, 414] width 352 height 36
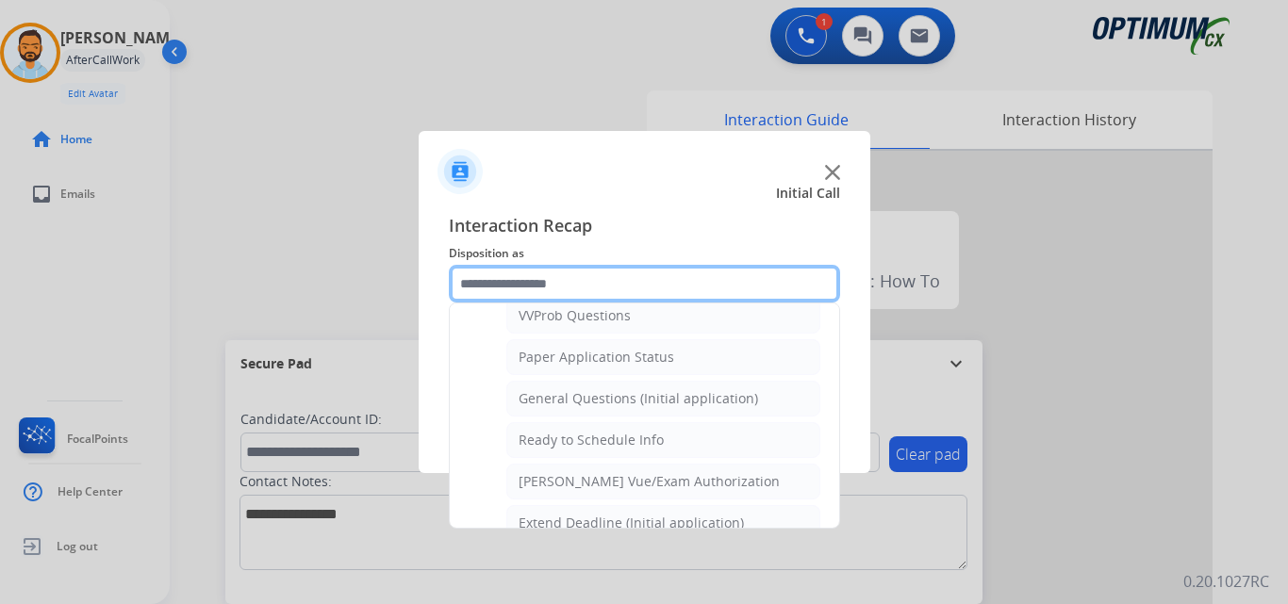
scroll to position [1031, 0]
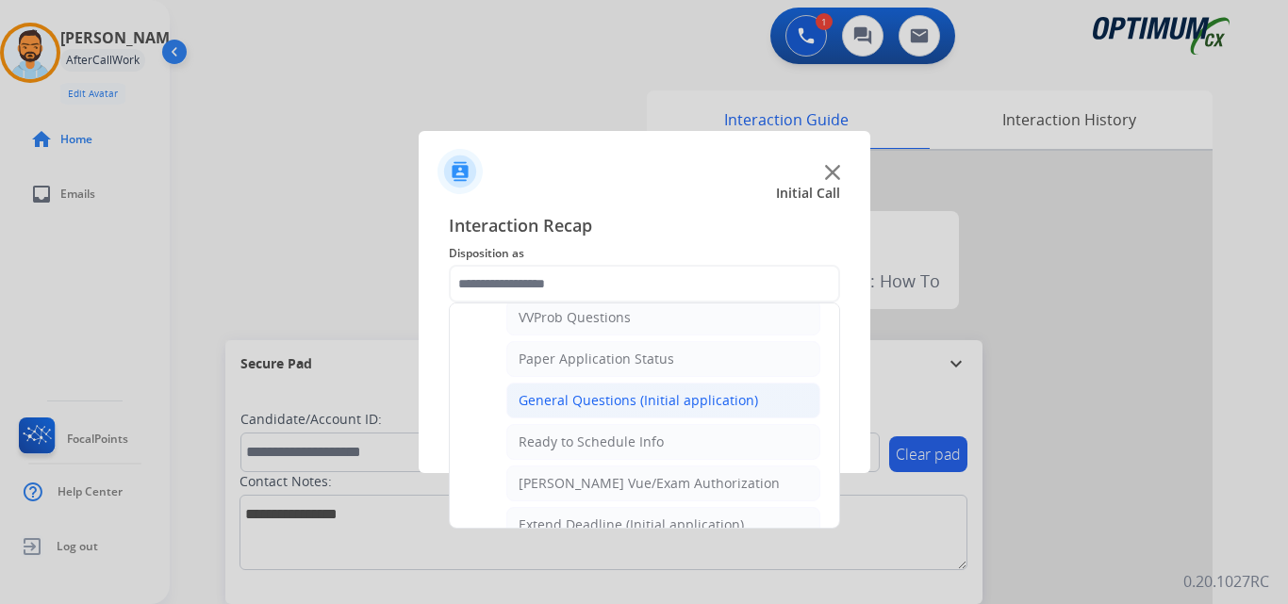
click at [625, 396] on div "General Questions (Initial application)" at bounding box center [637, 400] width 239 height 19
type input "**********"
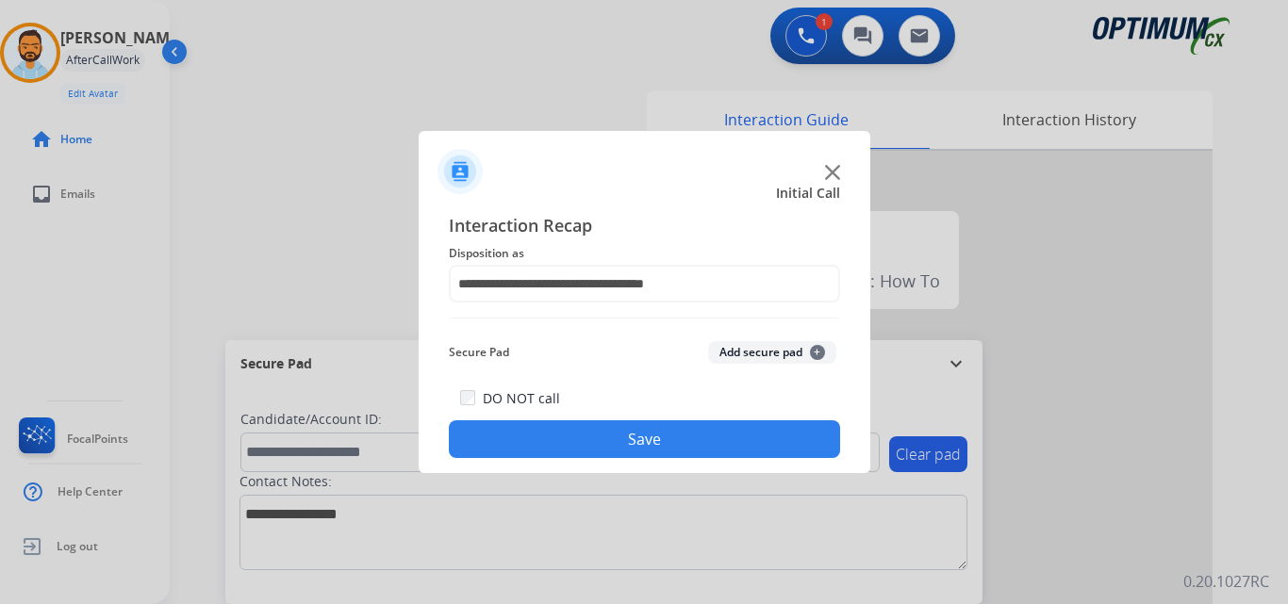
click at [612, 440] on button "Save" at bounding box center [644, 439] width 391 height 38
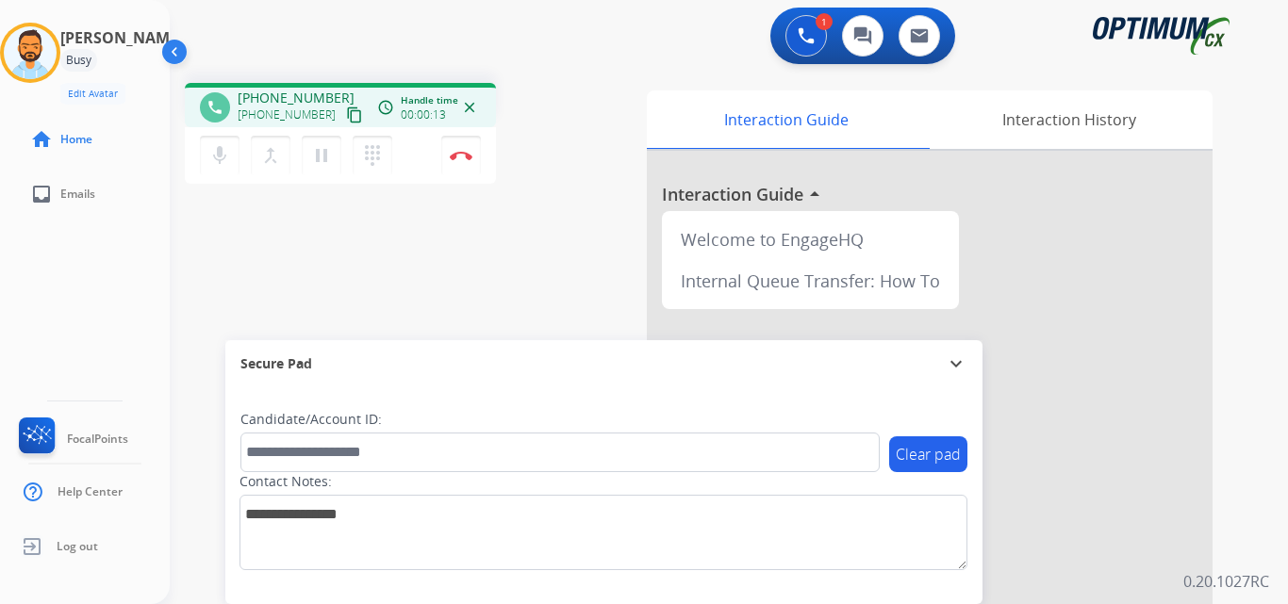
click at [346, 114] on mat-icon "content_copy" at bounding box center [354, 115] width 17 height 17
click at [404, 40] on div "1 Voice Interactions 0 Chat Interactions 0 Email Interactions" at bounding box center [717, 38] width 1050 height 60
click at [447, 44] on div "1 Voice Interactions 0 Chat Interactions 0 Email Interactions" at bounding box center [717, 38] width 1050 height 60
click at [422, 43] on div "1 Voice Interactions 0 Chat Interactions 0 Email Interactions" at bounding box center [717, 38] width 1050 height 60
click at [462, 155] on img at bounding box center [461, 155] width 23 height 9
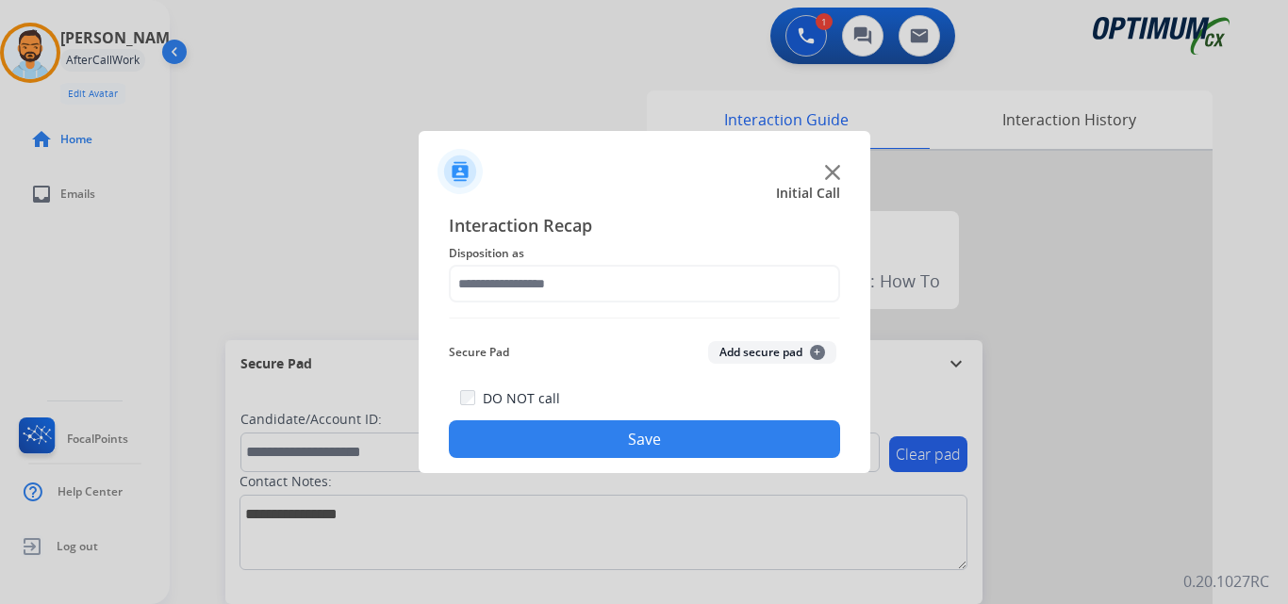
click at [35, 41] on div at bounding box center [644, 302] width 1288 height 604
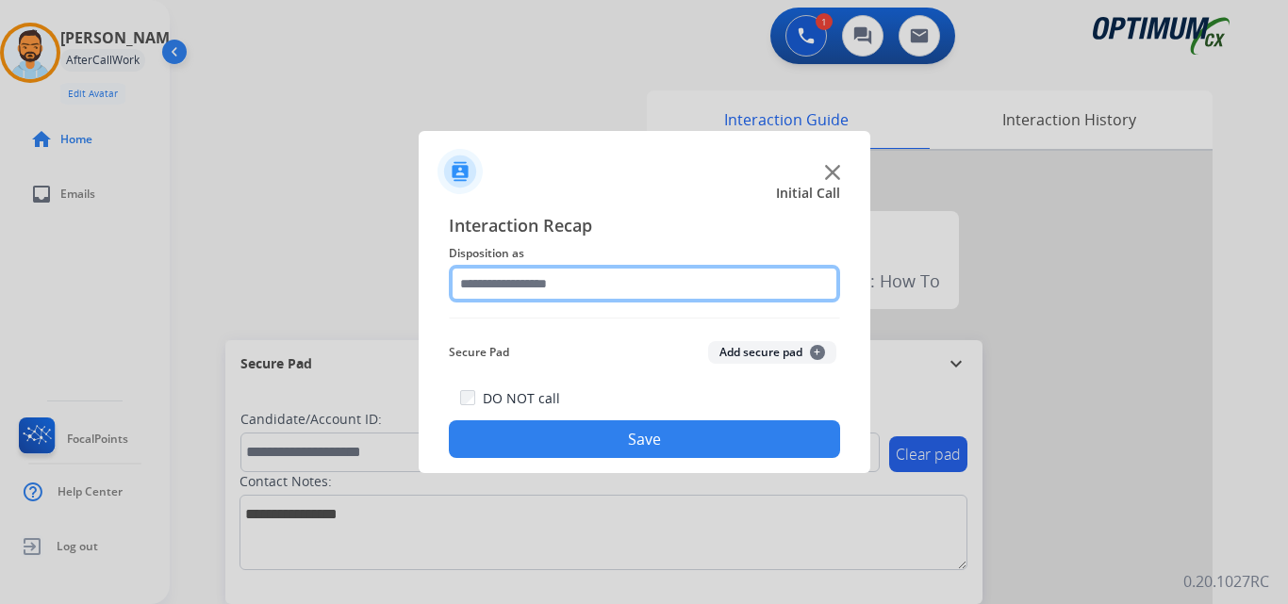
click at [609, 278] on input "text" at bounding box center [644, 284] width 391 height 38
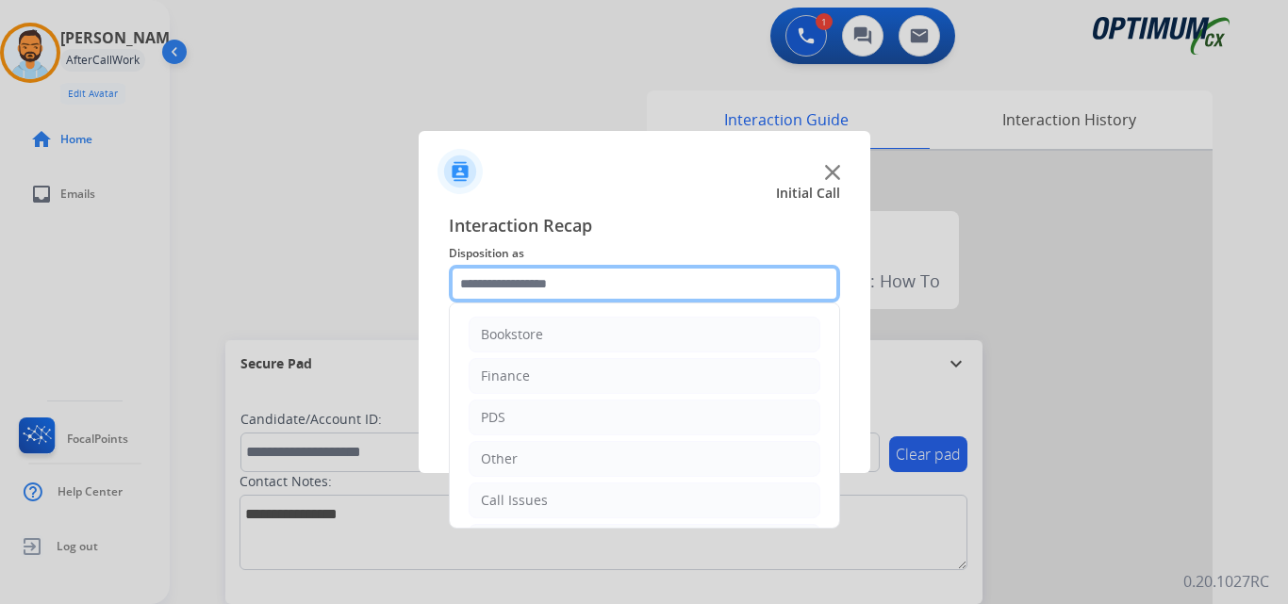
scroll to position [128, 0]
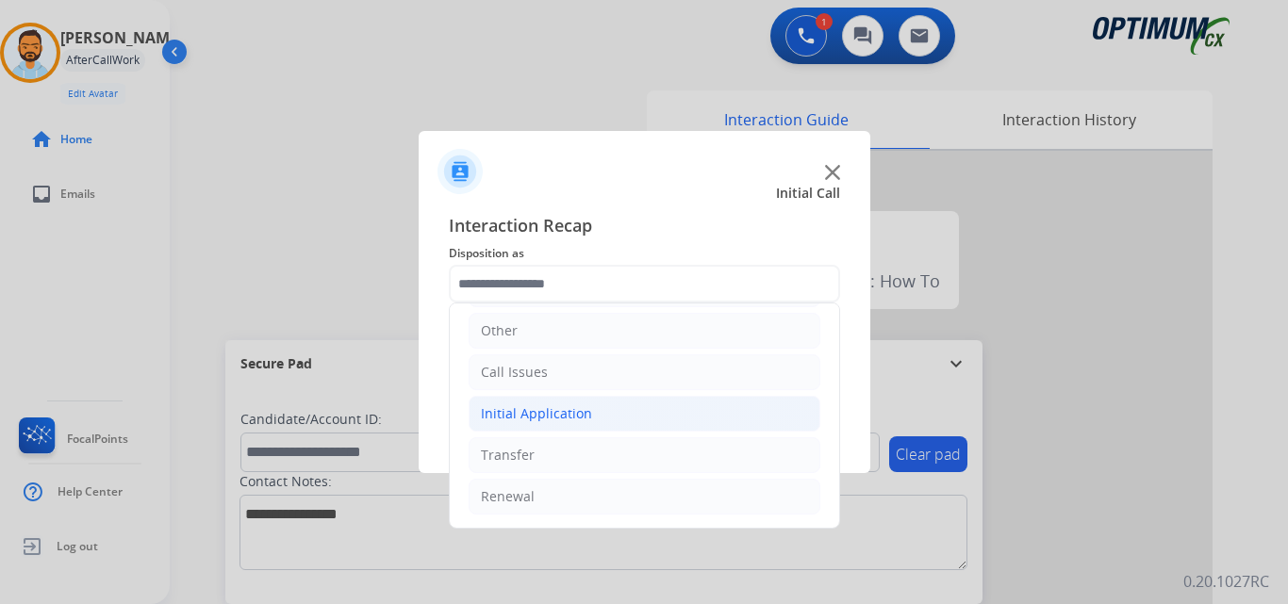
click at [584, 402] on li "Initial Application" at bounding box center [645, 414] width 352 height 36
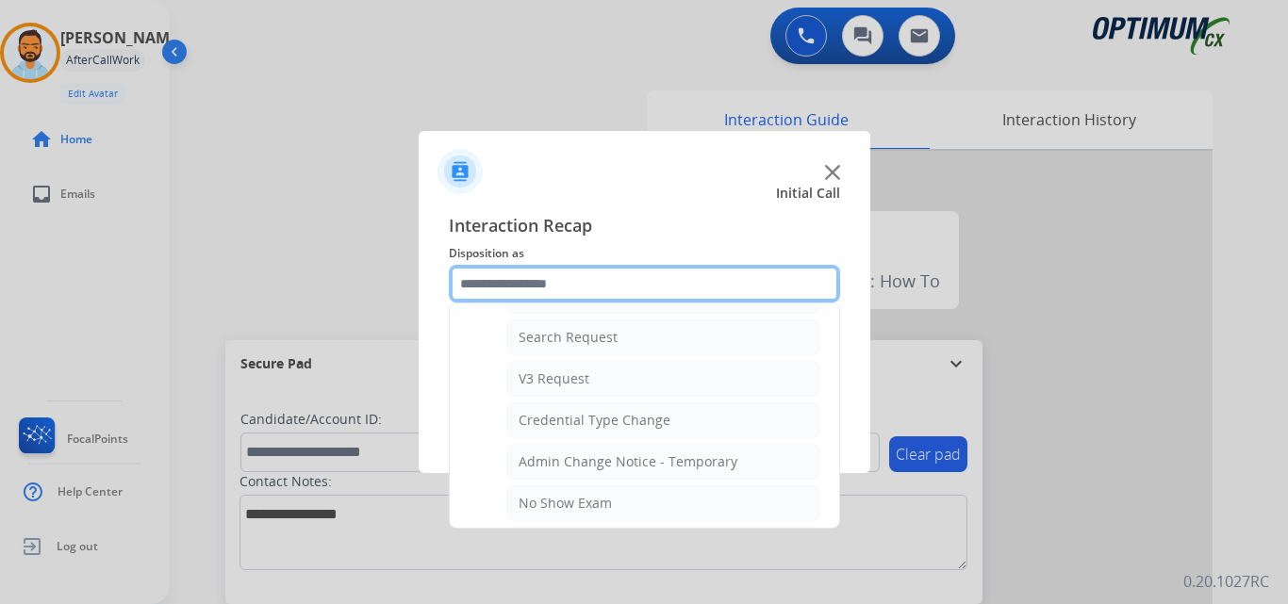
scroll to position [676, 0]
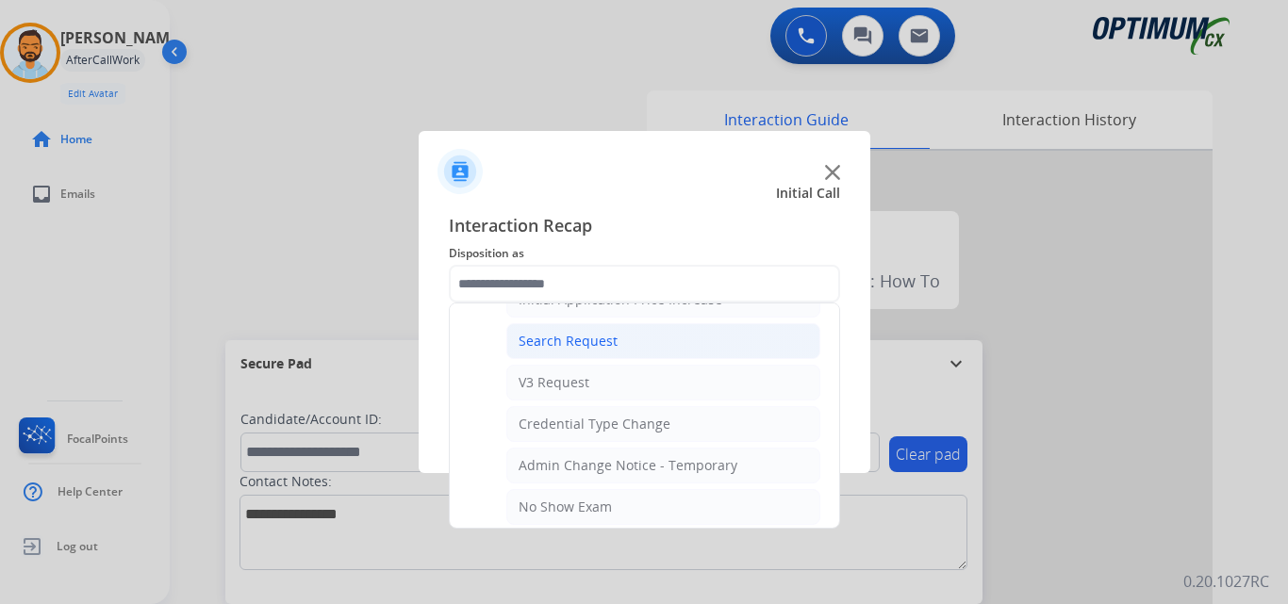
click at [598, 340] on div "Search Request" at bounding box center [567, 341] width 99 height 19
type input "**********"
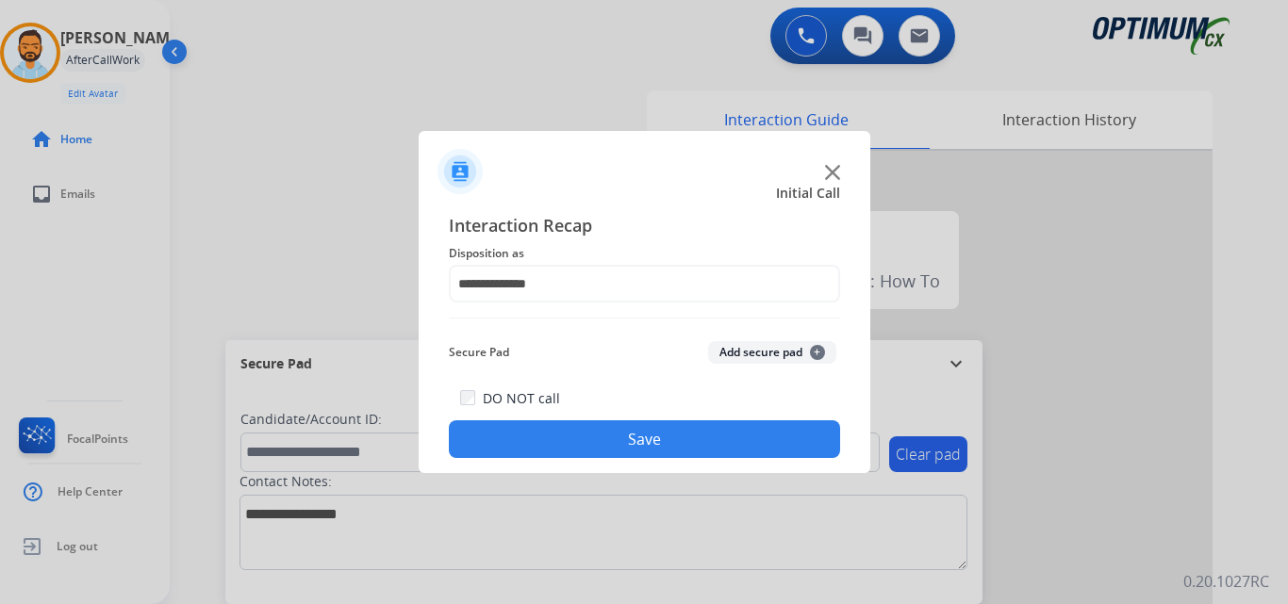
click at [581, 430] on button "Save" at bounding box center [644, 439] width 391 height 38
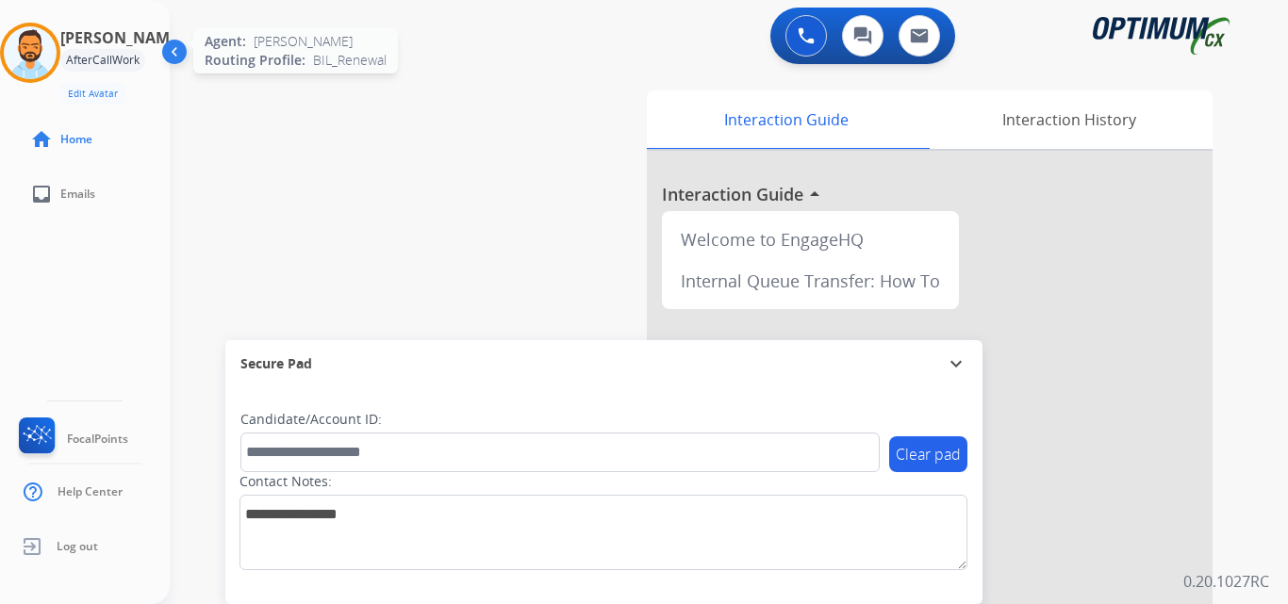
click at [25, 56] on img at bounding box center [30, 52] width 53 height 53
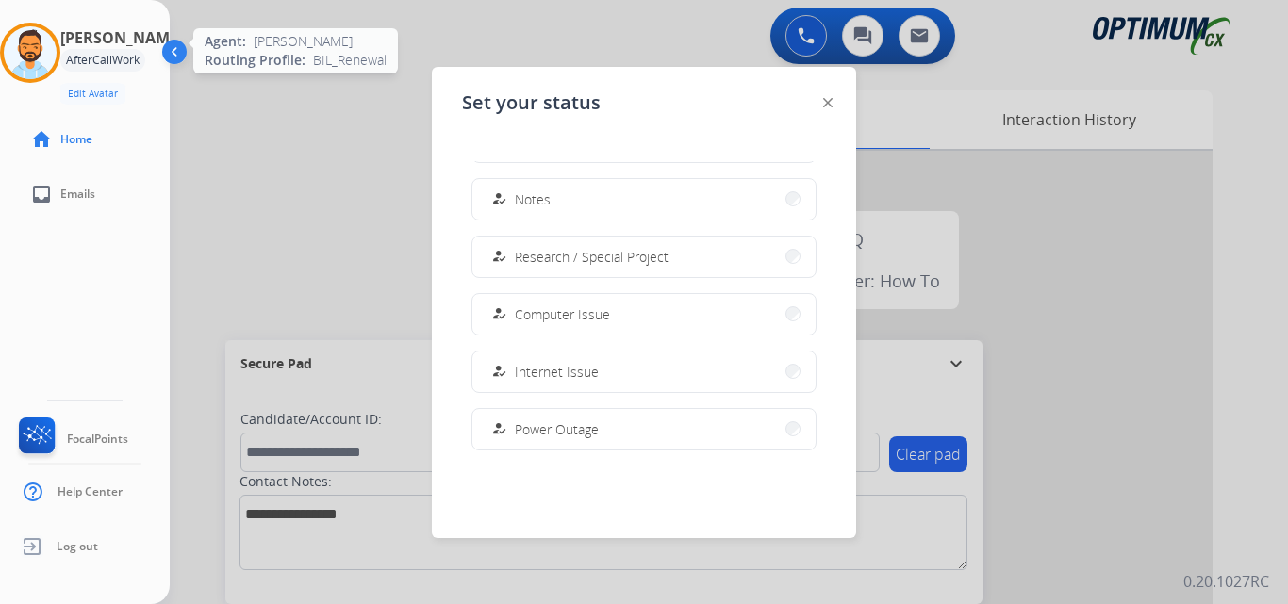
scroll to position [470, 0]
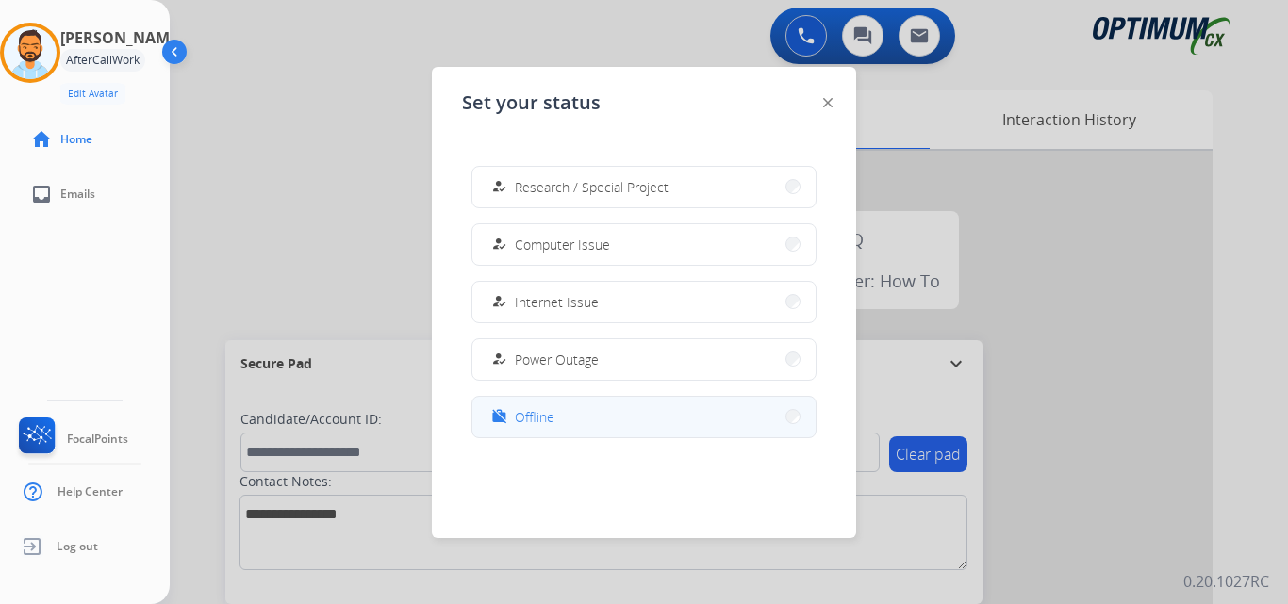
click at [551, 431] on button "work_off Offline" at bounding box center [643, 417] width 343 height 41
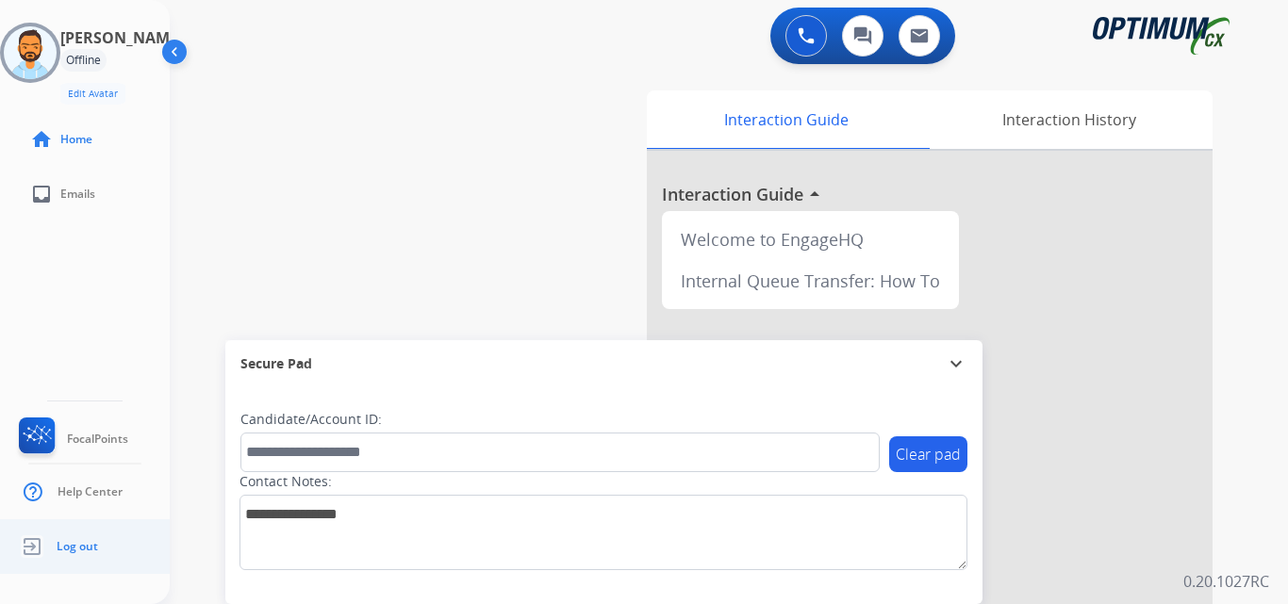
click at [81, 552] on span "Log out" at bounding box center [77, 546] width 41 height 15
